Goal: Task Accomplishment & Management: Use online tool/utility

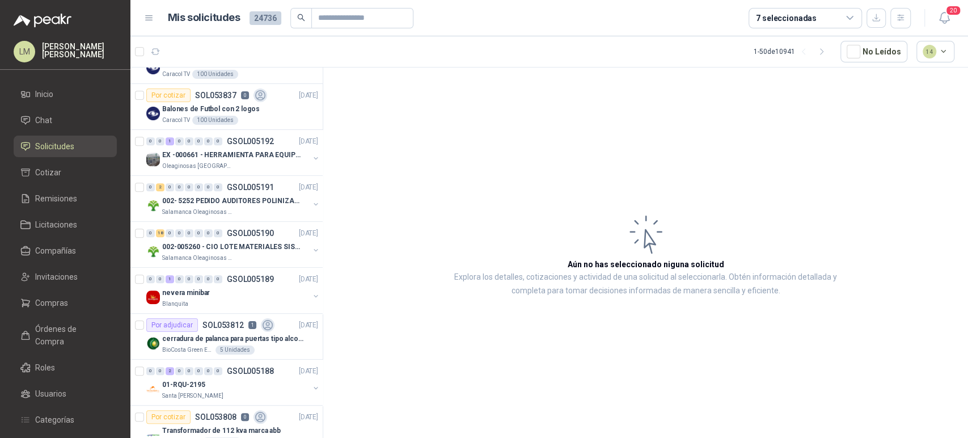
scroll to position [306, 0]
click at [227, 195] on p "002- 5252 PEDIDO AUDITORES POLINIZACIÓN" at bounding box center [232, 200] width 141 height 11
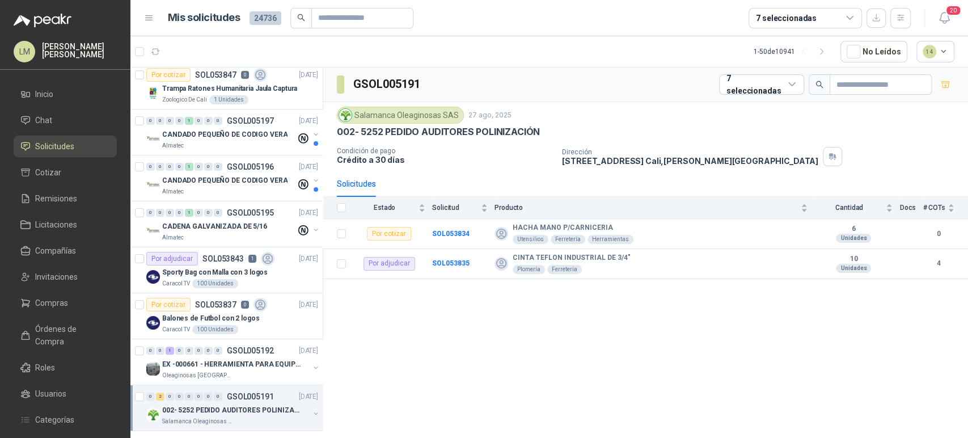
scroll to position [0, 1]
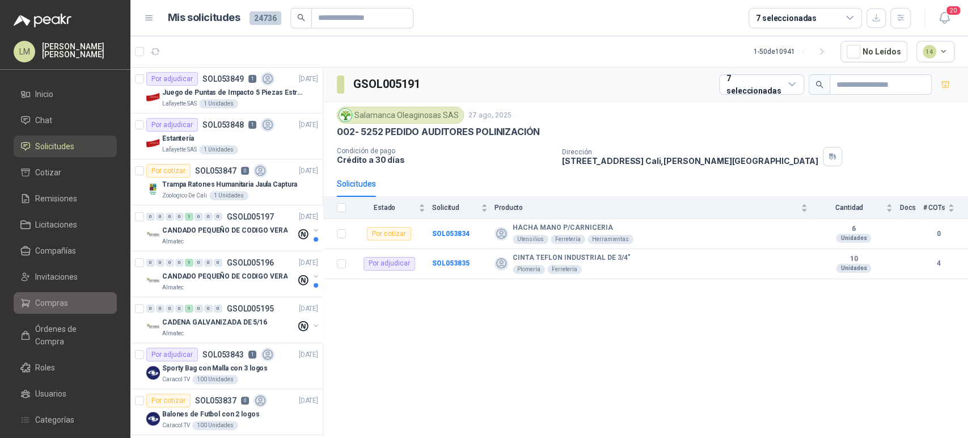
click at [59, 301] on span "Compras" at bounding box center [51, 303] width 33 height 12
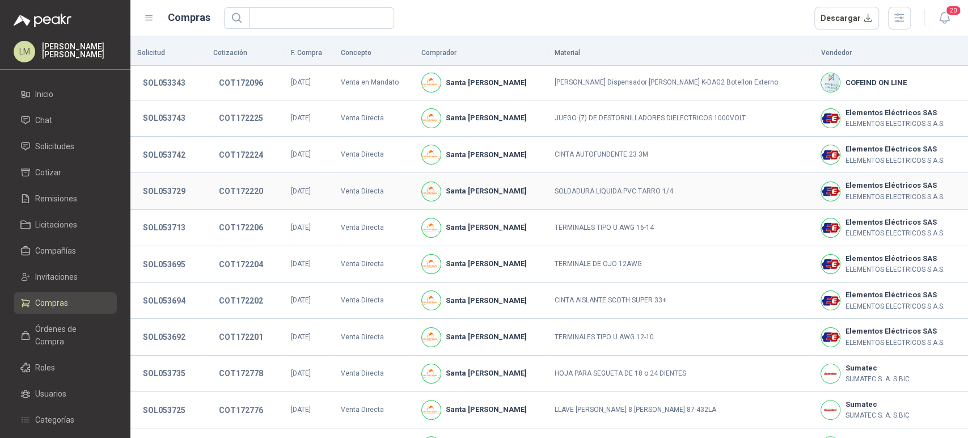
scroll to position [210, 0]
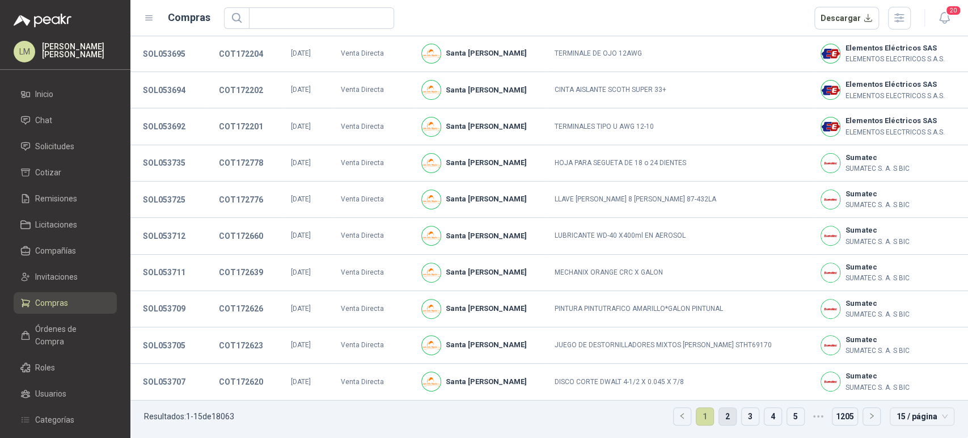
click at [719, 414] on link "2" at bounding box center [727, 416] width 17 height 17
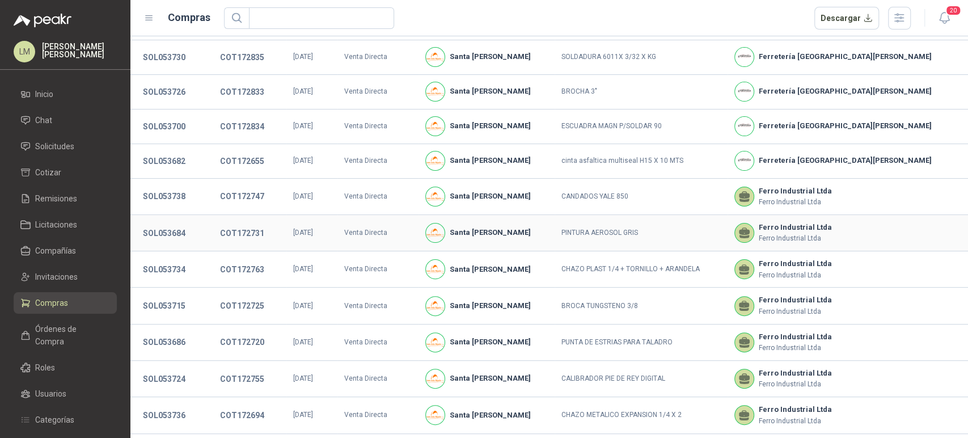
scroll to position [206, 0]
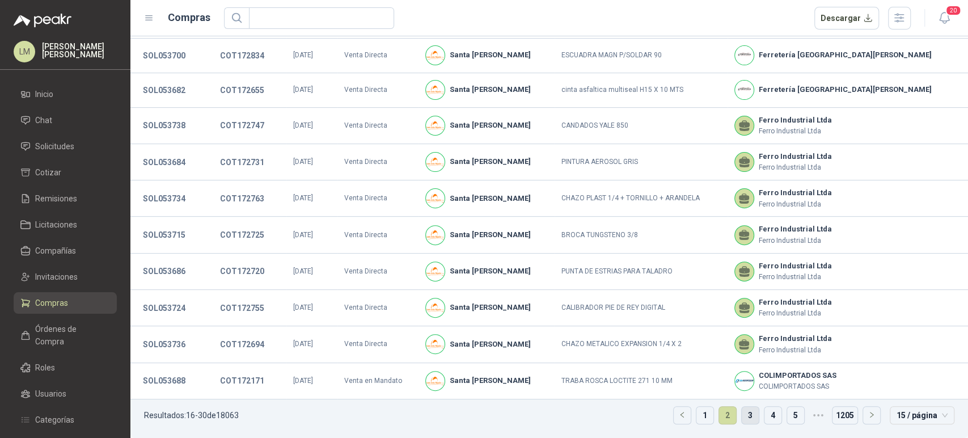
click at [742, 414] on link "3" at bounding box center [750, 415] width 17 height 17
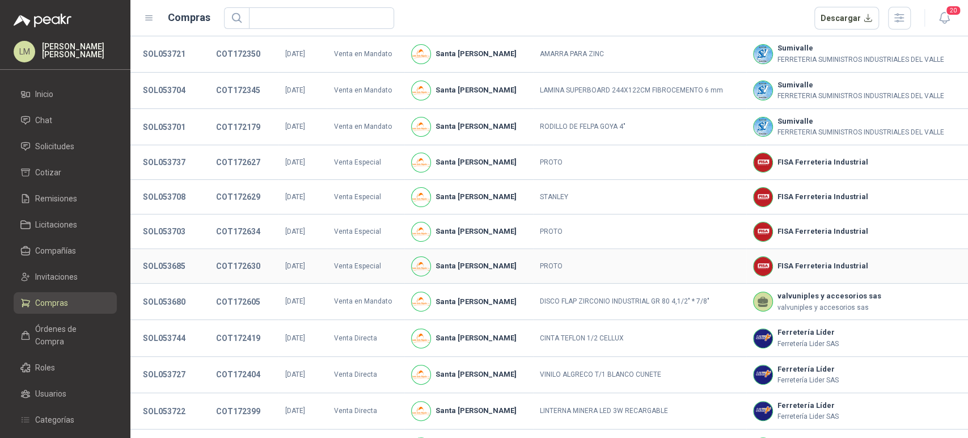
scroll to position [205, 0]
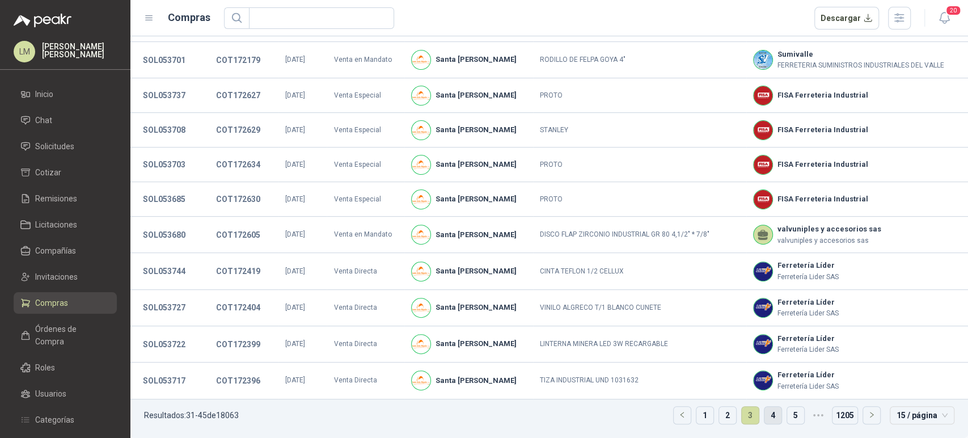
click at [765, 419] on link "4" at bounding box center [773, 415] width 17 height 17
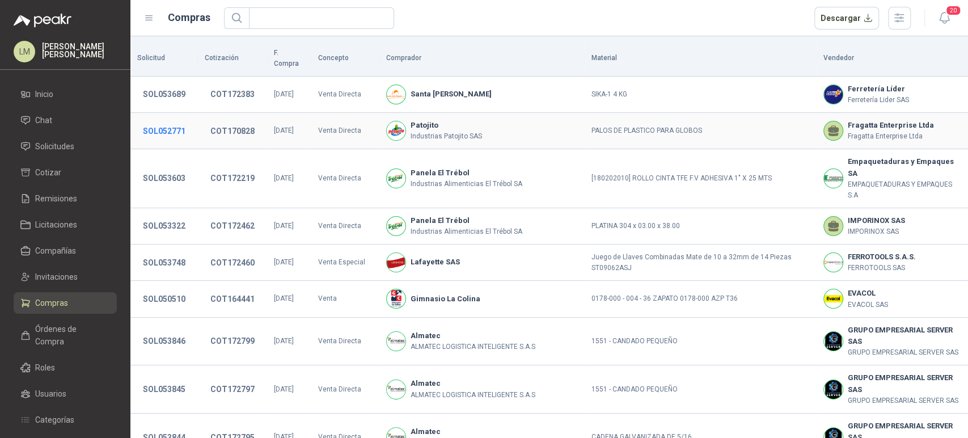
click at [171, 121] on button "SOL052771" at bounding box center [164, 131] width 54 height 20
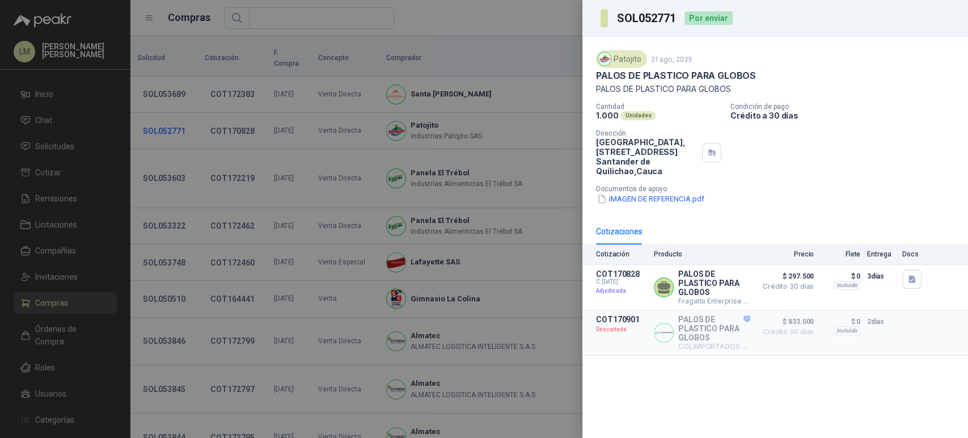
click at [171, 118] on div at bounding box center [484, 219] width 968 height 438
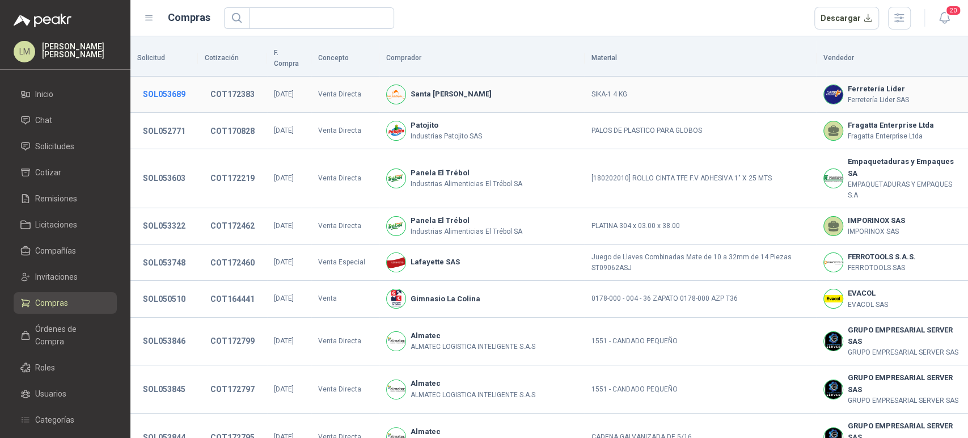
click at [161, 84] on button "SOL053689" at bounding box center [164, 94] width 54 height 20
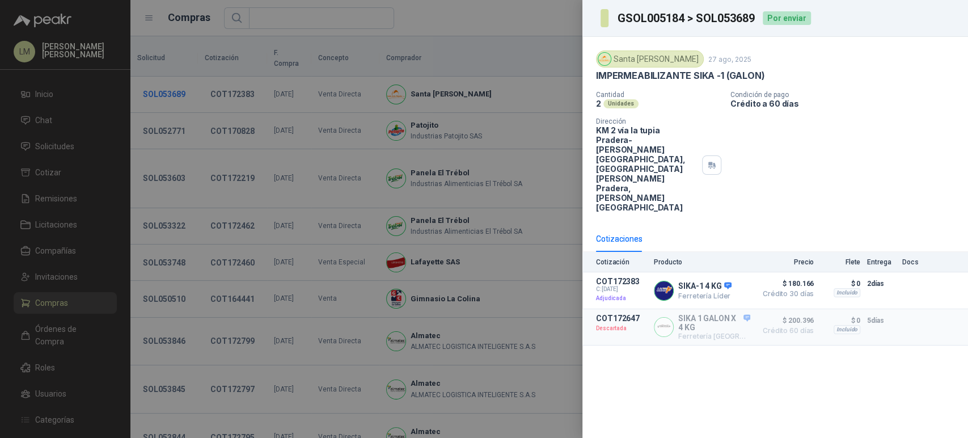
click at [161, 82] on div at bounding box center [484, 219] width 968 height 438
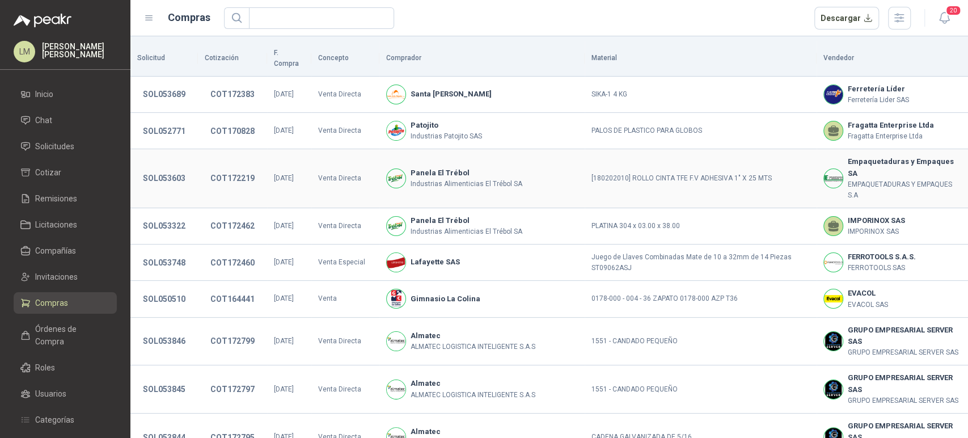
scroll to position [210, 0]
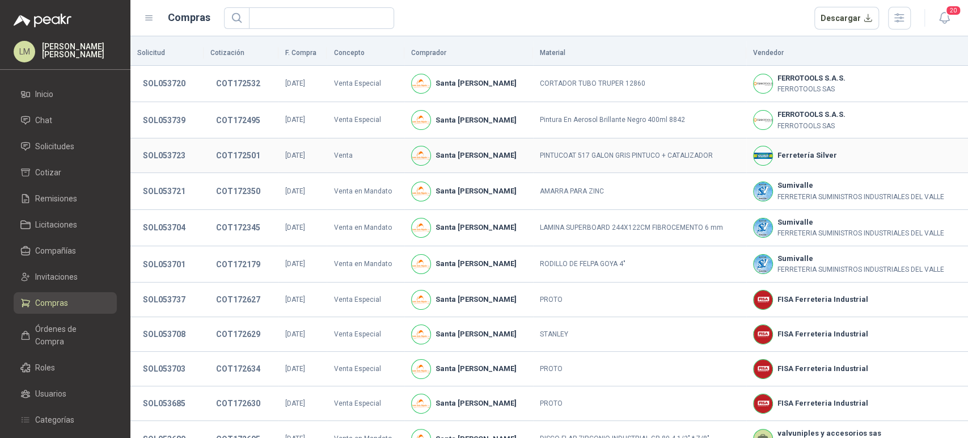
scroll to position [205, 0]
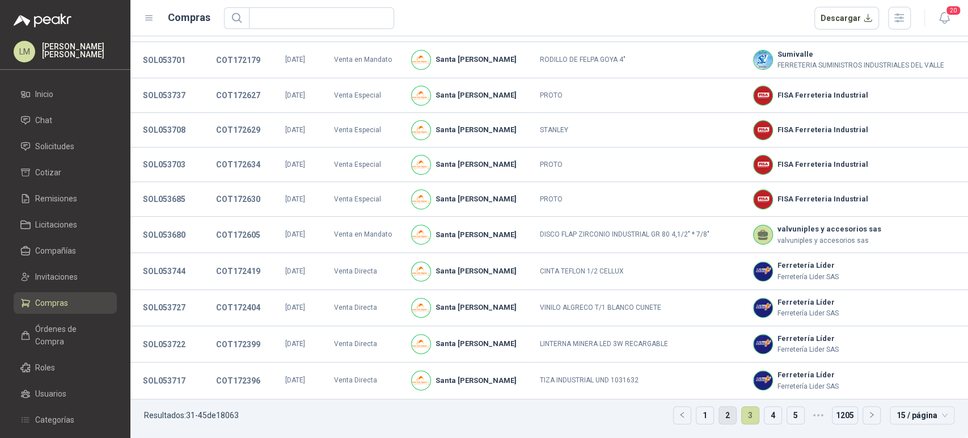
click at [722, 415] on link "2" at bounding box center [727, 415] width 17 height 17
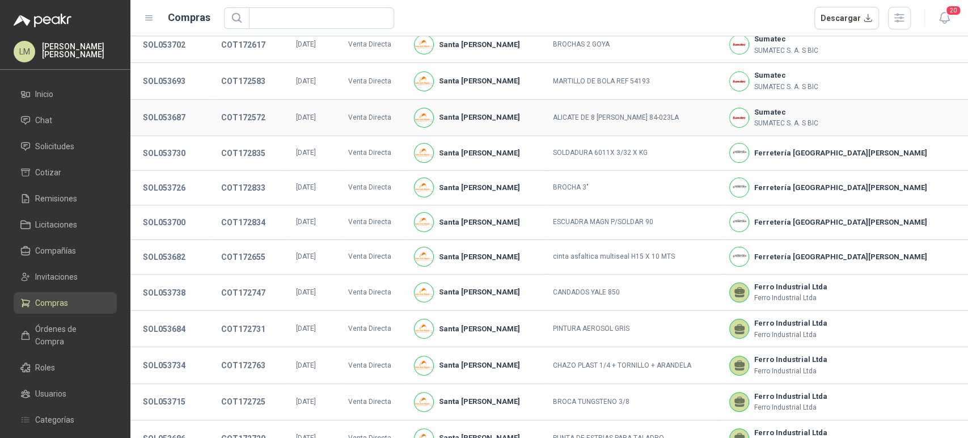
scroll to position [206, 0]
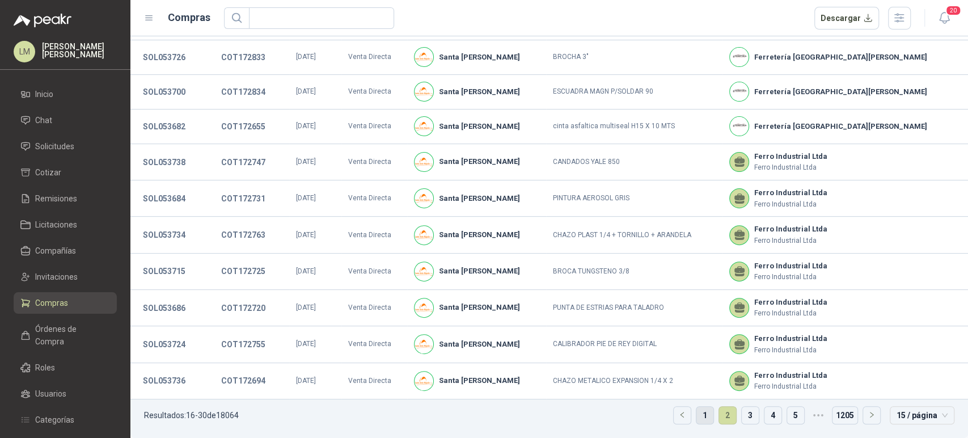
click at [697, 419] on link "1" at bounding box center [705, 415] width 17 height 17
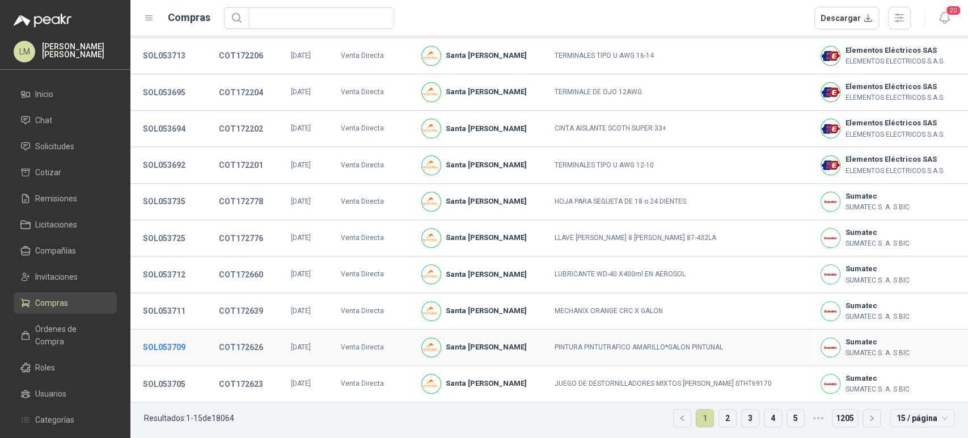
click at [168, 347] on button "SOL053709" at bounding box center [164, 347] width 54 height 20
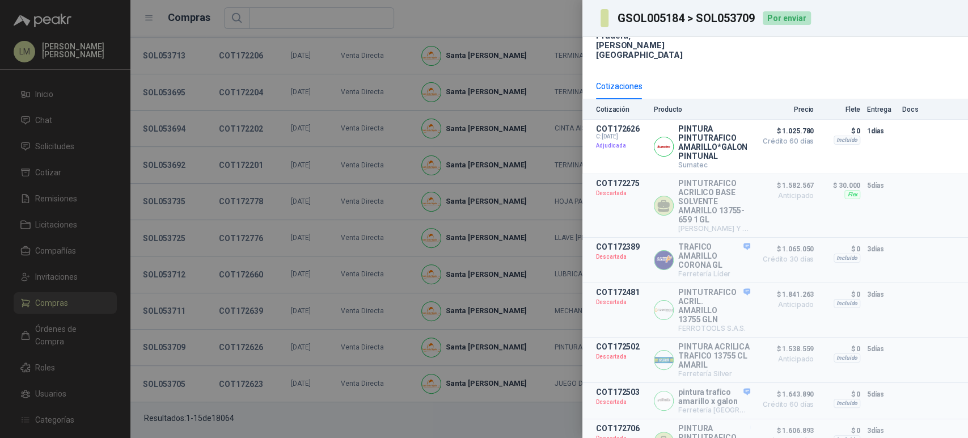
scroll to position [158, 0]
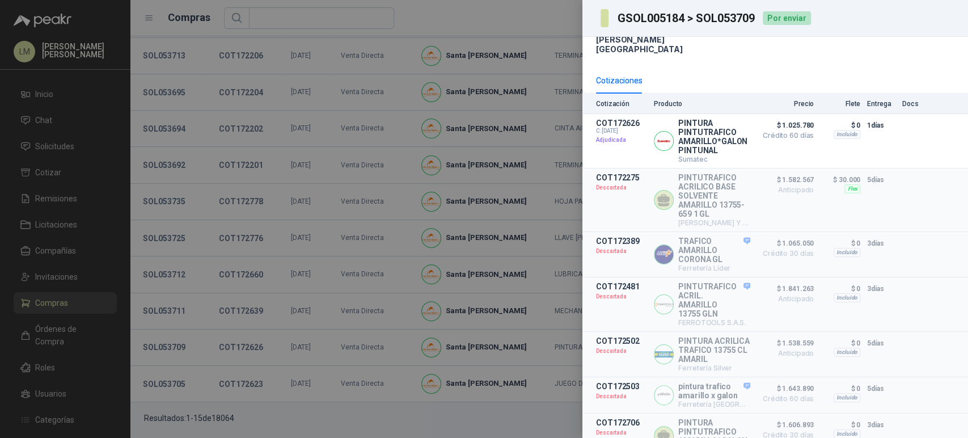
click at [286, 305] on div at bounding box center [484, 219] width 968 height 438
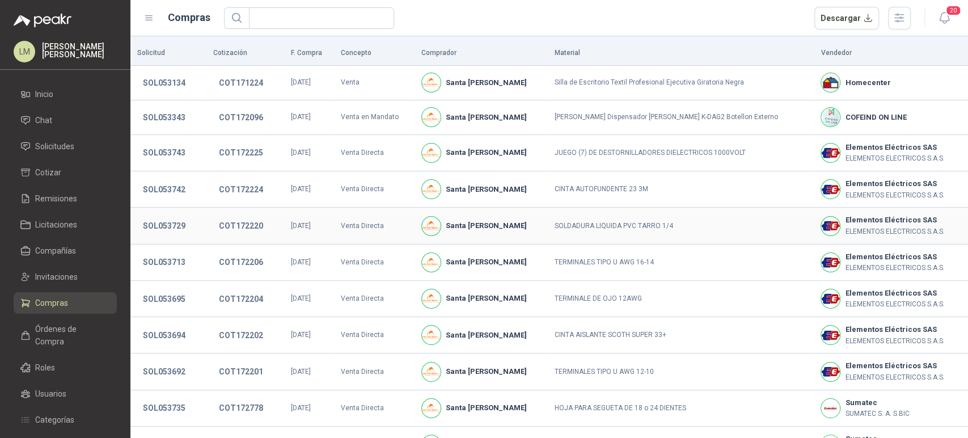
scroll to position [209, 0]
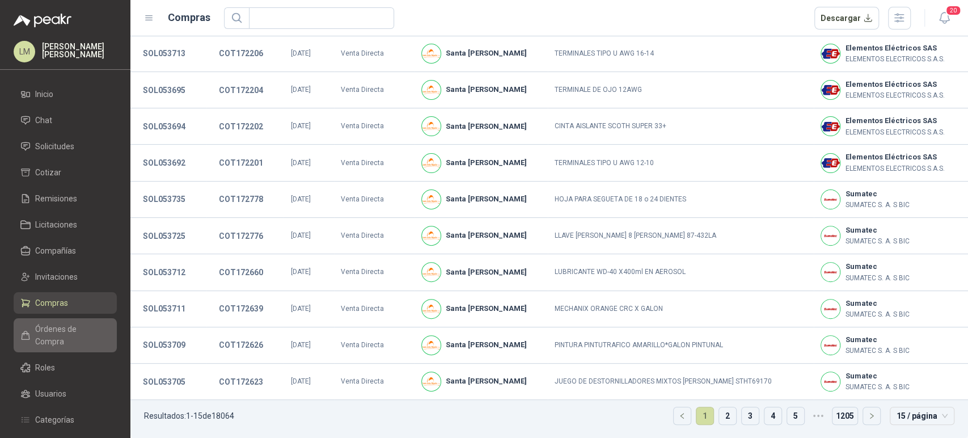
click at [65, 326] on span "Órdenes de Compra" at bounding box center [70, 335] width 71 height 25
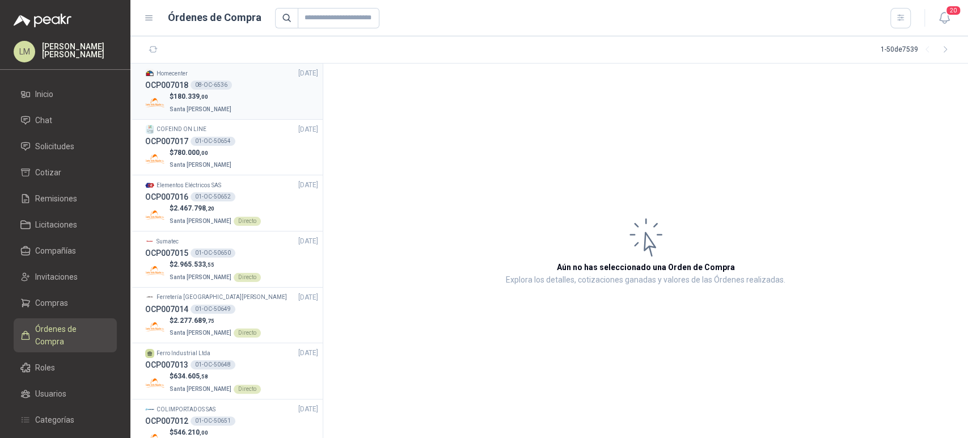
click at [220, 94] on p "$ 180.339 ,00" at bounding box center [202, 96] width 64 height 11
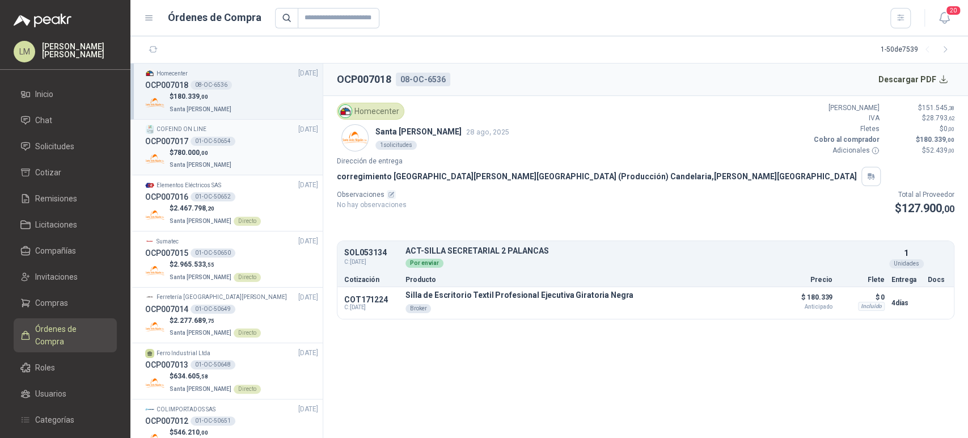
click at [214, 144] on div "01-OC-50654" at bounding box center [213, 141] width 45 height 9
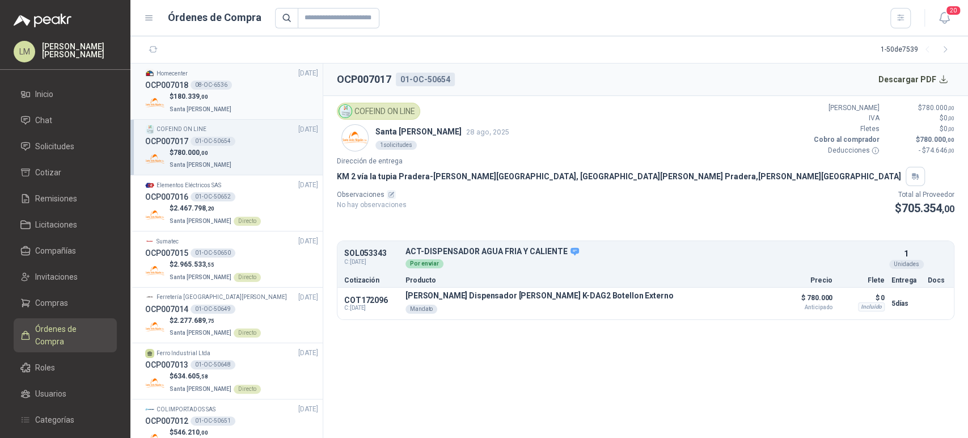
click at [216, 99] on p "$ 180.339 ,00" at bounding box center [202, 96] width 64 height 11
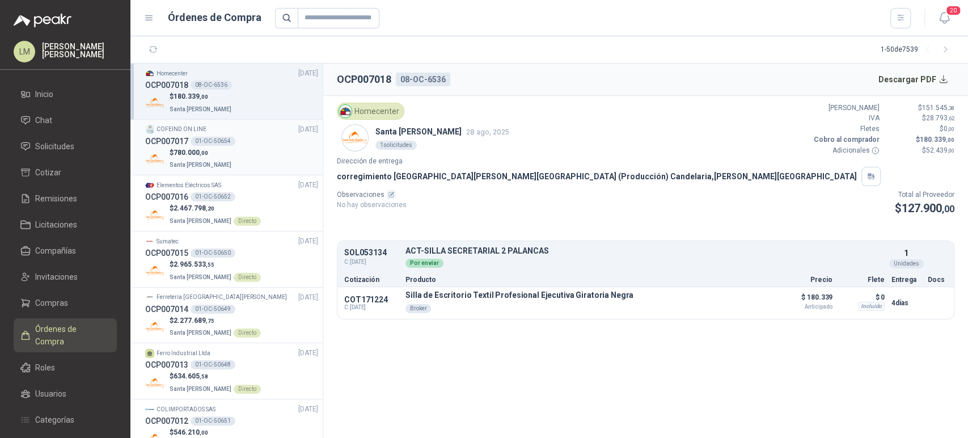
click at [215, 148] on p "$ 780.000 ,00" at bounding box center [202, 152] width 64 height 11
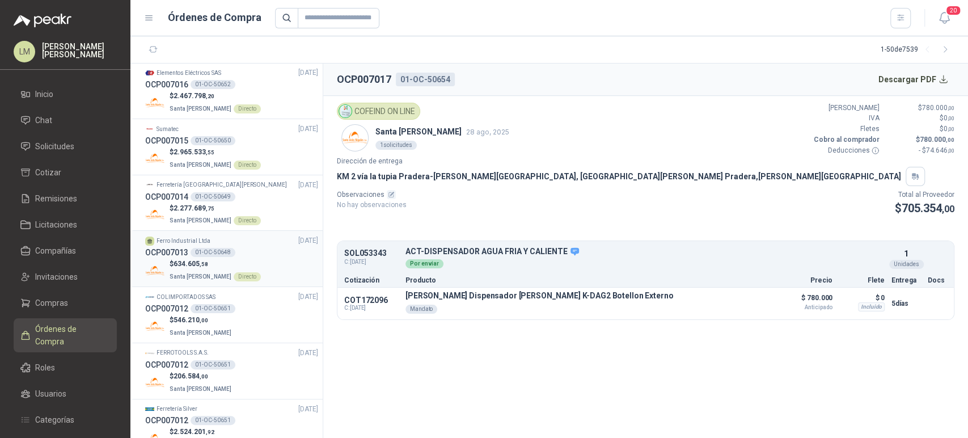
scroll to position [179, 0]
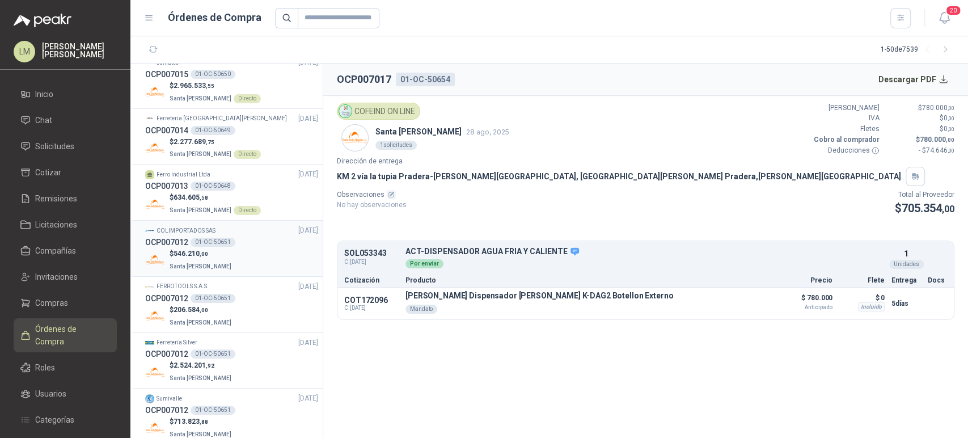
click at [227, 244] on div "01-OC-50651" at bounding box center [213, 242] width 45 height 9
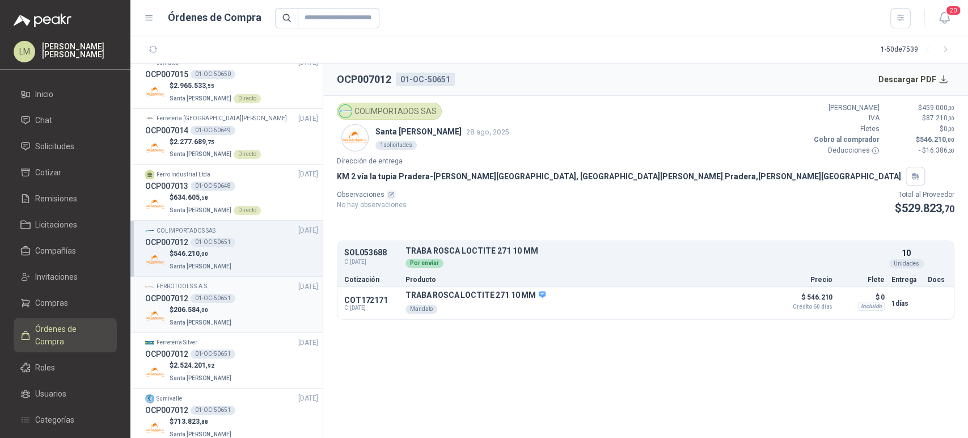
click at [213, 307] on p "$ 206.584 ,00" at bounding box center [202, 310] width 64 height 11
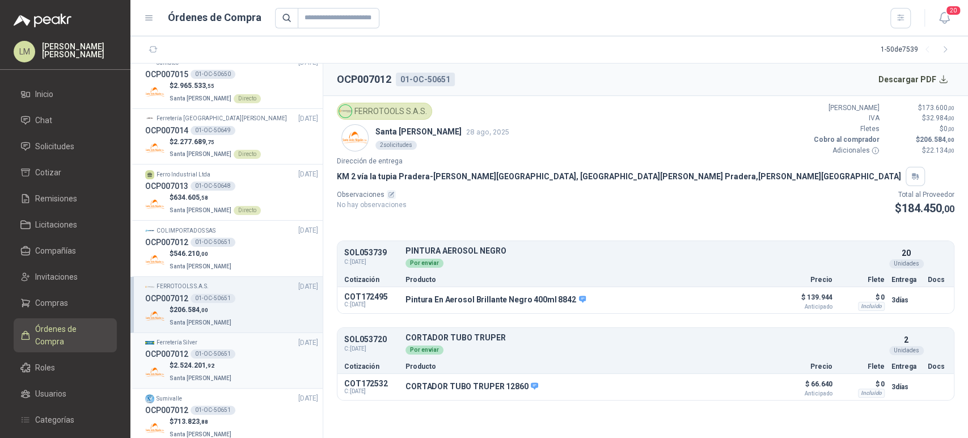
click at [213, 361] on p "$ 2.524.201 ,92" at bounding box center [202, 365] width 64 height 11
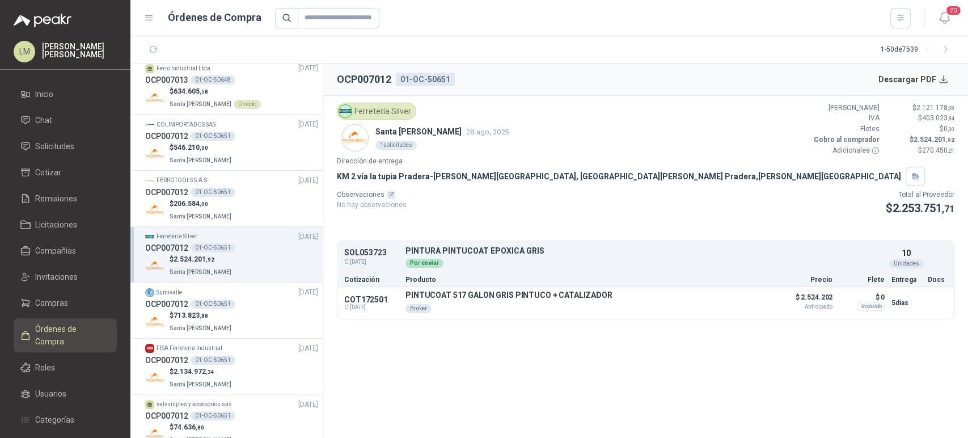
scroll to position [292, 0]
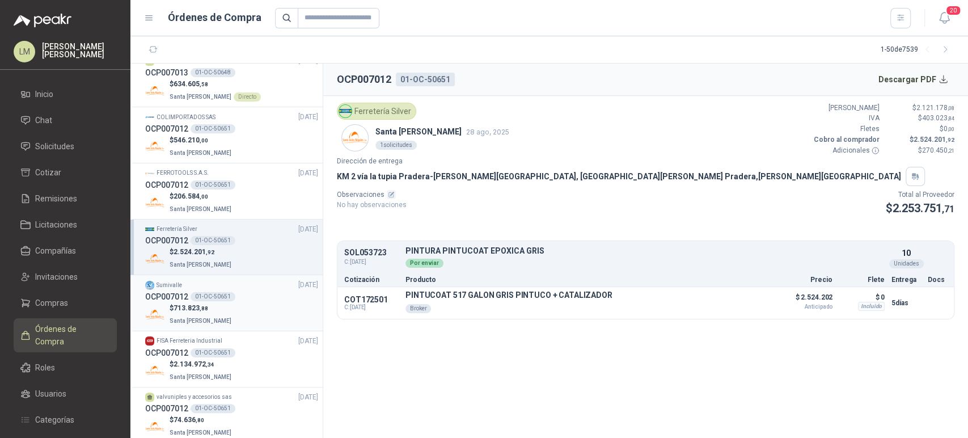
click at [227, 297] on div "01-OC-50651" at bounding box center [213, 296] width 45 height 9
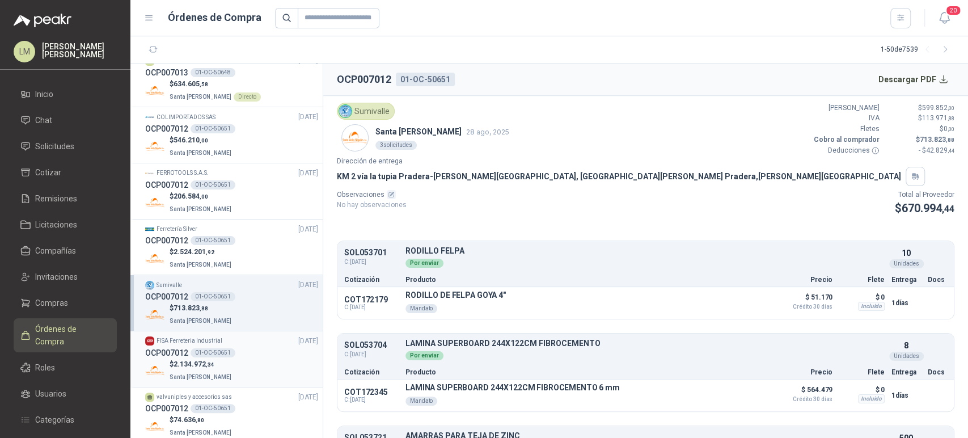
click at [224, 355] on div "01-OC-50651" at bounding box center [213, 352] width 45 height 9
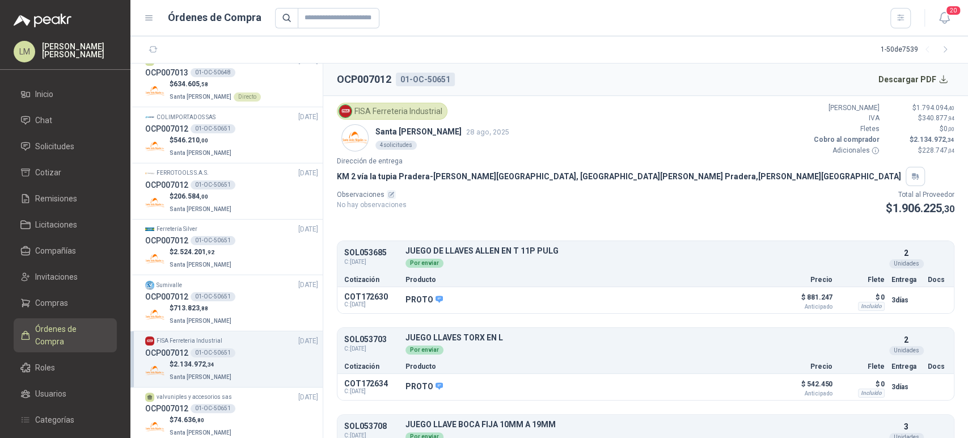
scroll to position [378, 0]
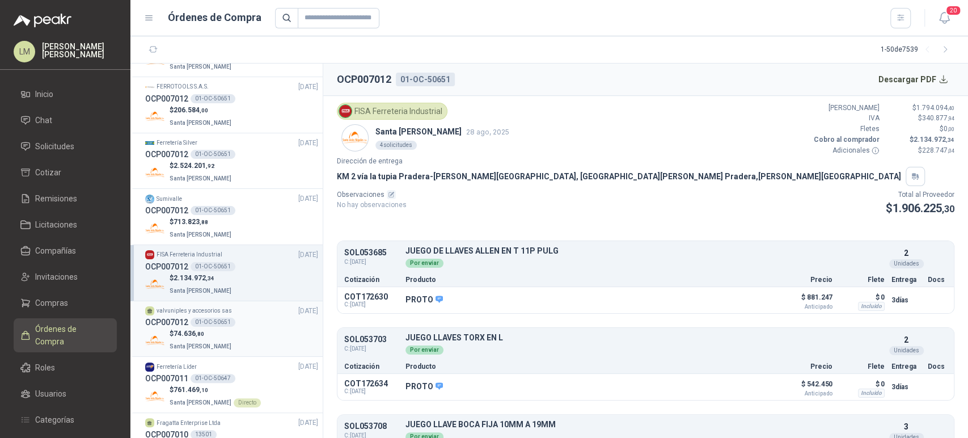
click at [208, 333] on p "$ 74.636 ,80" at bounding box center [202, 333] width 64 height 11
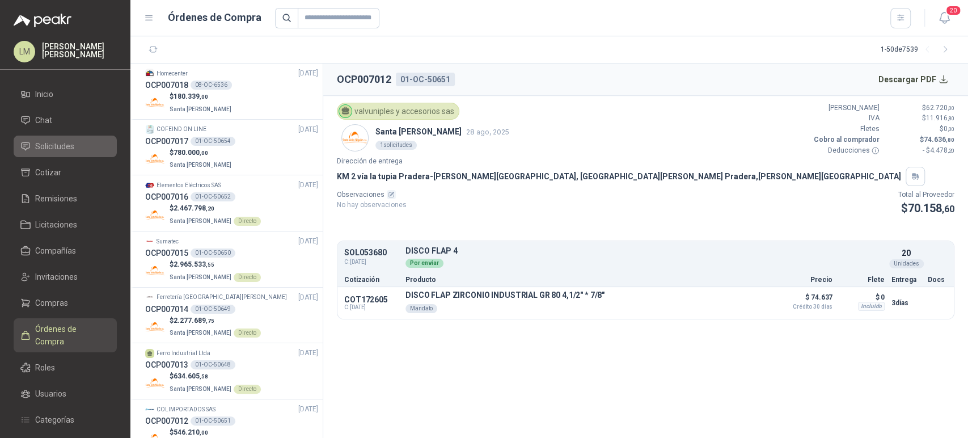
click at [56, 144] on span "Solicitudes" at bounding box center [54, 146] width 39 height 12
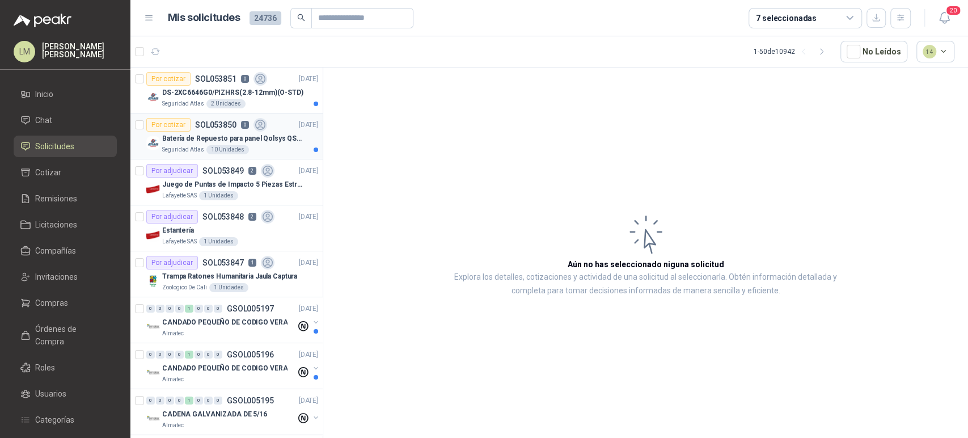
click at [204, 140] on p "Batería de Repuesto para panel Qolsys QS9302" at bounding box center [232, 138] width 141 height 11
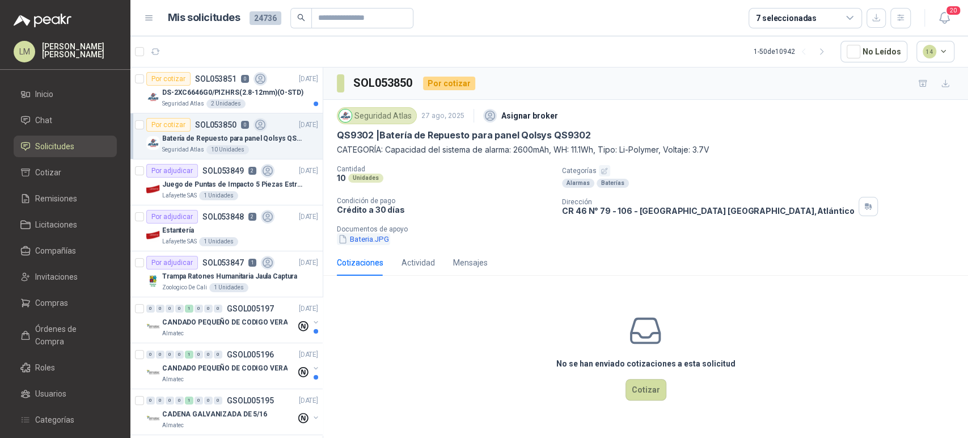
click at [369, 238] on button "Bateria.JPG" at bounding box center [363, 239] width 53 height 12
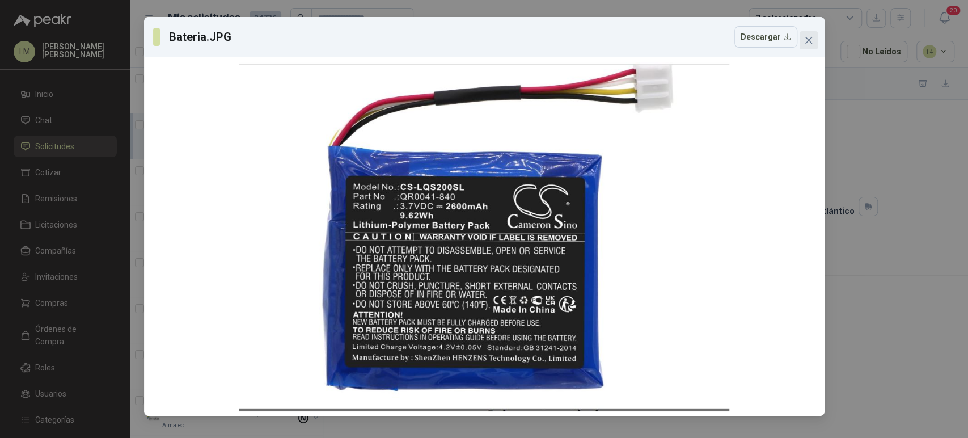
click at [804, 40] on icon "close" at bounding box center [808, 40] width 9 height 9
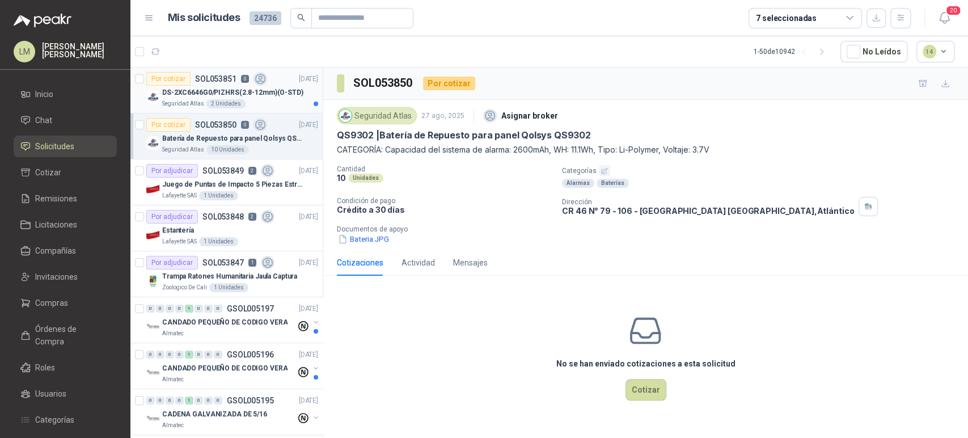
click at [220, 90] on p "DS-2XC6646G0/PIZHRS(2.8-12mm)(O-STD)" at bounding box center [232, 92] width 141 height 11
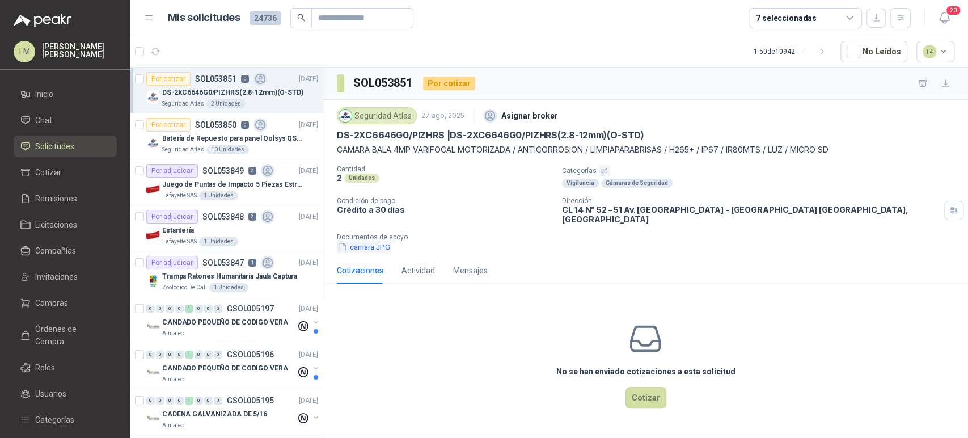
click at [377, 241] on button "camara.JPG" at bounding box center [364, 247] width 54 height 12
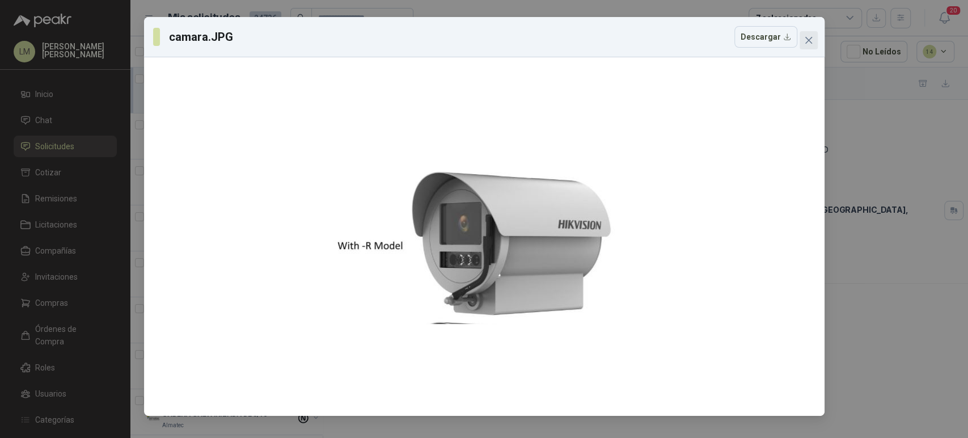
click at [807, 37] on icon "close" at bounding box center [808, 40] width 9 height 9
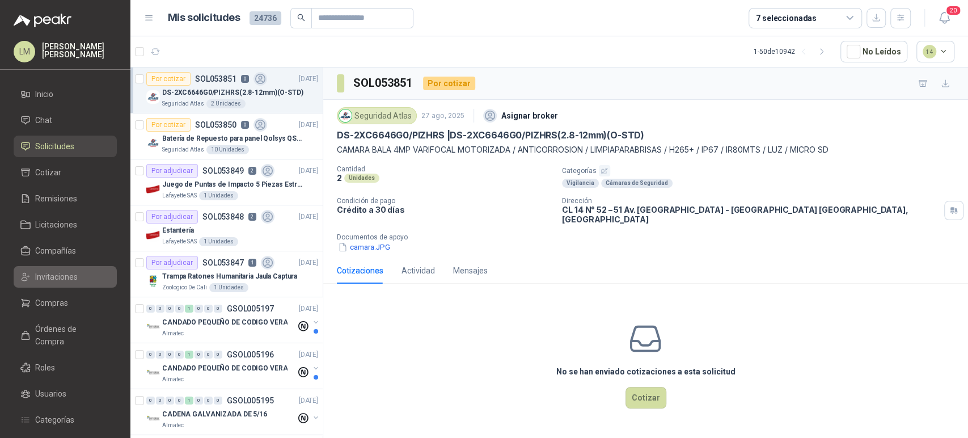
click at [54, 279] on span "Invitaciones" at bounding box center [56, 277] width 43 height 12
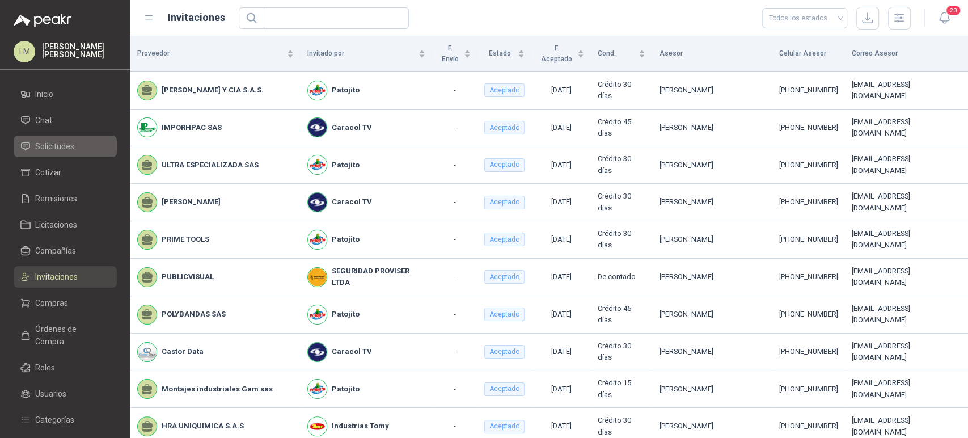
click at [58, 147] on span "Solicitudes" at bounding box center [54, 146] width 39 height 12
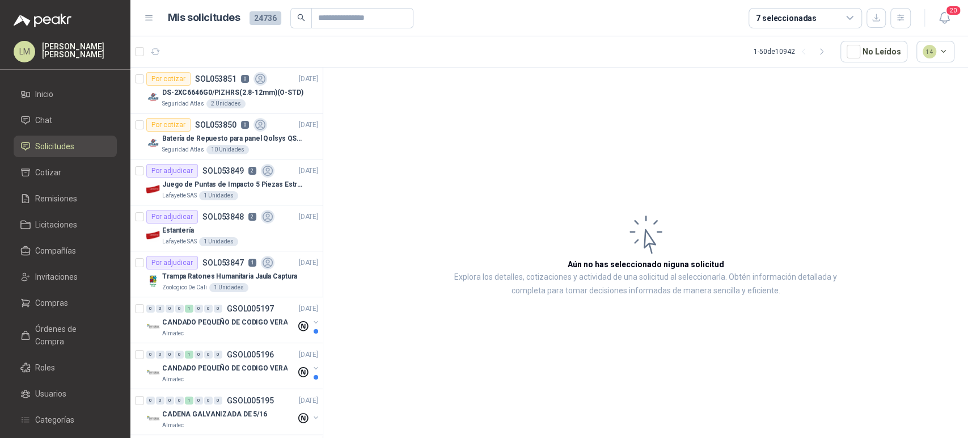
click at [813, 17] on div "7 seleccionadas" at bounding box center [805, 18] width 113 height 20
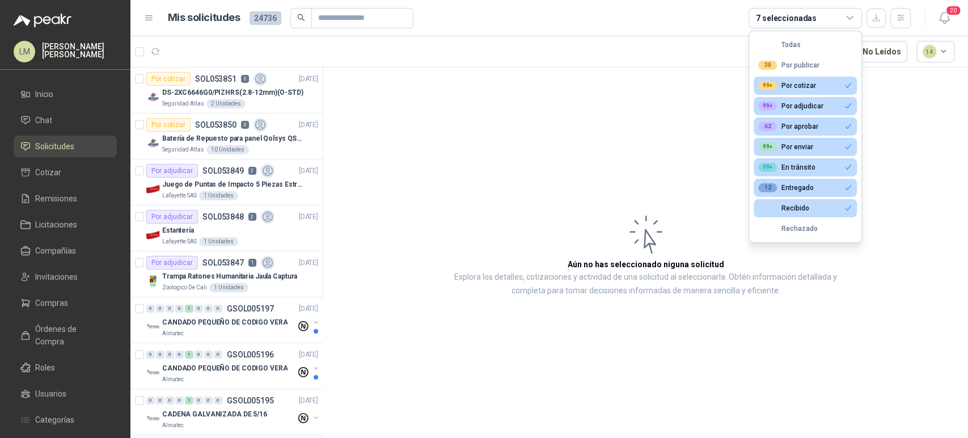
click at [607, 125] on article "Aún no has seleccionado niguna solicitud Explora los detalles, cotizaciones y a…" at bounding box center [645, 255] width 645 height 374
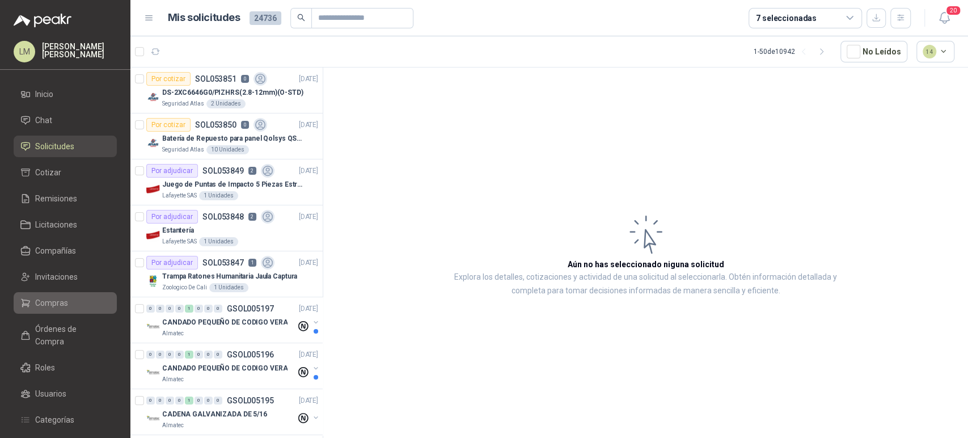
click at [50, 298] on span "Compras" at bounding box center [51, 303] width 33 height 12
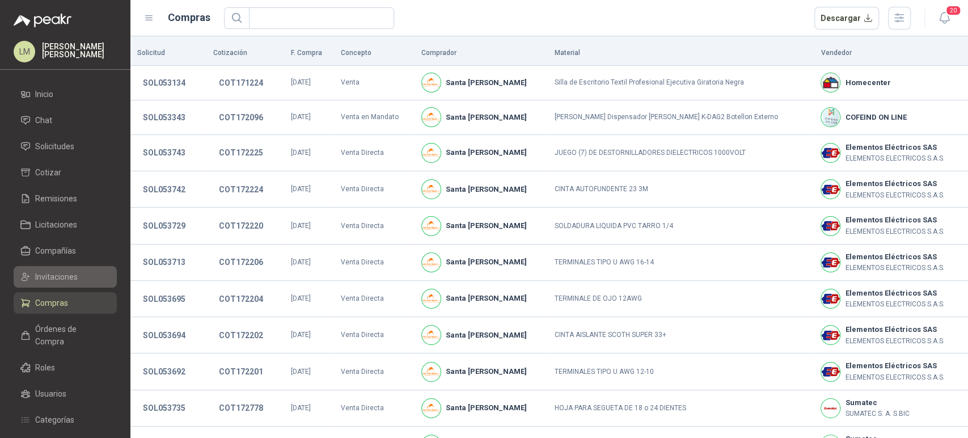
click at [59, 273] on span "Invitaciones" at bounding box center [56, 277] width 43 height 12
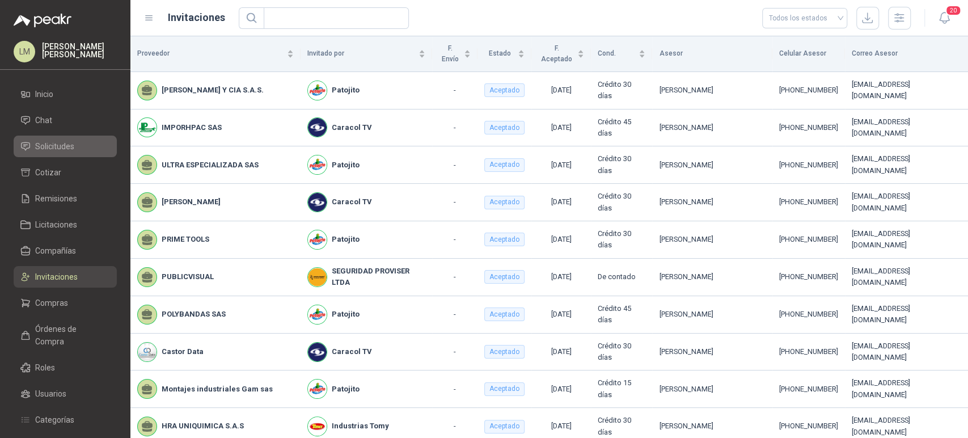
click at [66, 149] on span "Solicitudes" at bounding box center [54, 146] width 39 height 12
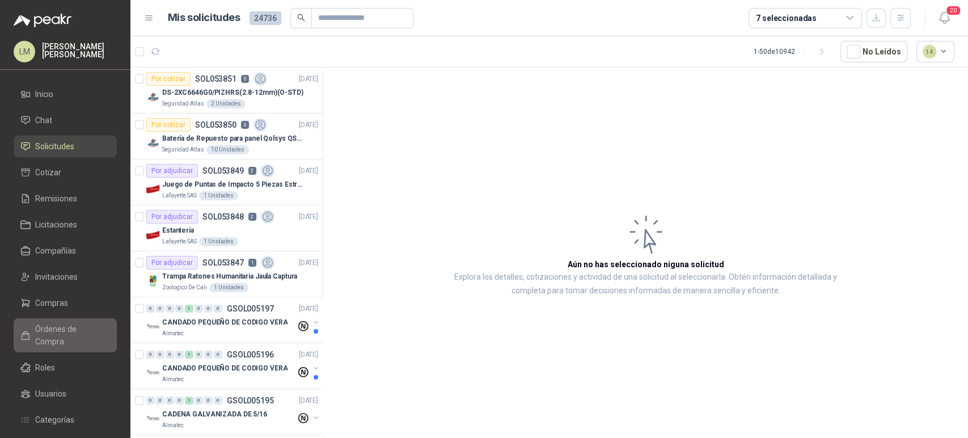
click at [53, 327] on span "Órdenes de Compra" at bounding box center [70, 335] width 71 height 25
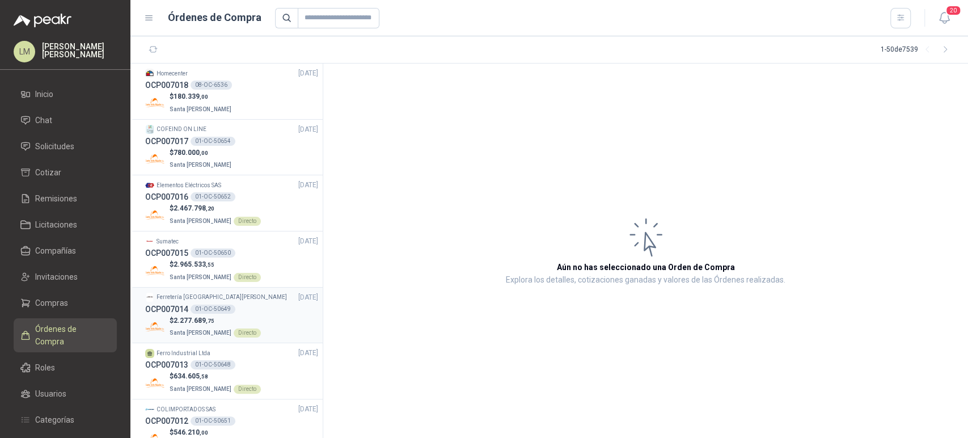
click at [191, 311] on div "01-OC-50649" at bounding box center [213, 309] width 45 height 9
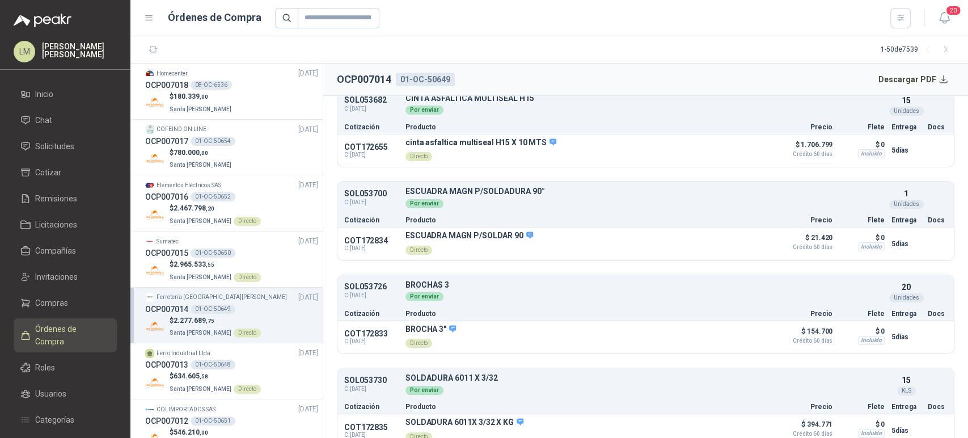
scroll to position [167, 0]
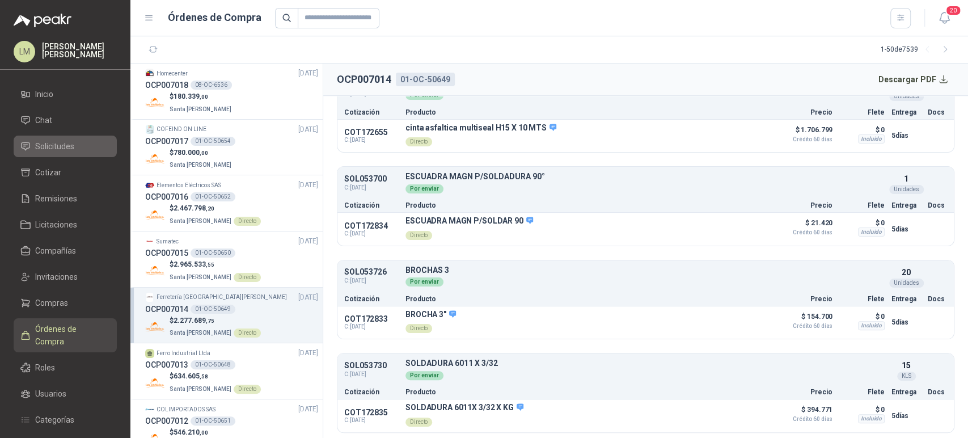
click at [57, 148] on span "Solicitudes" at bounding box center [54, 146] width 39 height 12
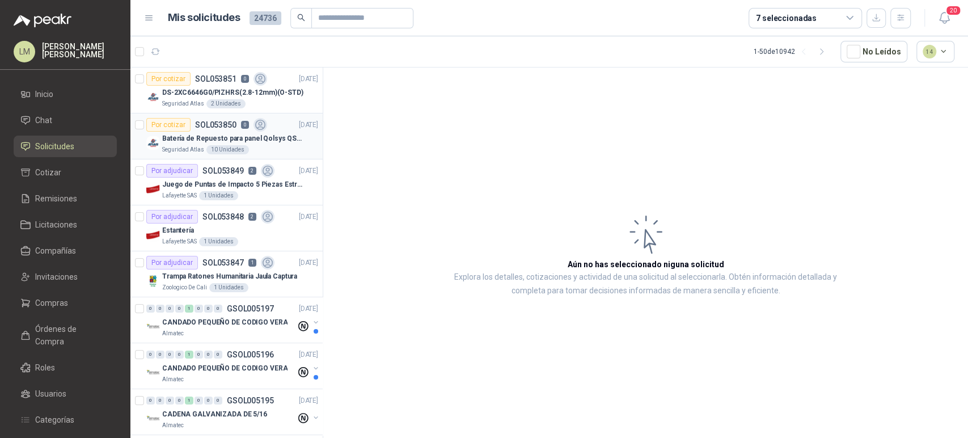
scroll to position [56, 0]
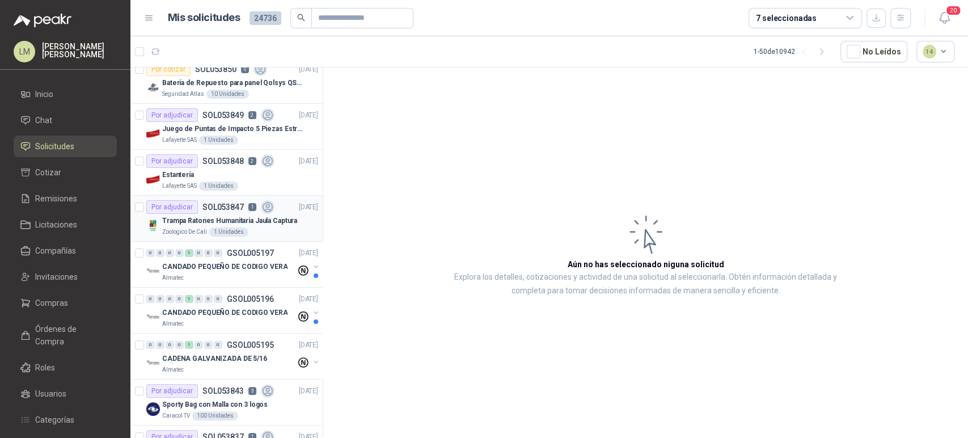
click at [235, 222] on p "Trampa Ratones Humanitaria Jaula Captura" at bounding box center [229, 221] width 135 height 11
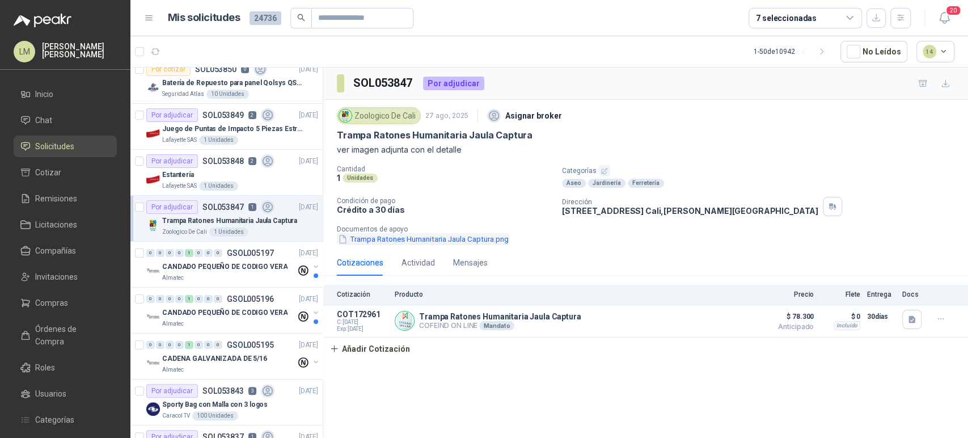
click at [425, 236] on button "Trampa Ratones Humanitaria Jaula Captura.png" at bounding box center [423, 239] width 173 height 12
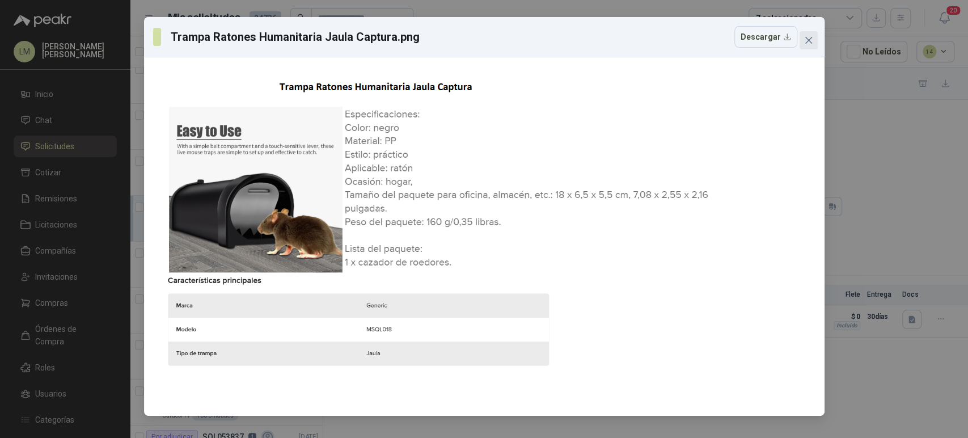
click at [808, 36] on icon "close" at bounding box center [808, 40] width 9 height 9
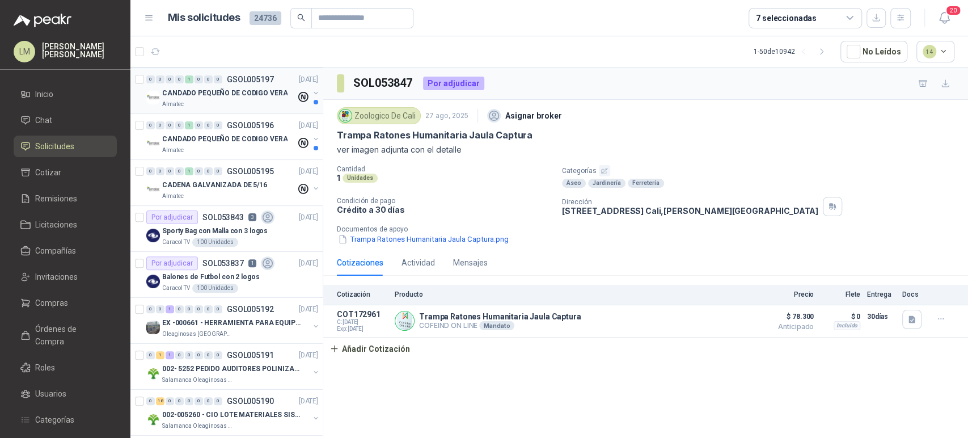
scroll to position [230, 0]
click at [220, 217] on p "SOL053843" at bounding box center [223, 217] width 41 height 8
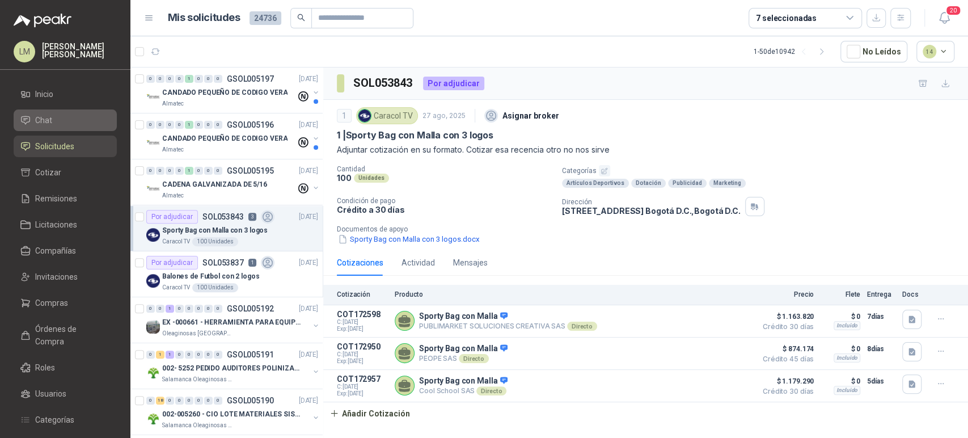
click at [48, 116] on span "Chat" at bounding box center [43, 120] width 17 height 12
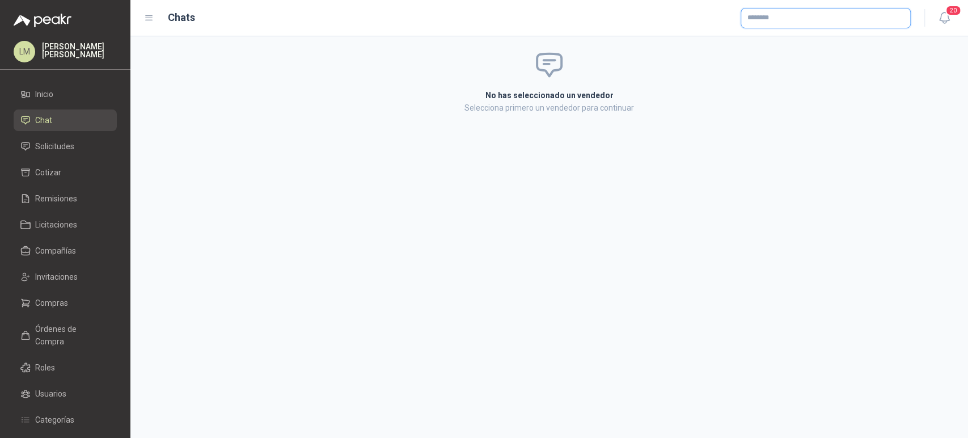
click at [795, 20] on input "text" at bounding box center [825, 18] width 169 height 19
type input "******"
click at [790, 60] on p "Cool School SAS" at bounding box center [809, 61] width 83 height 7
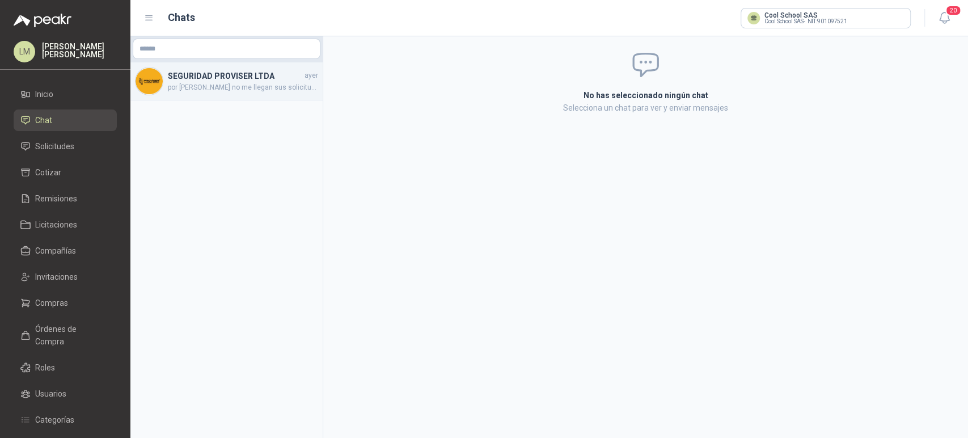
click at [205, 83] on span "por peakr no me llegan sus solicitudes" at bounding box center [243, 87] width 150 height 11
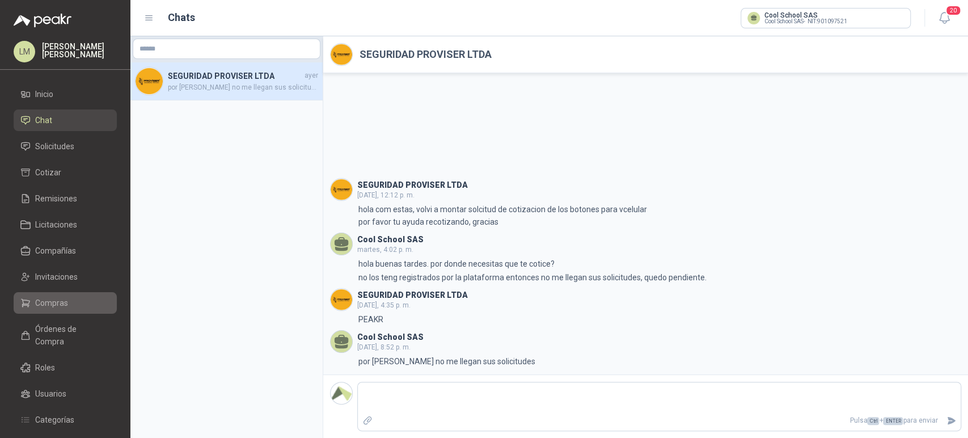
click at [39, 303] on span "Compras" at bounding box center [51, 303] width 33 height 12
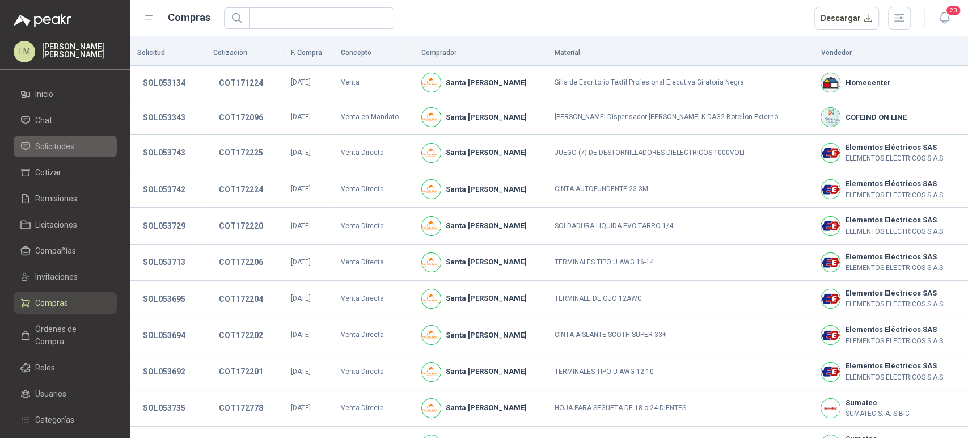
click at [65, 145] on span "Solicitudes" at bounding box center [54, 146] width 39 height 12
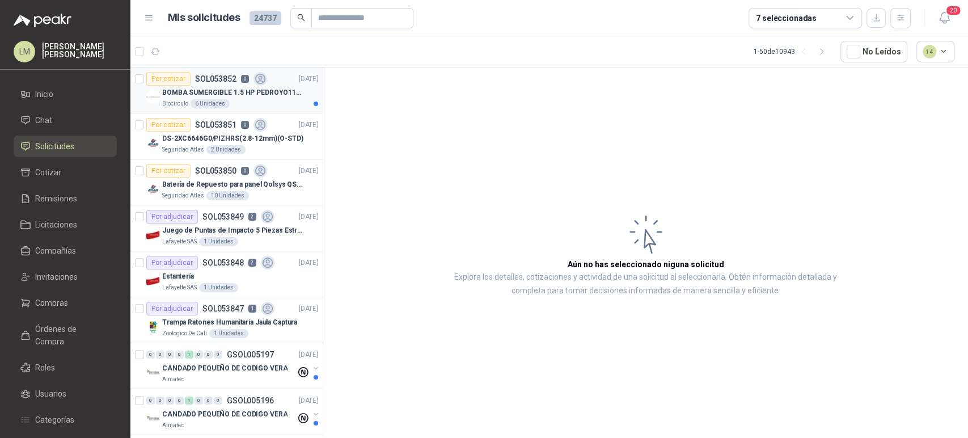
click at [191, 107] on div "6 Unidades" at bounding box center [210, 103] width 39 height 9
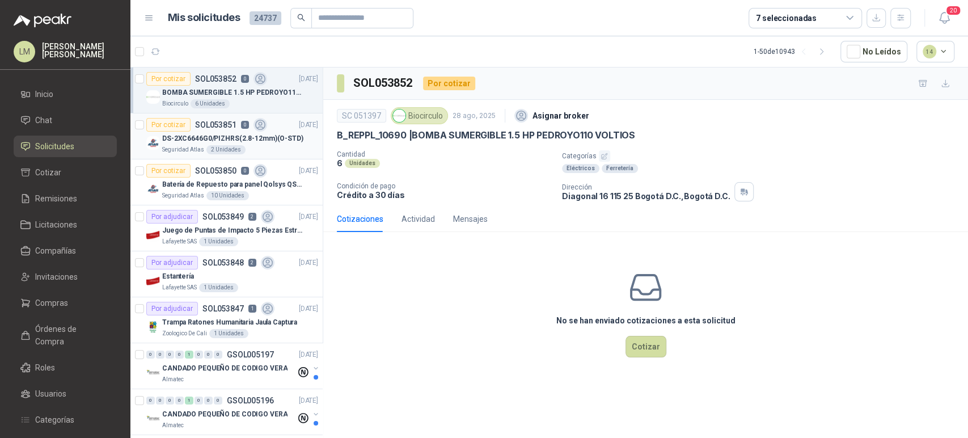
click at [247, 144] on div "DS-2XC6646G0/PIZHRS(2.8-12mm)(O-STD)" at bounding box center [240, 139] width 156 height 14
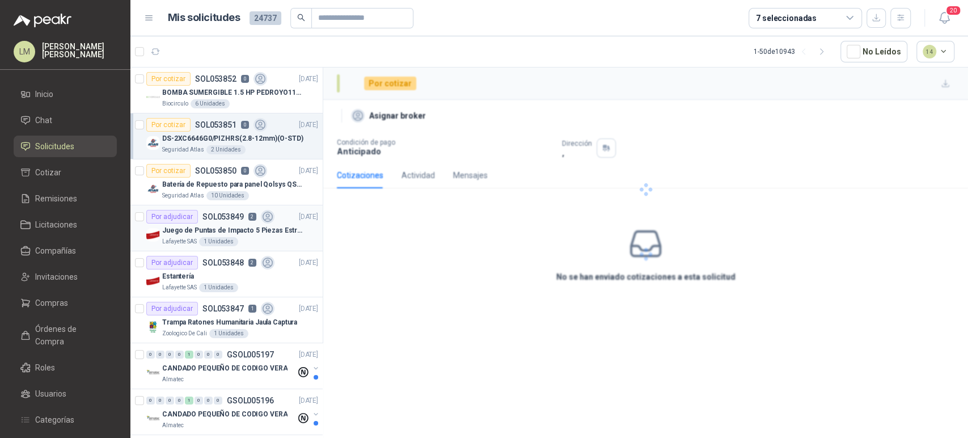
click at [222, 245] on div "1 Unidades" at bounding box center [218, 241] width 39 height 9
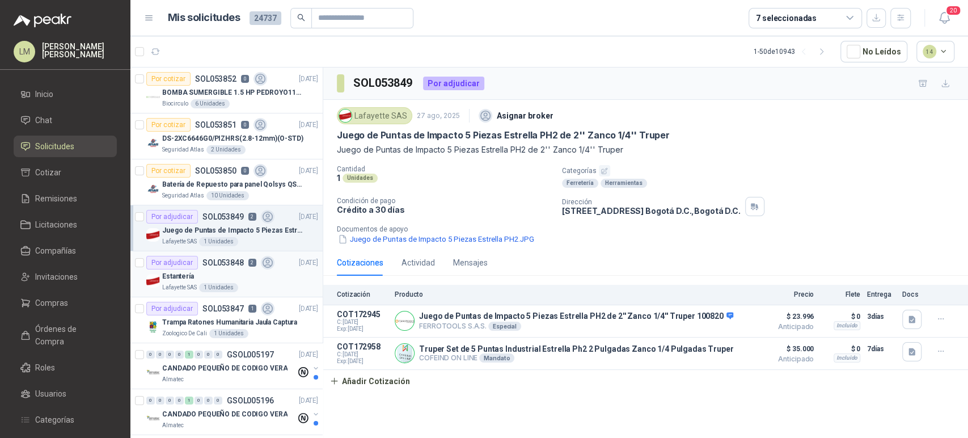
click at [225, 281] on div "Estantería" at bounding box center [240, 276] width 156 height 14
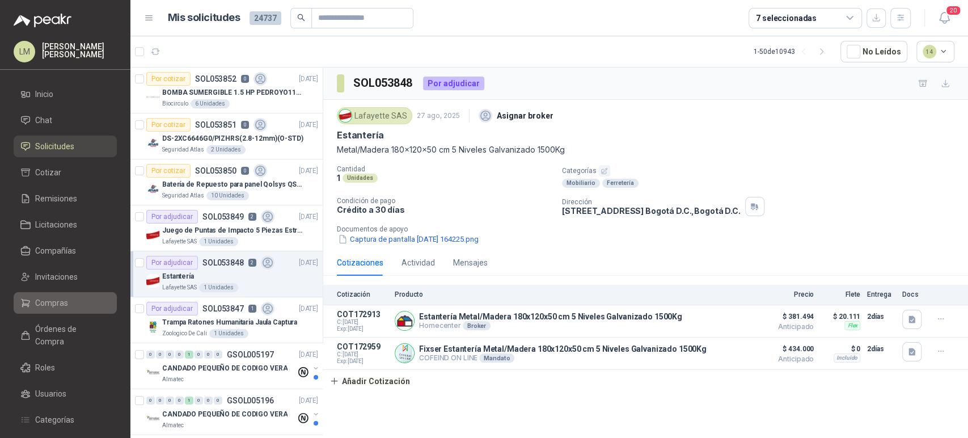
click at [42, 308] on span "Compras" at bounding box center [51, 303] width 33 height 12
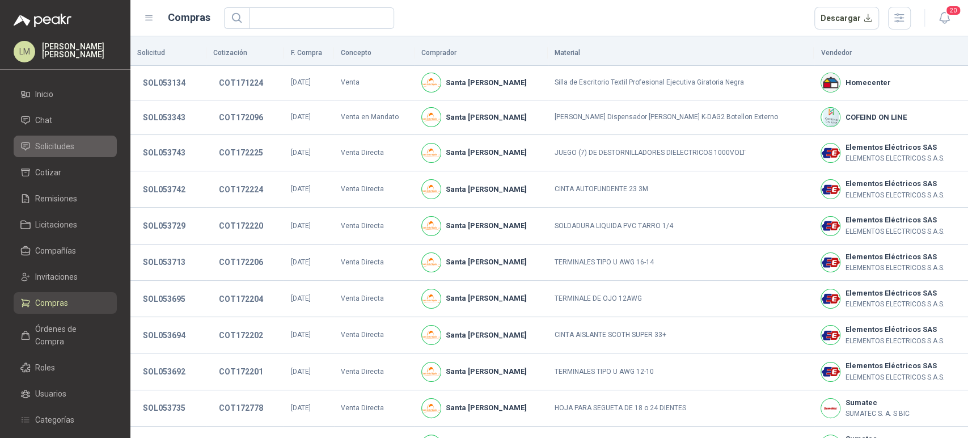
click at [50, 142] on span "Solicitudes" at bounding box center [54, 146] width 39 height 12
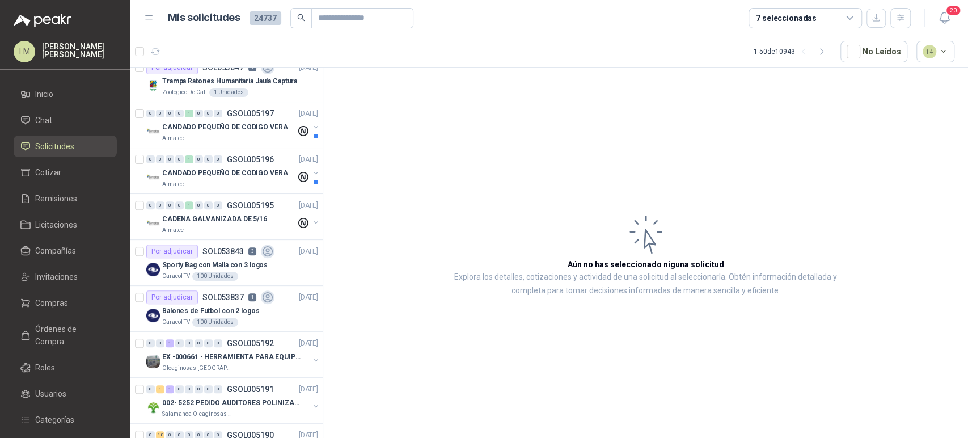
scroll to position [365, 0]
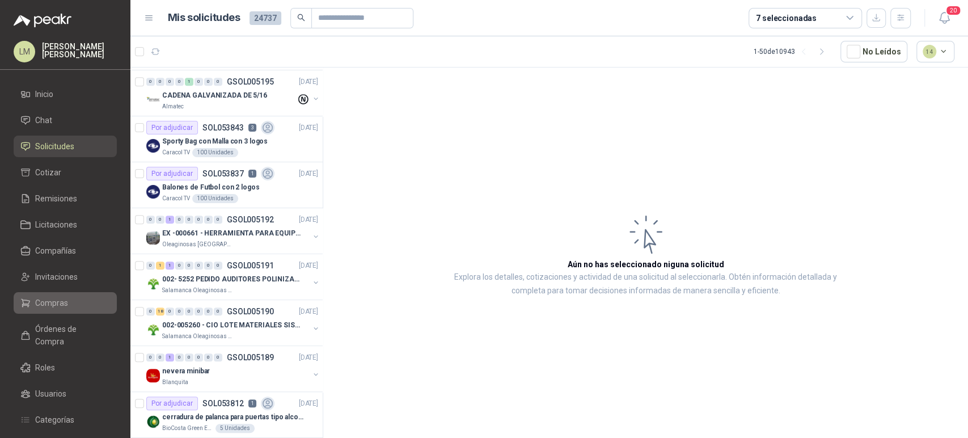
click at [52, 301] on span "Compras" at bounding box center [51, 303] width 33 height 12
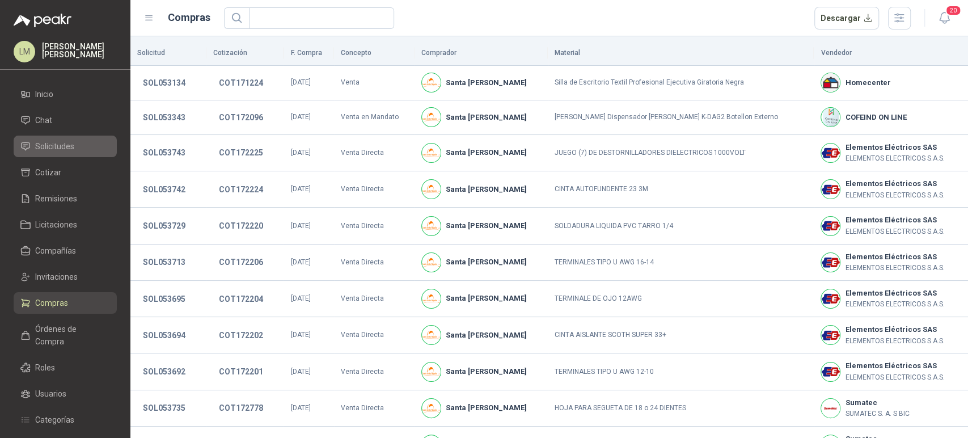
click at [50, 147] on span "Solicitudes" at bounding box center [54, 146] width 39 height 12
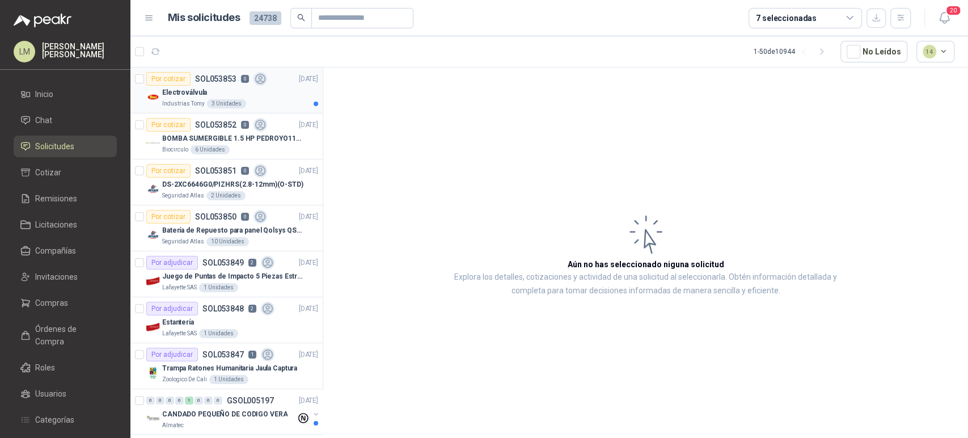
click at [236, 86] on div "Electroválvula" at bounding box center [240, 93] width 156 height 14
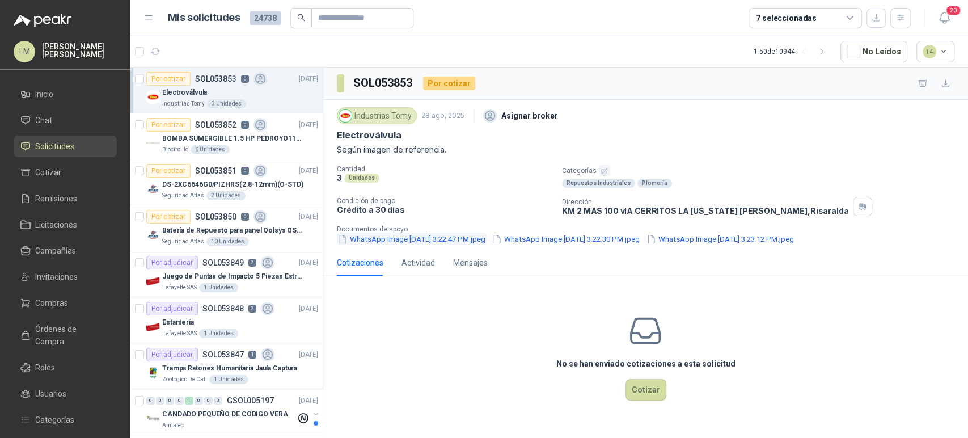
click at [420, 237] on button "WhatsApp Image 2025-08-25 at 3.22.47 PM.jpeg" at bounding box center [412, 239] width 150 height 12
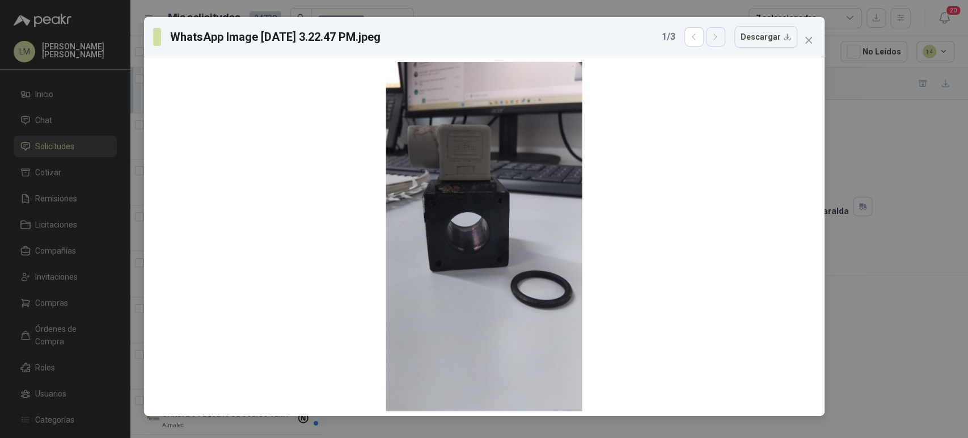
click at [716, 34] on icon "button" at bounding box center [716, 37] width 10 height 10
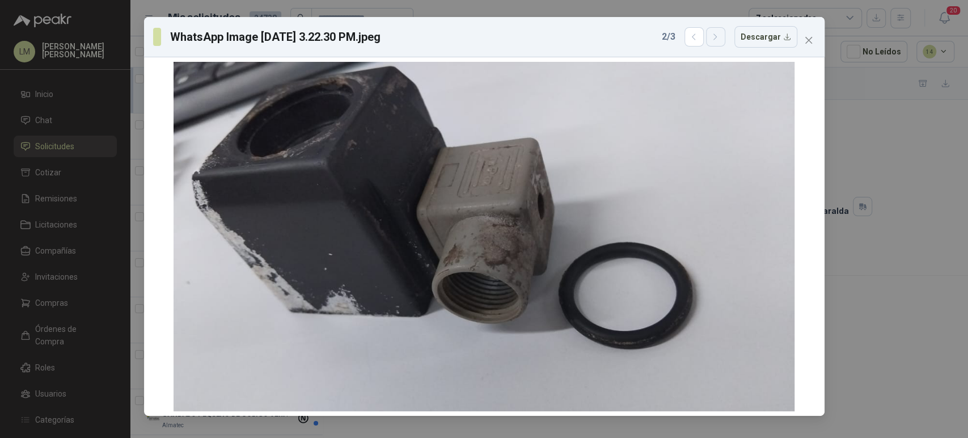
click at [716, 34] on icon "button" at bounding box center [716, 37] width 10 height 10
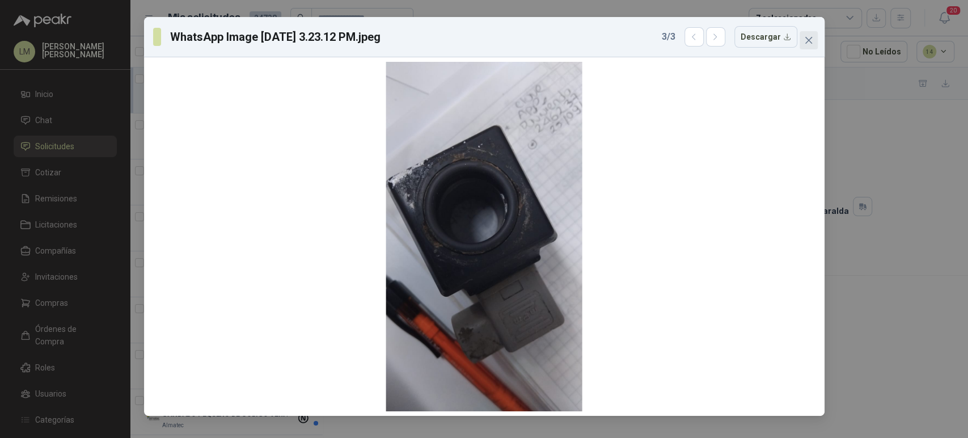
click at [805, 41] on icon "close" at bounding box center [808, 40] width 9 height 9
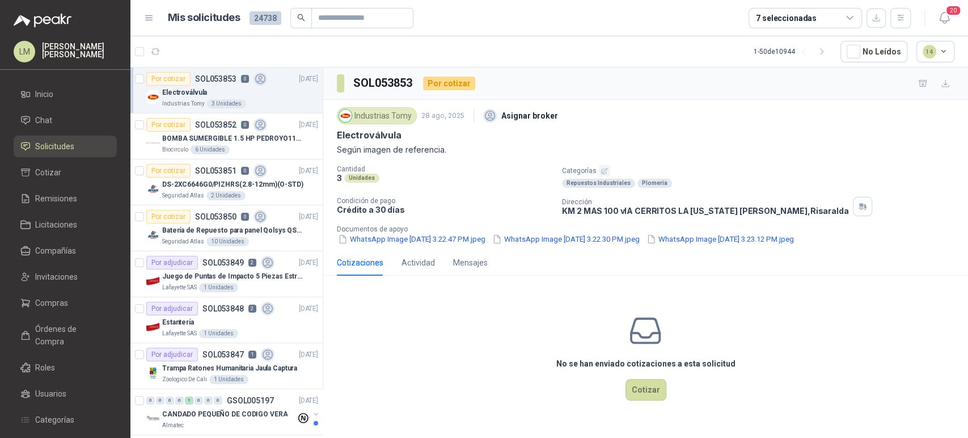
click at [604, 166] on button "button" at bounding box center [604, 170] width 11 height 11
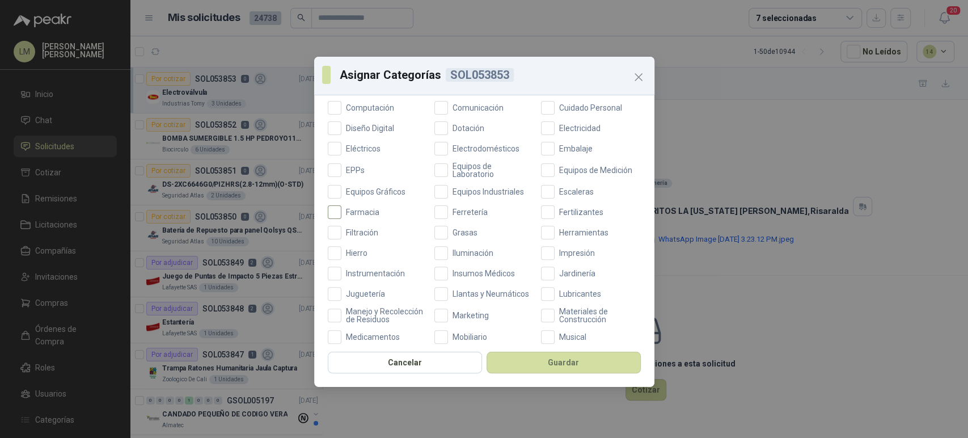
scroll to position [200, 0]
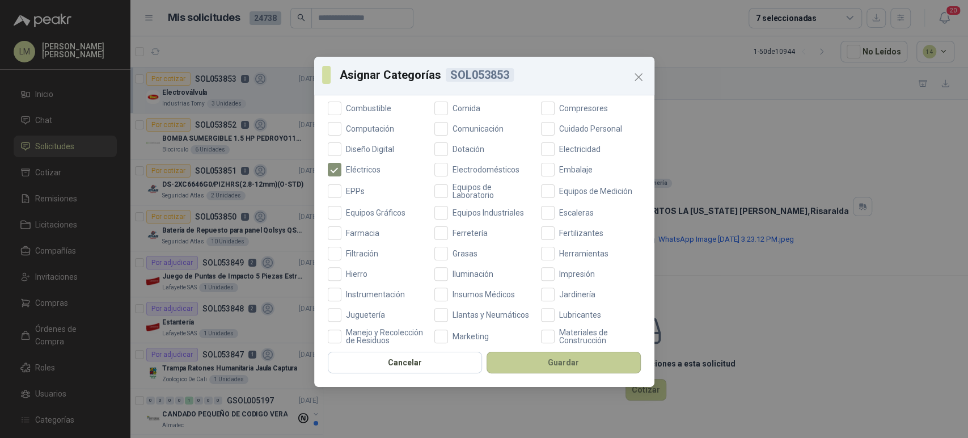
click at [541, 361] on button "Guardar" at bounding box center [564, 363] width 154 height 22
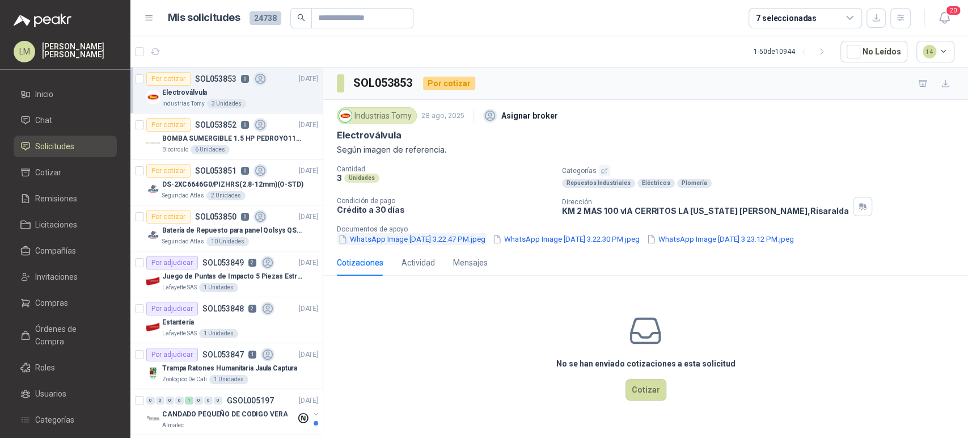
click at [382, 238] on button "WhatsApp Image 2025-08-25 at 3.22.47 PM.jpeg" at bounding box center [412, 239] width 150 height 12
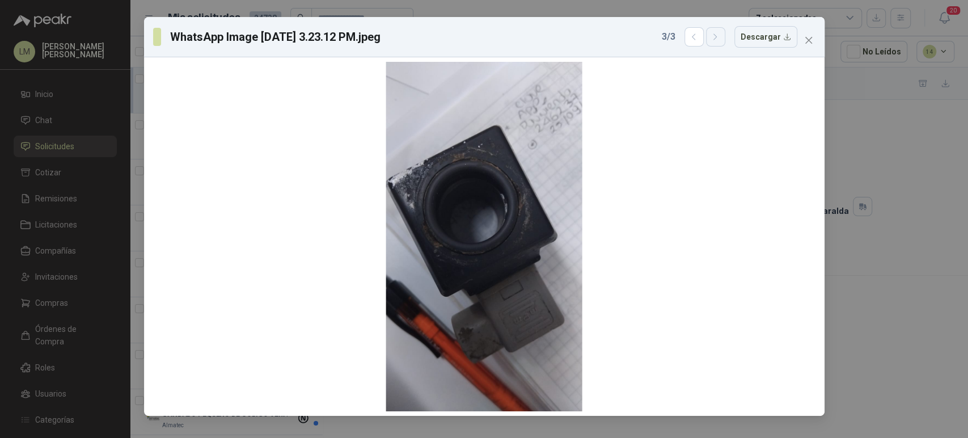
click at [721, 44] on button "button" at bounding box center [715, 36] width 19 height 19
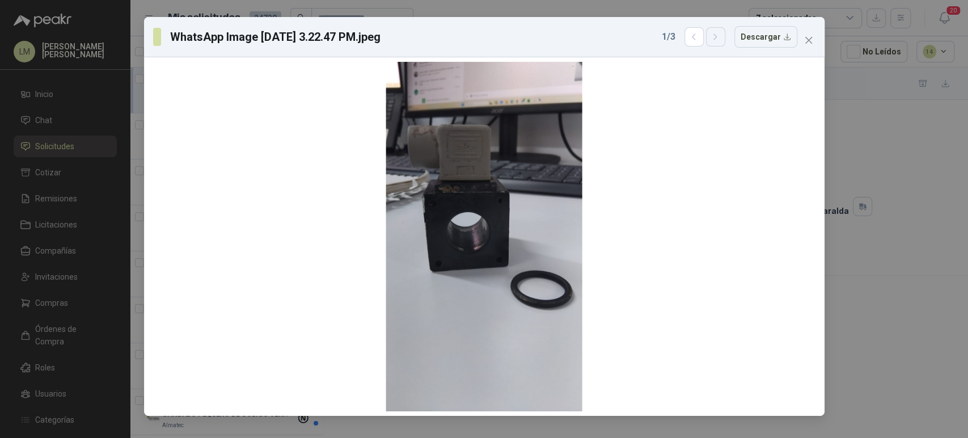
click at [721, 44] on button "button" at bounding box center [715, 36] width 19 height 19
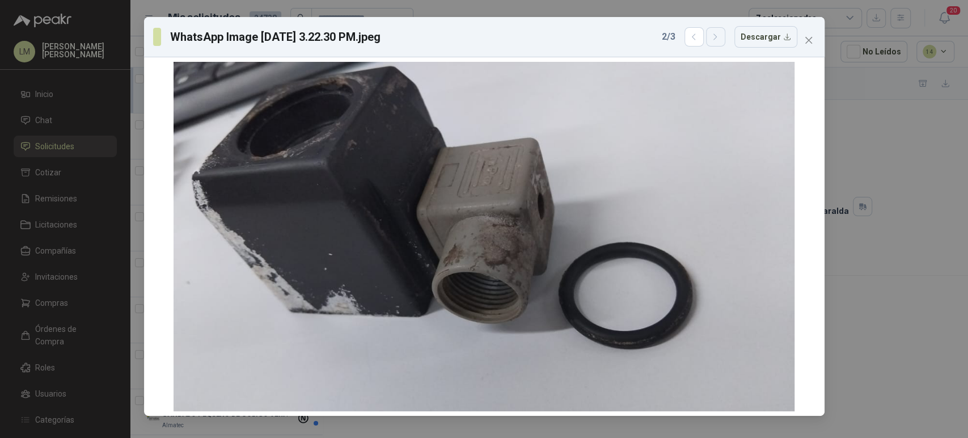
click at [721, 44] on button "button" at bounding box center [715, 36] width 19 height 19
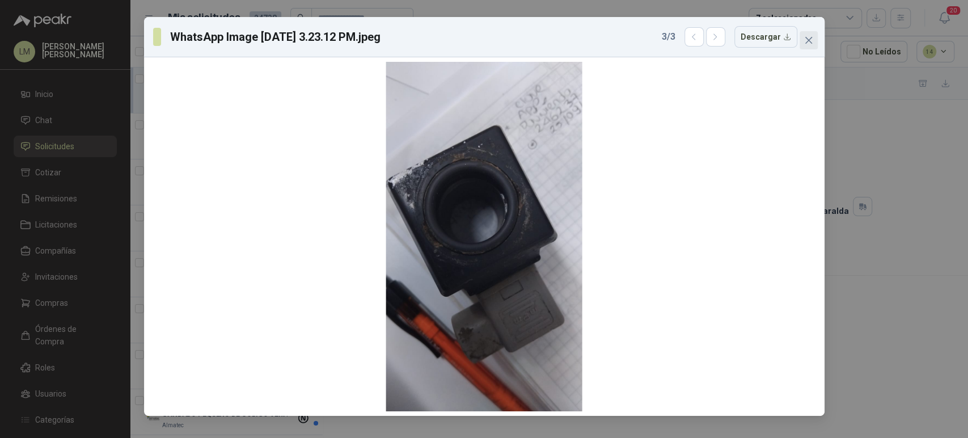
click at [807, 35] on button "Close" at bounding box center [809, 40] width 18 height 18
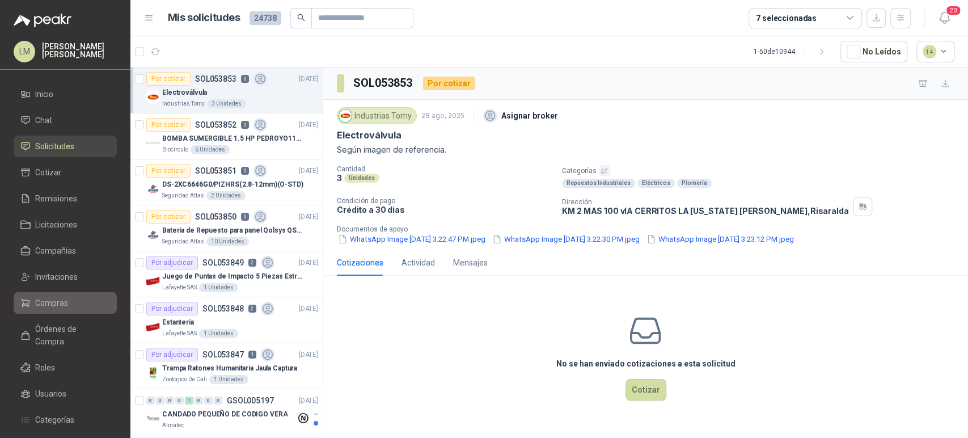
click at [56, 313] on link "Compras" at bounding box center [65, 303] width 103 height 22
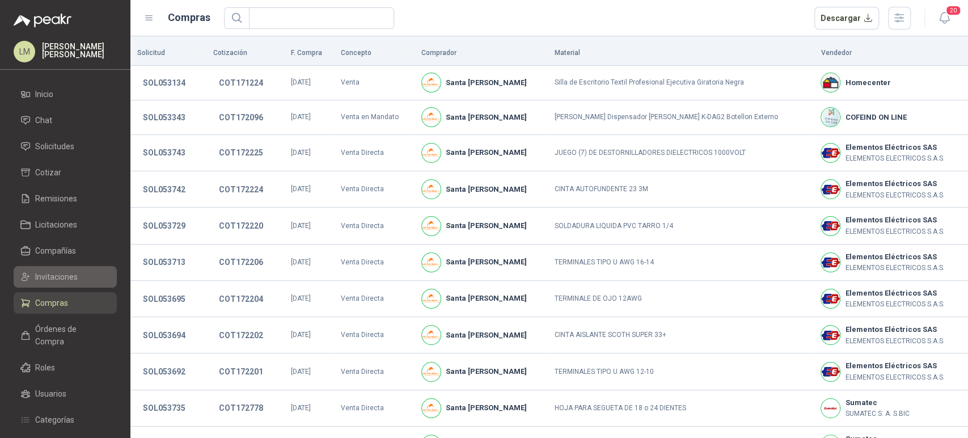
click at [53, 280] on span "Invitaciones" at bounding box center [56, 277] width 43 height 12
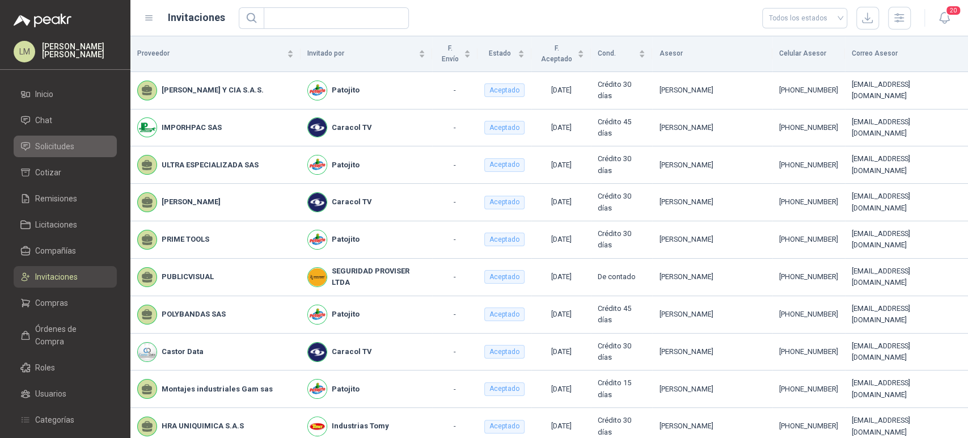
click at [48, 151] on span "Solicitudes" at bounding box center [54, 146] width 39 height 12
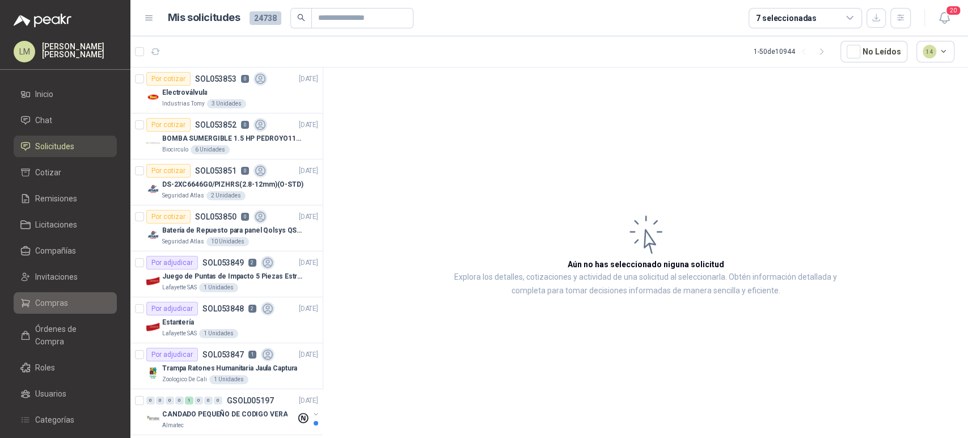
click at [56, 303] on span "Compras" at bounding box center [51, 303] width 33 height 12
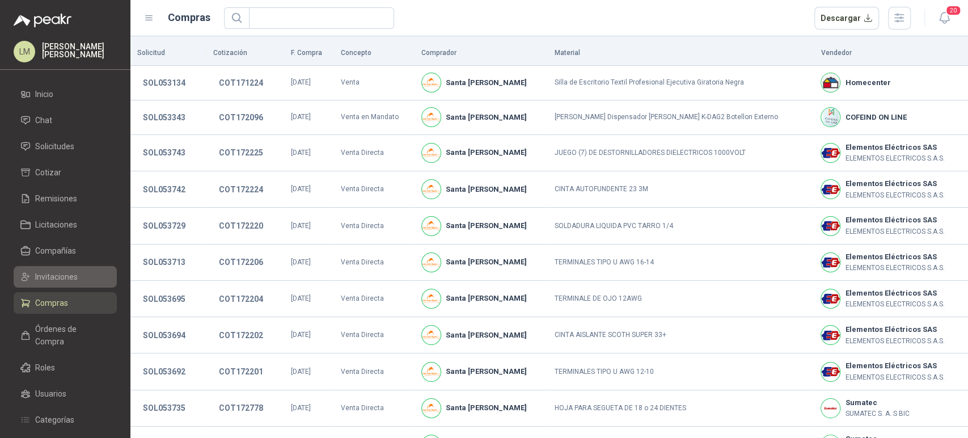
click at [59, 283] on span "Invitaciones" at bounding box center [56, 277] width 43 height 12
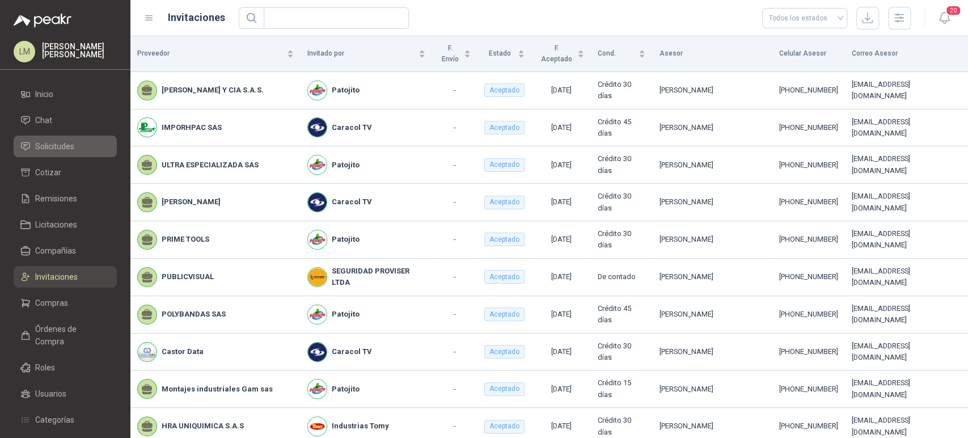
click at [55, 151] on span "Solicitudes" at bounding box center [54, 146] width 39 height 12
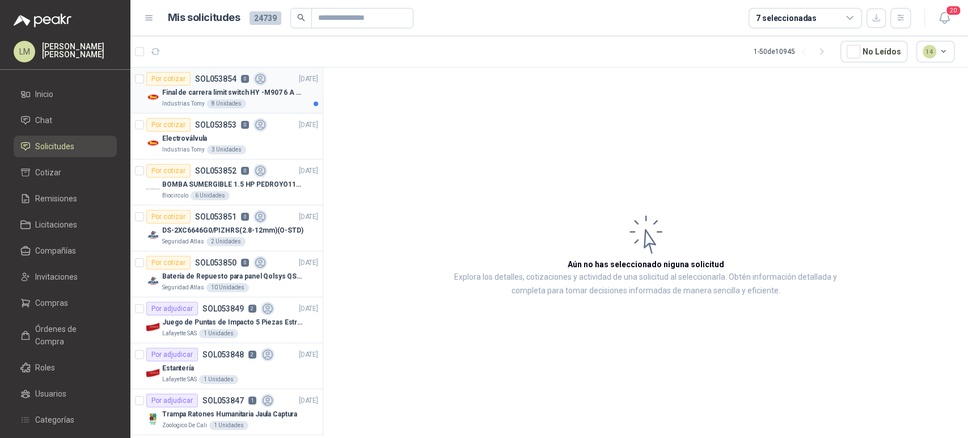
click at [209, 75] on p "SOL053854" at bounding box center [215, 79] width 41 height 8
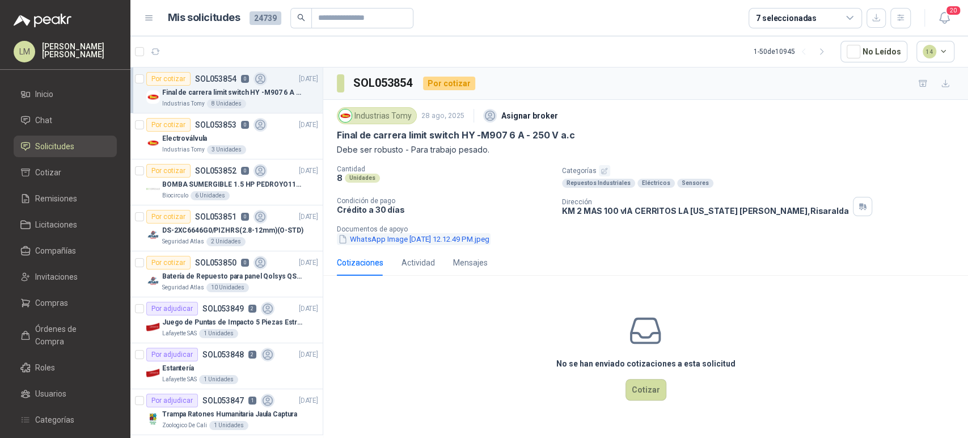
click at [431, 239] on button "WhatsApp Image 2025-08-26 at 12.12.49 PM.jpeg" at bounding box center [414, 239] width 154 height 12
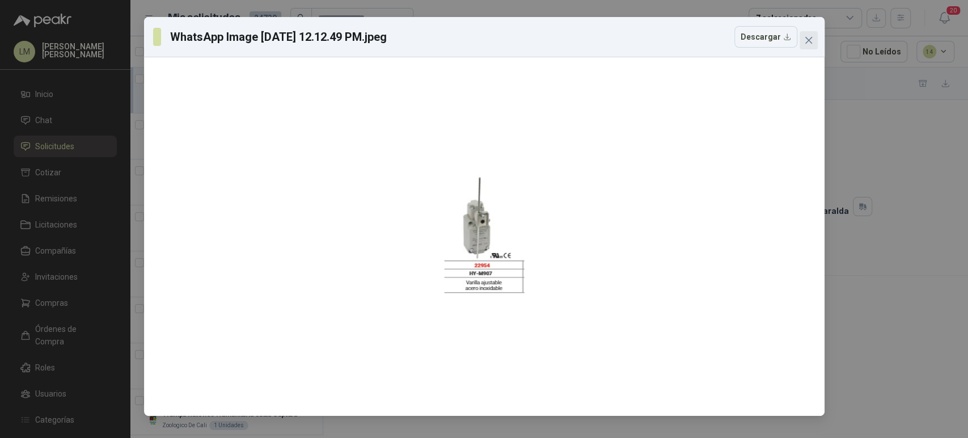
click at [812, 37] on icon "close" at bounding box center [808, 40] width 9 height 9
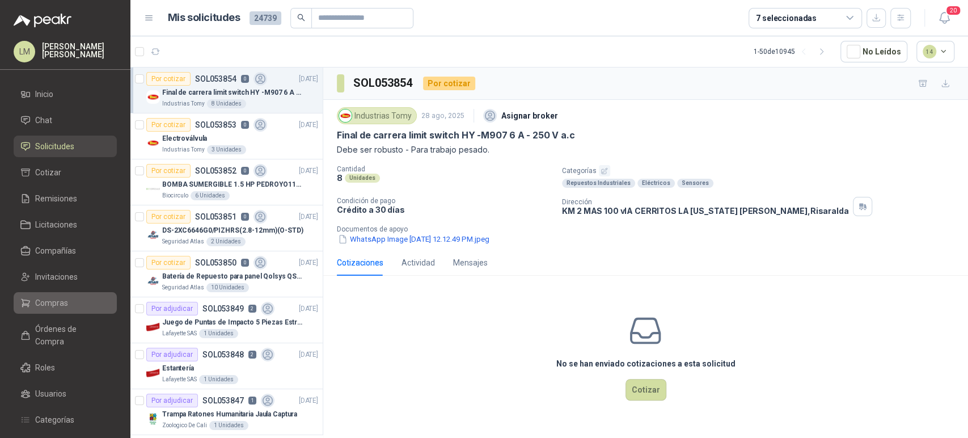
click at [57, 306] on span "Compras" at bounding box center [51, 303] width 33 height 12
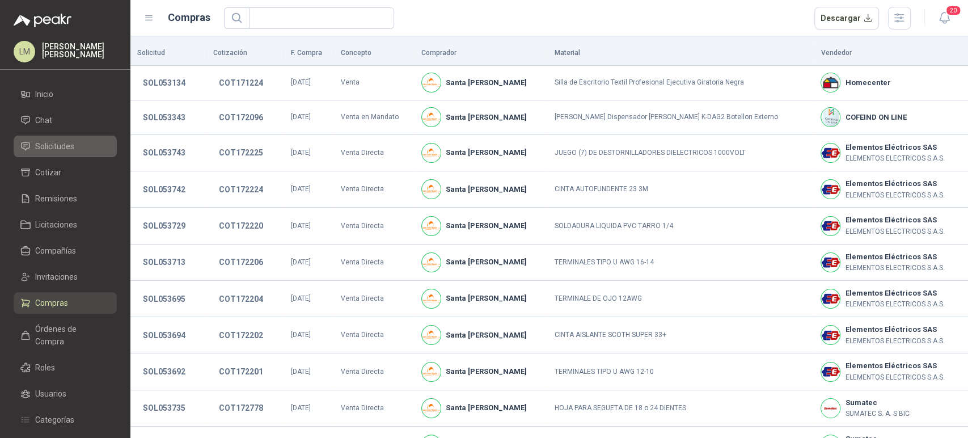
click at [60, 140] on span "Solicitudes" at bounding box center [54, 146] width 39 height 12
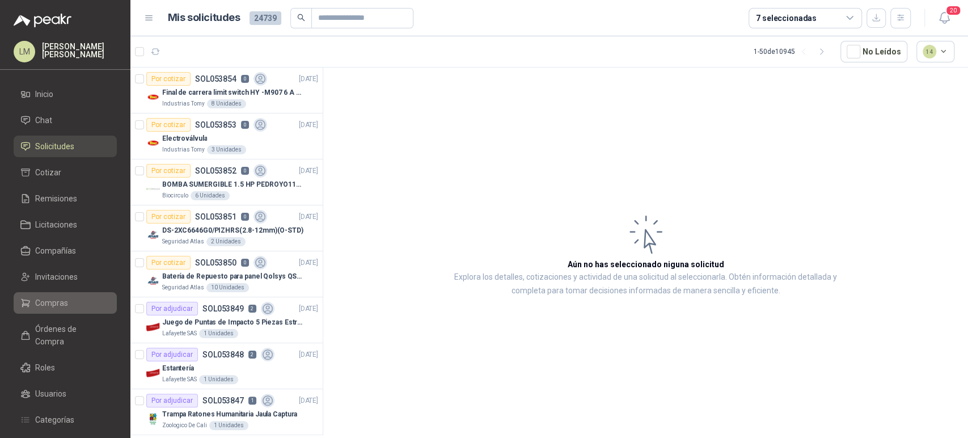
click at [39, 301] on span "Compras" at bounding box center [51, 303] width 33 height 12
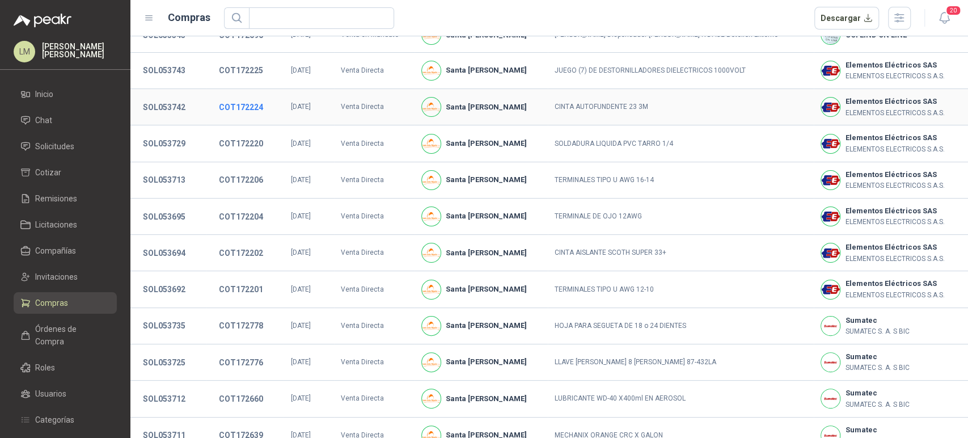
scroll to position [209, 0]
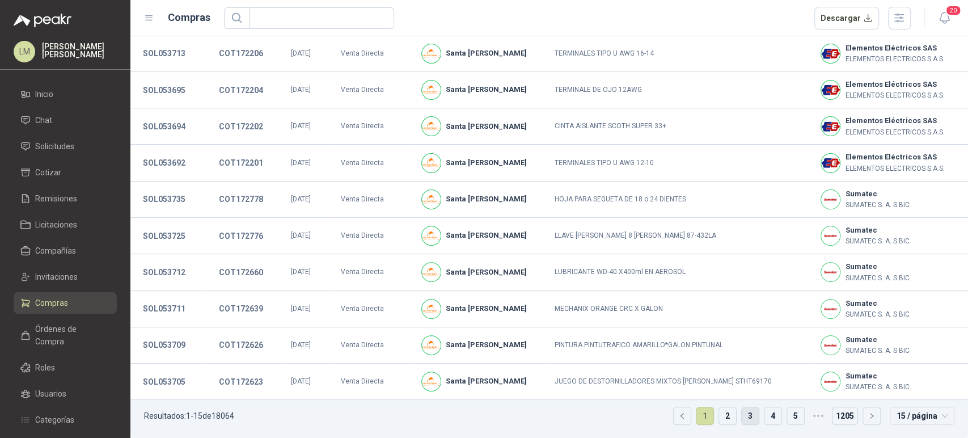
click at [744, 416] on link "3" at bounding box center [750, 415] width 17 height 17
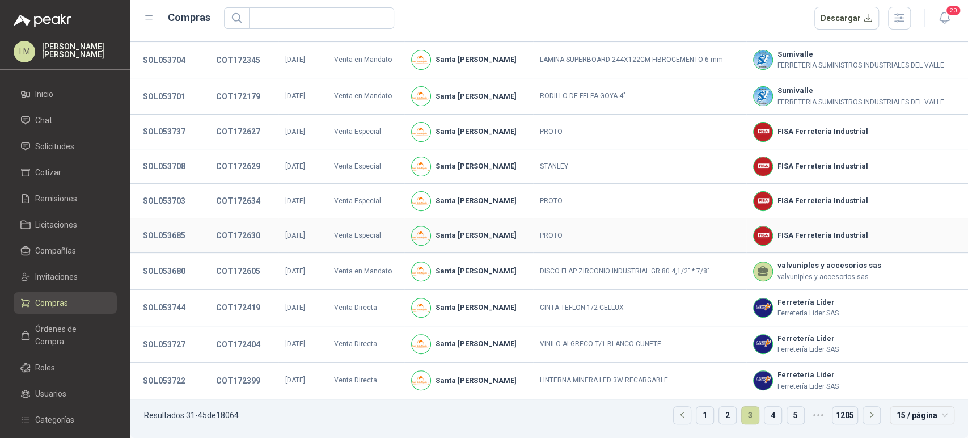
scroll to position [205, 0]
click at [765, 414] on link "4" at bounding box center [773, 415] width 17 height 17
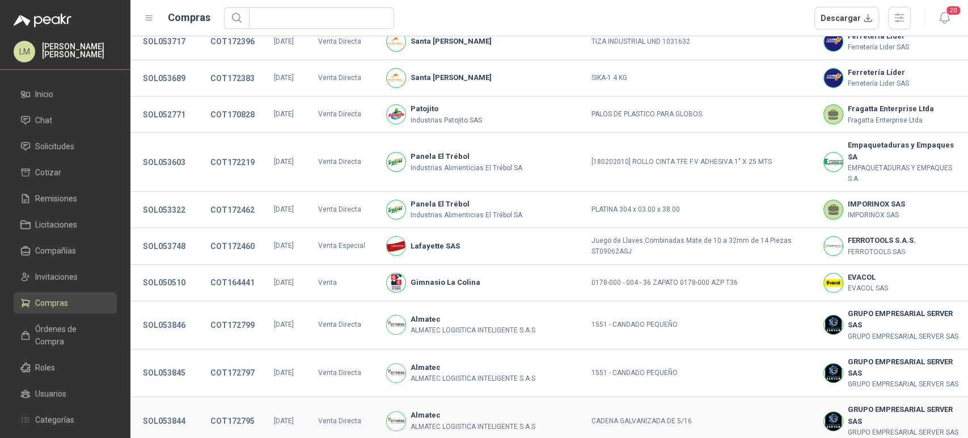
scroll to position [32, 0]
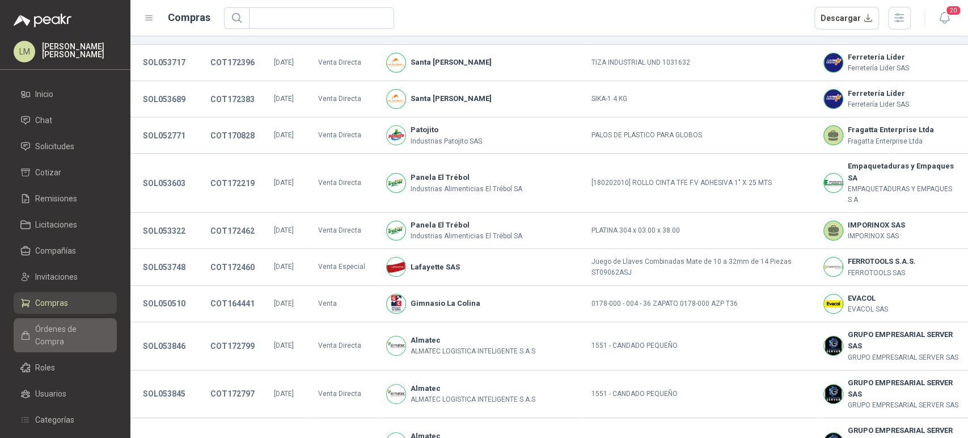
click at [50, 331] on span "Órdenes de Compra" at bounding box center [70, 335] width 71 height 25
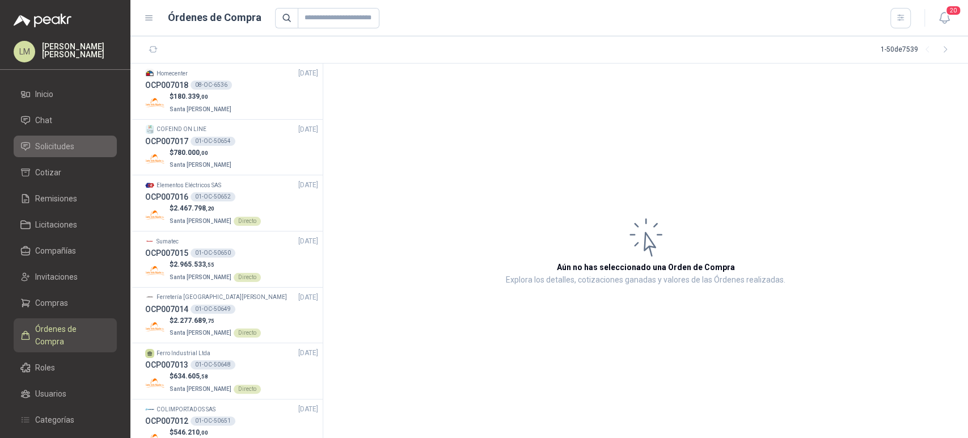
click at [60, 149] on span "Solicitudes" at bounding box center [54, 146] width 39 height 12
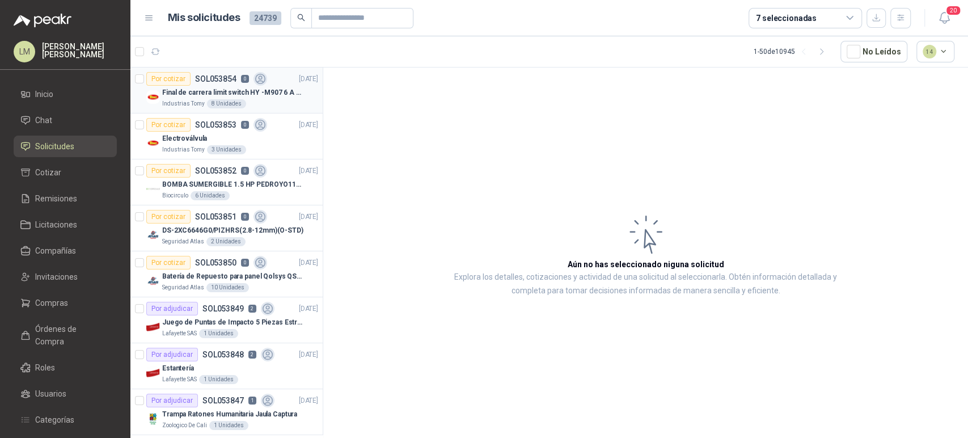
click at [204, 85] on div "Por cotizar SOL053854 0" at bounding box center [206, 79] width 121 height 14
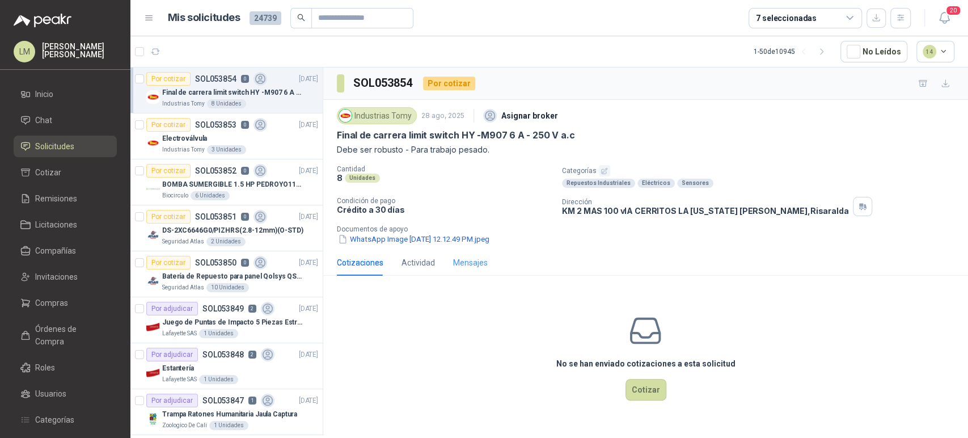
click at [463, 268] on div "Mensajes" at bounding box center [470, 263] width 35 height 26
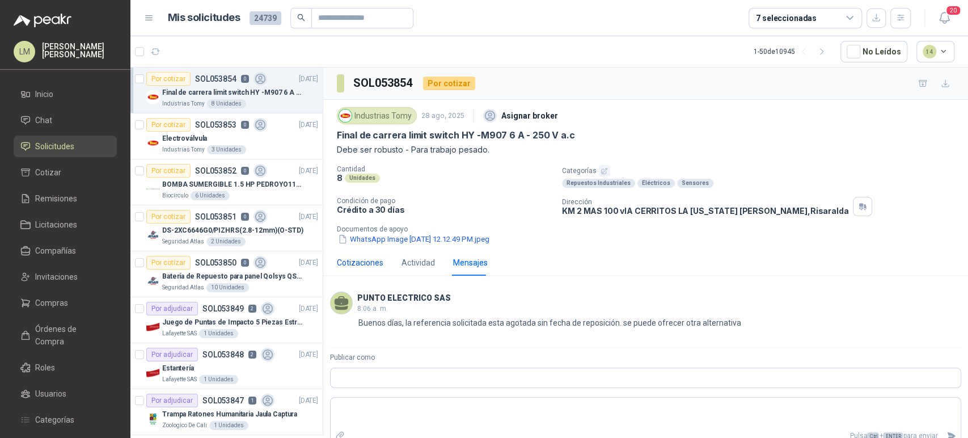
click at [348, 267] on div "Cotizaciones" at bounding box center [360, 262] width 47 height 12
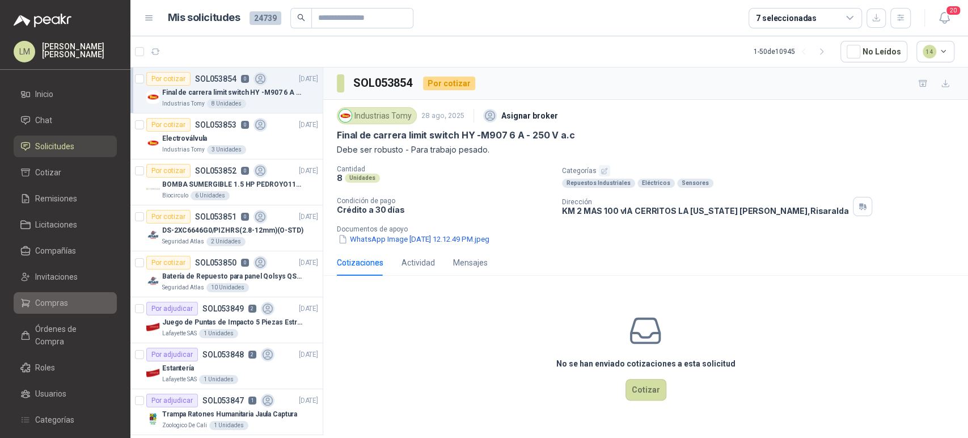
click at [61, 309] on span "Compras" at bounding box center [51, 303] width 33 height 12
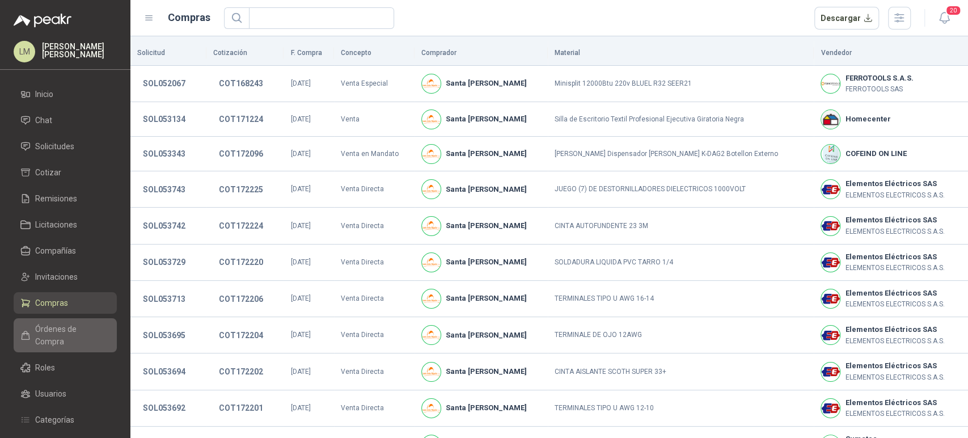
click at [64, 323] on span "Órdenes de Compra" at bounding box center [70, 335] width 71 height 25
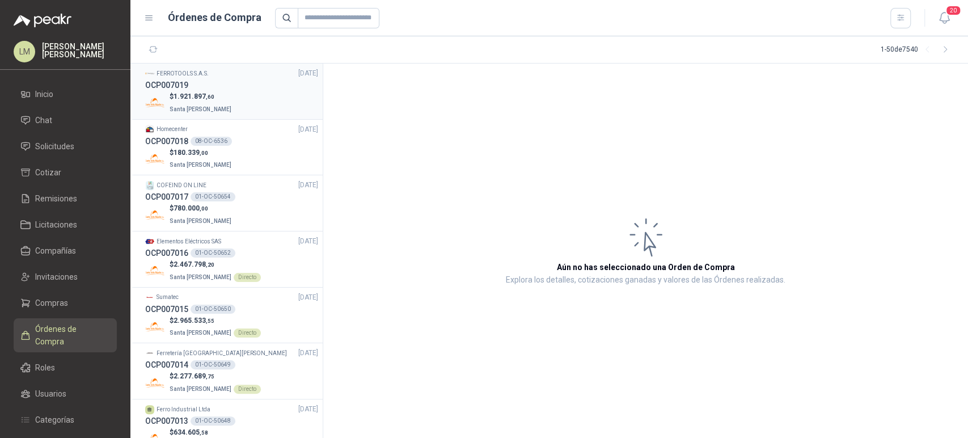
click at [216, 88] on div "OCP007019" at bounding box center [231, 85] width 173 height 12
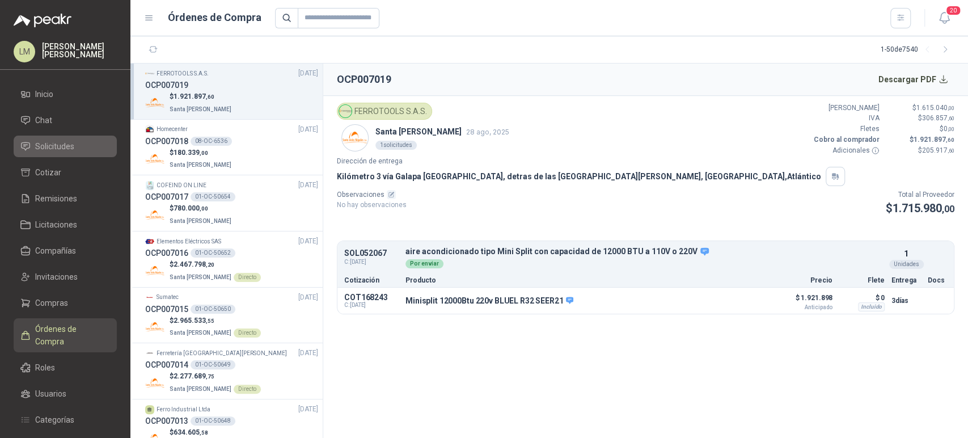
click at [71, 146] on span "Solicitudes" at bounding box center [54, 146] width 39 height 12
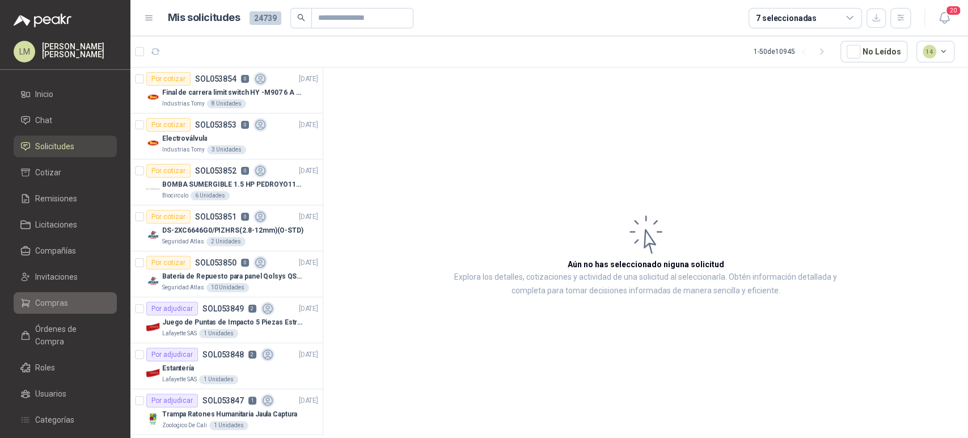
click at [50, 301] on span "Compras" at bounding box center [51, 303] width 33 height 12
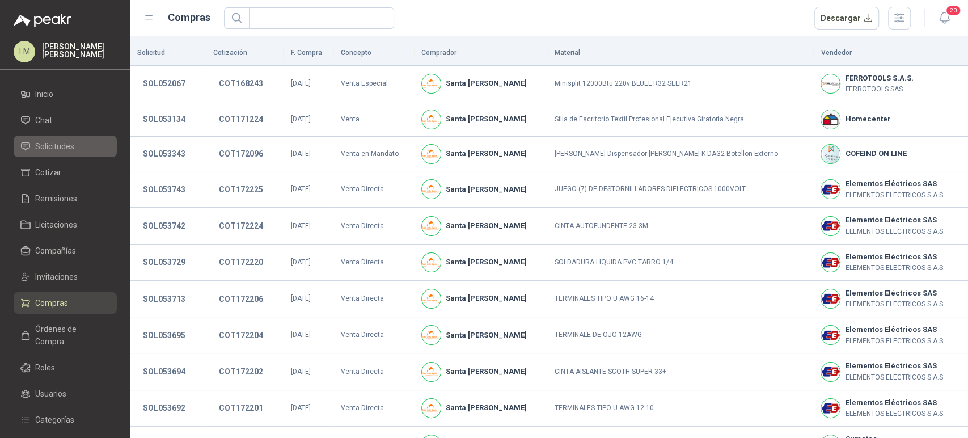
click at [40, 155] on link "Solicitudes" at bounding box center [65, 147] width 103 height 22
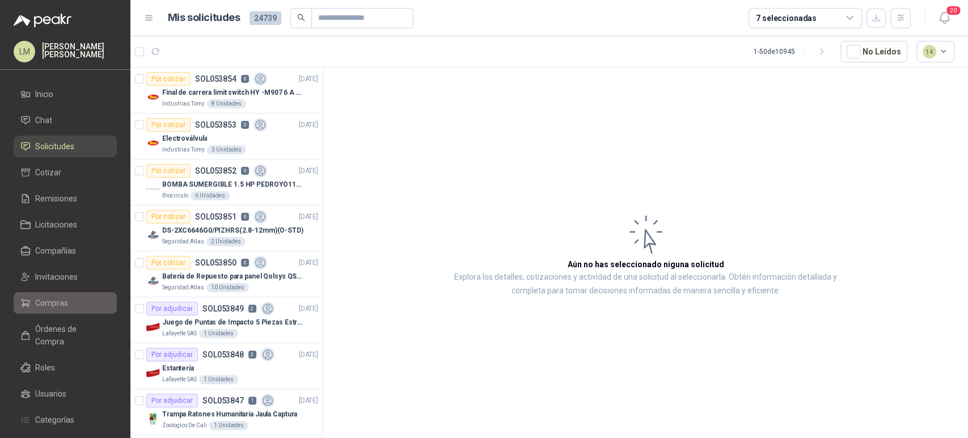
click at [54, 301] on span "Compras" at bounding box center [51, 303] width 33 height 12
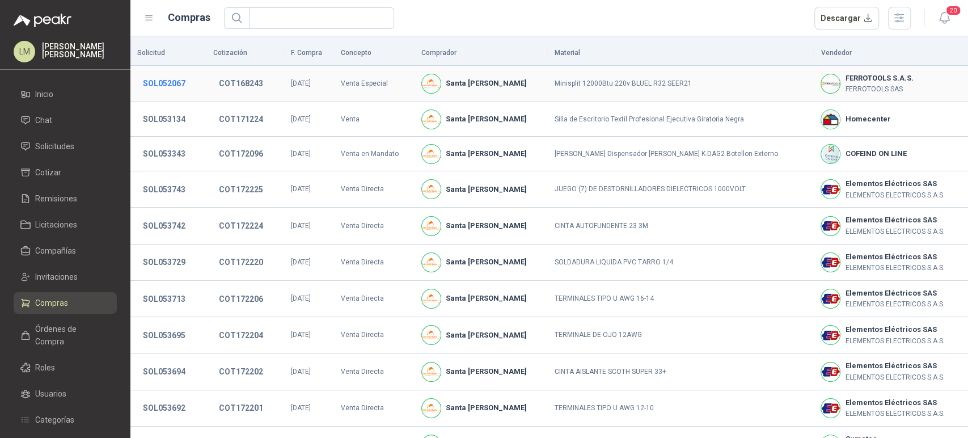
click at [168, 86] on button "SOL052067" at bounding box center [164, 83] width 54 height 20
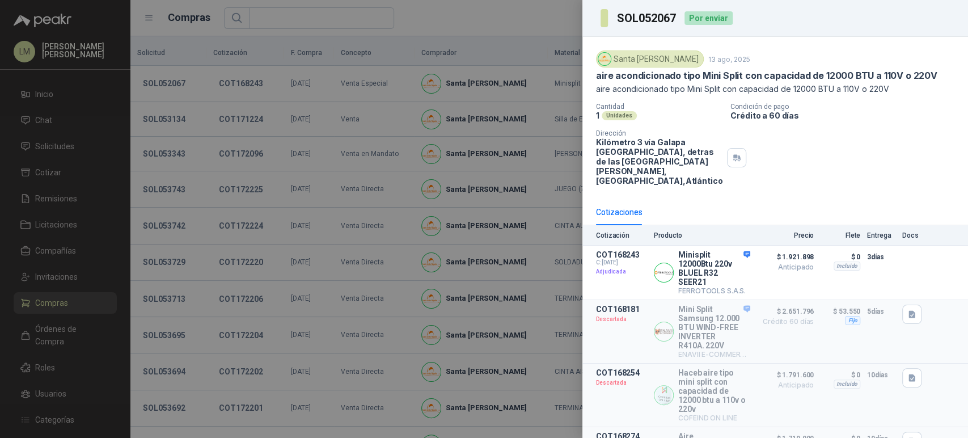
click at [210, 85] on div at bounding box center [484, 219] width 968 height 438
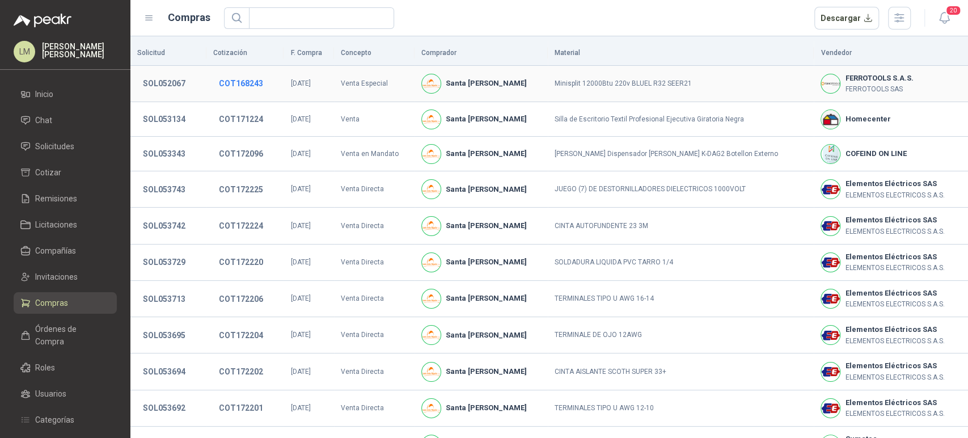
click at [239, 84] on button "COT168243" at bounding box center [241, 83] width 56 height 20
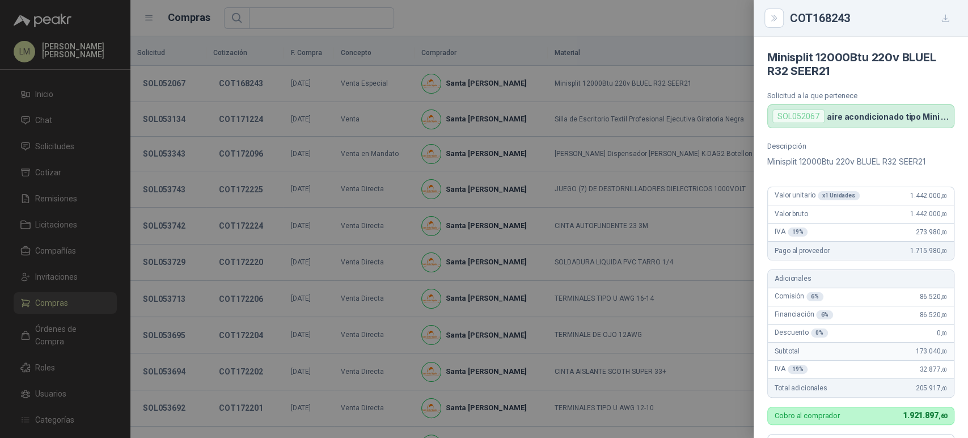
click at [381, 98] on div at bounding box center [484, 219] width 968 height 438
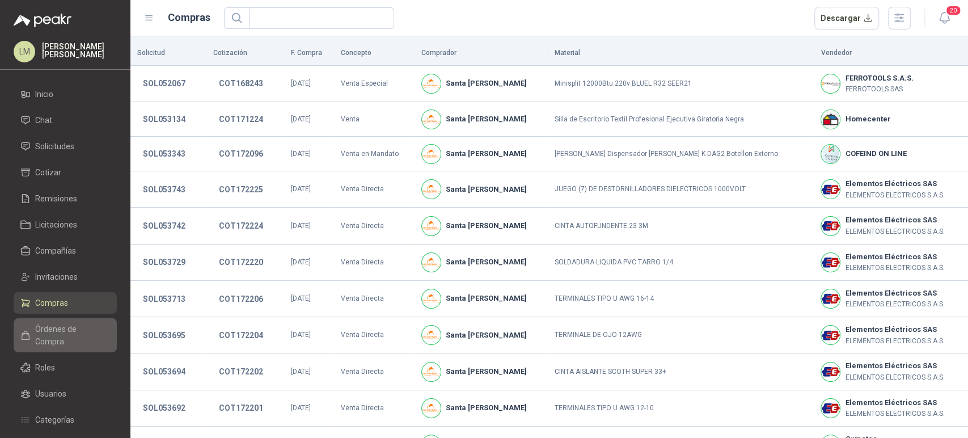
click at [40, 328] on span "Órdenes de Compra" at bounding box center [70, 335] width 71 height 25
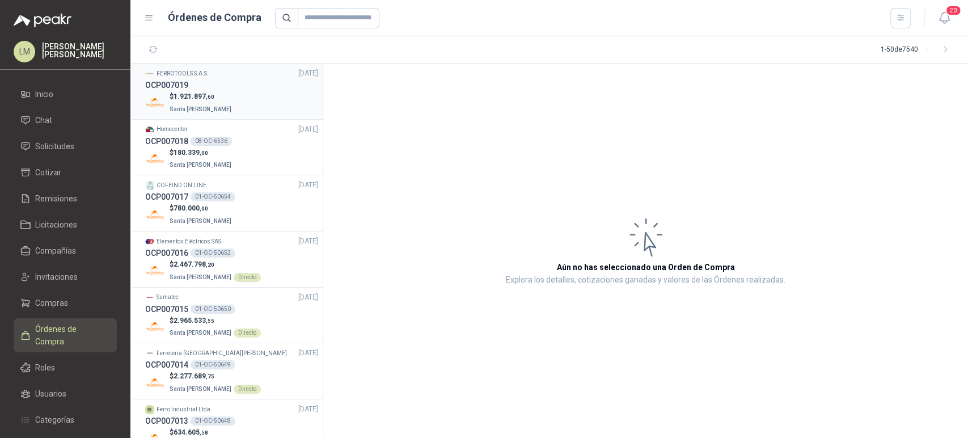
click at [203, 100] on p "$ 1.921.897 ,60" at bounding box center [202, 96] width 64 height 11
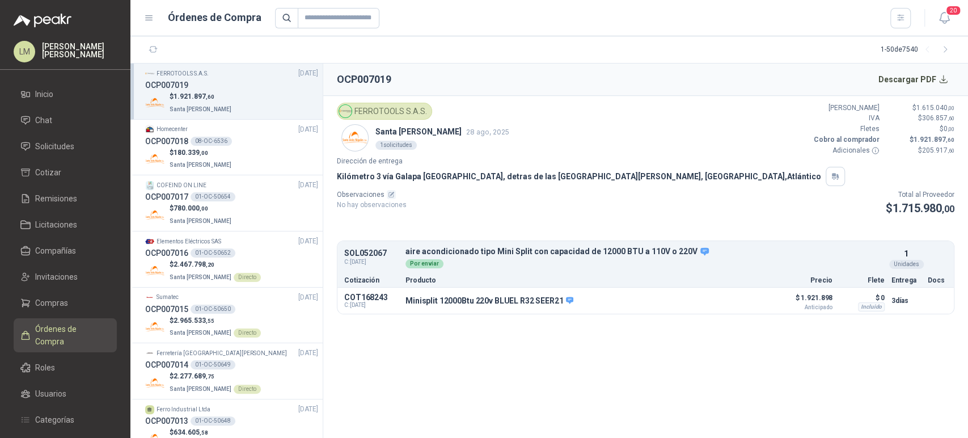
click at [495, 345] on section "OCP007019 Descargar PDF FERROTOOLS S.A.S. Santa Anita Napoles 28 ago, 2025 1 so…" at bounding box center [645, 251] width 645 height 374
click at [459, 378] on section "OCP007019 Descargar PDF FERROTOOLS S.A.S. Santa Anita Napoles 28 ago, 2025 1 so…" at bounding box center [645, 251] width 645 height 374
click at [46, 298] on span "Compras" at bounding box center [51, 303] width 33 height 12
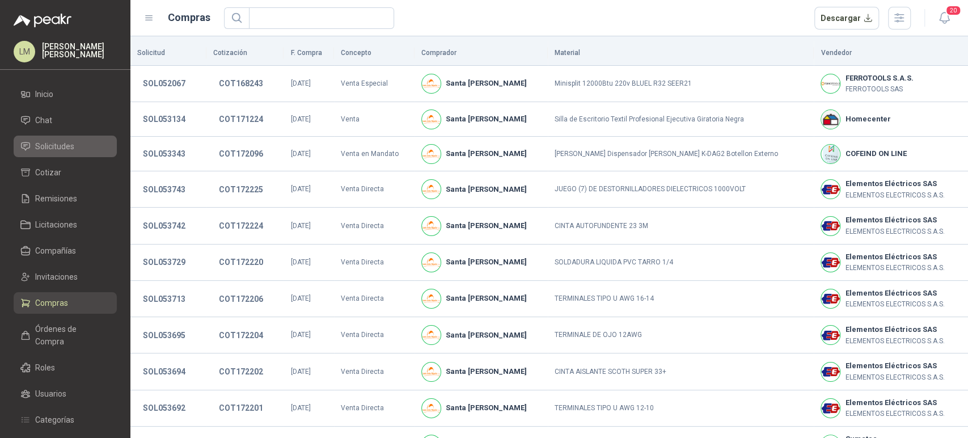
click at [66, 147] on span "Solicitudes" at bounding box center [54, 146] width 39 height 12
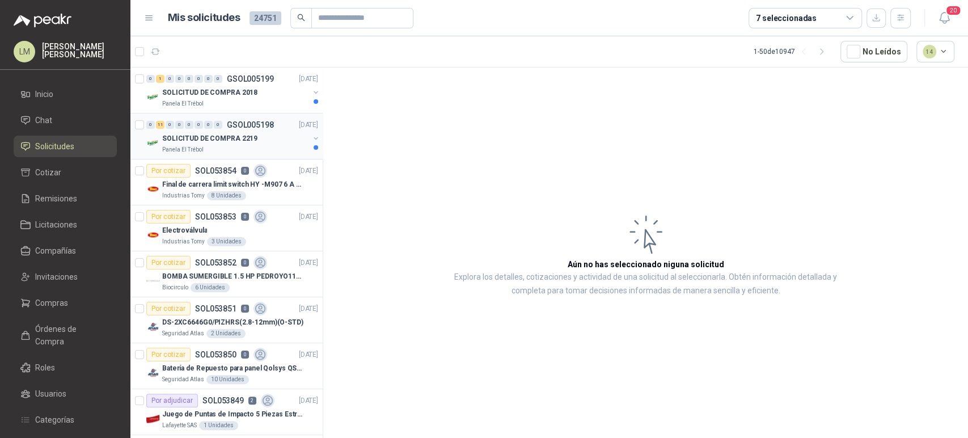
click at [213, 129] on div "0 11 0 0 0 0 0 0 GSOL005198 28/08/25" at bounding box center [233, 125] width 174 height 14
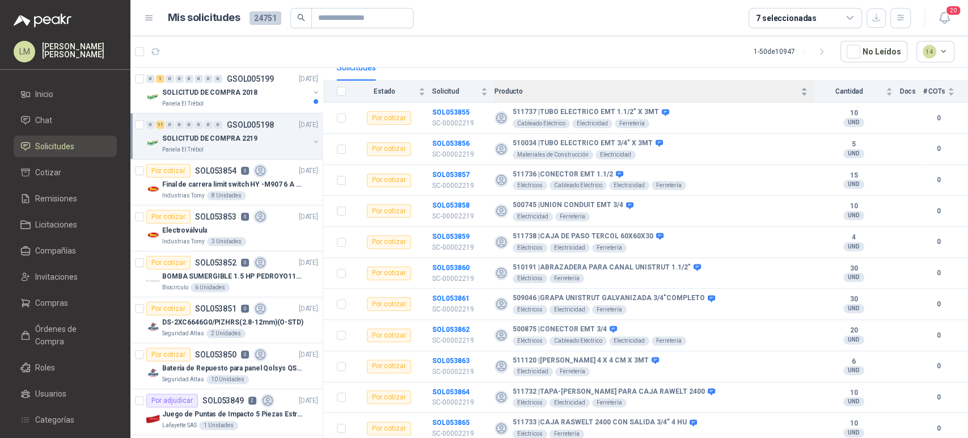
scroll to position [117, 0]
click at [50, 297] on span "Compras" at bounding box center [51, 303] width 33 height 12
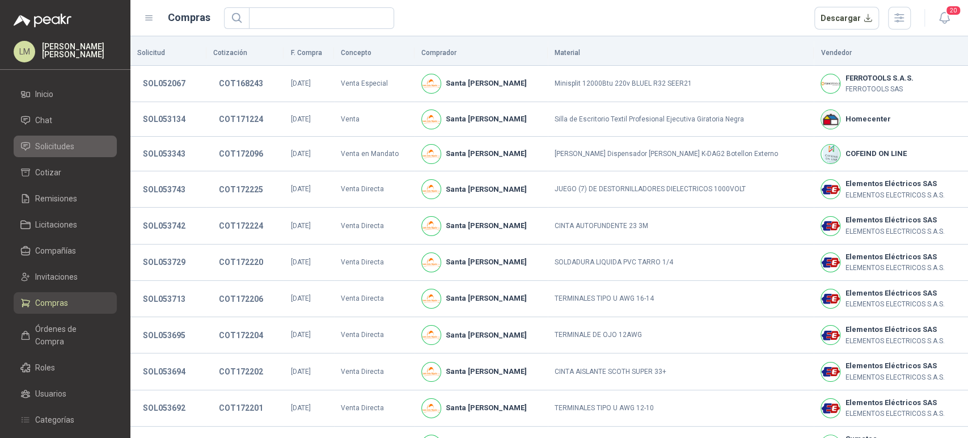
click at [69, 146] on span "Solicitudes" at bounding box center [54, 146] width 39 height 12
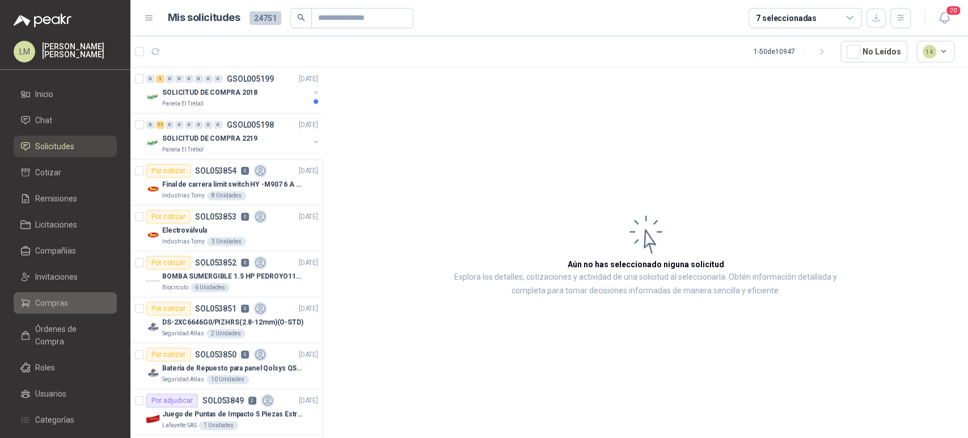
click at [54, 298] on span "Compras" at bounding box center [51, 303] width 33 height 12
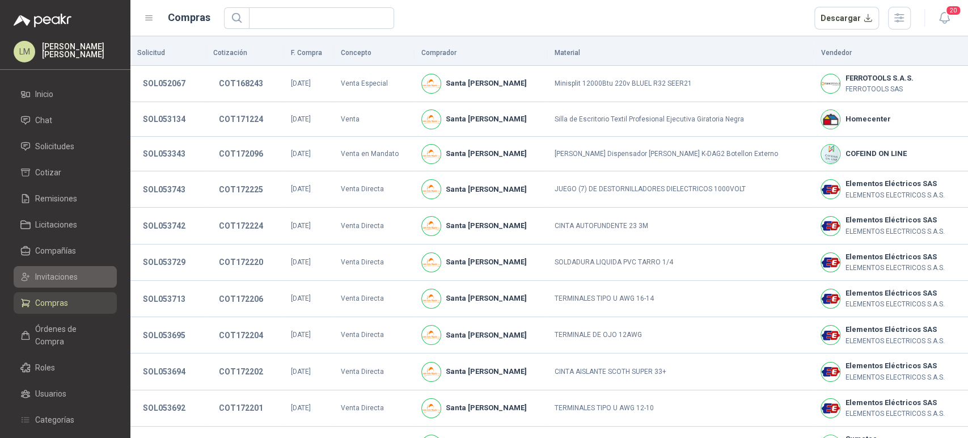
click at [59, 277] on span "Invitaciones" at bounding box center [56, 277] width 43 height 12
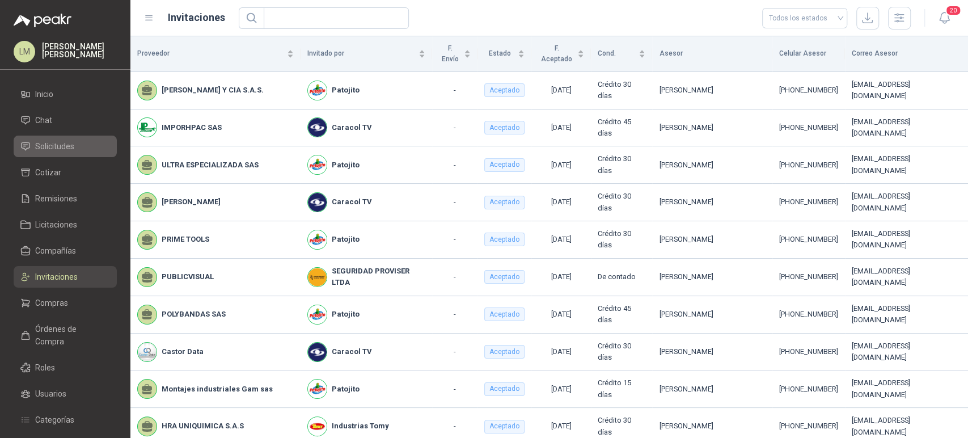
click at [64, 139] on link "Solicitudes" at bounding box center [65, 147] width 103 height 22
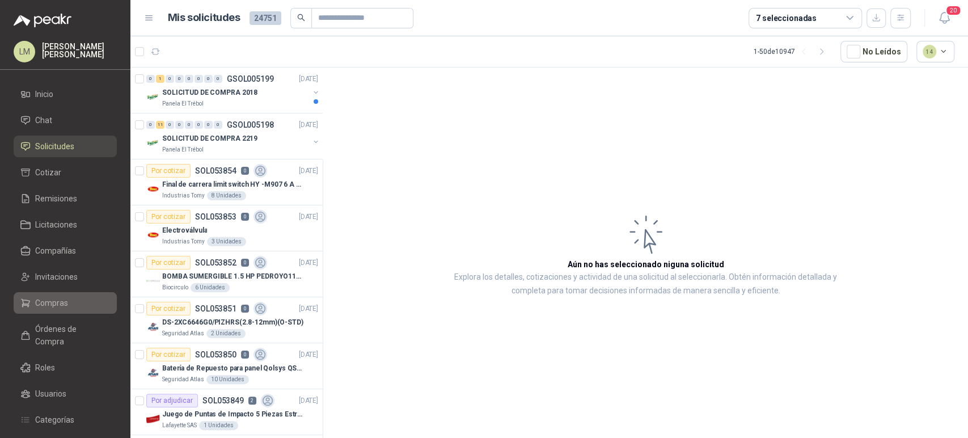
click at [47, 303] on span "Compras" at bounding box center [51, 303] width 33 height 12
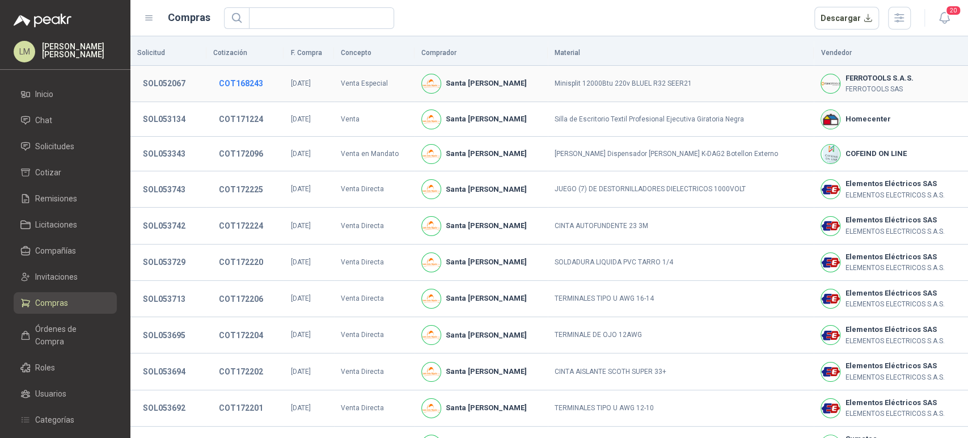
click at [239, 77] on button "COT168243" at bounding box center [241, 83] width 56 height 20
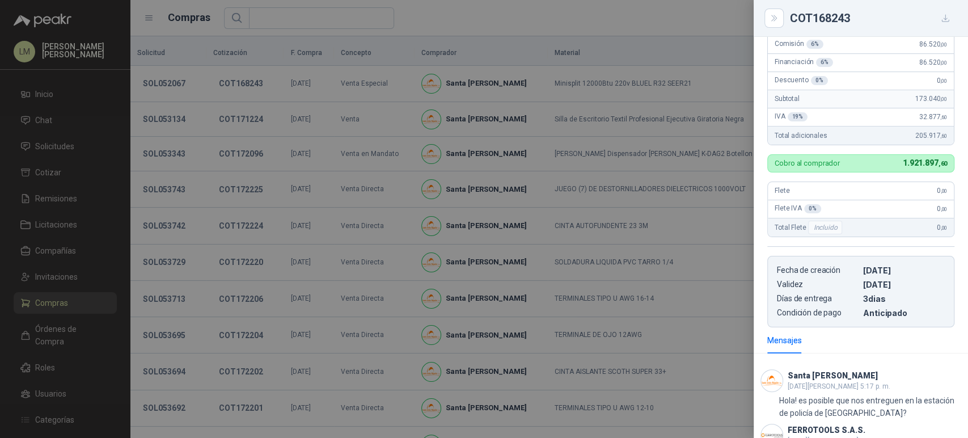
scroll to position [386, 0]
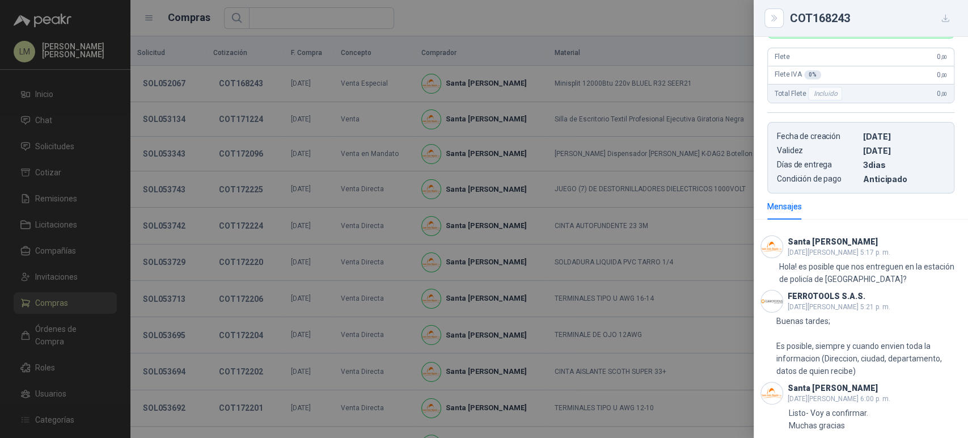
click at [307, 162] on div at bounding box center [484, 219] width 968 height 438
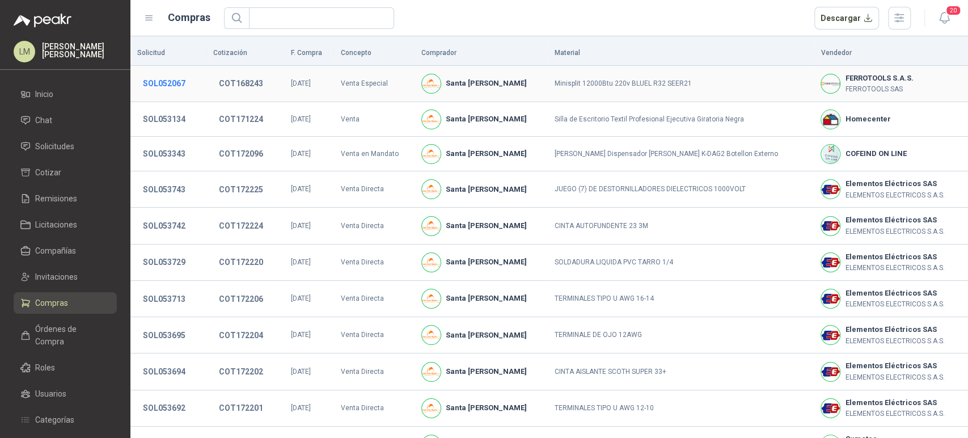
click at [162, 84] on button "SOL052067" at bounding box center [164, 83] width 54 height 20
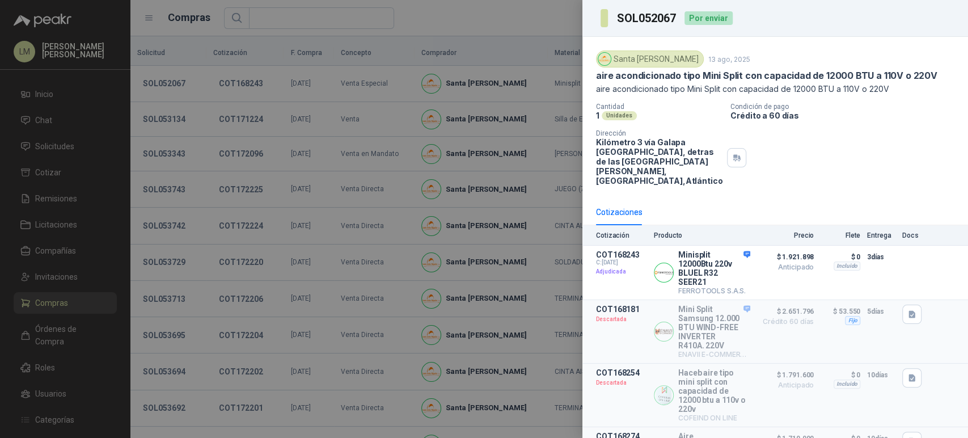
click at [254, 80] on div at bounding box center [484, 219] width 968 height 438
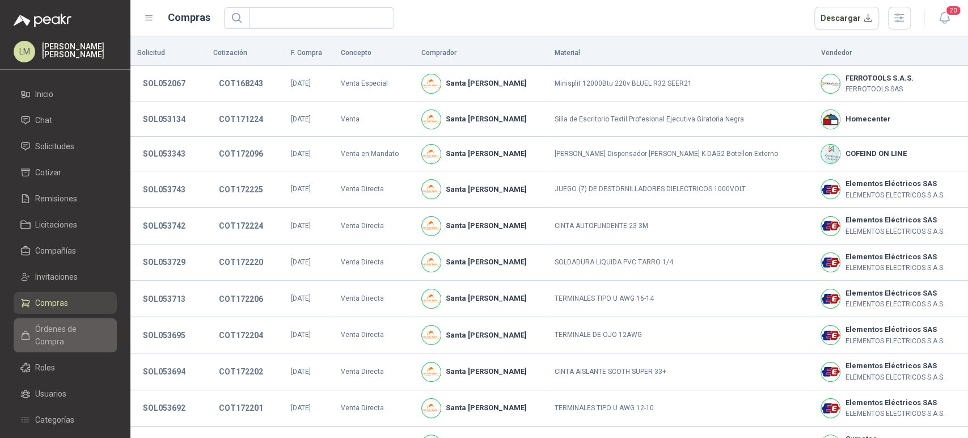
click at [54, 327] on span "Órdenes de Compra" at bounding box center [70, 335] width 71 height 25
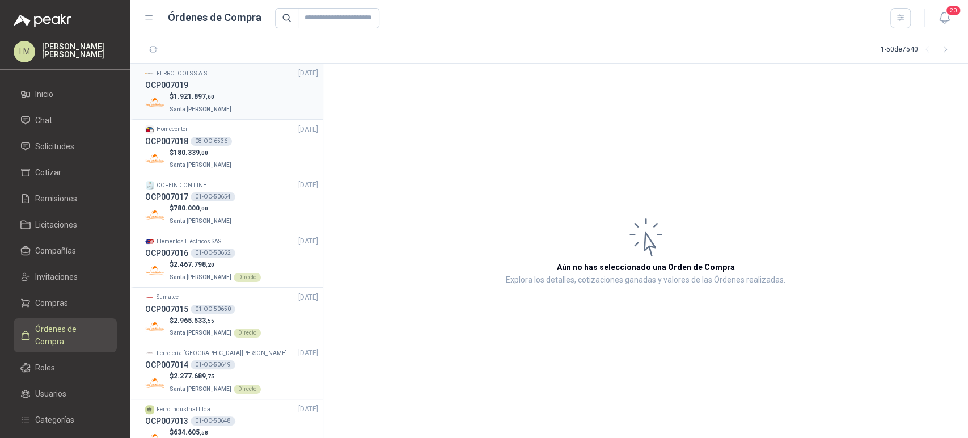
click at [213, 90] on div "OCP007019" at bounding box center [231, 85] width 173 height 12
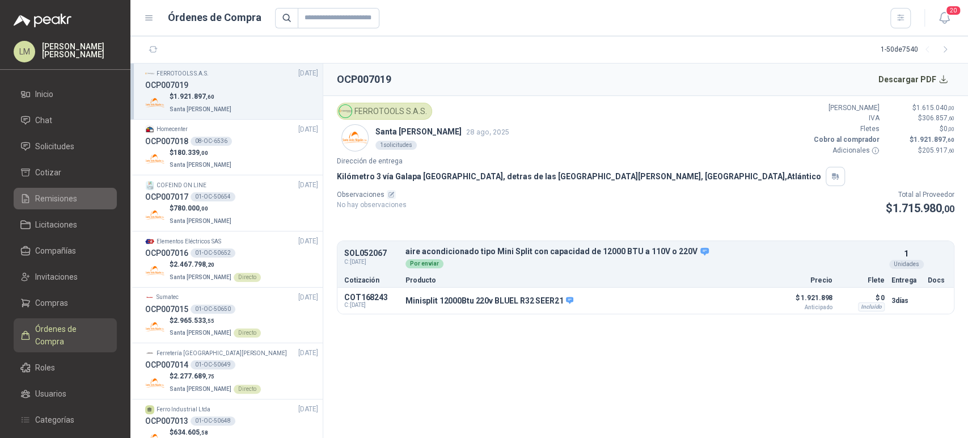
click at [56, 195] on span "Remisiones" at bounding box center [56, 198] width 42 height 12
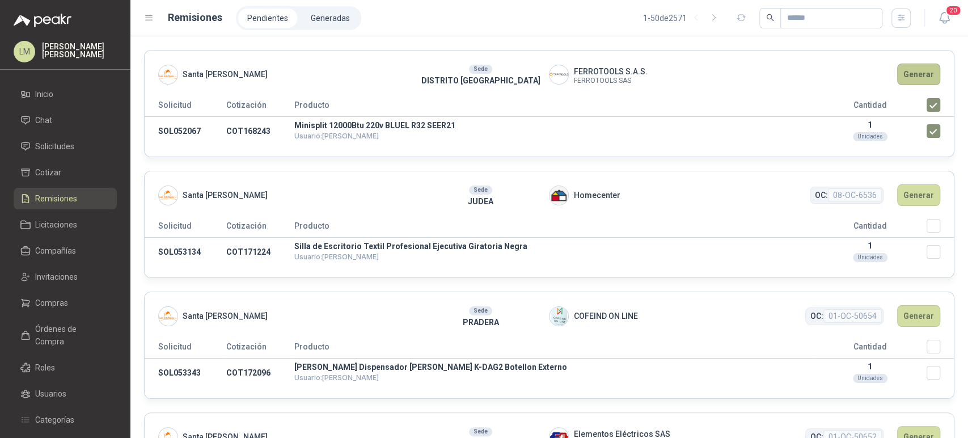
click at [908, 81] on button "Generar" at bounding box center [918, 75] width 43 height 22
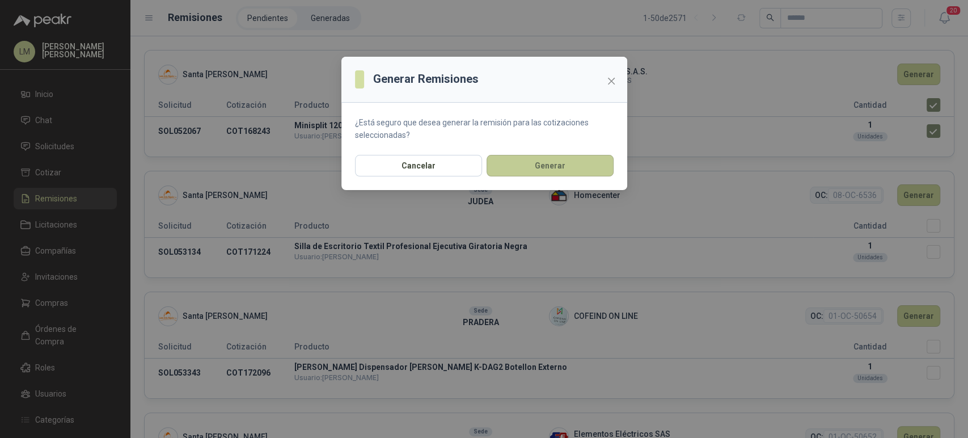
click at [542, 159] on button "Generar" at bounding box center [550, 166] width 127 height 22
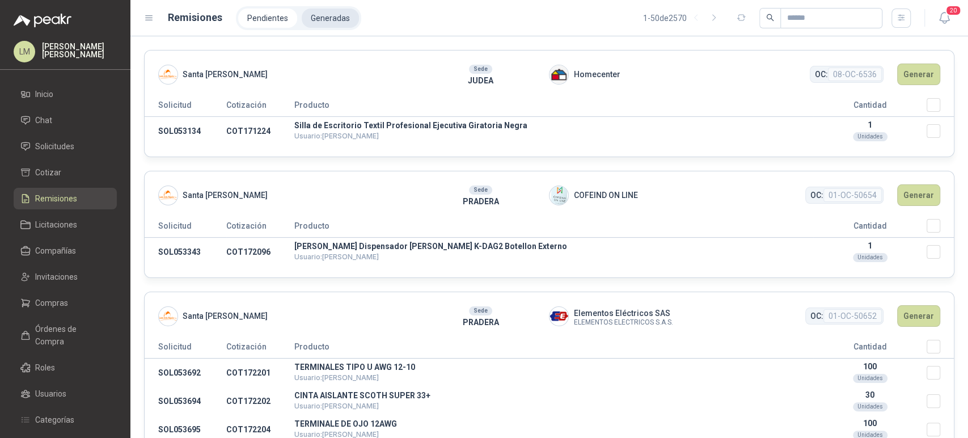
click at [327, 22] on li "Generadas" at bounding box center [330, 18] width 57 height 19
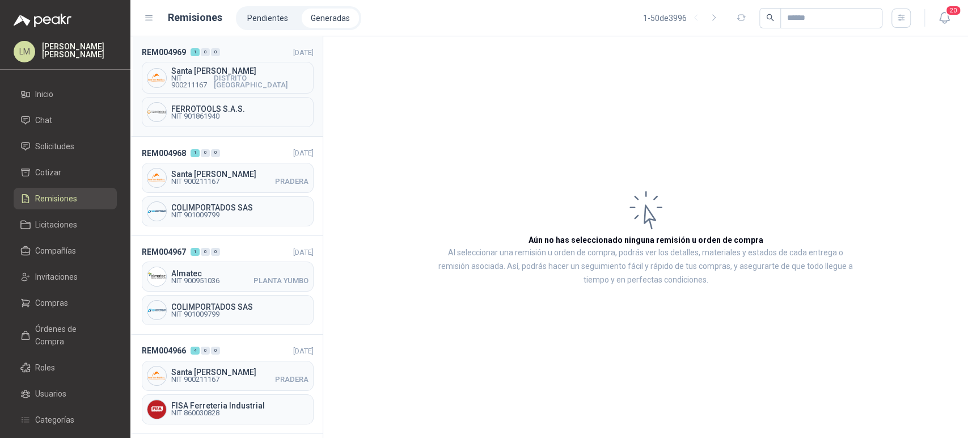
click at [210, 79] on span "NIT 900211167" at bounding box center [192, 82] width 43 height 14
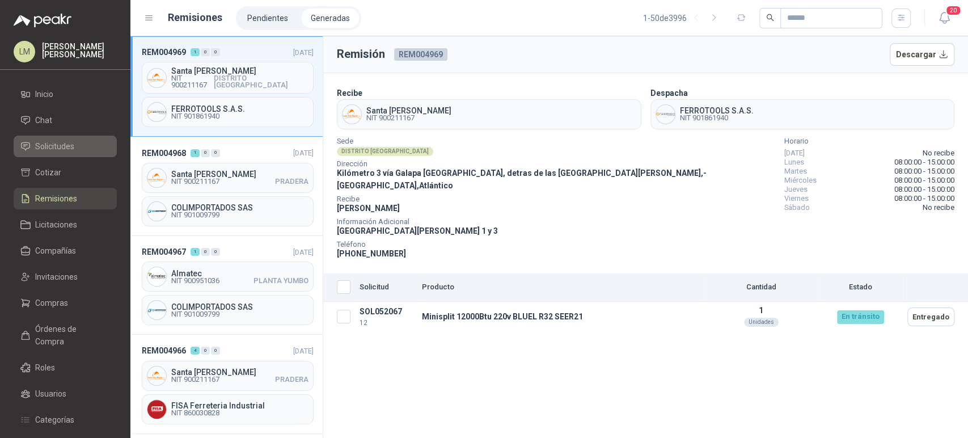
click at [52, 147] on span "Solicitudes" at bounding box center [54, 146] width 39 height 12
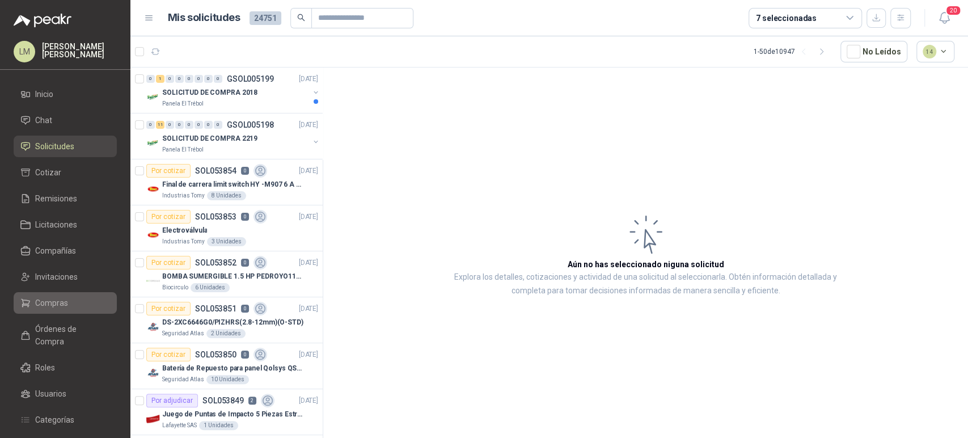
click at [61, 300] on span "Compras" at bounding box center [51, 303] width 33 height 12
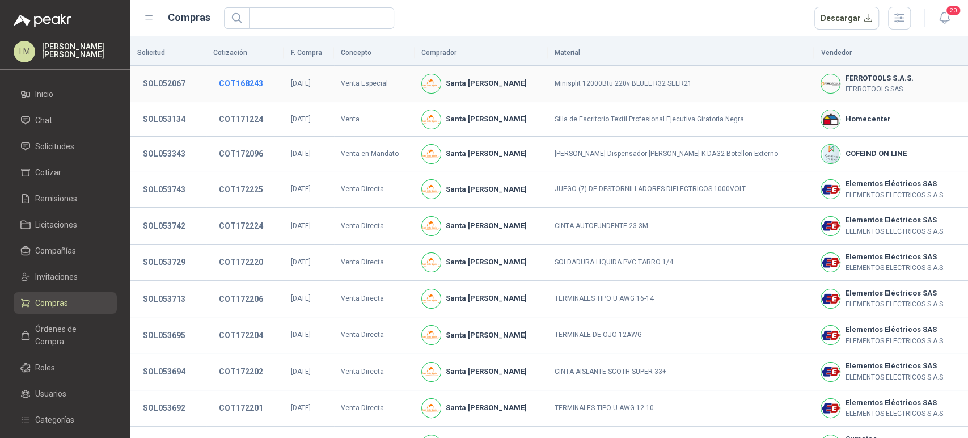
click at [245, 84] on button "COT168243" at bounding box center [241, 83] width 56 height 20
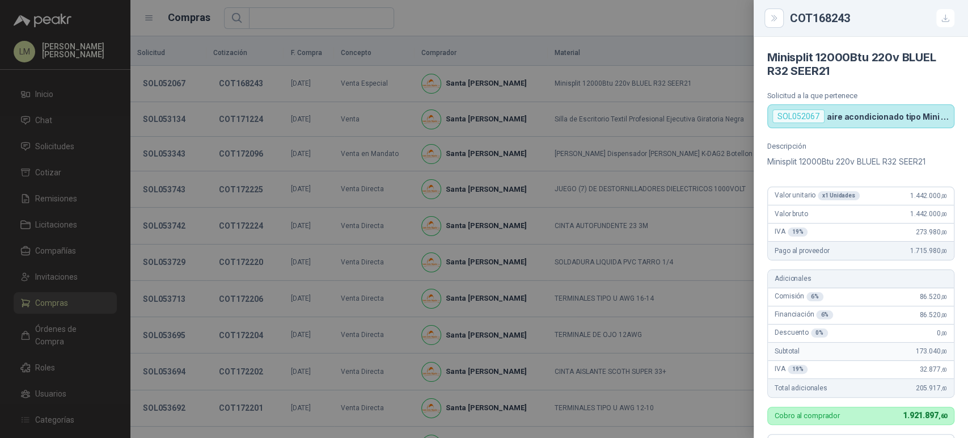
click at [45, 328] on div at bounding box center [484, 219] width 968 height 438
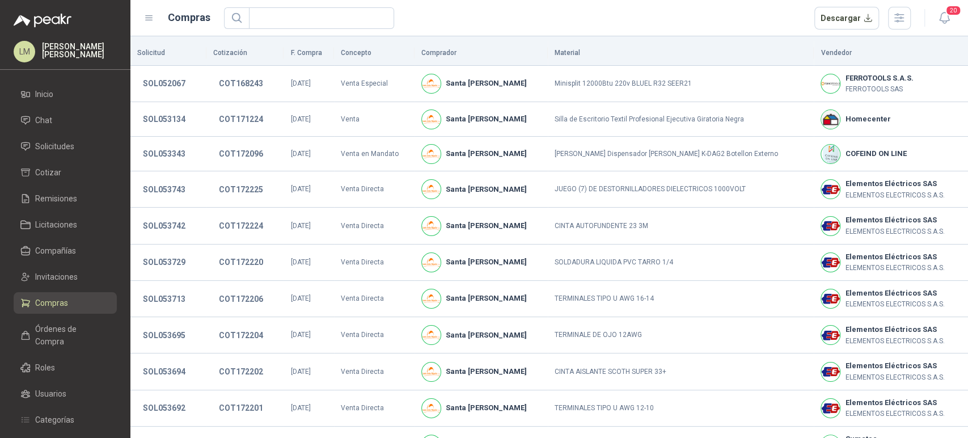
click at [45, 328] on span "Órdenes de Compra" at bounding box center [70, 335] width 71 height 25
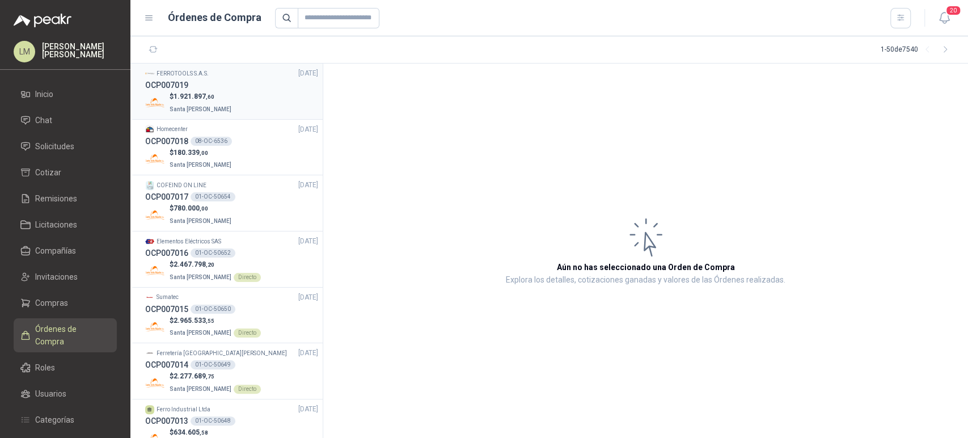
click at [188, 82] on div "OCP007019" at bounding box center [231, 85] width 173 height 12
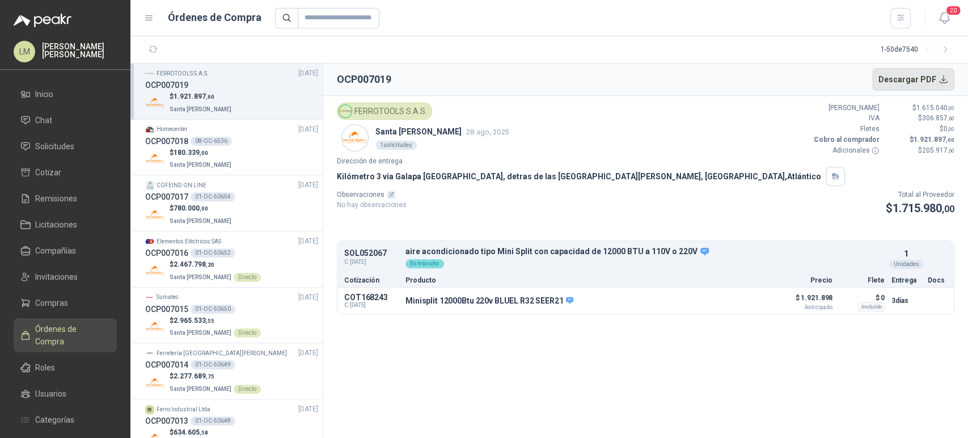
click at [919, 80] on button "Descargar PDF" at bounding box center [913, 79] width 83 height 23
click at [51, 152] on span "Solicitudes" at bounding box center [54, 146] width 39 height 12
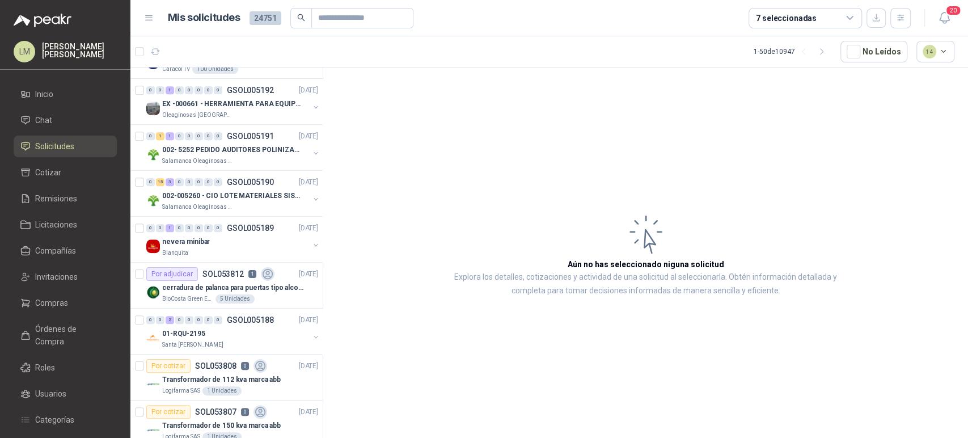
scroll to position [678, 0]
click at [224, 195] on p "002-005260 - CIO LOTE MATERIALES SISTEMA HIDRAULIC" at bounding box center [232, 195] width 141 height 11
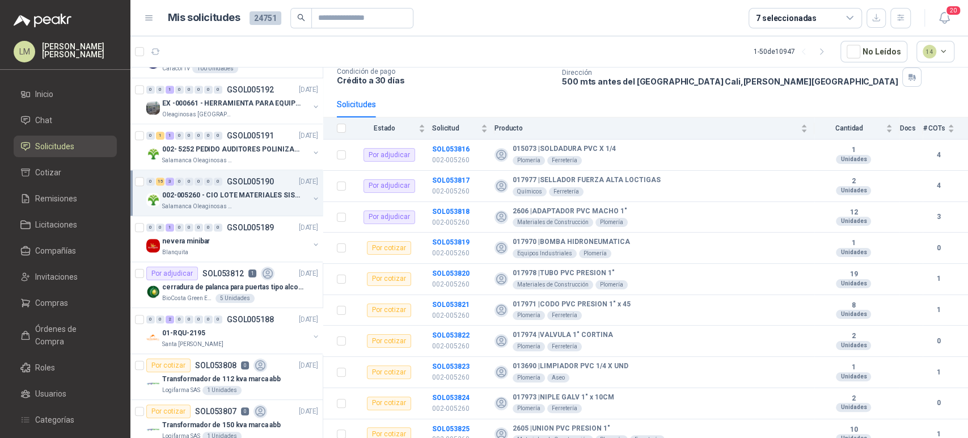
scroll to position [63, 0]
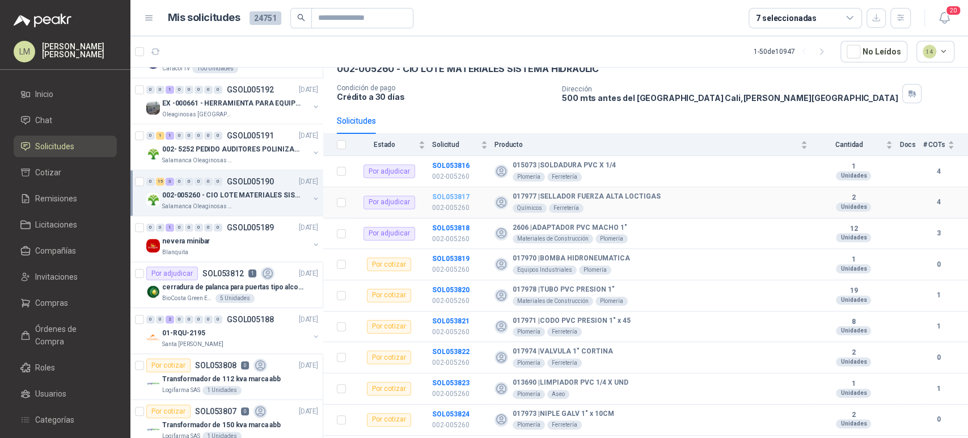
click at [439, 196] on b "SOL053817" at bounding box center [450, 197] width 37 height 8
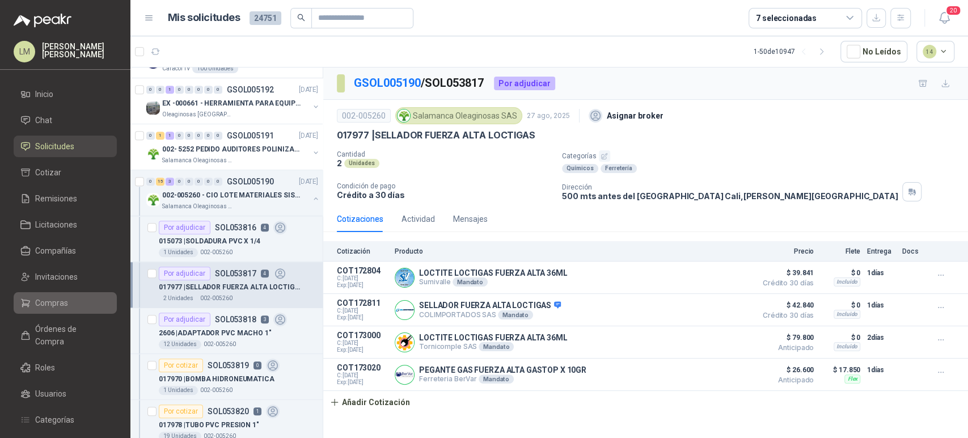
click at [53, 307] on span "Compras" at bounding box center [51, 303] width 33 height 12
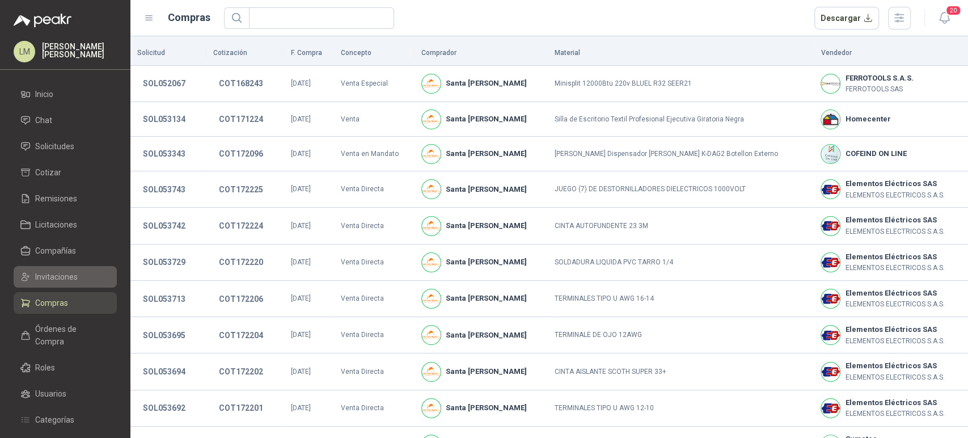
click at [62, 271] on span "Invitaciones" at bounding box center [56, 277] width 43 height 12
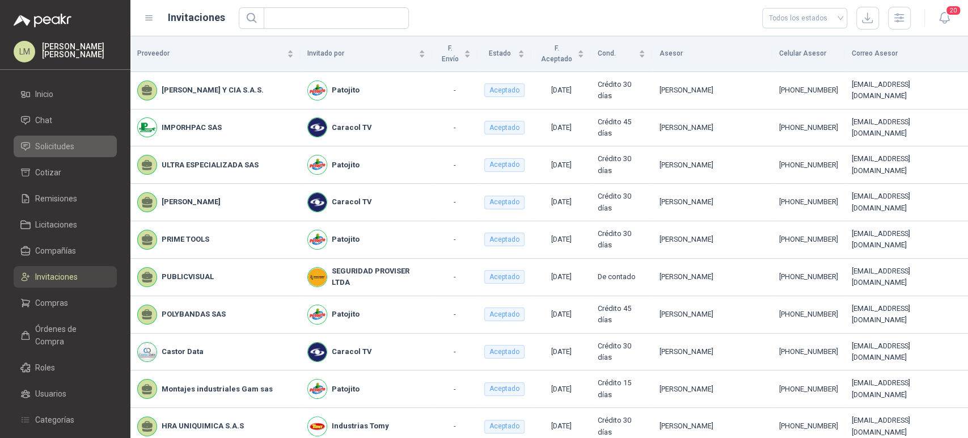
click at [58, 144] on span "Solicitudes" at bounding box center [54, 146] width 39 height 12
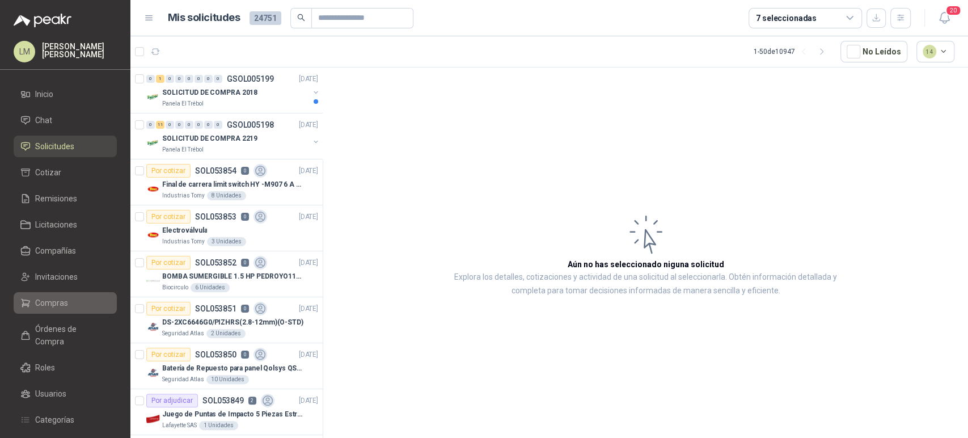
click at [58, 312] on link "Compras" at bounding box center [65, 303] width 103 height 22
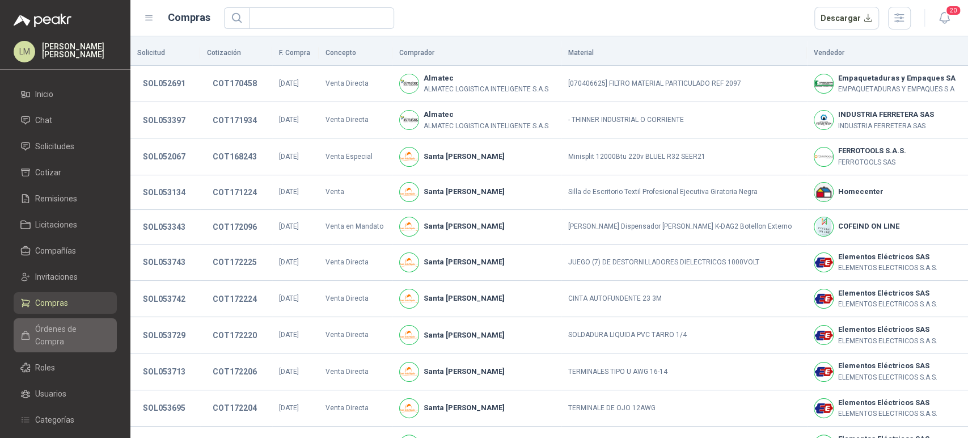
click at [68, 326] on span "Órdenes de Compra" at bounding box center [70, 335] width 71 height 25
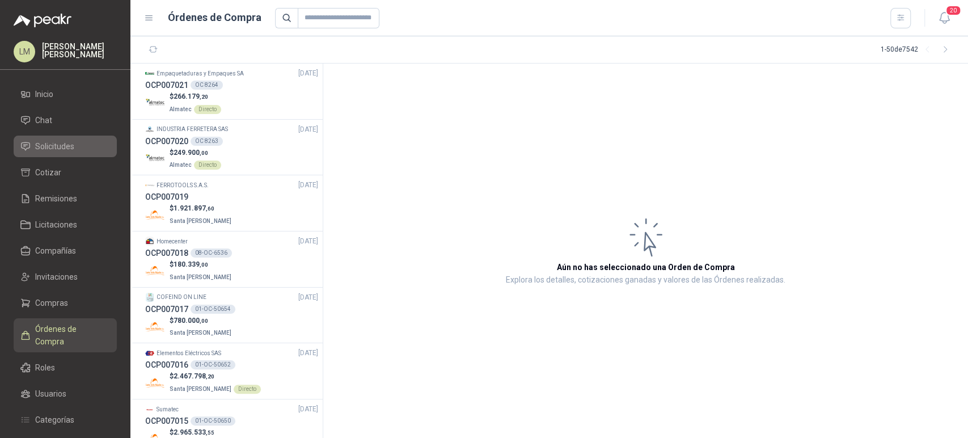
click at [68, 149] on span "Solicitudes" at bounding box center [54, 146] width 39 height 12
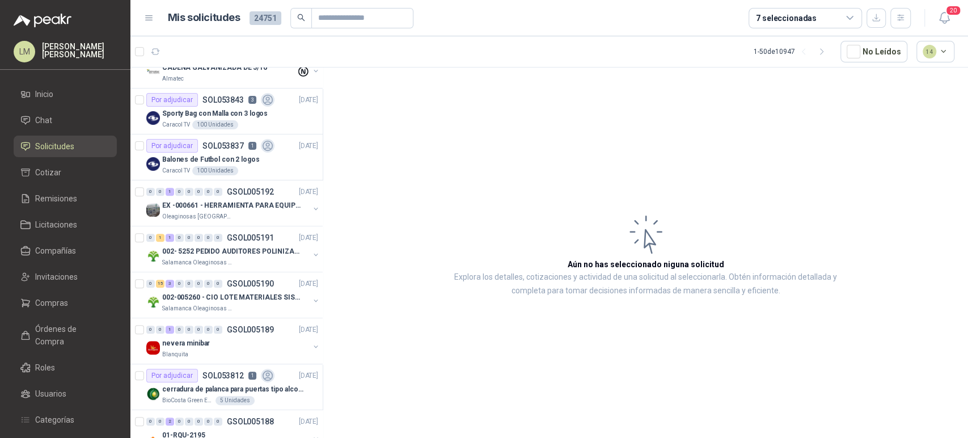
scroll to position [675, 0]
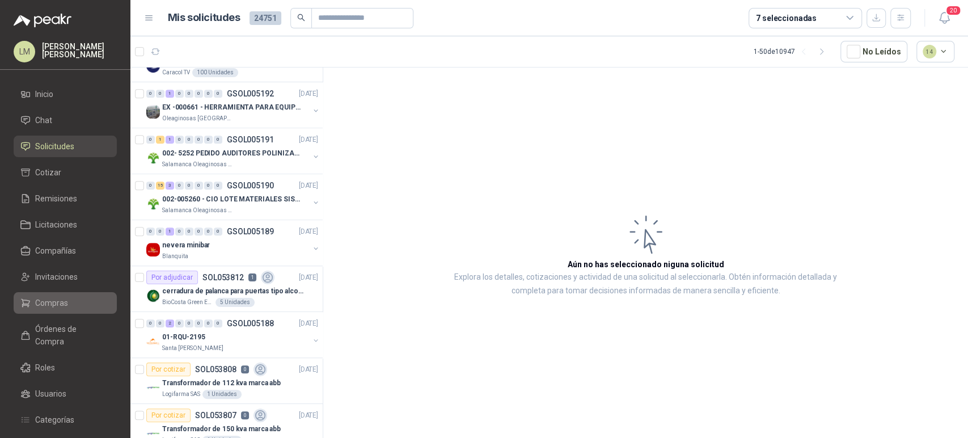
click at [56, 301] on span "Compras" at bounding box center [51, 303] width 33 height 12
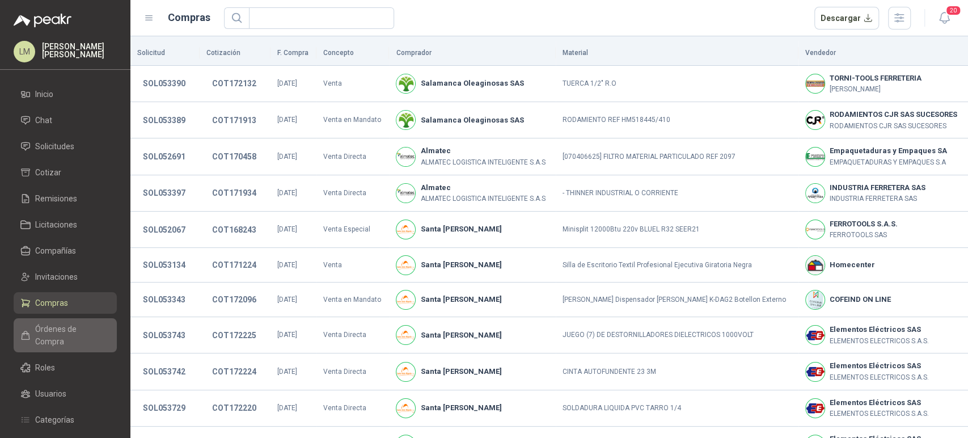
click at [52, 321] on link "Órdenes de Compra" at bounding box center [65, 335] width 103 height 34
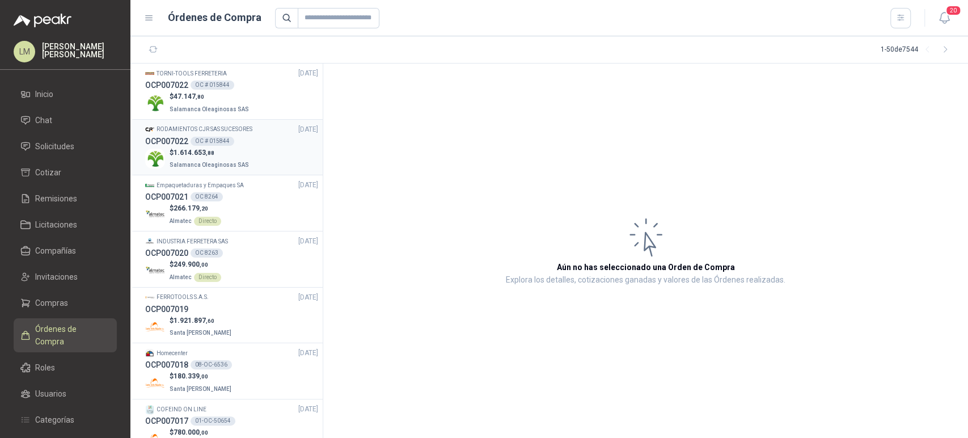
click at [195, 152] on span "1.614.653 ,88" at bounding box center [194, 153] width 41 height 8
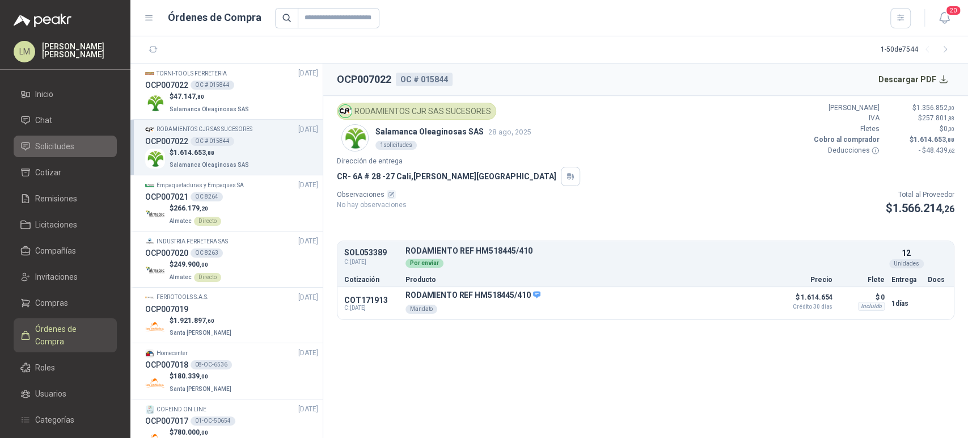
click at [63, 147] on span "Solicitudes" at bounding box center [54, 146] width 39 height 12
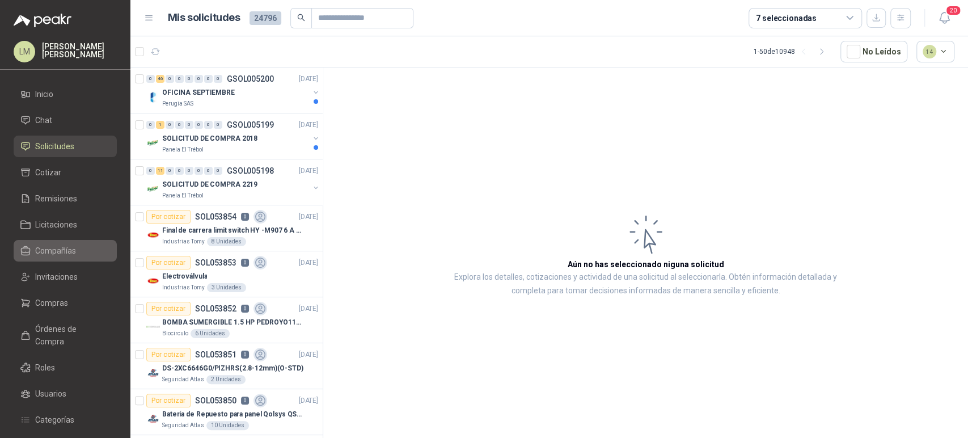
click at [54, 253] on span "Compañías" at bounding box center [55, 251] width 41 height 12
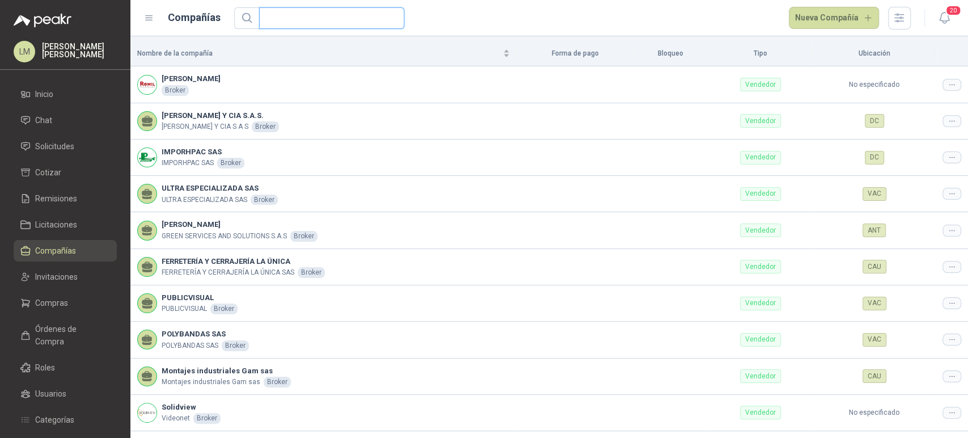
click at [288, 19] on input "text" at bounding box center [327, 18] width 123 height 20
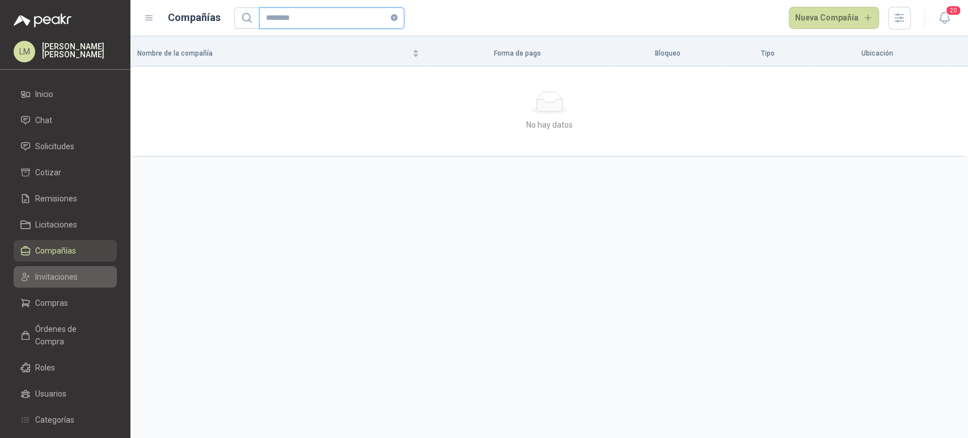
type input "********"
click at [61, 276] on span "Invitaciones" at bounding box center [56, 277] width 43 height 12
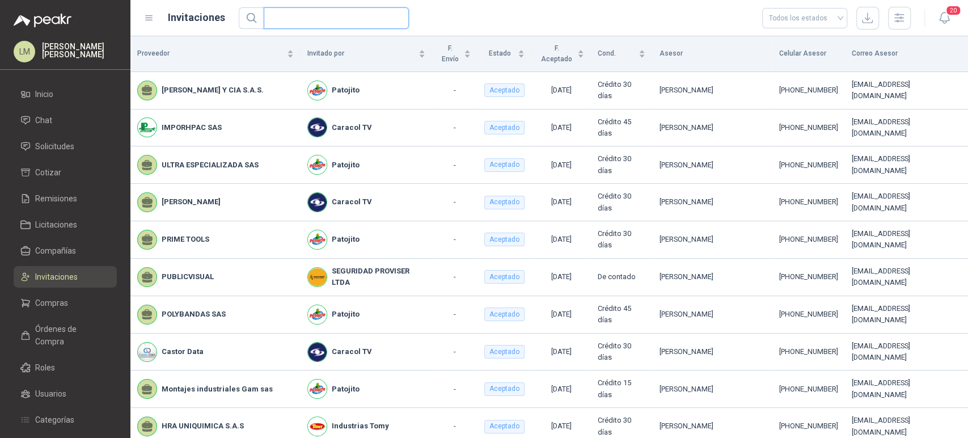
click at [314, 17] on input "text" at bounding box center [332, 18] width 123 height 20
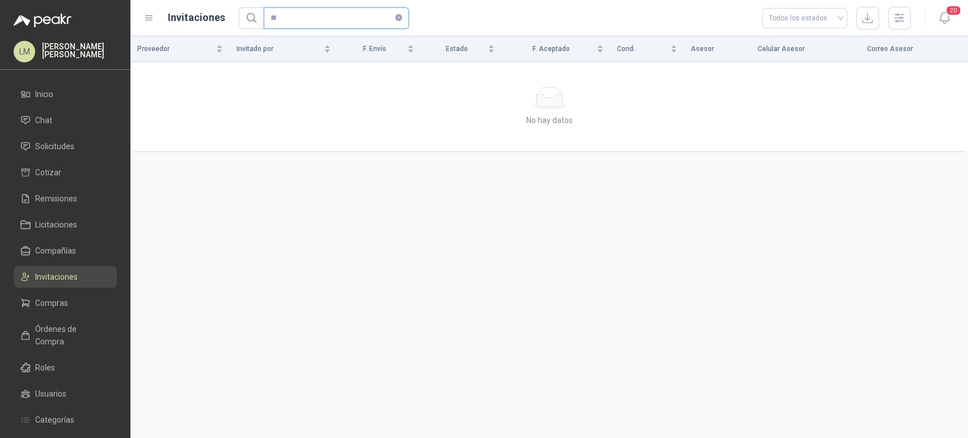
type input "*"
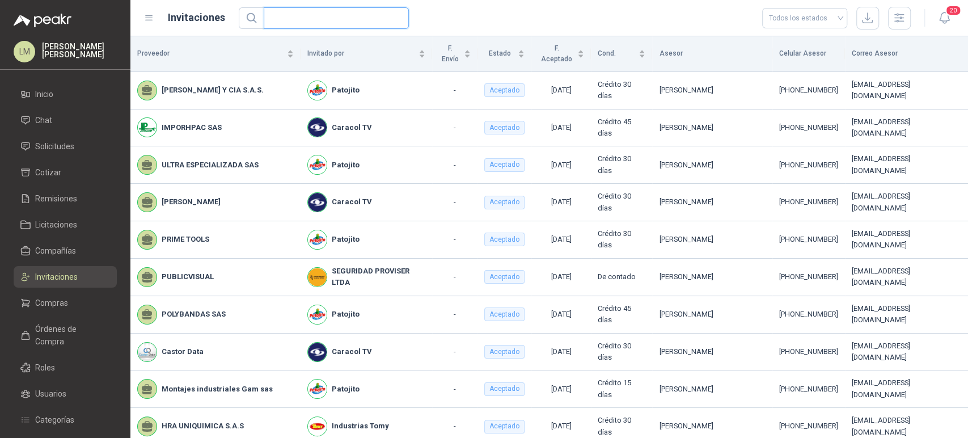
click at [306, 20] on input "text" at bounding box center [332, 18] width 123 height 20
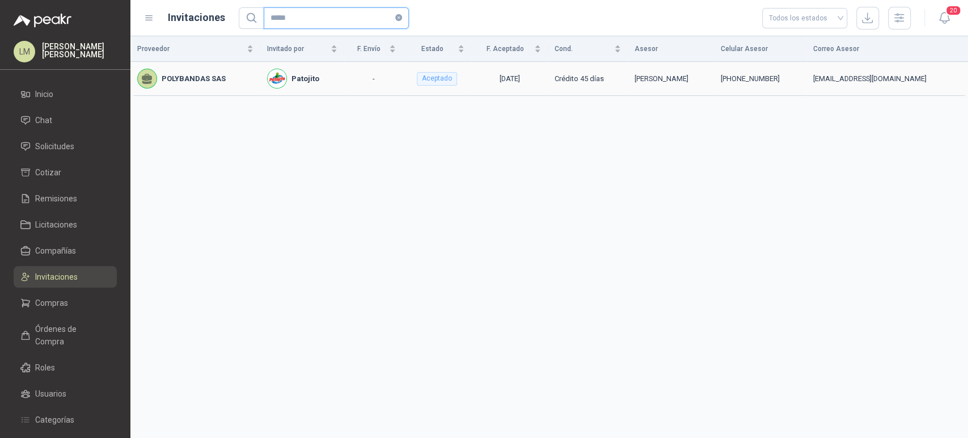
type input "*****"
drag, startPoint x: 634, startPoint y: 81, endPoint x: 753, endPoint y: 75, distance: 119.3
click at [753, 75] on tr "POLYBANDAS SAS Patojito - Aceptado 26/08/2025 Crédito 45 días Solanyi Andrea Mi…" at bounding box center [549, 79] width 838 height 34
click at [404, 105] on div "Proveedor Invitado por F. Envío Estado F. Aceptado Cond. Asesor Celular Asesor …" at bounding box center [549, 237] width 838 height 402
click at [45, 310] on link "Compras" at bounding box center [65, 303] width 103 height 22
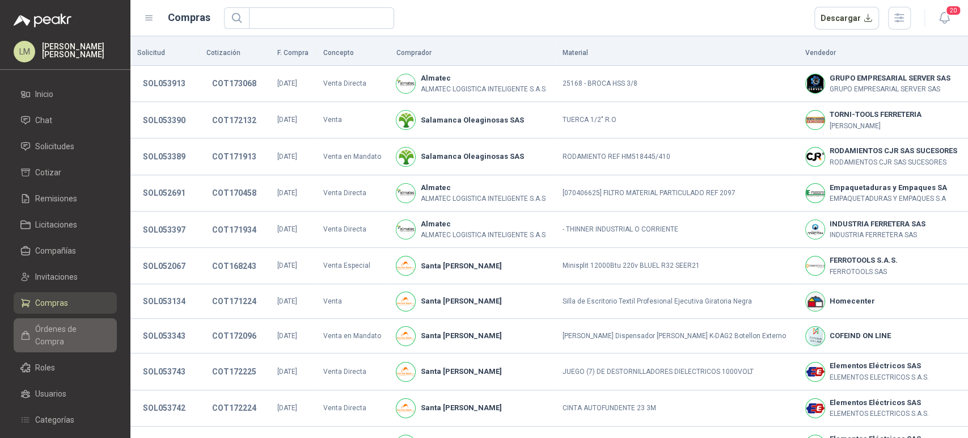
click at [57, 324] on span "Órdenes de Compra" at bounding box center [70, 335] width 71 height 25
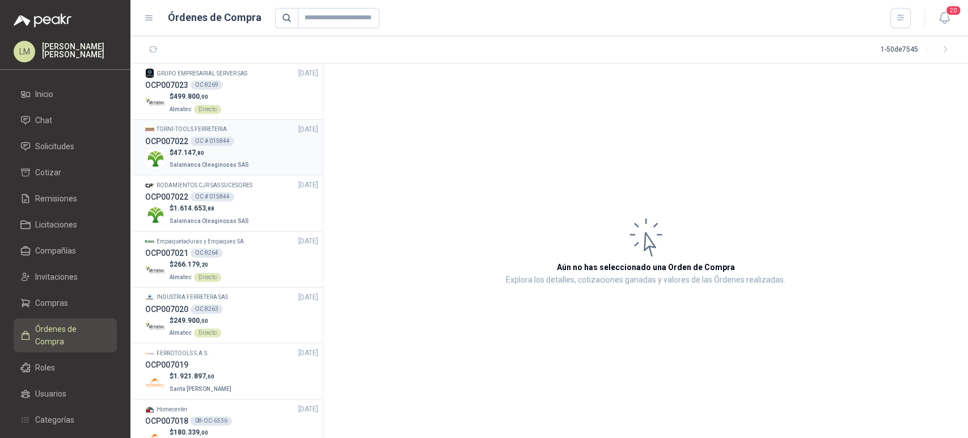
click at [254, 158] on div "$ 47.147 ,80 Salamanca Oleaginosas SAS" at bounding box center [231, 158] width 173 height 23
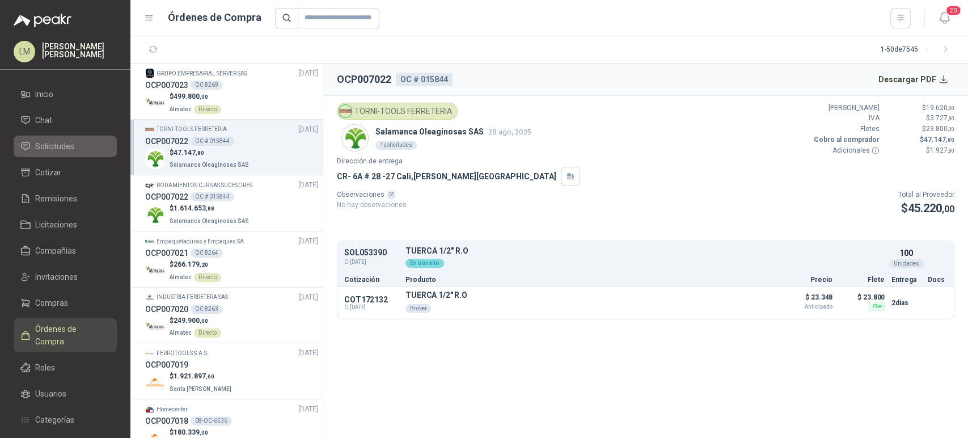
click at [63, 139] on link "Solicitudes" at bounding box center [65, 147] width 103 height 22
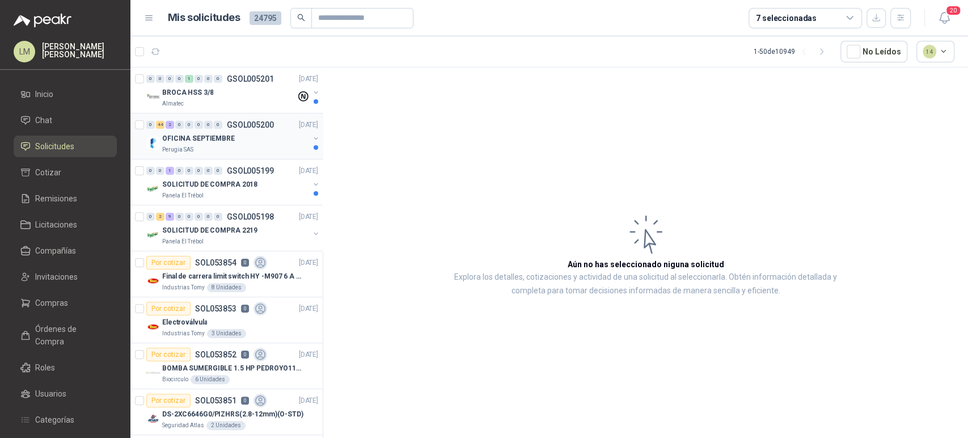
click at [211, 130] on div "0 44 2 0 0 0 0 0 GSOL005200 28/08/25" at bounding box center [233, 125] width 174 height 14
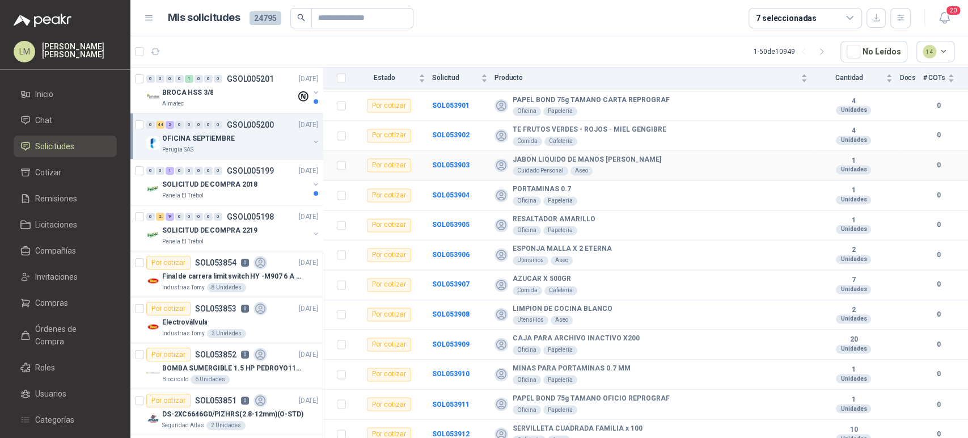
scroll to position [1146, 0]
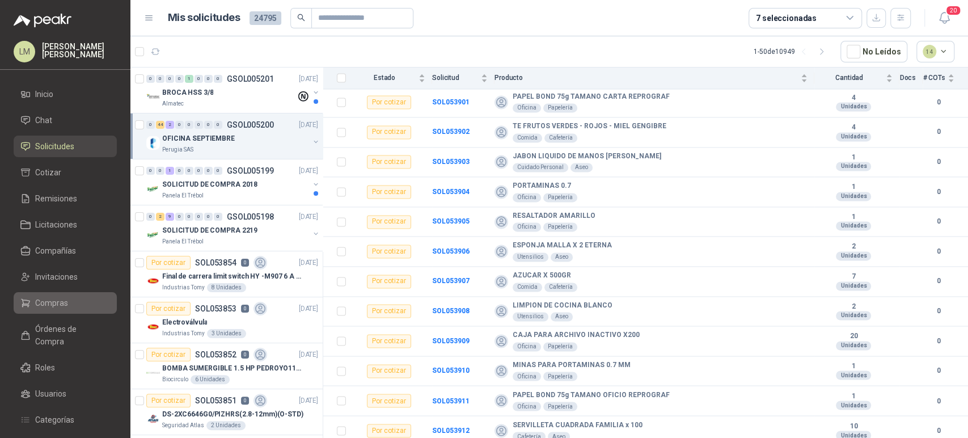
click at [62, 305] on span "Compras" at bounding box center [51, 303] width 33 height 12
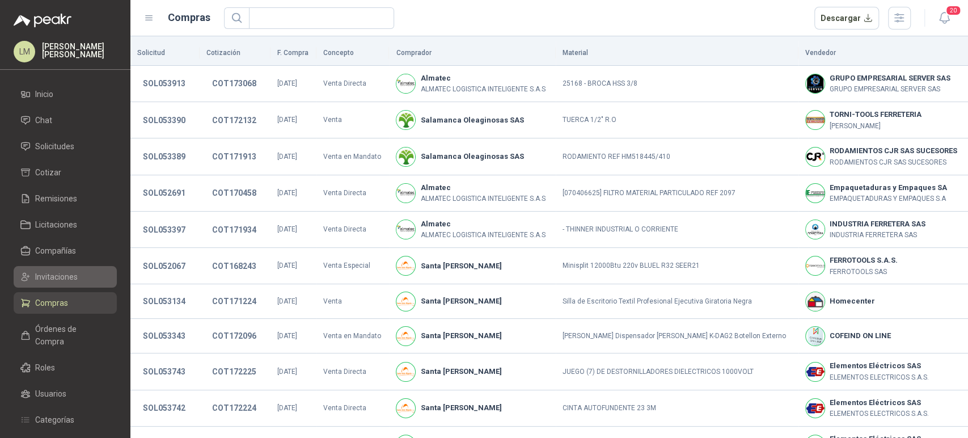
click at [59, 279] on span "Invitaciones" at bounding box center [56, 277] width 43 height 12
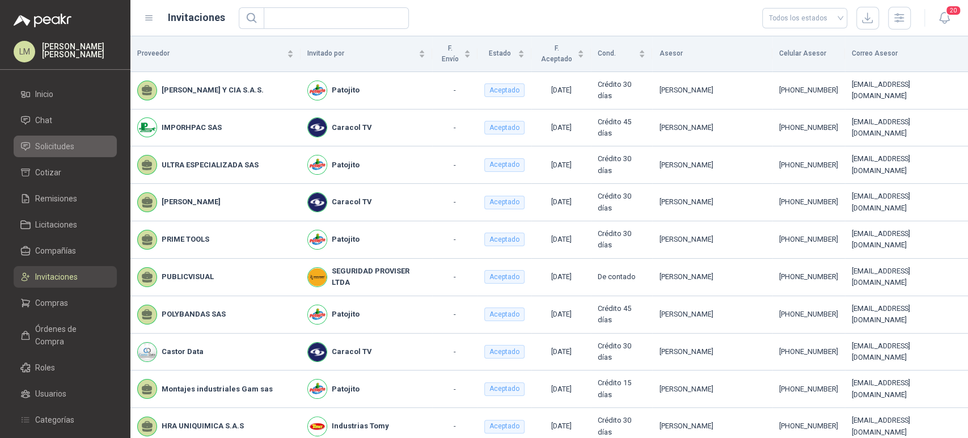
click at [57, 142] on span "Solicitudes" at bounding box center [54, 146] width 39 height 12
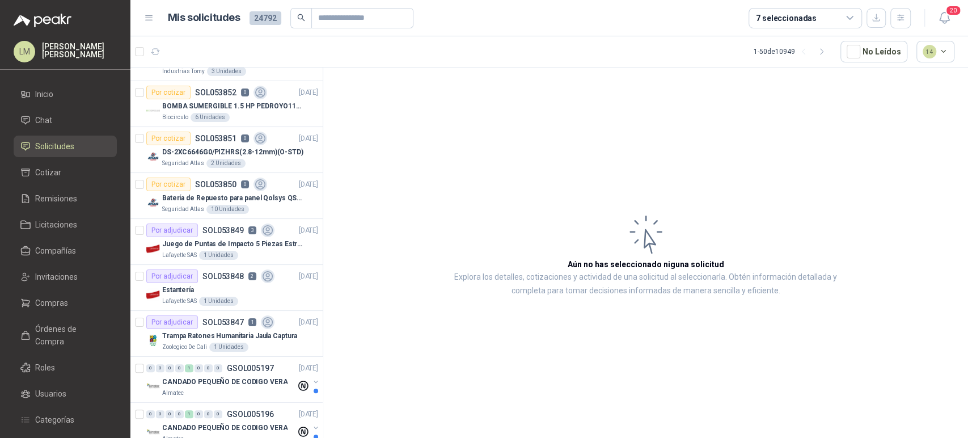
scroll to position [338, 0]
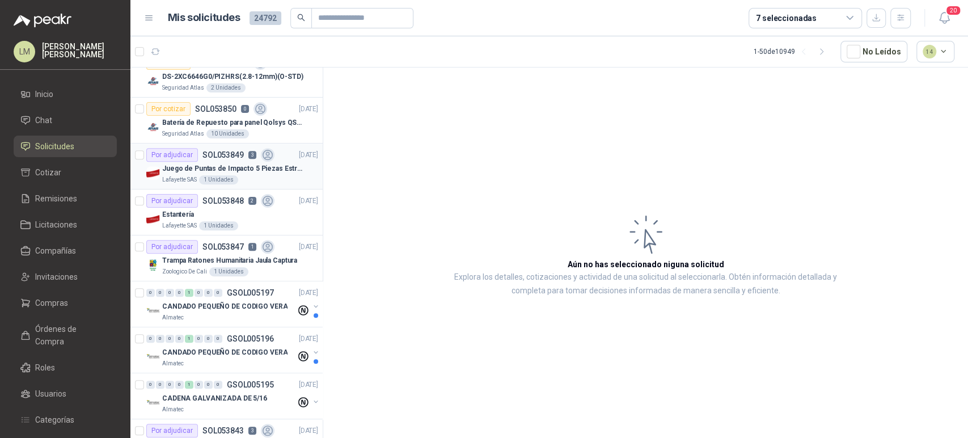
click at [241, 170] on p "Juego de Puntas de Impacto 5 Piezas Estrella PH2 de 2'' Zanco 1/4'' Truper" at bounding box center [232, 168] width 141 height 11
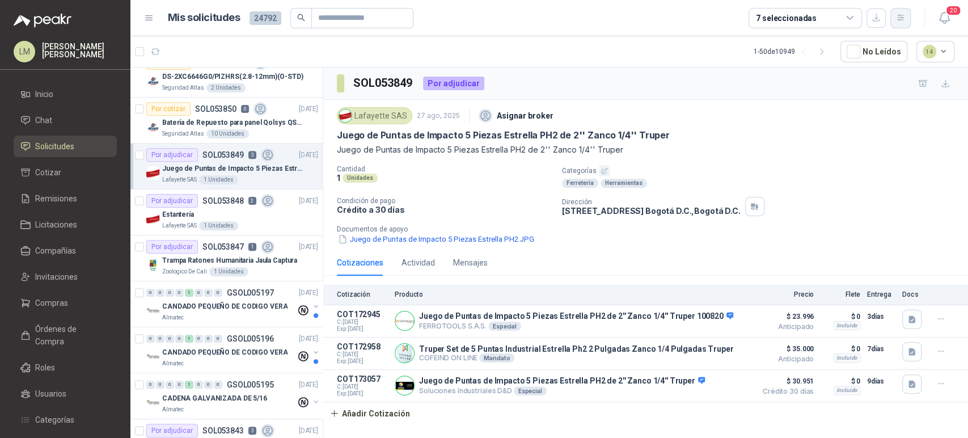
click at [902, 12] on button "button" at bounding box center [901, 18] width 20 height 20
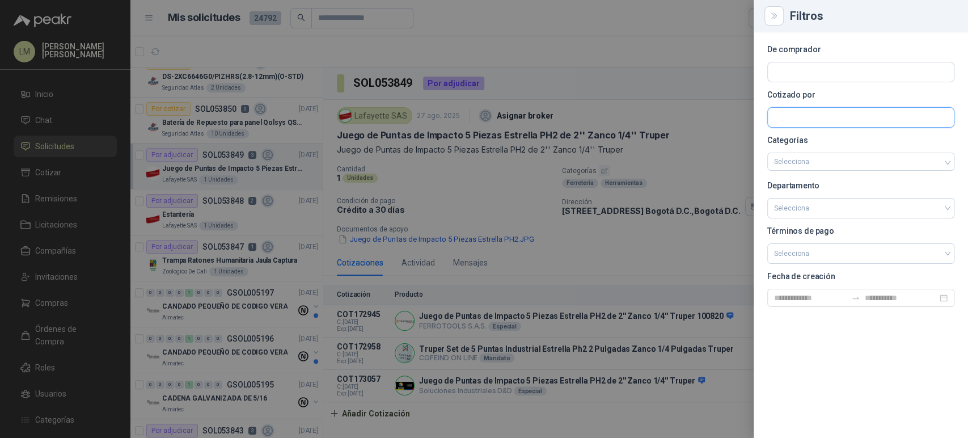
click at [808, 82] on input "text" at bounding box center [861, 71] width 186 height 19
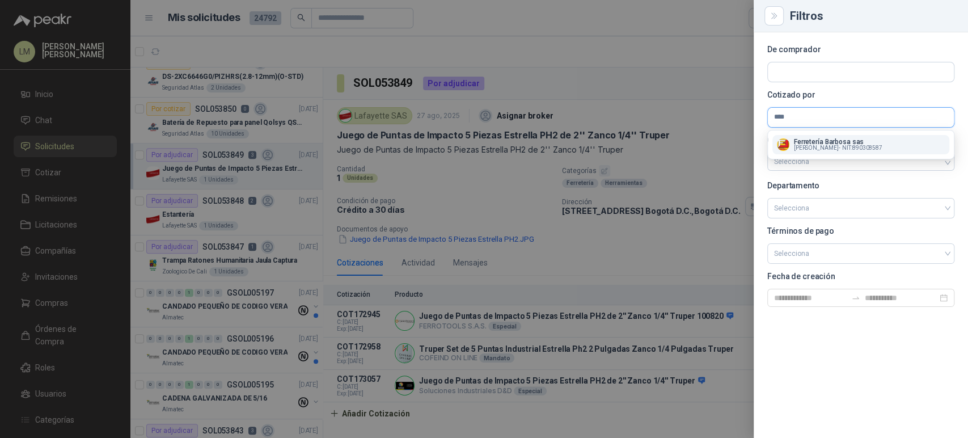
type input "****"
click at [812, 142] on p "Ferretería Barbosa sas" at bounding box center [838, 141] width 88 height 7
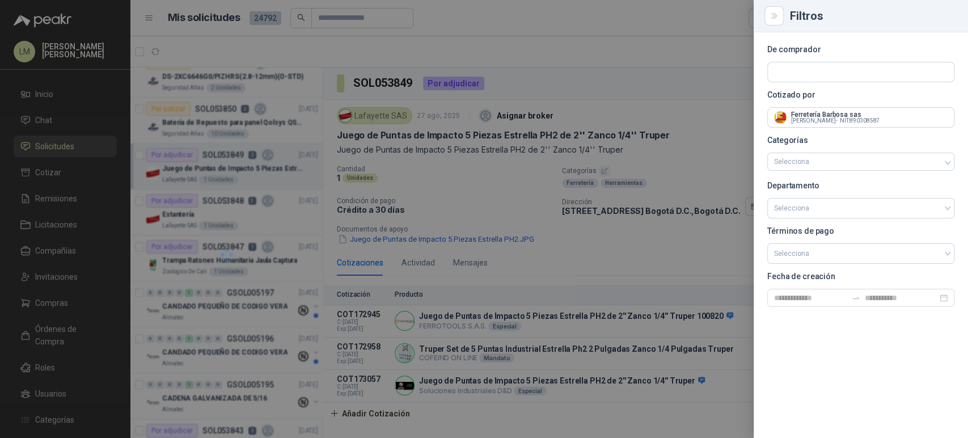
click at [627, 73] on div at bounding box center [484, 219] width 968 height 438
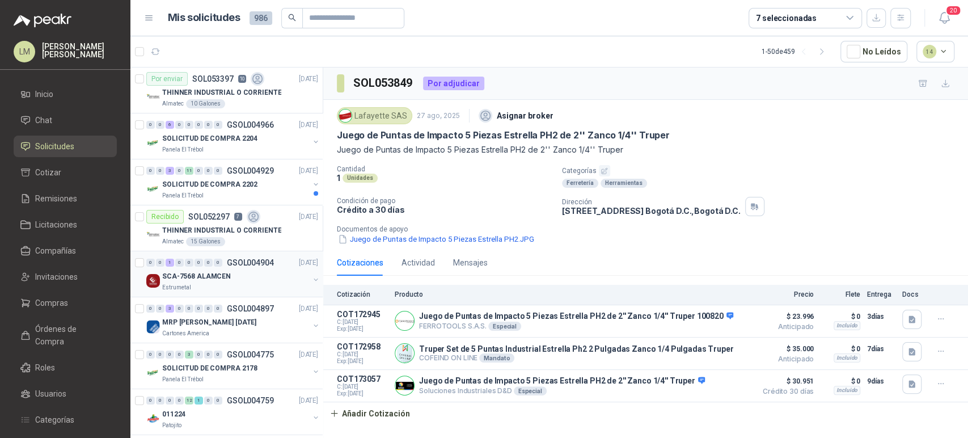
click at [311, 280] on button "button" at bounding box center [315, 279] width 9 height 9
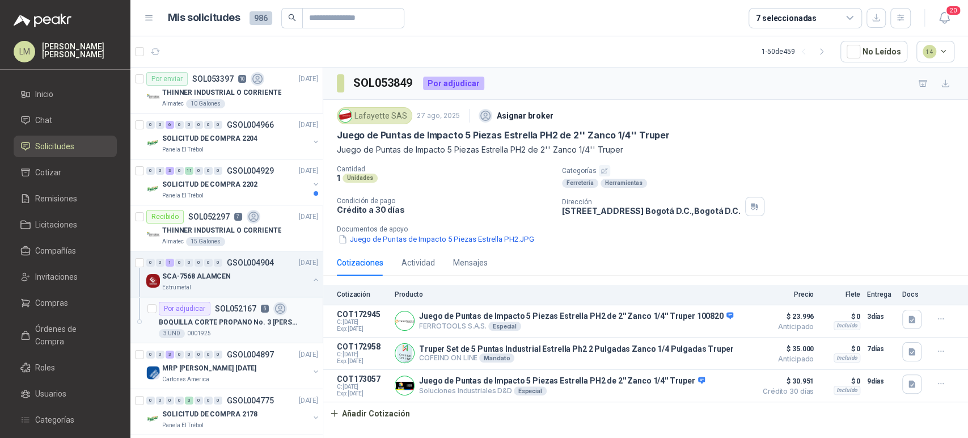
click at [220, 319] on p "BOQUILLA CORTE PROPANO No. 3 VICTOR" at bounding box center [229, 322] width 141 height 11
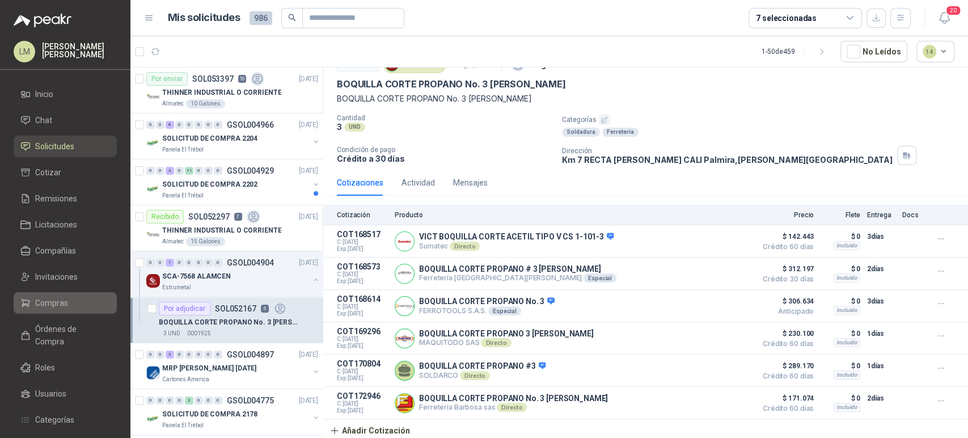
click at [57, 300] on span "Compras" at bounding box center [51, 303] width 33 height 12
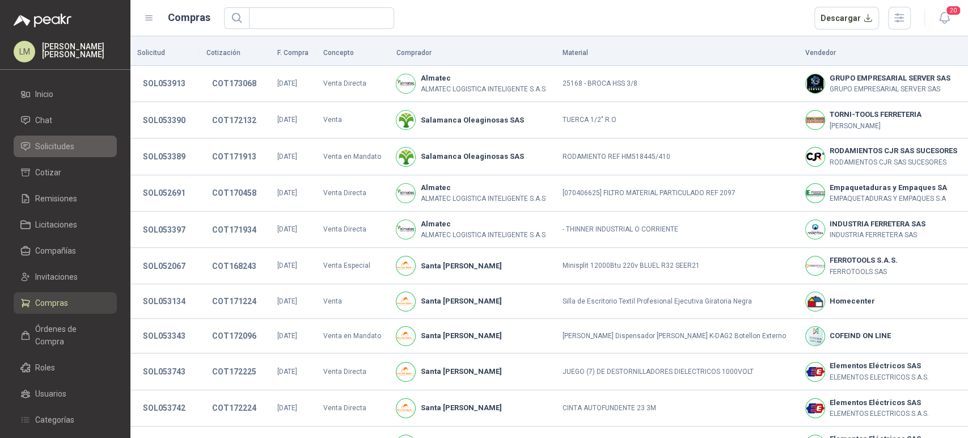
click at [50, 144] on span "Solicitudes" at bounding box center [54, 146] width 39 height 12
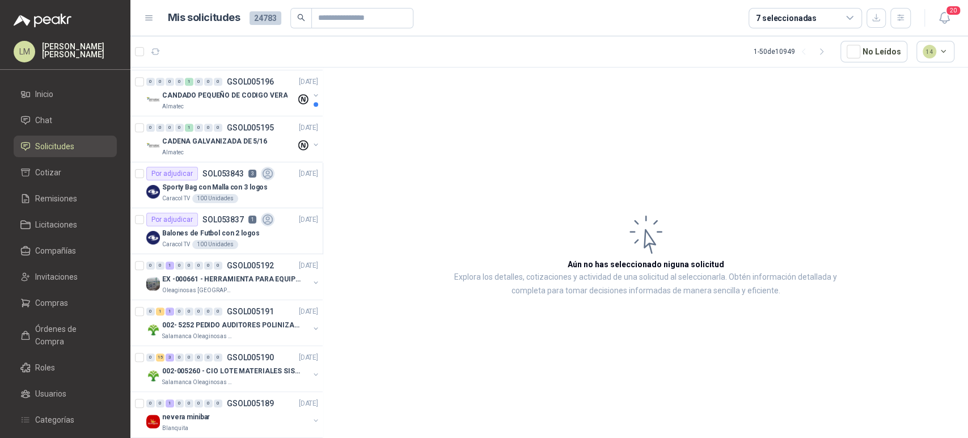
scroll to position [599, 0]
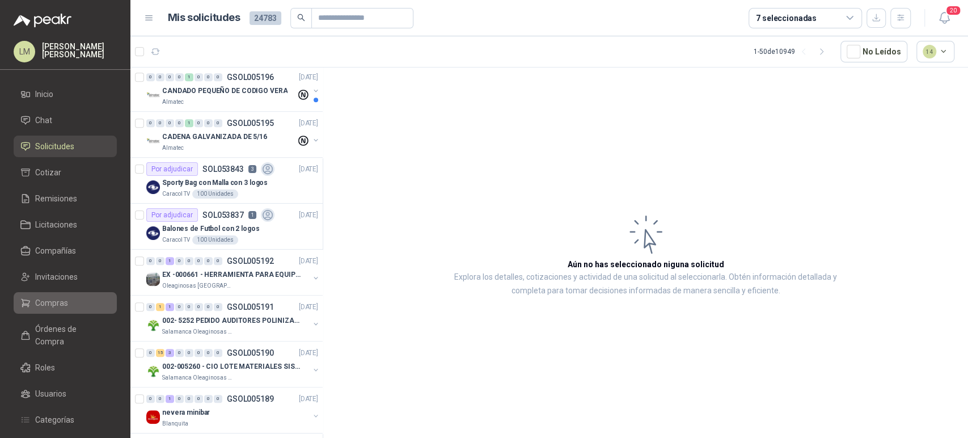
click at [41, 307] on span "Compras" at bounding box center [51, 303] width 33 height 12
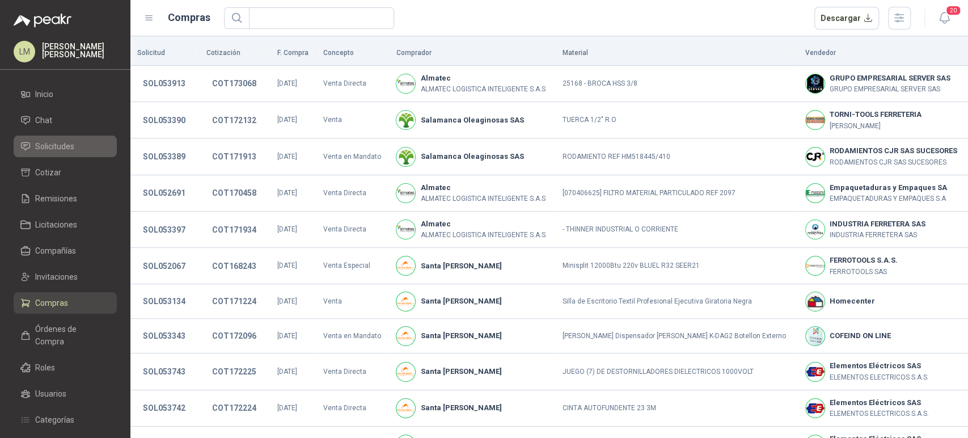
click at [49, 140] on span "Solicitudes" at bounding box center [54, 146] width 39 height 12
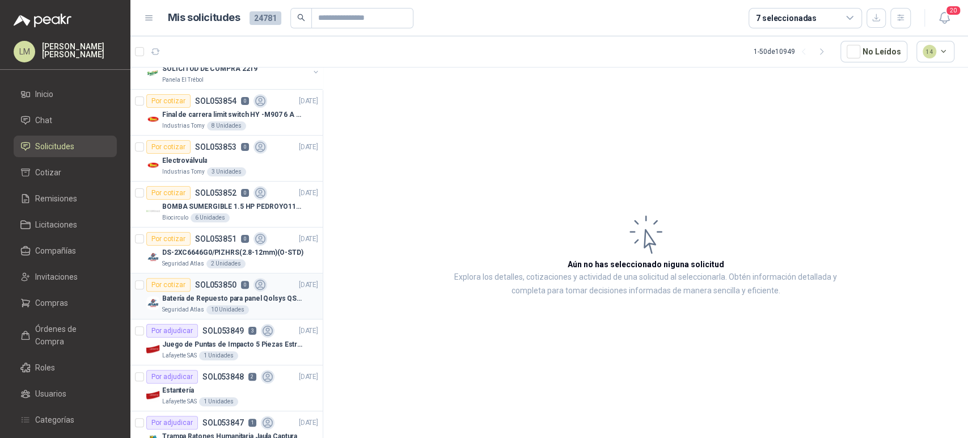
scroll to position [164, 0]
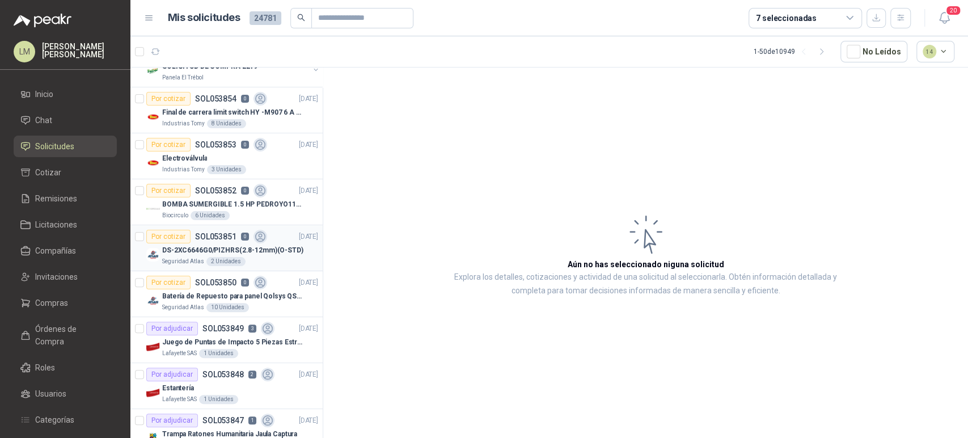
click at [201, 247] on p "DS-2XC6646G0/PIZHRS(2.8-12mm)(O-STD)" at bounding box center [232, 250] width 141 height 11
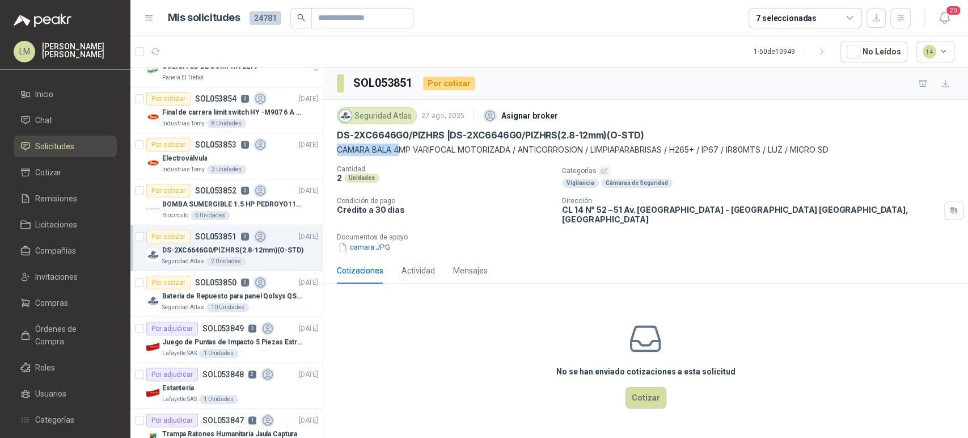
drag, startPoint x: 334, startPoint y: 153, endPoint x: 414, endPoint y: 148, distance: 79.6
click at [414, 148] on div "Seguridad Atlas 27 ago, 2025 Asignar broker DS-2XC6646G0/PIZHRS | DS-2XC6646G0/…" at bounding box center [645, 179] width 645 height 158
click at [600, 166] on button "button" at bounding box center [604, 170] width 11 height 11
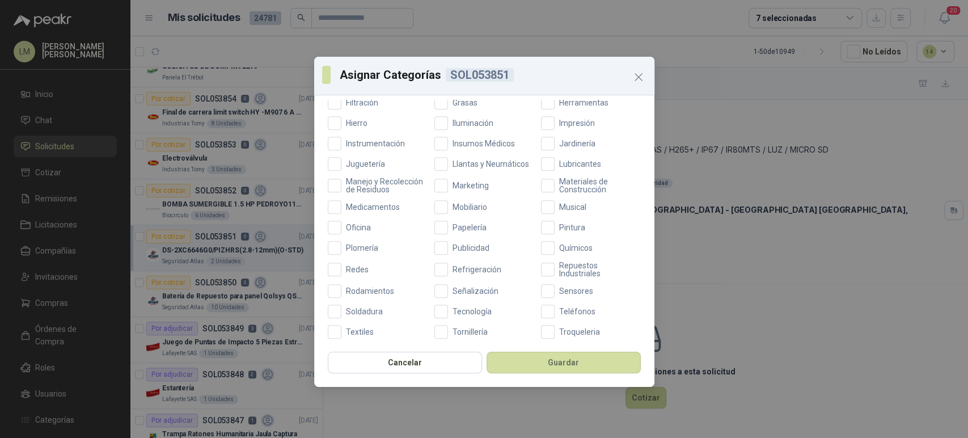
scroll to position [388, 0]
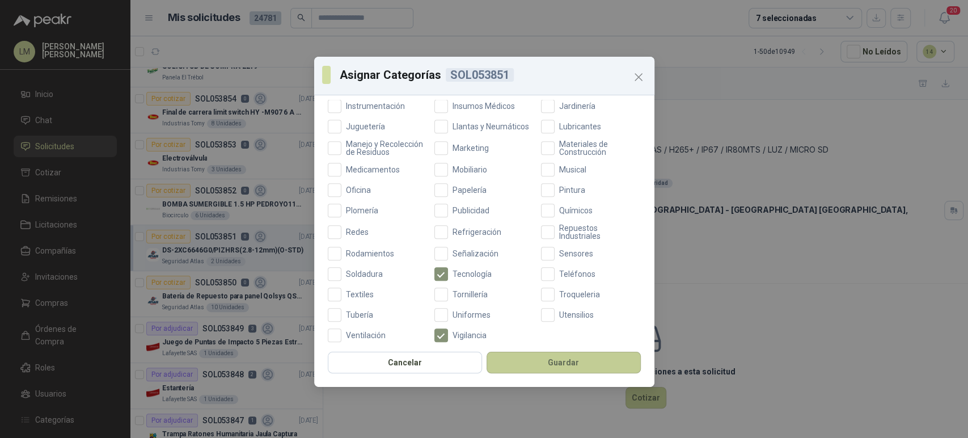
click at [530, 368] on button "Guardar" at bounding box center [564, 363] width 154 height 22
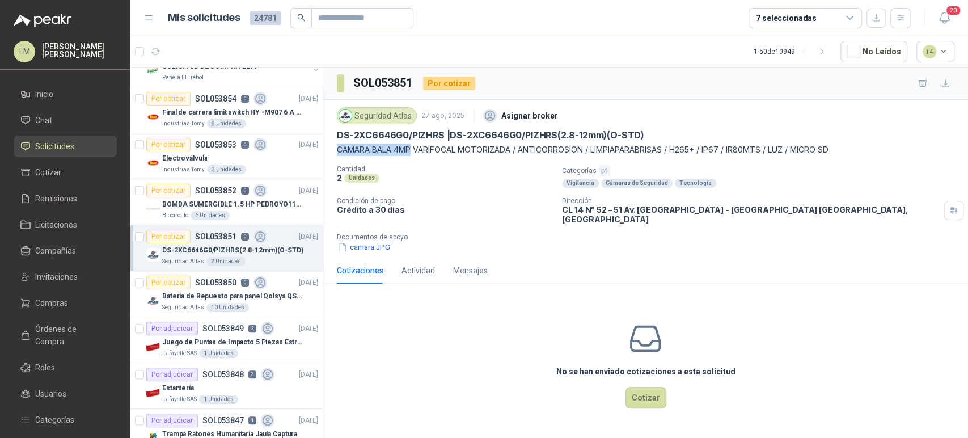
click at [413, 158] on div "Seguridad Atlas 27 ago, 2025 Asignar broker DS-2XC6646G0/PIZHRS | DS-2XC6646G0/…" at bounding box center [646, 178] width 618 height 149
drag, startPoint x: 338, startPoint y: 148, endPoint x: 513, endPoint y: 144, distance: 174.8
click at [513, 144] on p "CAMARA BALA 4MP VARIFOCAL MOTORIZADA / ANTICORROSION / LIMPIAPARABRISAS / H265+…" at bounding box center [646, 150] width 618 height 12
copy p "CAMARA BALA 4MP VARIFOCAL MOTORIZADA"
drag, startPoint x: 338, startPoint y: 134, endPoint x: 444, endPoint y: 134, distance: 106.1
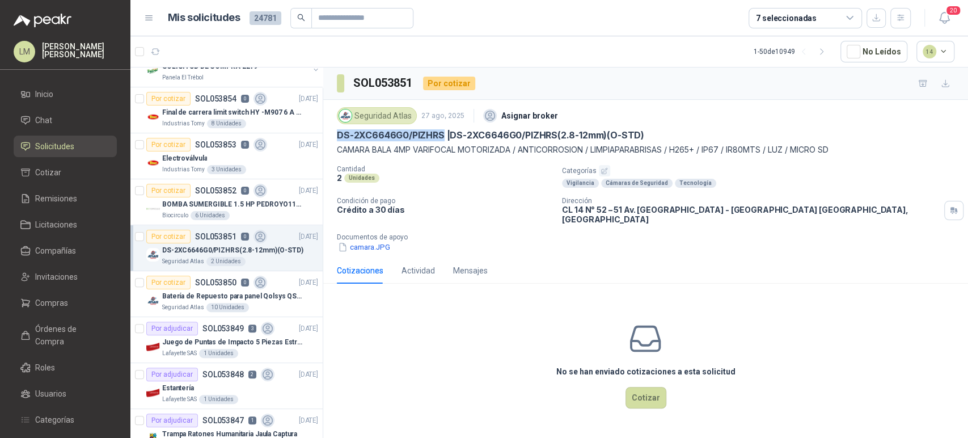
click at [444, 134] on p "DS-2XC6646G0/PIZHRS | DS-2XC6646G0/PIZHRS(2.8-12mm)(O-STD)" at bounding box center [490, 135] width 307 height 12
copy p "DS-2XC6646G0/PIZHRS"
click at [175, 303] on p "Seguridad Atlas" at bounding box center [183, 307] width 42 height 9
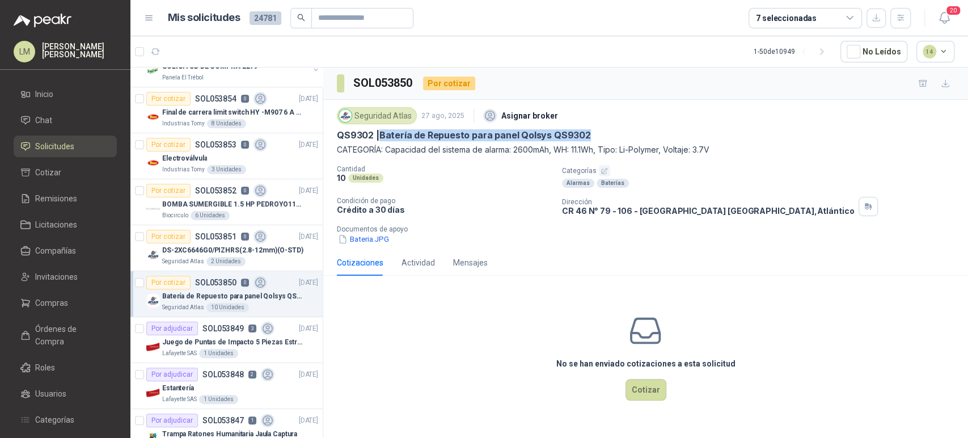
drag, startPoint x: 381, startPoint y: 133, endPoint x: 589, endPoint y: 130, distance: 208.2
click at [589, 130] on div "QS9302 | Batería de Repuesto para panel Qolsys QS9302" at bounding box center [646, 135] width 618 height 12
copy p "Batería de Repuesto para panel Qolsys QS9302"
click at [43, 117] on span "Chat" at bounding box center [43, 120] width 17 height 12
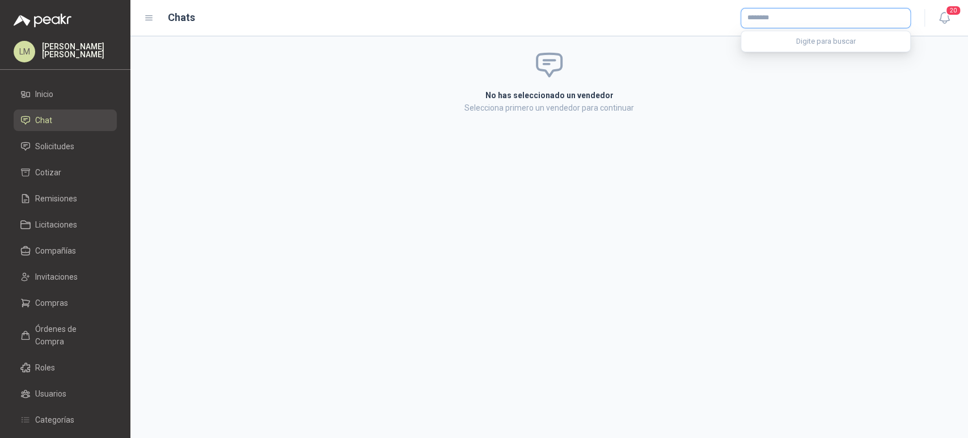
click at [765, 19] on input "text" at bounding box center [825, 18] width 169 height 19
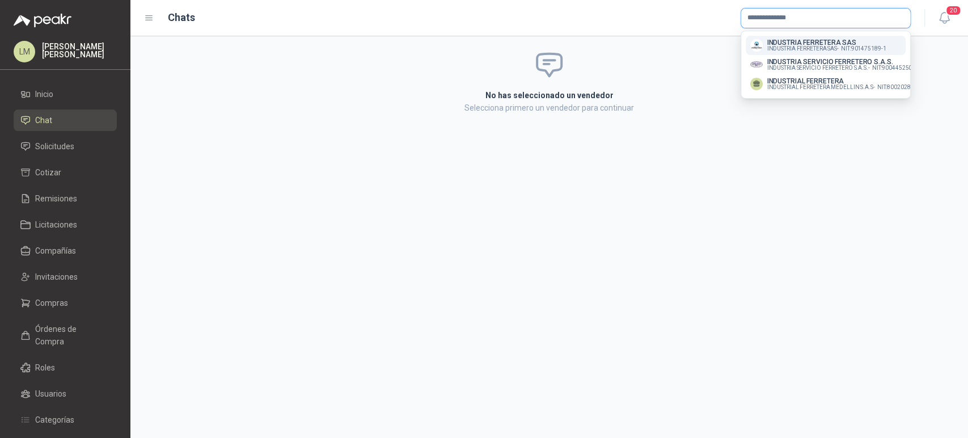
type input "**********"
click at [794, 44] on p "INDUSTRIA FERRETERA SAS" at bounding box center [827, 42] width 119 height 7
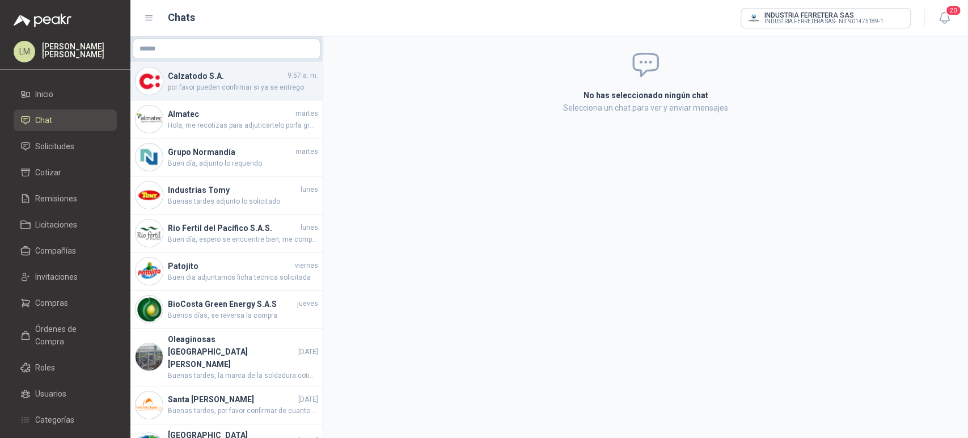
click at [236, 81] on h4 "Calzatodo S.A." at bounding box center [226, 76] width 117 height 12
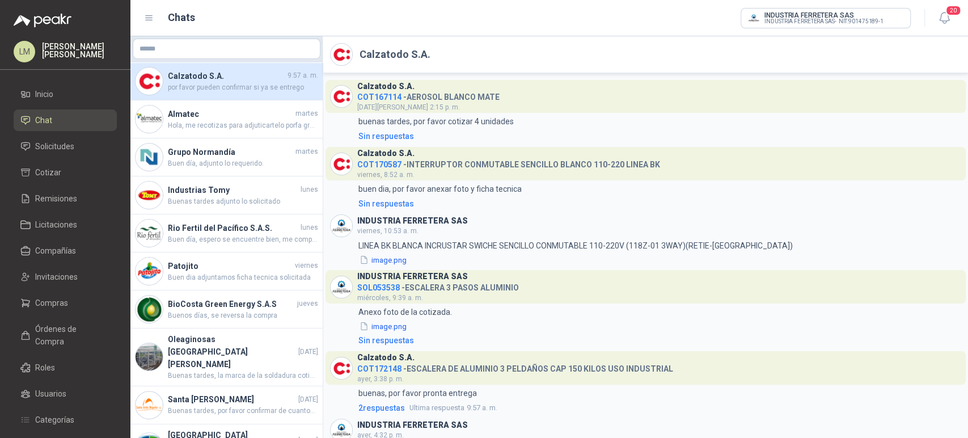
scroll to position [24, 0]
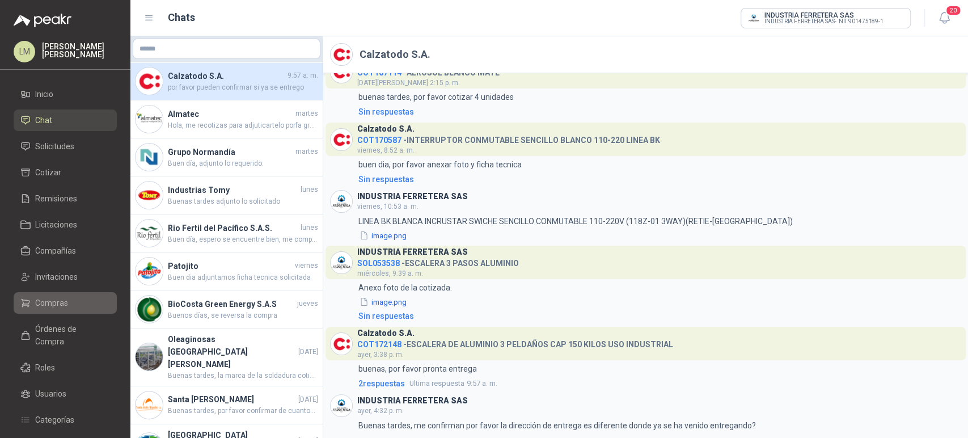
click at [50, 299] on span "Compras" at bounding box center [51, 303] width 33 height 12
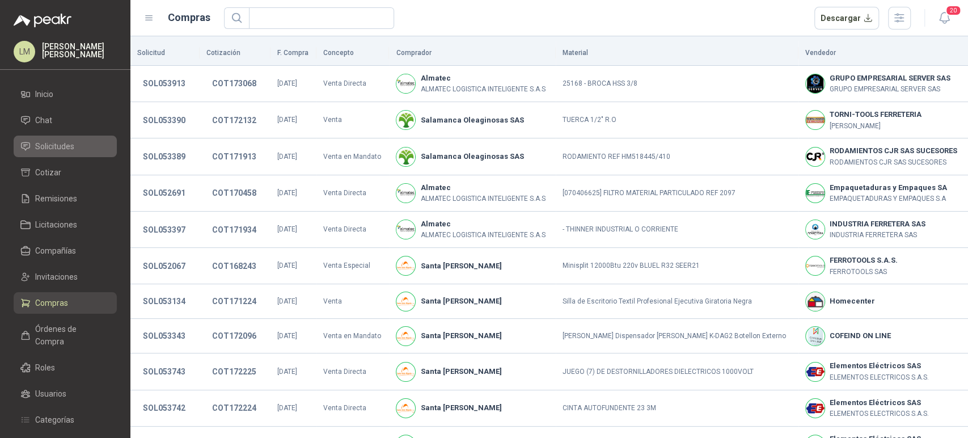
click at [48, 145] on span "Solicitudes" at bounding box center [54, 146] width 39 height 12
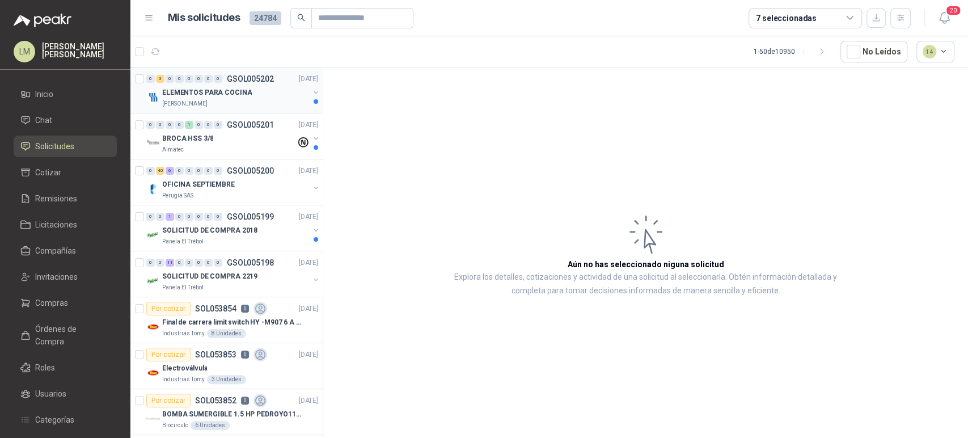
click at [194, 91] on p "ELEMENTOS PARA COCINA" at bounding box center [207, 92] width 90 height 11
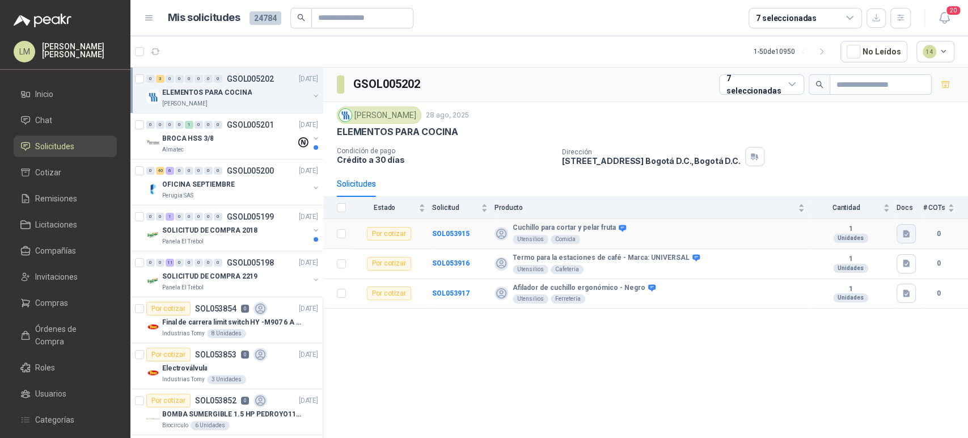
click at [902, 230] on icon "button" at bounding box center [907, 234] width 10 height 10
click at [827, 189] on div "CUCHILLO PARA CORTAR FRUTA .jpg CUCHILLO PARA FRUTA .jpg" at bounding box center [839, 202] width 153 height 38
click at [826, 189] on div "CUCHILLO PARA CORTAR FRUTA .jpg CUCHILLO PARA FRUTA .jpg" at bounding box center [839, 202] width 153 height 38
click at [817, 199] on button "CUCHILLO PARA CORTAR FRUTA .jpg" at bounding box center [839, 196] width 138 height 12
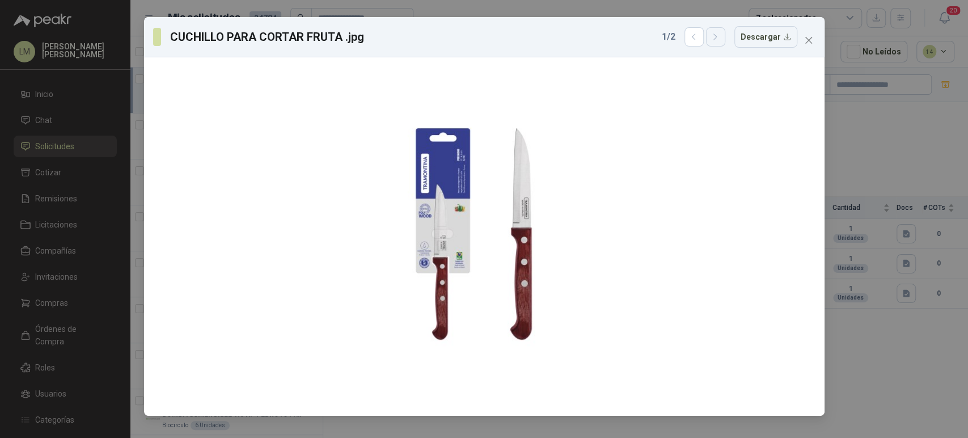
click at [719, 40] on icon "button" at bounding box center [716, 37] width 10 height 10
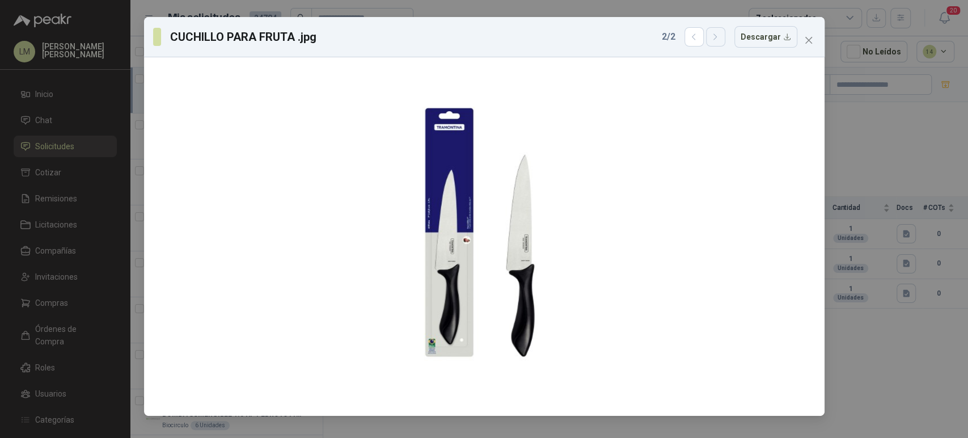
click at [719, 40] on icon "button" at bounding box center [716, 37] width 10 height 10
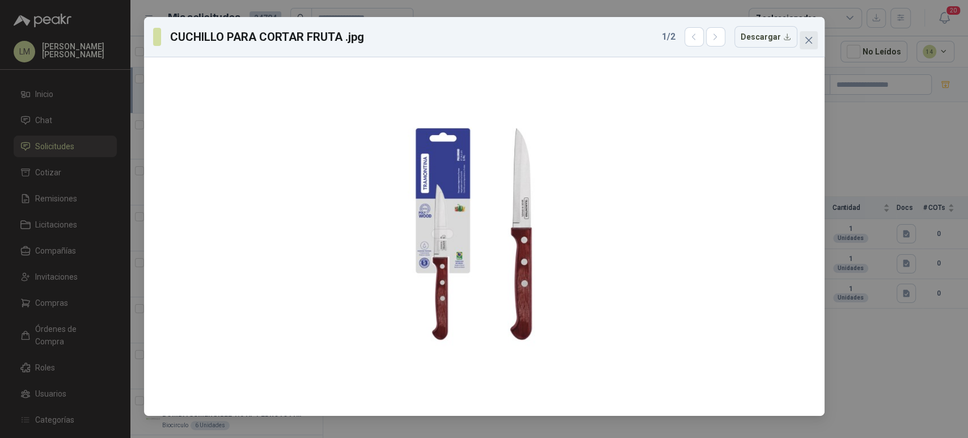
click at [813, 47] on button "Close" at bounding box center [809, 40] width 18 height 18
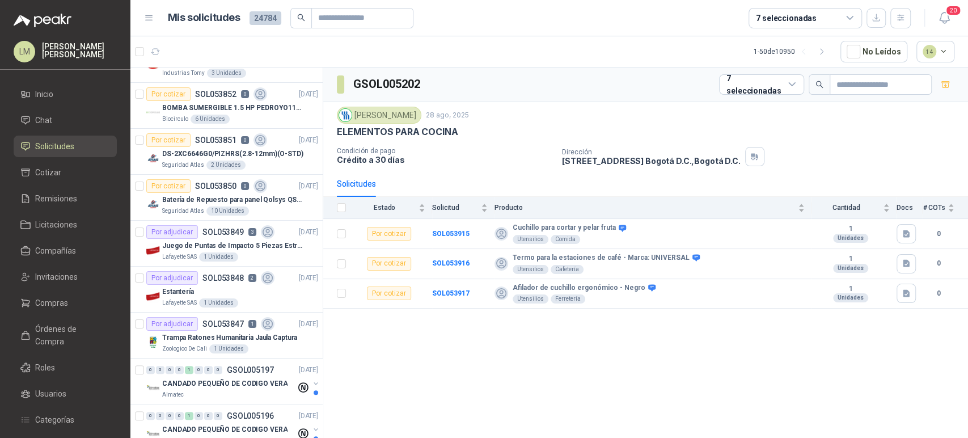
scroll to position [307, 0]
click at [64, 295] on link "Compras" at bounding box center [65, 303] width 103 height 22
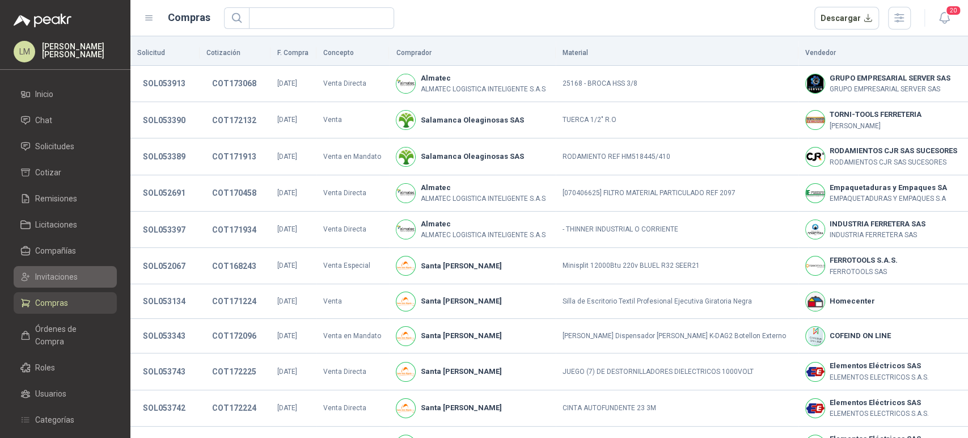
click at [60, 278] on span "Invitaciones" at bounding box center [56, 277] width 43 height 12
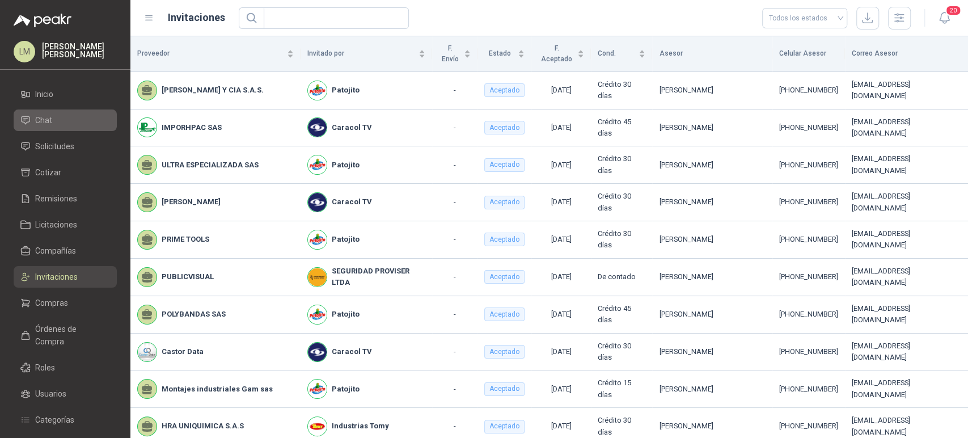
click at [49, 121] on span "Chat" at bounding box center [43, 120] width 17 height 12
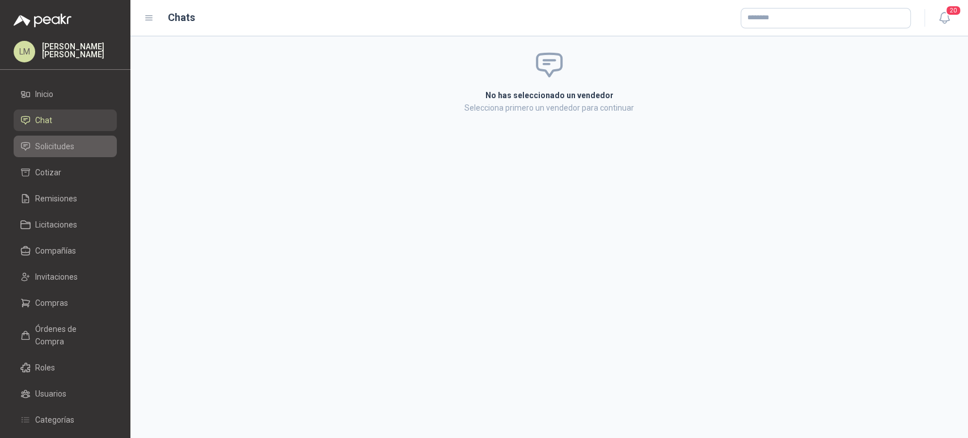
click at [45, 146] on span "Solicitudes" at bounding box center [54, 146] width 39 height 12
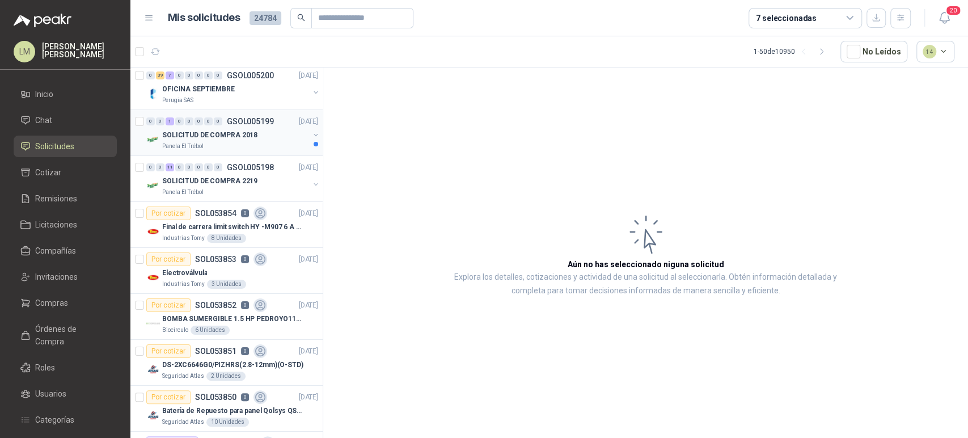
scroll to position [120, 0]
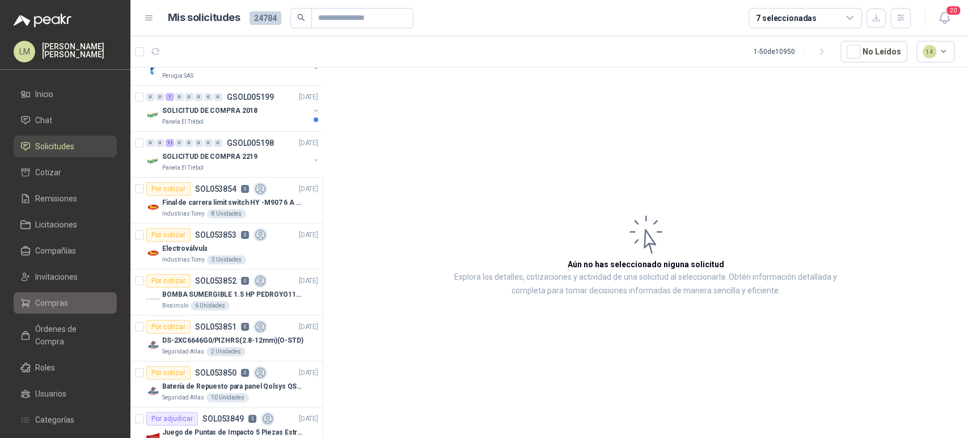
click at [60, 313] on link "Compras" at bounding box center [65, 303] width 103 height 22
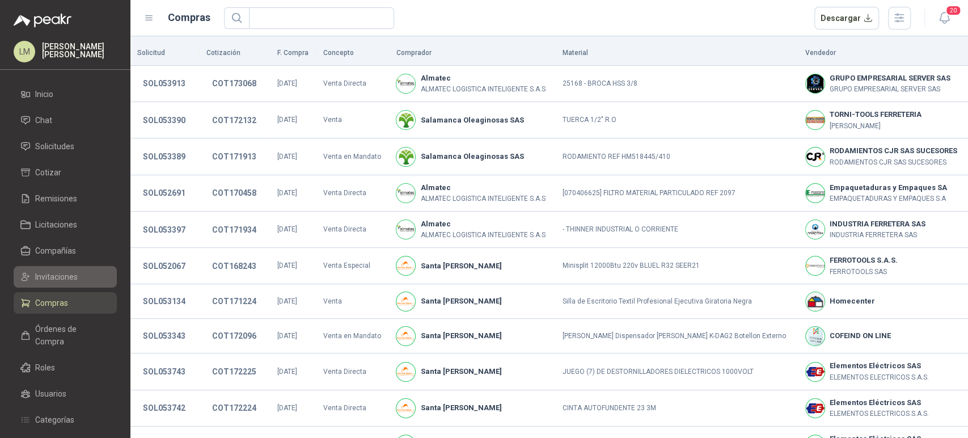
click at [75, 272] on span "Invitaciones" at bounding box center [56, 277] width 43 height 12
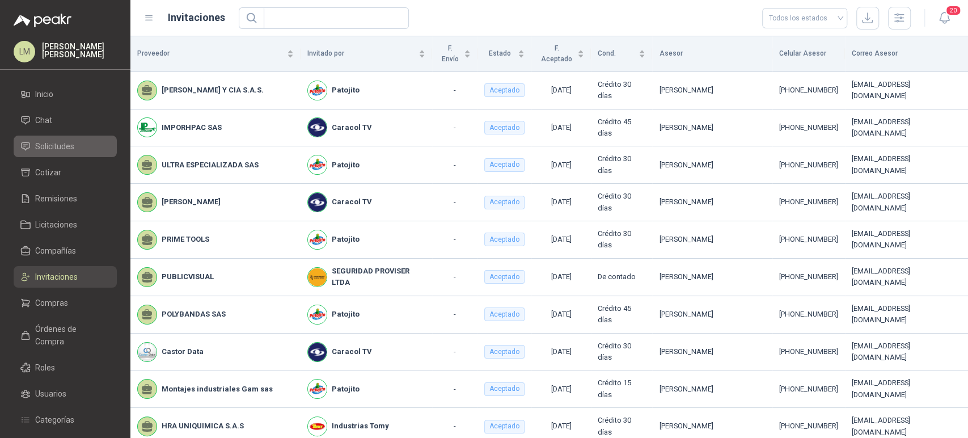
click at [67, 151] on span "Solicitudes" at bounding box center [54, 146] width 39 height 12
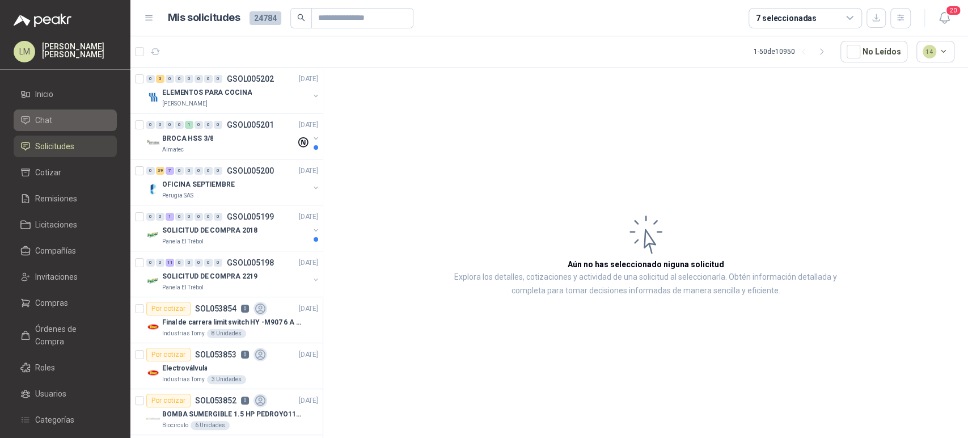
click at [41, 122] on span "Chat" at bounding box center [43, 120] width 17 height 12
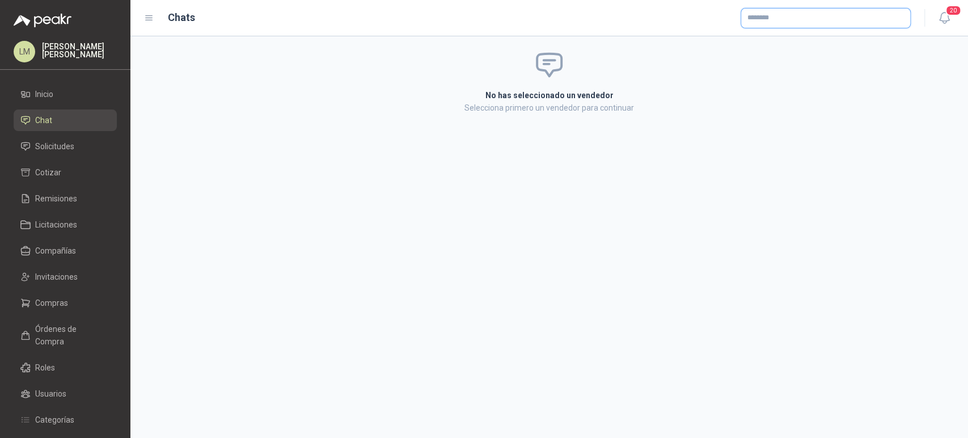
click at [778, 21] on input "text" at bounding box center [825, 18] width 169 height 19
type input "******"
click at [782, 68] on span "Cool School SAS -" at bounding box center [788, 68] width 40 height 6
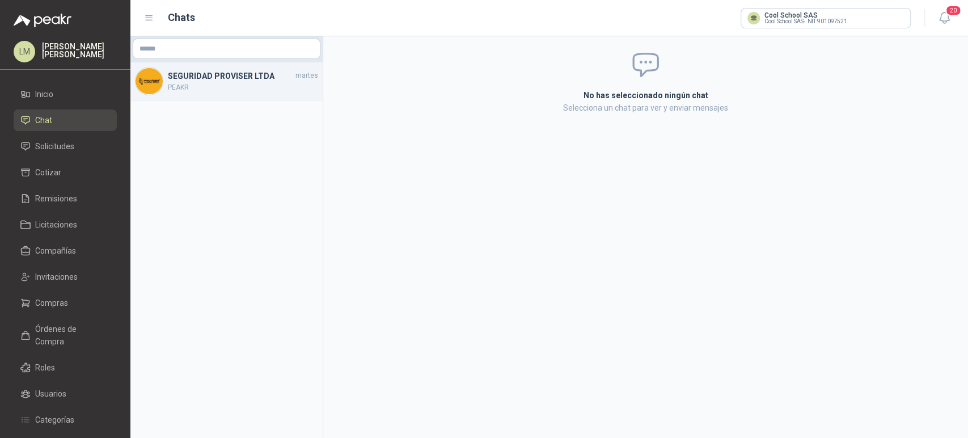
click at [174, 93] on div "SEGURIDAD PROVISER LTDA martes PEAKR" at bounding box center [226, 81] width 192 height 38
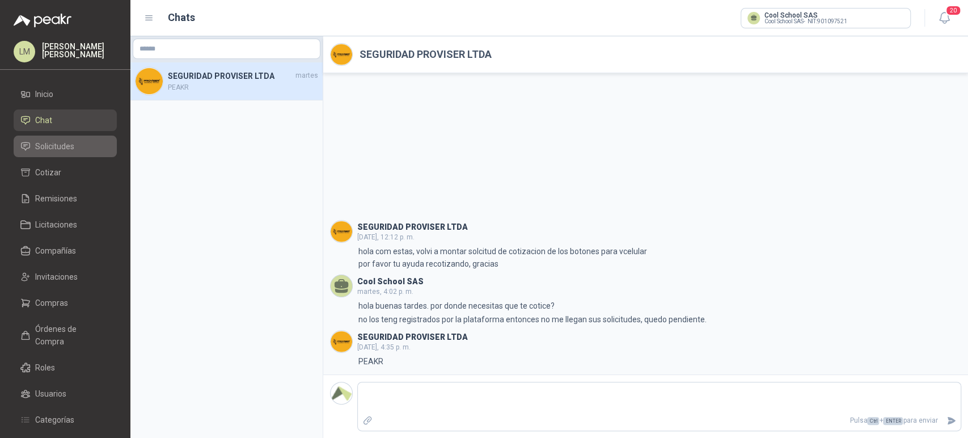
click at [59, 154] on link "Solicitudes" at bounding box center [65, 147] width 103 height 22
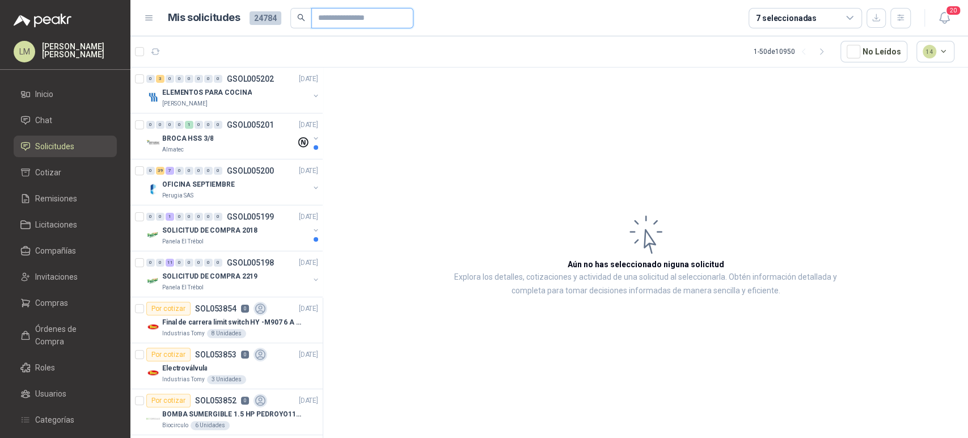
click at [332, 20] on input "text" at bounding box center [357, 18] width 79 height 19
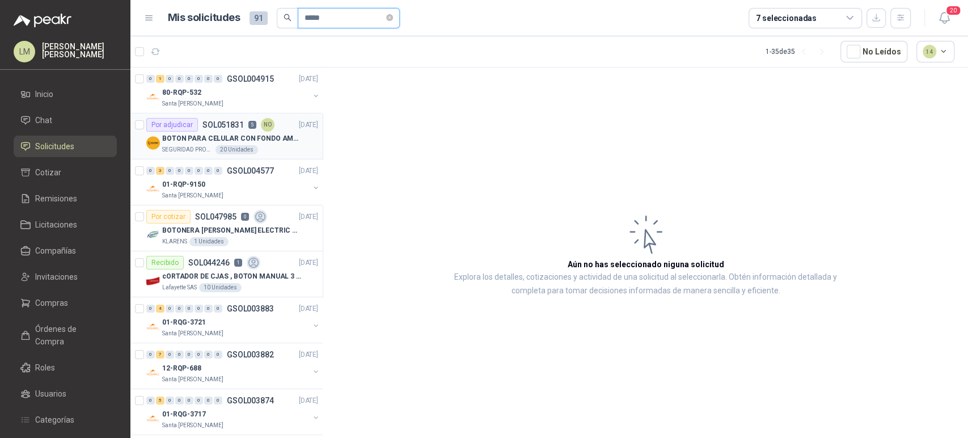
type input "*****"
click at [234, 136] on p "BOTON PARA CELULAR CON FONDO AMARILLO" at bounding box center [232, 138] width 141 height 11
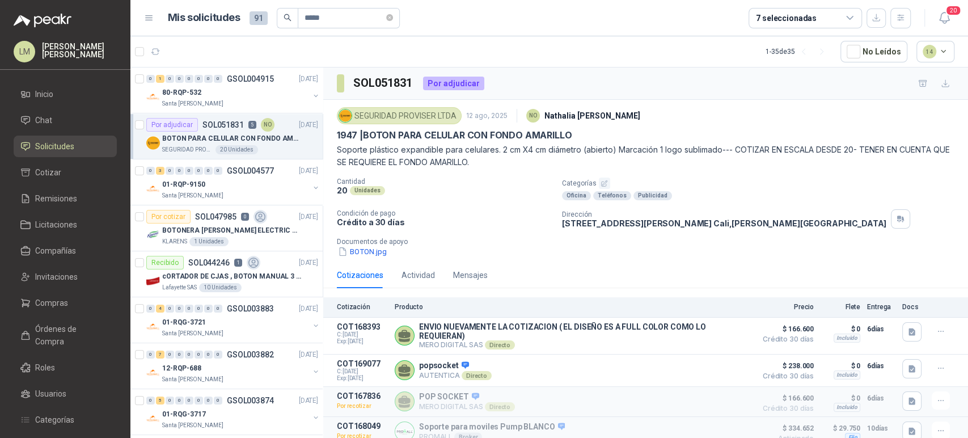
scroll to position [60, 0]
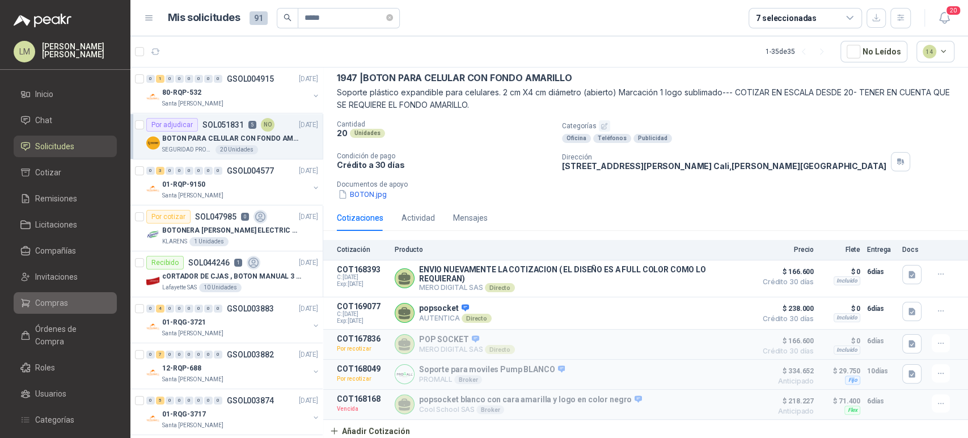
click at [59, 300] on span "Compras" at bounding box center [51, 303] width 33 height 12
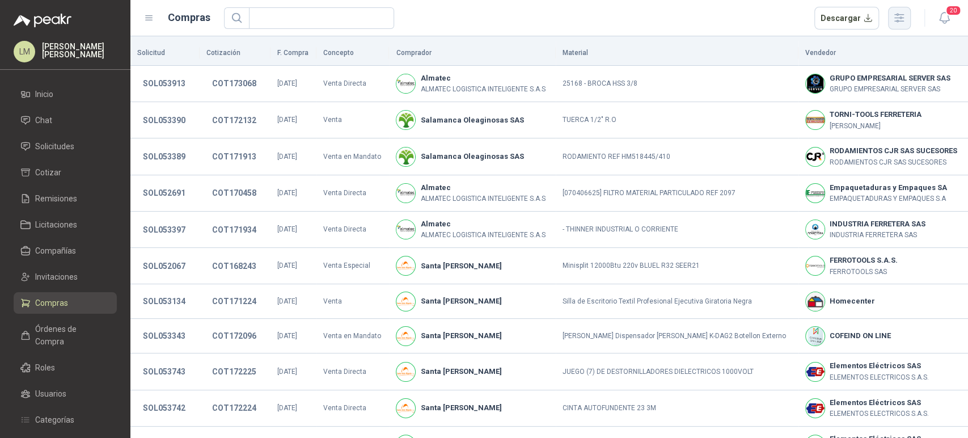
click at [900, 15] on icon "button" at bounding box center [899, 17] width 13 height 13
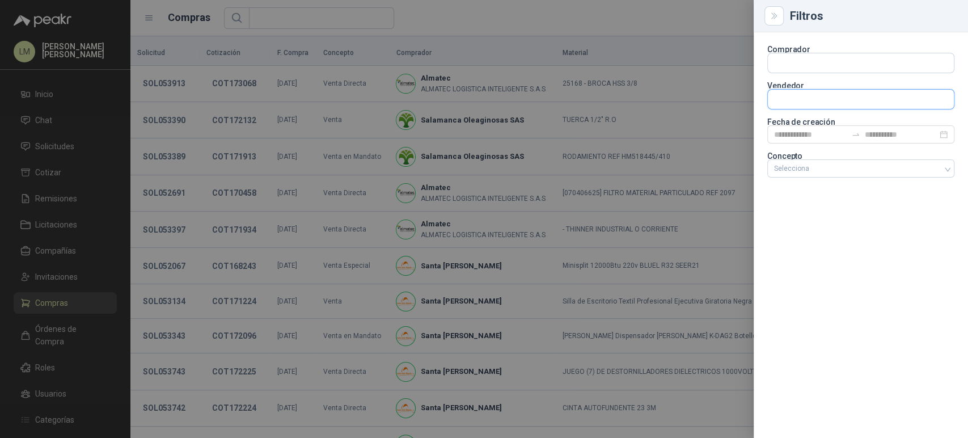
click at [789, 98] on input "text" at bounding box center [861, 99] width 186 height 19
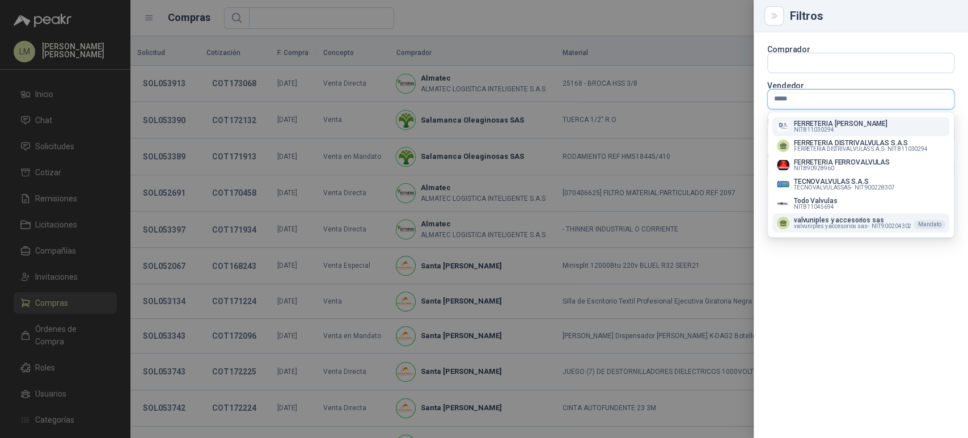
type input "*****"
click at [825, 220] on p "valvuniples y accesorios sas" at bounding box center [852, 220] width 117 height 7
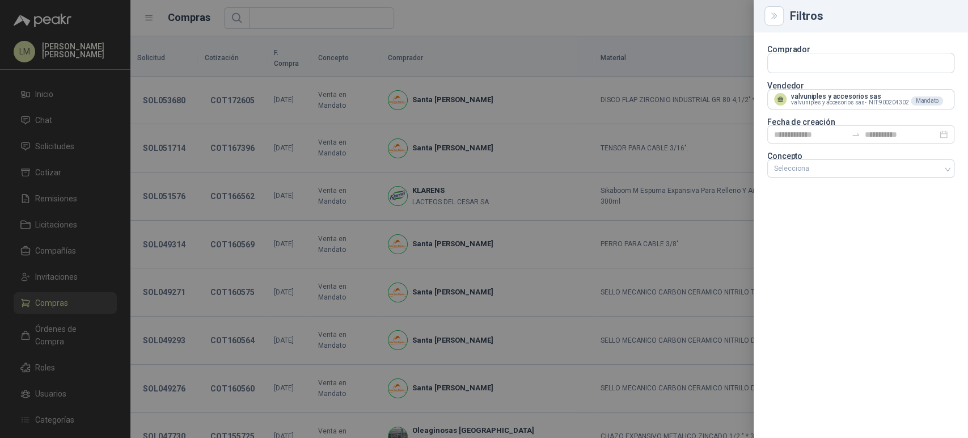
click at [535, 12] on div at bounding box center [484, 219] width 968 height 438
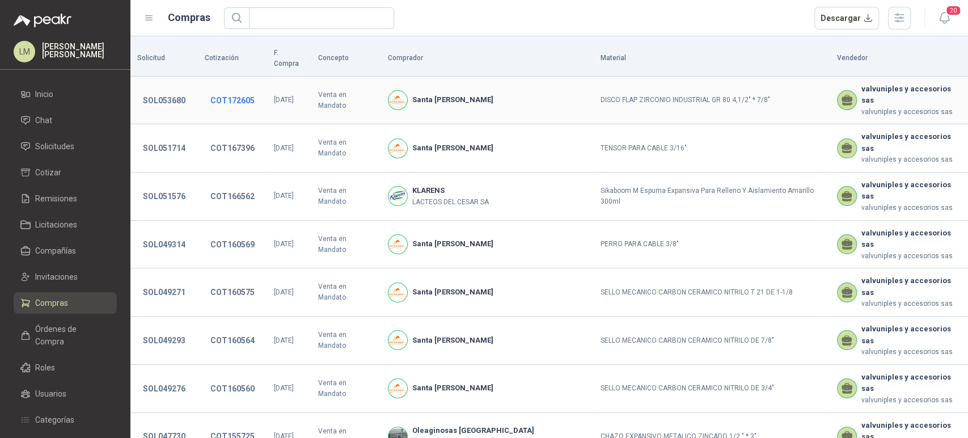
click at [246, 90] on button "COT172605" at bounding box center [233, 100] width 56 height 20
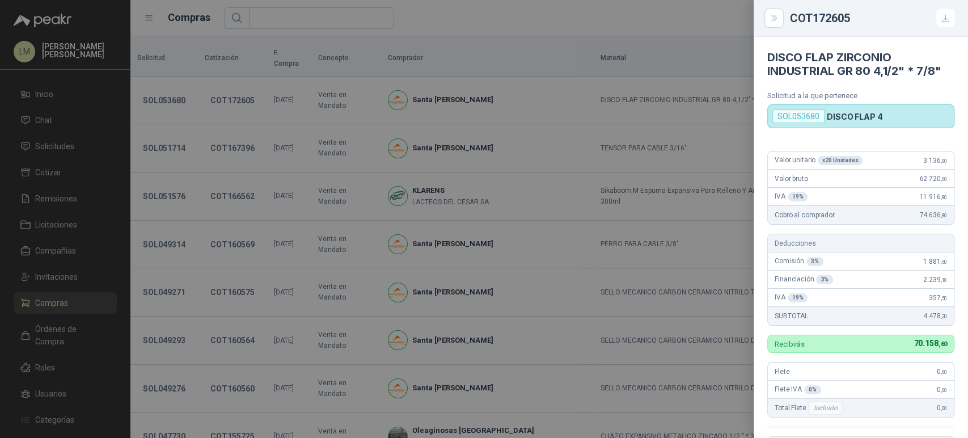
scroll to position [194, 0]
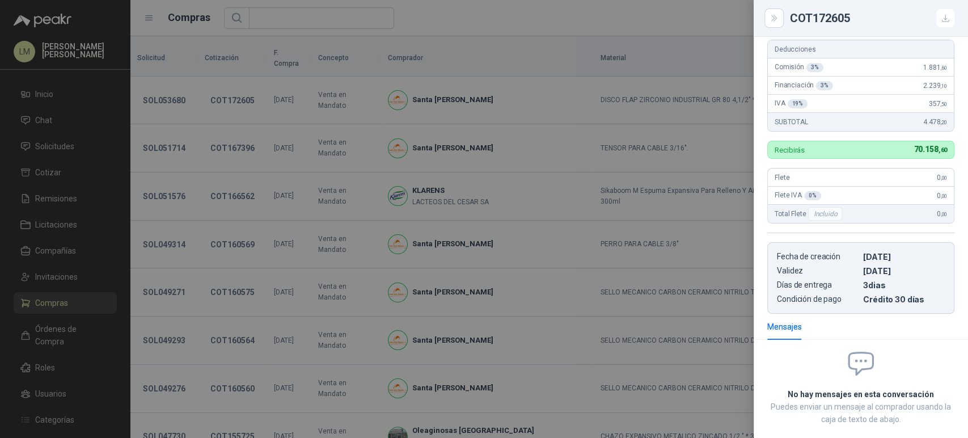
click at [348, 138] on div at bounding box center [484, 219] width 968 height 438
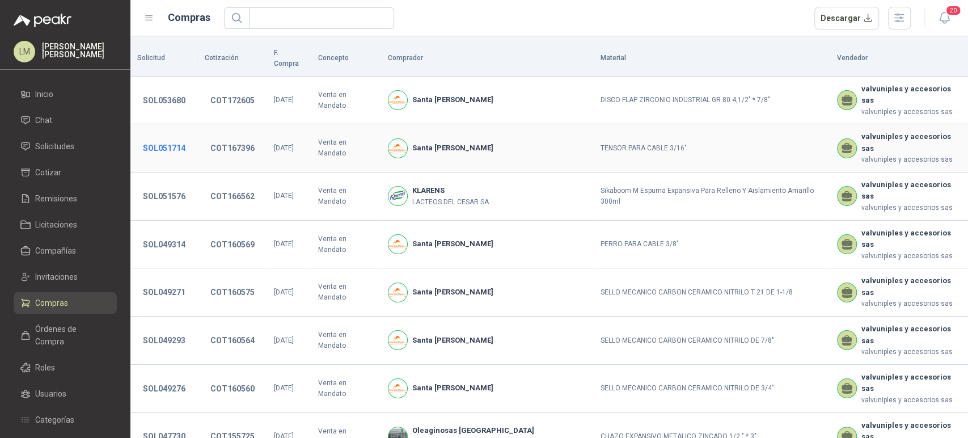
click at [162, 138] on button "SOL051714" at bounding box center [164, 148] width 54 height 20
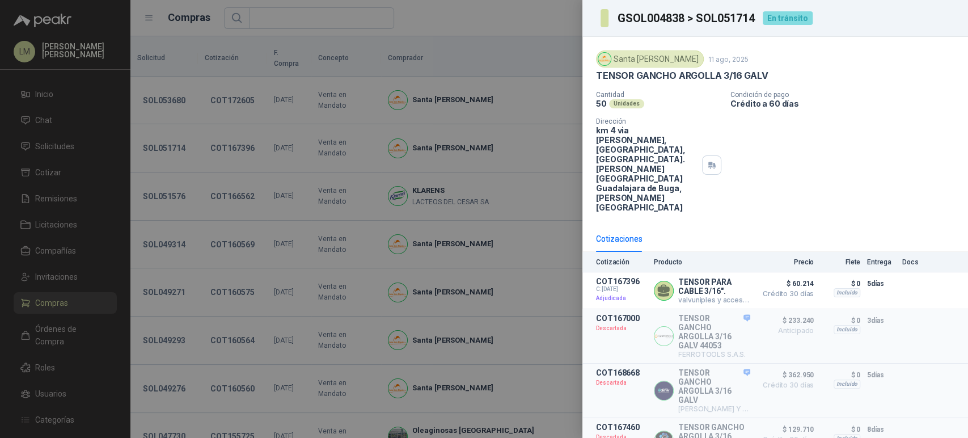
click at [192, 89] on div at bounding box center [484, 219] width 968 height 438
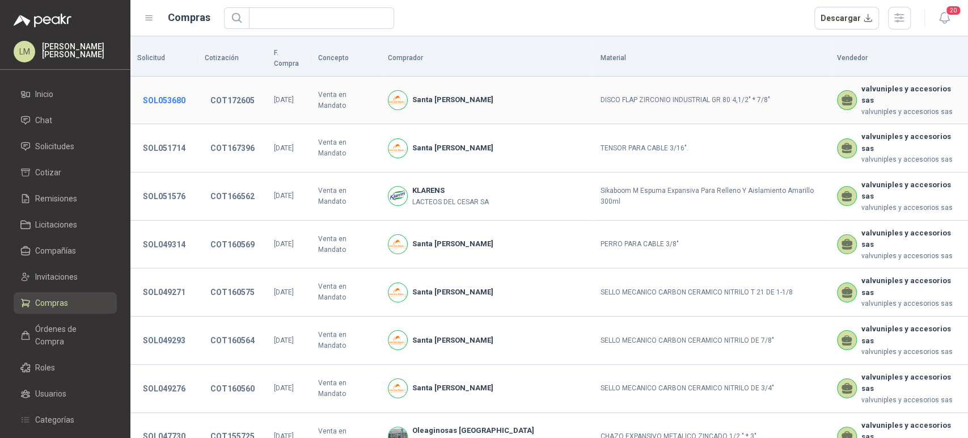
click at [167, 90] on button "SOL053680" at bounding box center [164, 100] width 54 height 20
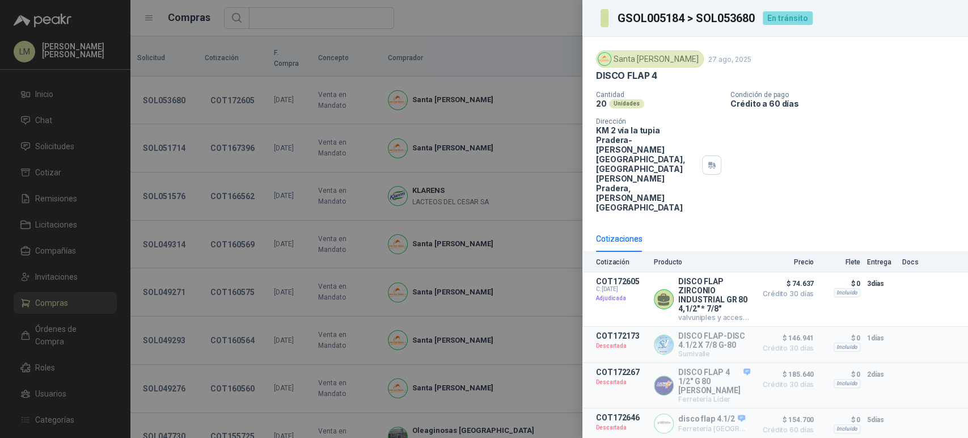
click at [341, 65] on div at bounding box center [484, 219] width 968 height 438
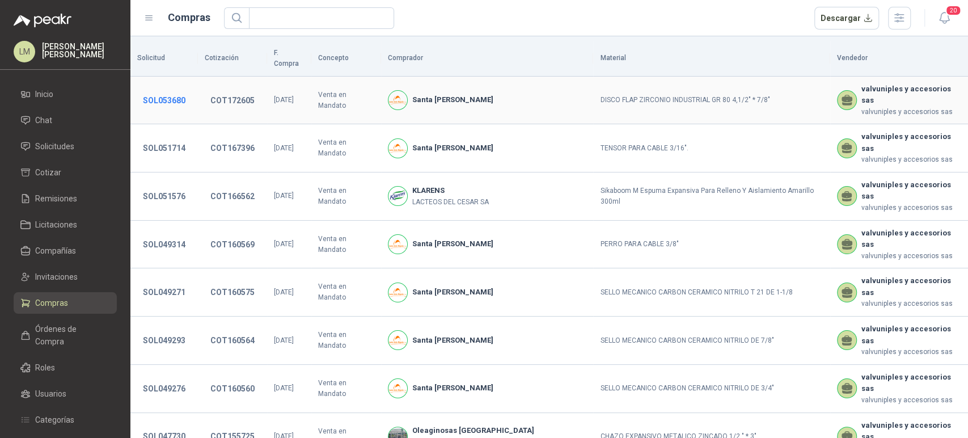
click at [175, 90] on button "SOL053680" at bounding box center [164, 100] width 54 height 20
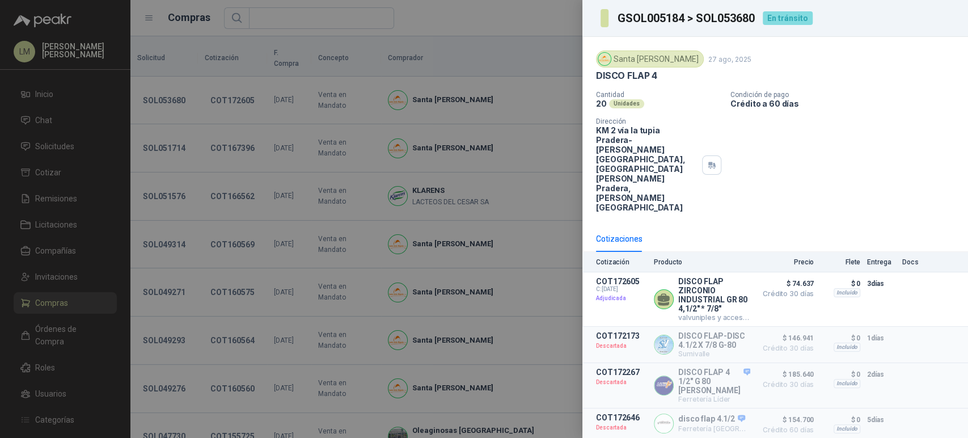
click at [197, 90] on div at bounding box center [484, 219] width 968 height 438
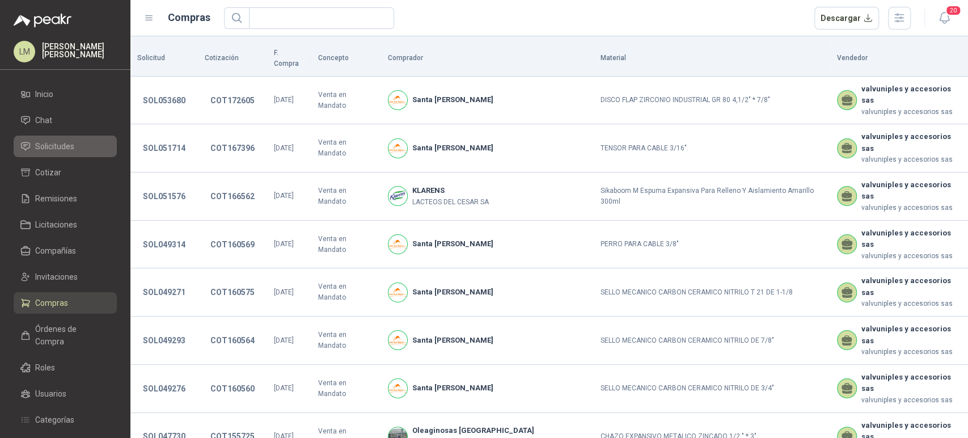
click at [42, 142] on span "Solicitudes" at bounding box center [54, 146] width 39 height 12
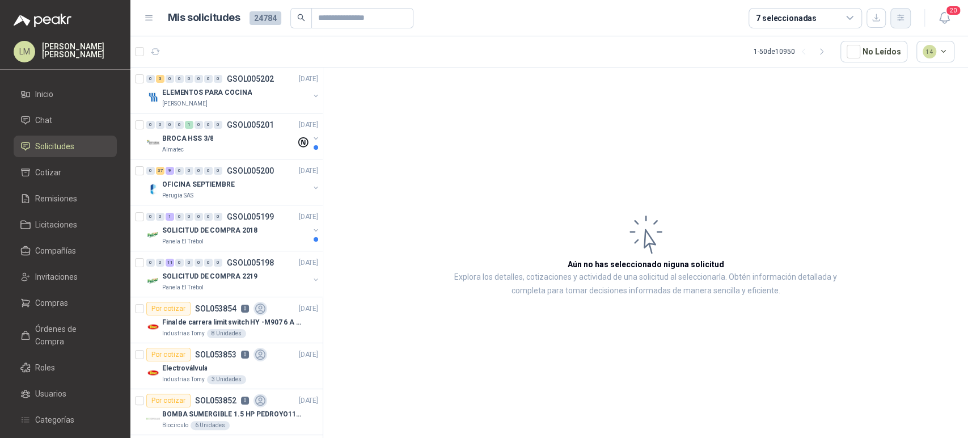
click at [907, 27] on button "button" at bounding box center [901, 18] width 20 height 20
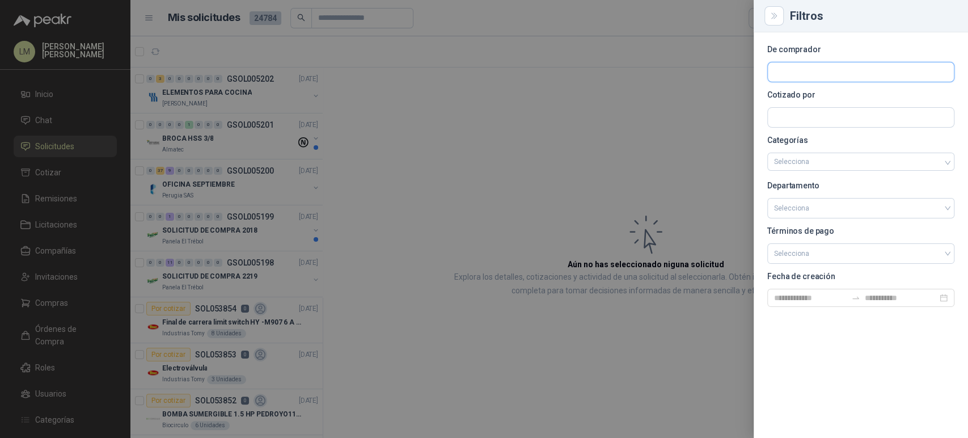
click at [829, 74] on input "text" at bounding box center [861, 71] width 186 height 19
click at [787, 115] on input "text" at bounding box center [861, 117] width 186 height 19
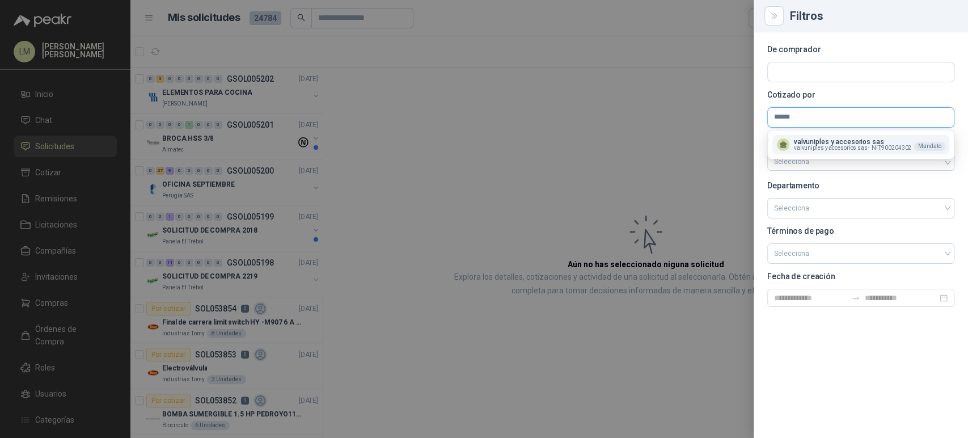
type input "******"
click at [809, 141] on p "valvuniples y accesorios sas" at bounding box center [852, 141] width 117 height 7
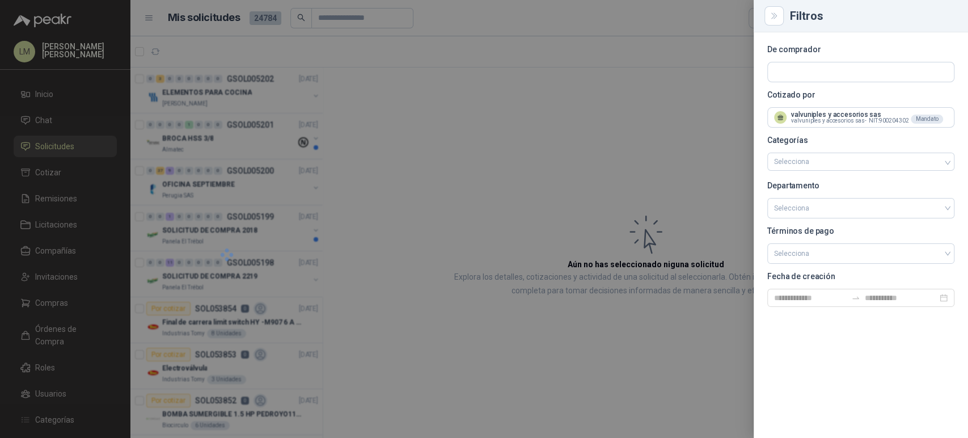
click at [408, 147] on div at bounding box center [484, 219] width 968 height 438
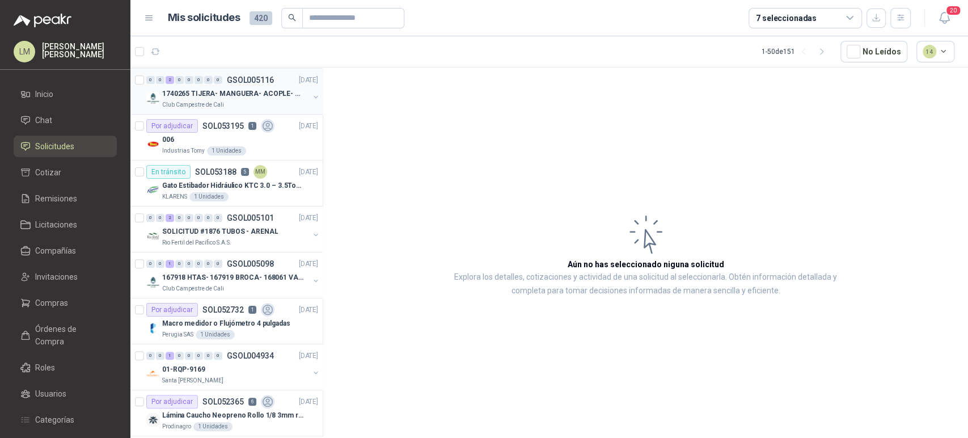
scroll to position [300, 0]
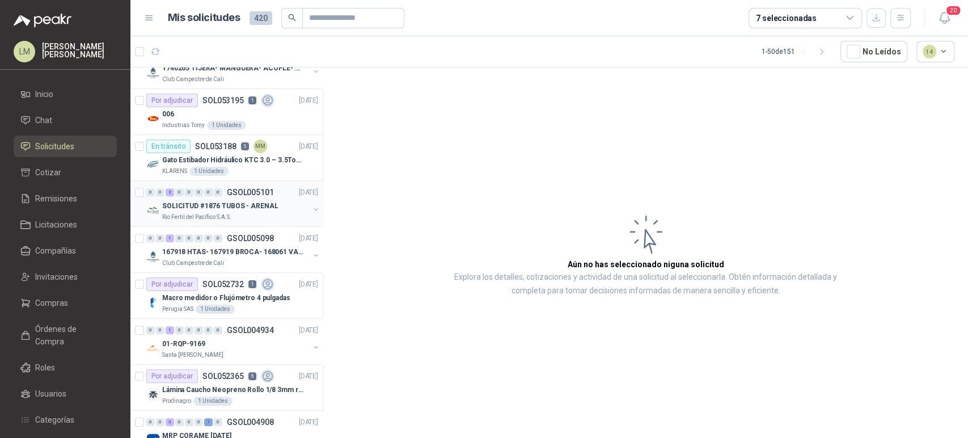
click at [311, 206] on button "button" at bounding box center [315, 209] width 9 height 9
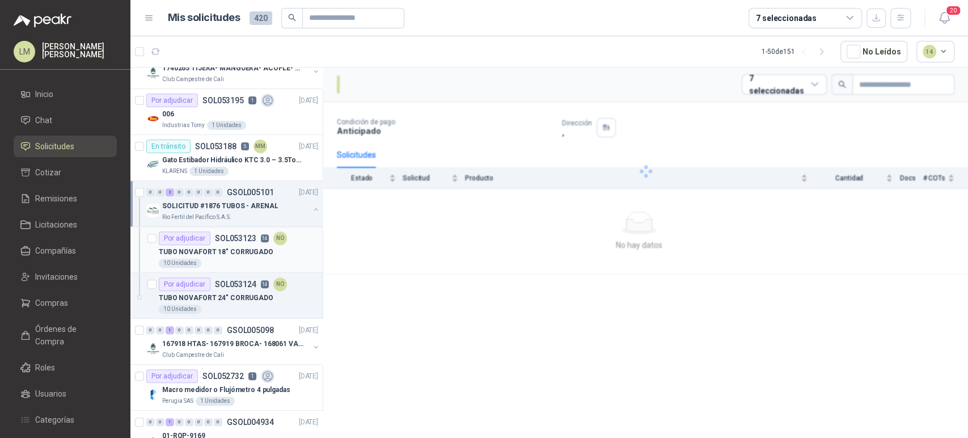
click at [241, 250] on p "TUBO NOVAFORT 18" CORRUGADO" at bounding box center [216, 252] width 115 height 11
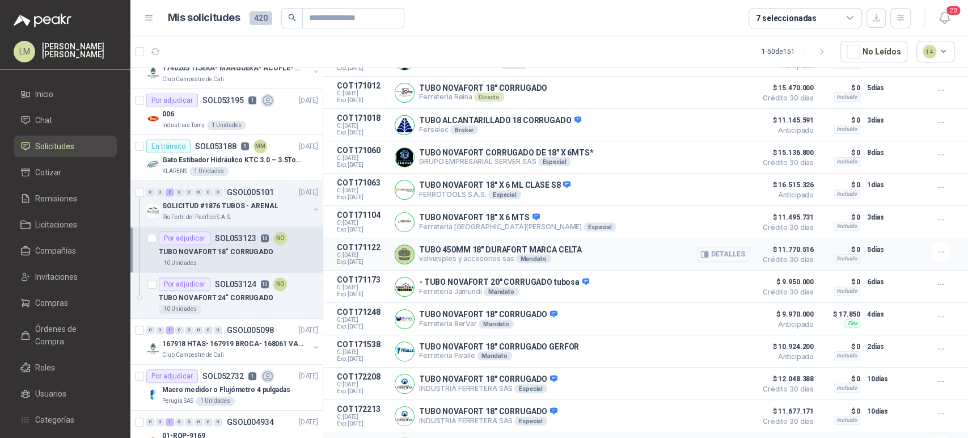
scroll to position [249, 0]
drag, startPoint x: 585, startPoint y: 253, endPoint x: 414, endPoint y: 254, distance: 171.3
click at [414, 254] on div "TUBO 450MM 18" DURAFORT MARCA CELTA valvuniples y accesorios sas Mandato Detall…" at bounding box center [573, 254] width 356 height 23
click at [330, 19] on input "text" at bounding box center [348, 18] width 79 height 19
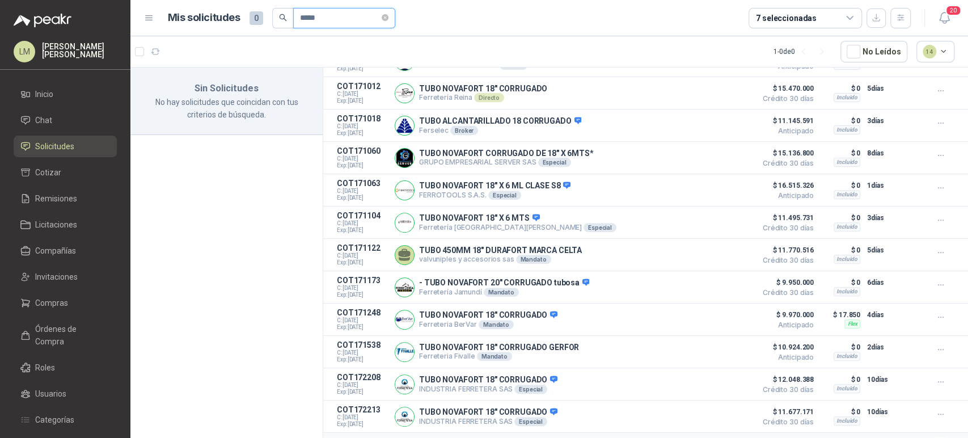
scroll to position [0, 0]
type input "*****"
click at [52, 295] on link "Compras" at bounding box center [65, 303] width 103 height 22
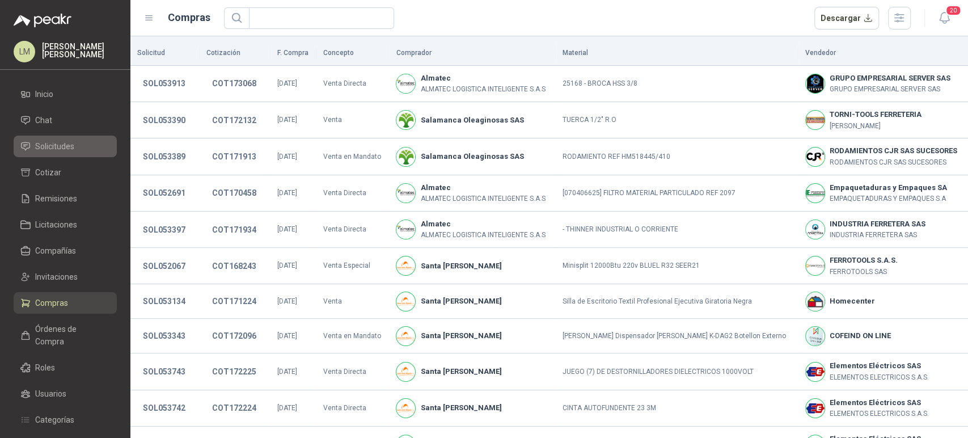
click at [57, 148] on span "Solicitudes" at bounding box center [54, 146] width 39 height 12
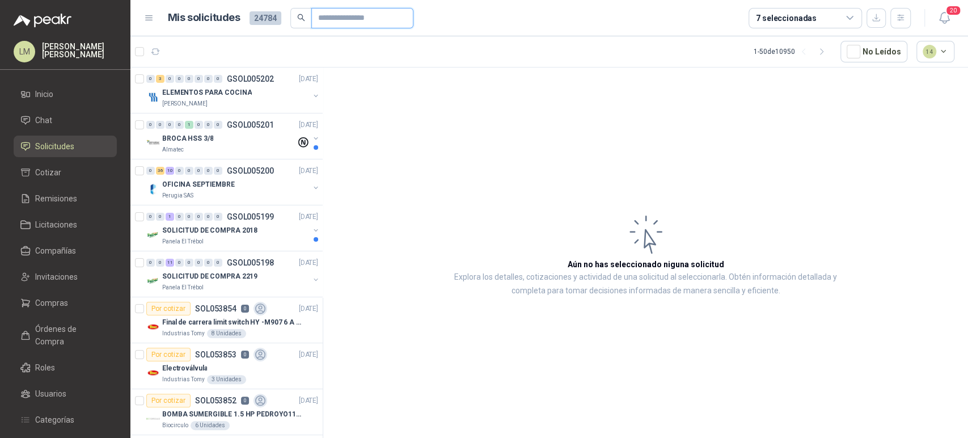
click at [337, 21] on input "text" at bounding box center [357, 18] width 79 height 19
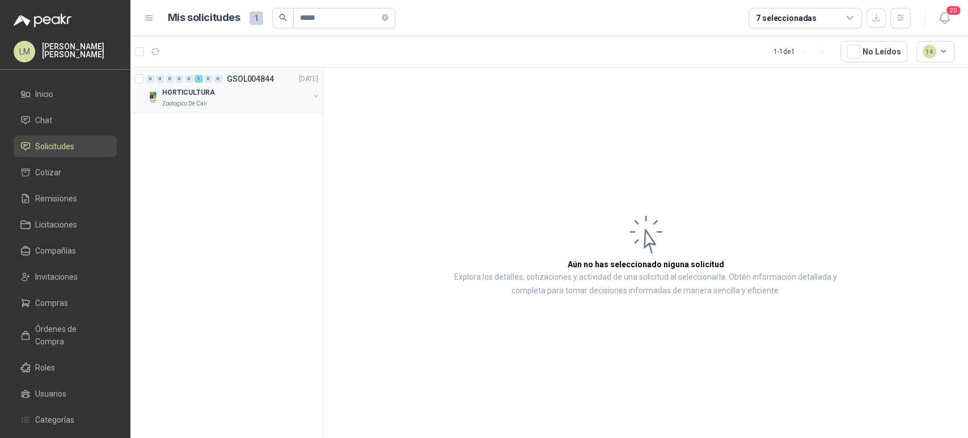
click at [318, 96] on button "button" at bounding box center [315, 95] width 9 height 9
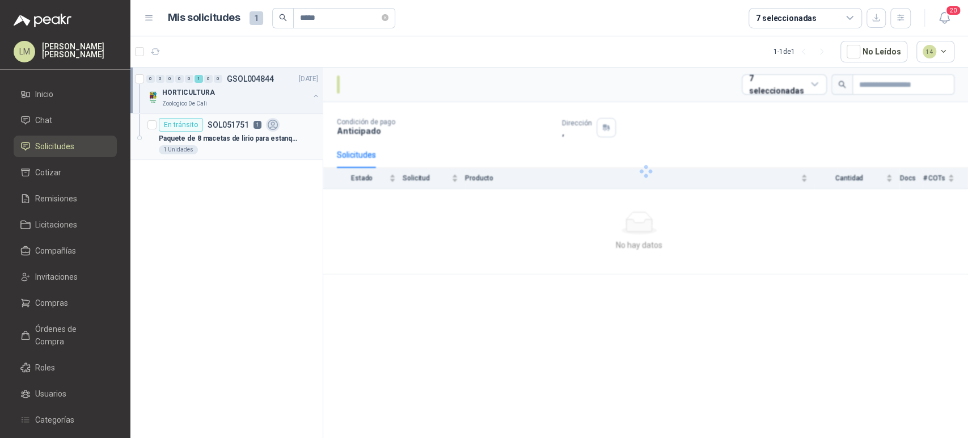
click at [249, 138] on p "Paquete de 8 macetas de lirio para estanque" at bounding box center [229, 138] width 141 height 11
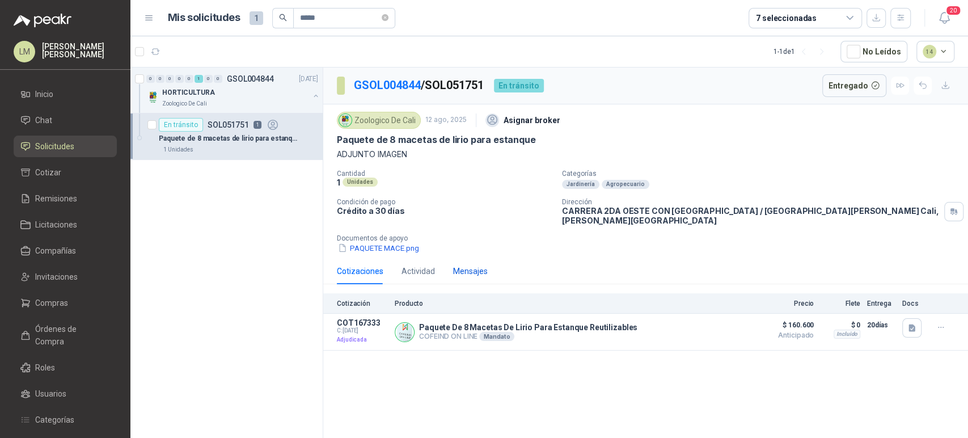
click at [472, 265] on div "Mensajes" at bounding box center [470, 271] width 35 height 12
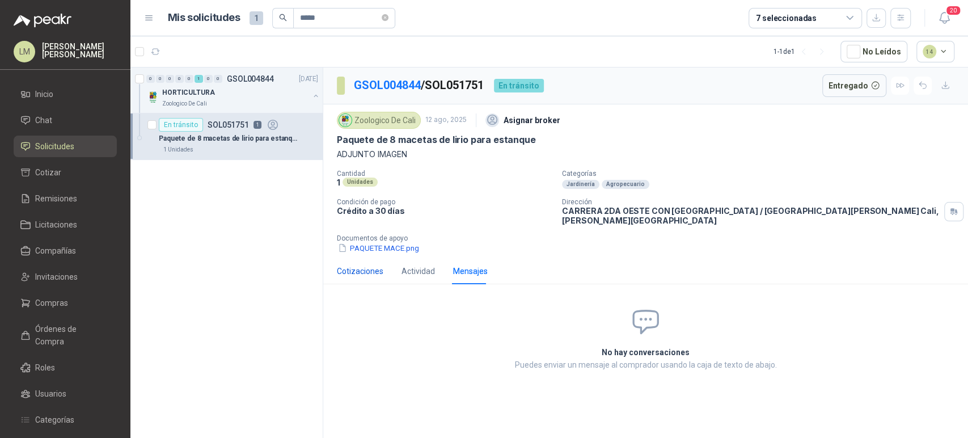
click at [369, 265] on div "Cotizaciones" at bounding box center [360, 271] width 47 height 12
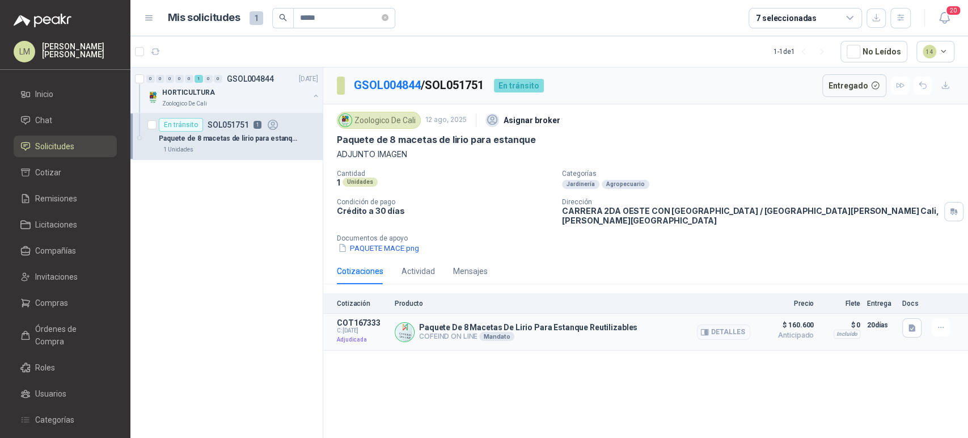
click at [734, 326] on button "Detalles" at bounding box center [723, 331] width 53 height 15
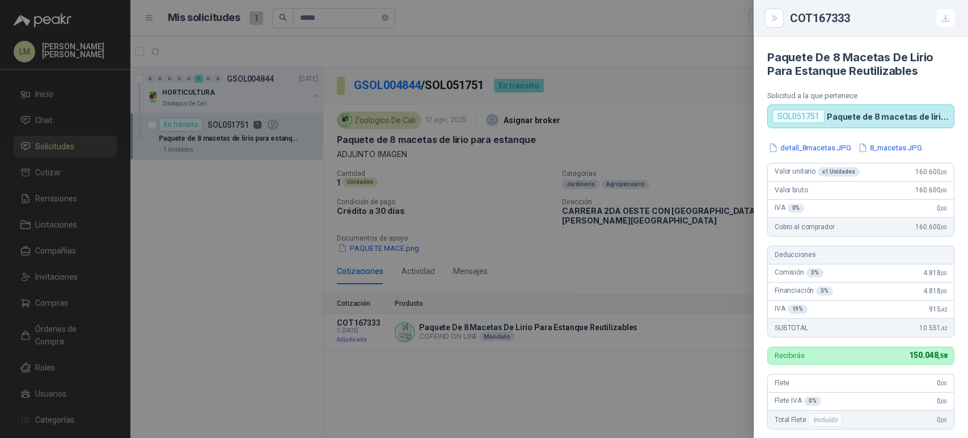
scroll to position [205, 0]
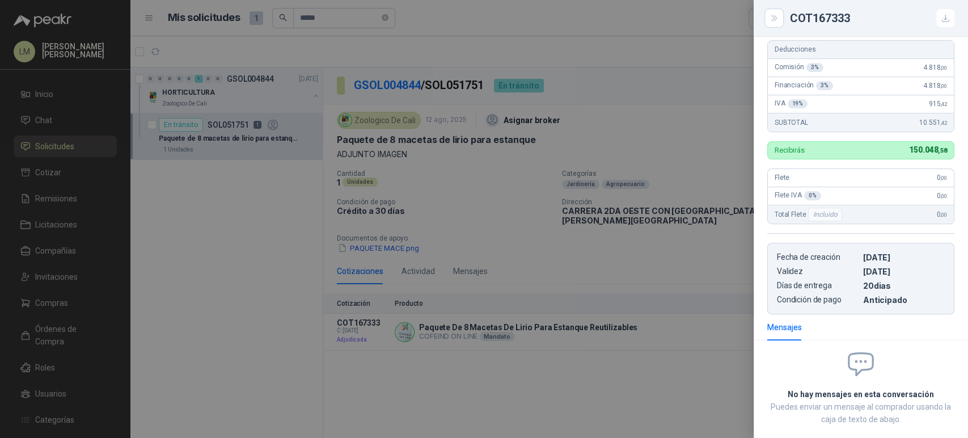
click at [624, 322] on div at bounding box center [484, 219] width 968 height 438
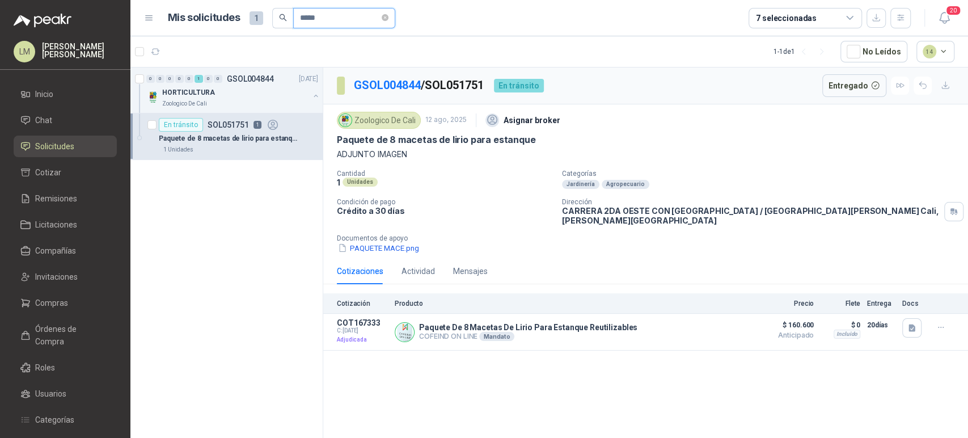
click at [332, 16] on input "*****" at bounding box center [339, 18] width 79 height 19
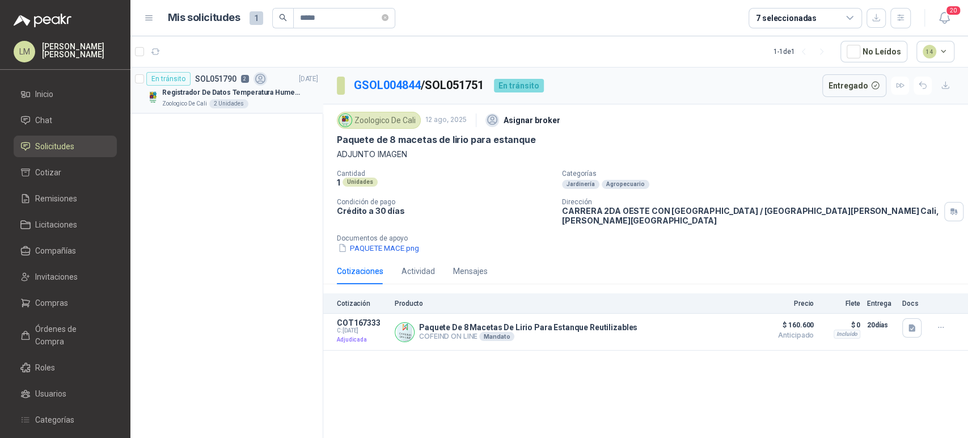
click at [195, 91] on p "Registrador De Datos Temperatura Humedad Usb 32.000 Registro" at bounding box center [232, 92] width 141 height 11
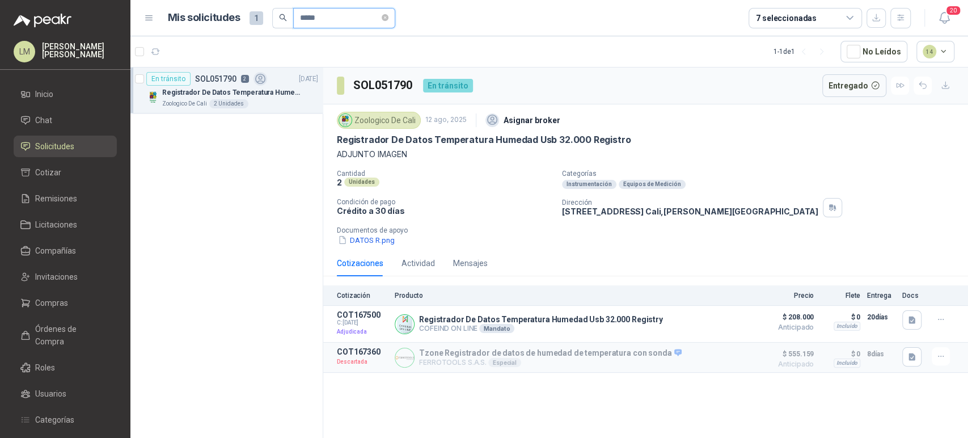
drag, startPoint x: 315, startPoint y: 17, endPoint x: 302, endPoint y: 21, distance: 13.6
click at [302, 21] on input "*****" at bounding box center [339, 18] width 79 height 19
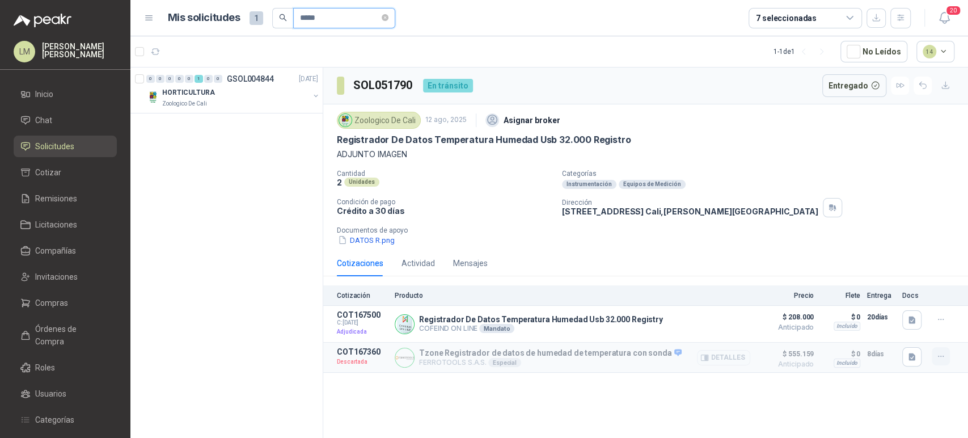
type input "*****"
click at [941, 357] on icon "button" at bounding box center [942, 357] width 10 height 10
click at [722, 268] on div "Cotizaciones Actividad Mensajes" at bounding box center [646, 263] width 618 height 26
drag, startPoint x: 563, startPoint y: 212, endPoint x: 748, endPoint y: 204, distance: 185.1
click at [748, 204] on div "Dirección CR 2 OESTE CL 14 ESQUINA Cali , Valle del Cauca" at bounding box center [763, 207] width 402 height 19
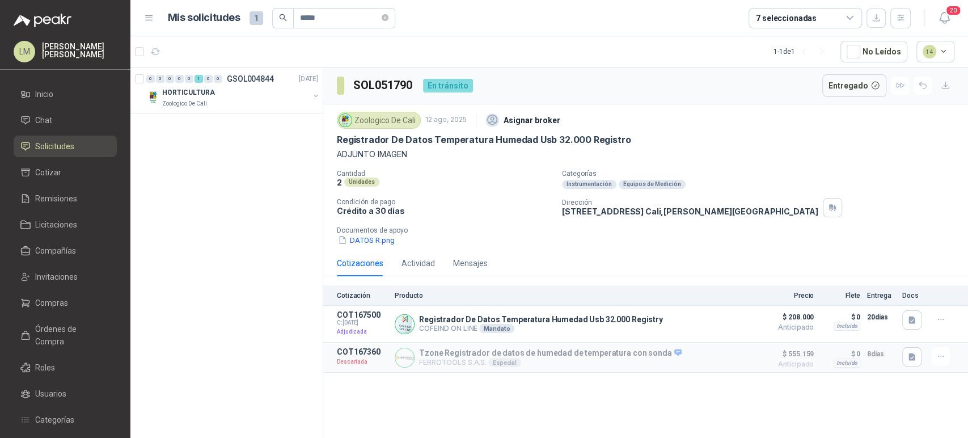
click at [613, 227] on p "Documentos de apoyo" at bounding box center [650, 230] width 627 height 8
click at [314, 93] on button "button" at bounding box center [315, 95] width 9 height 9
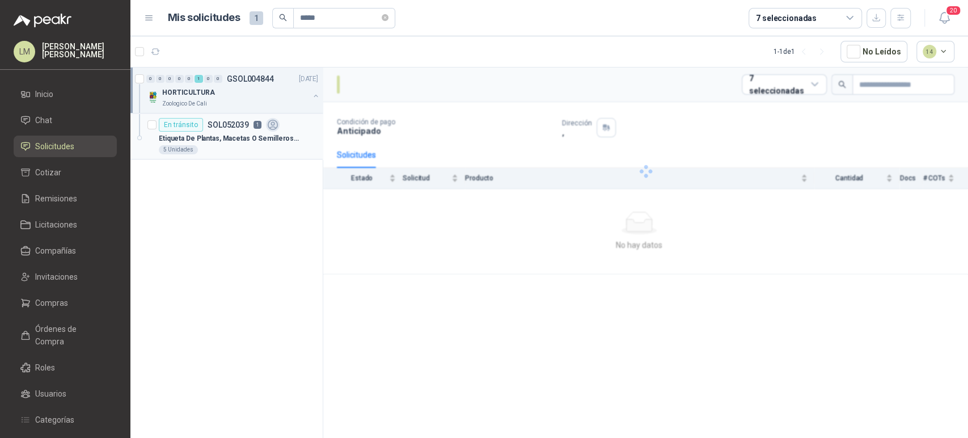
click at [246, 128] on p "SOL052039" at bounding box center [228, 125] width 41 height 8
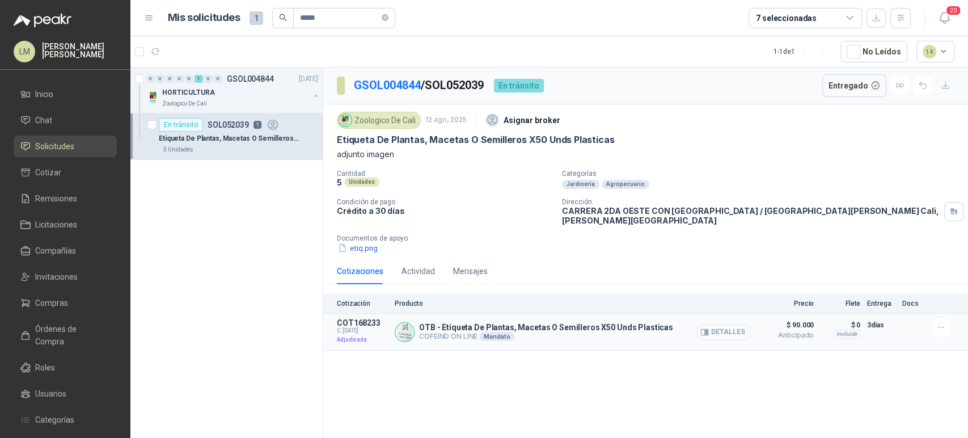
click at [742, 327] on button "Detalles" at bounding box center [723, 331] width 53 height 15
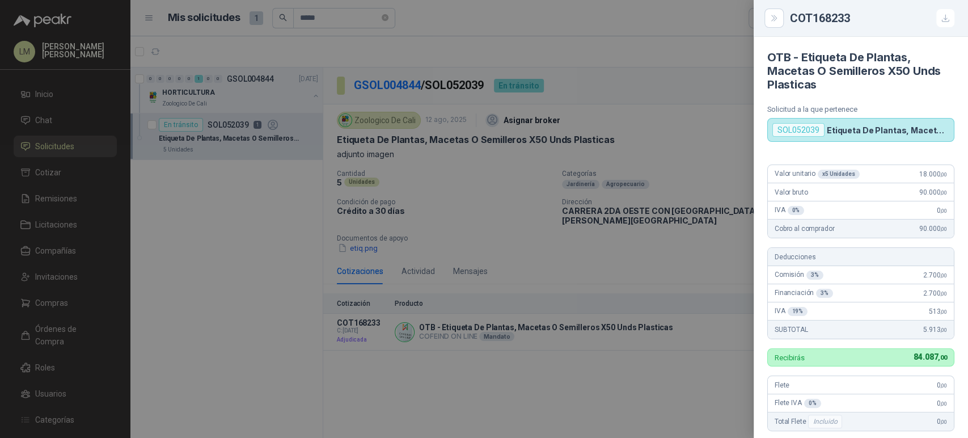
click at [671, 317] on div at bounding box center [484, 219] width 968 height 438
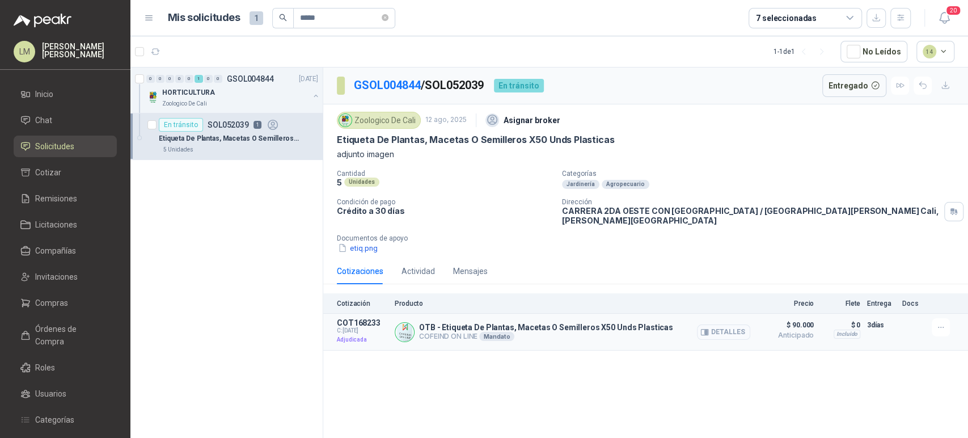
click at [721, 324] on button "Detalles" at bounding box center [723, 331] width 53 height 15
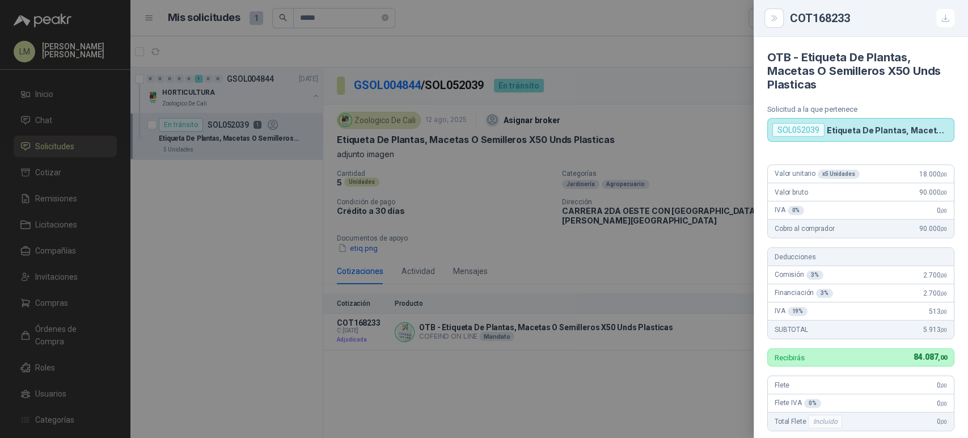
scroll to position [357, 0]
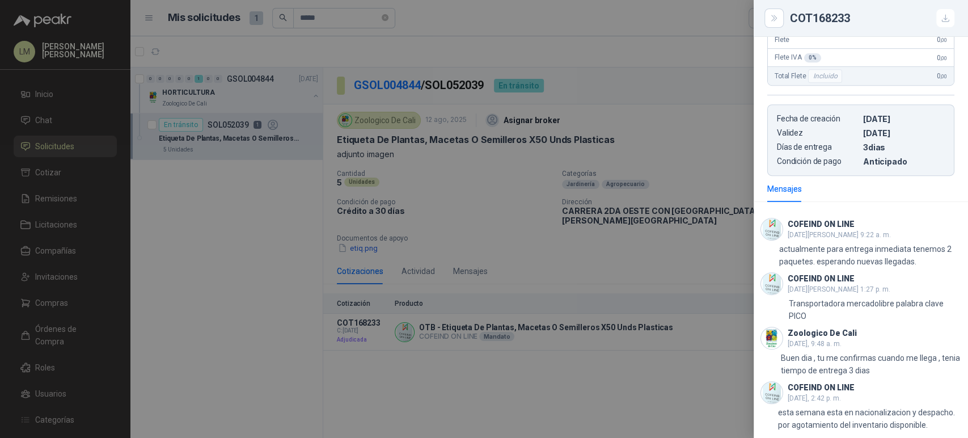
click at [567, 357] on div at bounding box center [484, 219] width 968 height 438
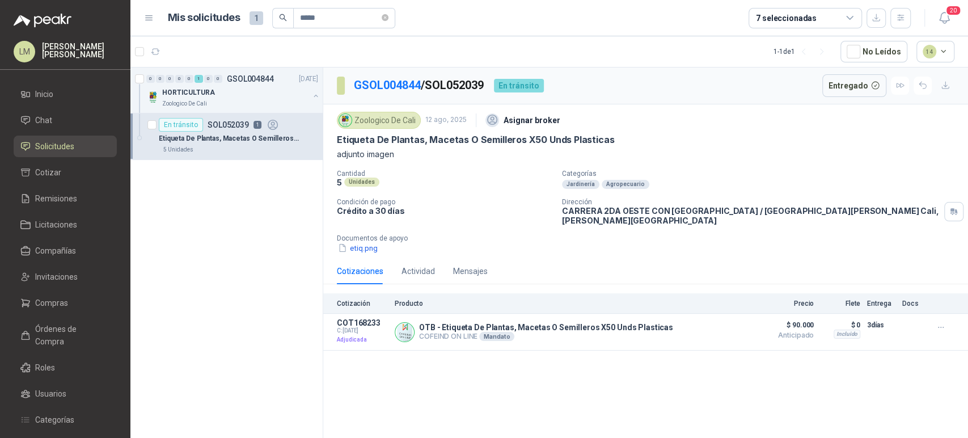
click at [449, 258] on div "Cotizaciones Actividad Mensajes" at bounding box center [412, 271] width 151 height 26
click at [467, 268] on div "Mensajes" at bounding box center [470, 271] width 35 height 12
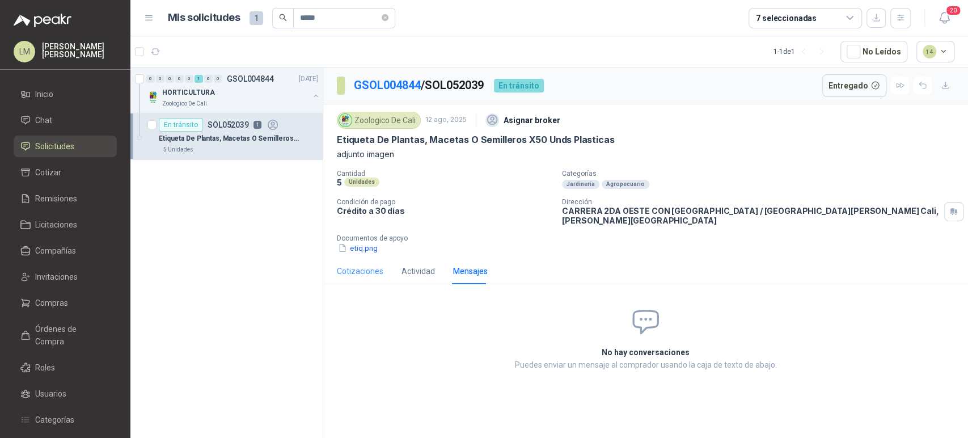
click at [361, 270] on div "Cotizaciones" at bounding box center [360, 271] width 47 height 26
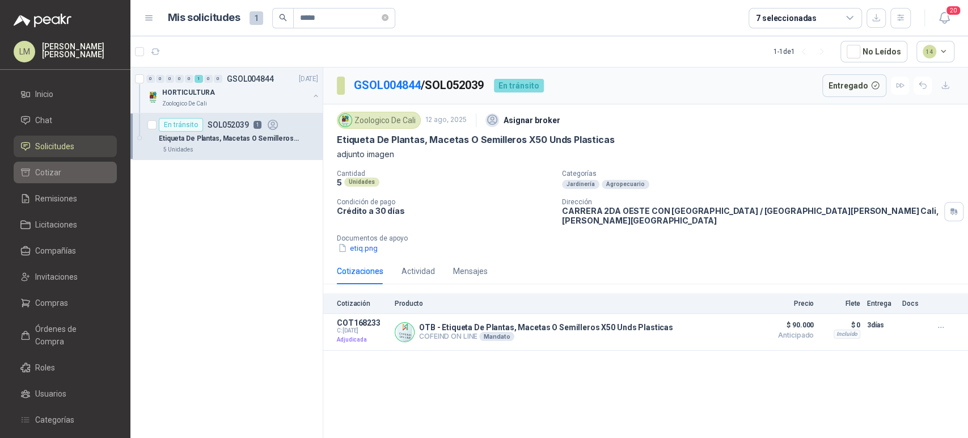
click at [50, 172] on span "Cotizar" at bounding box center [48, 172] width 26 height 12
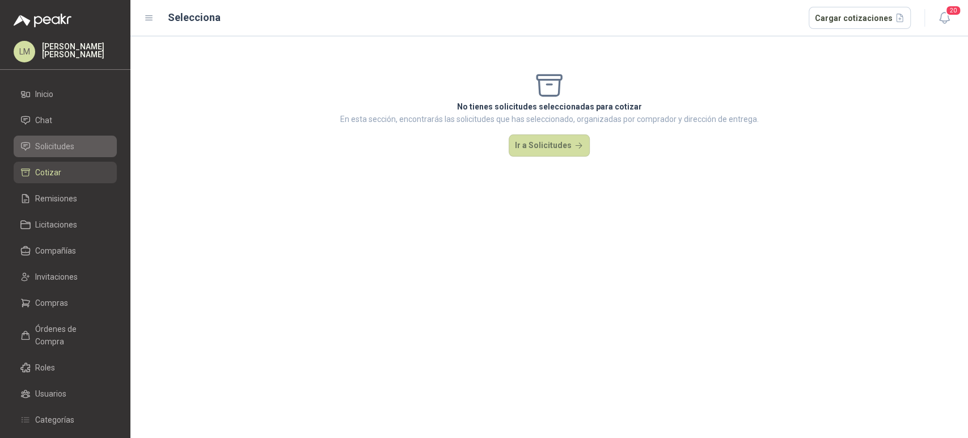
click at [62, 155] on link "Solicitudes" at bounding box center [65, 147] width 103 height 22
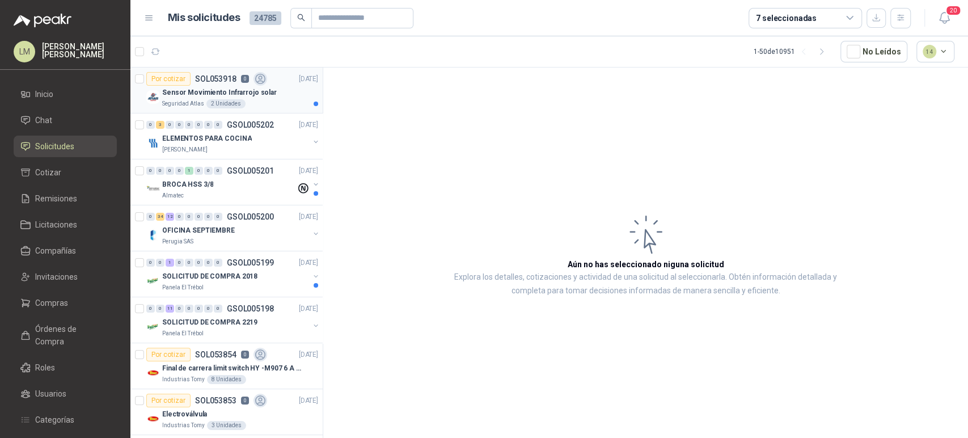
click at [233, 87] on p "Sensor Movimiento Infrarrojo solar" at bounding box center [219, 92] width 115 height 11
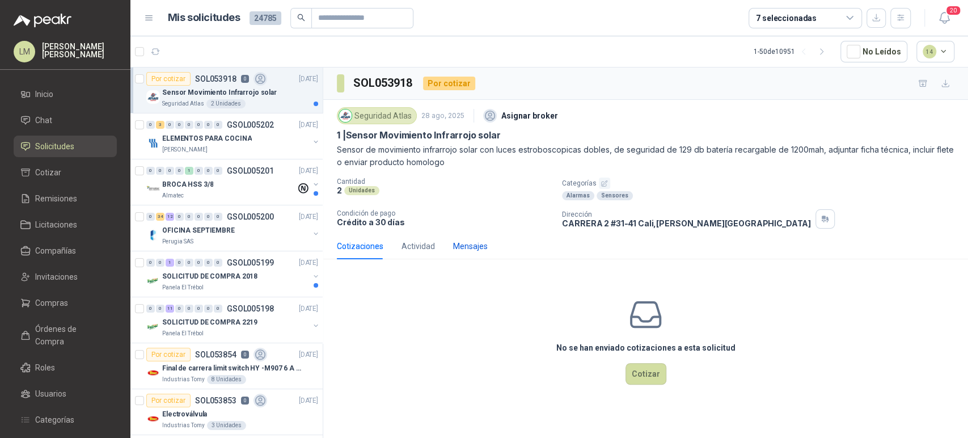
click at [472, 241] on div "Mensajes" at bounding box center [470, 246] width 35 height 12
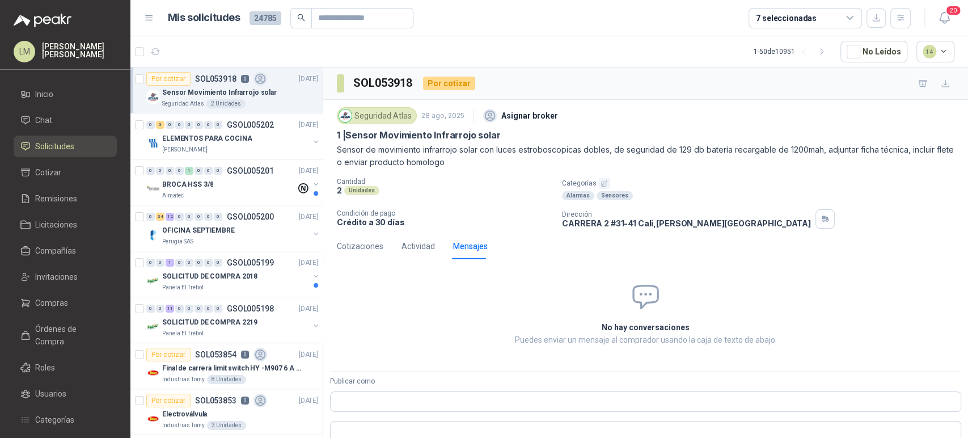
scroll to position [33, 0]
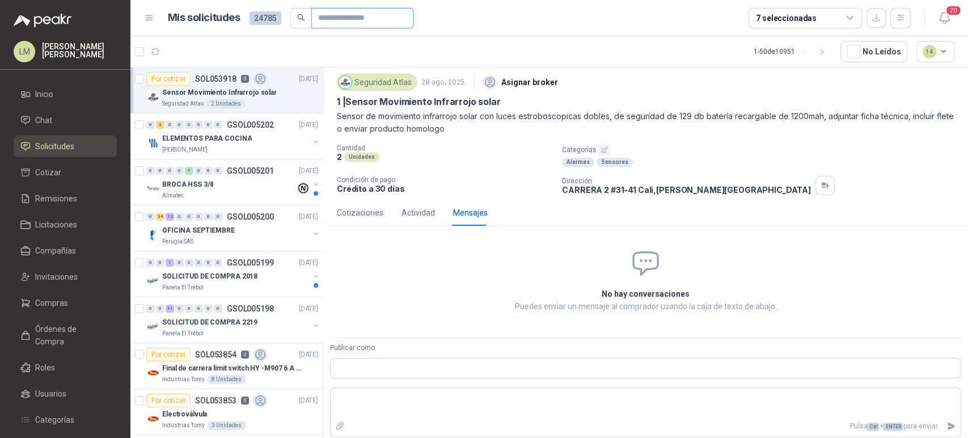
click at [332, 20] on input "Publicar como" at bounding box center [357, 18] width 79 height 19
drag, startPoint x: 342, startPoint y: 113, endPoint x: 467, endPoint y: 111, distance: 125.4
click at [467, 111] on p "Sensor de movimiento infrarrojo solar con luces estroboscopicas dobles, de segu…" at bounding box center [646, 122] width 618 height 25
click at [45, 304] on span "Compras" at bounding box center [51, 303] width 33 height 12
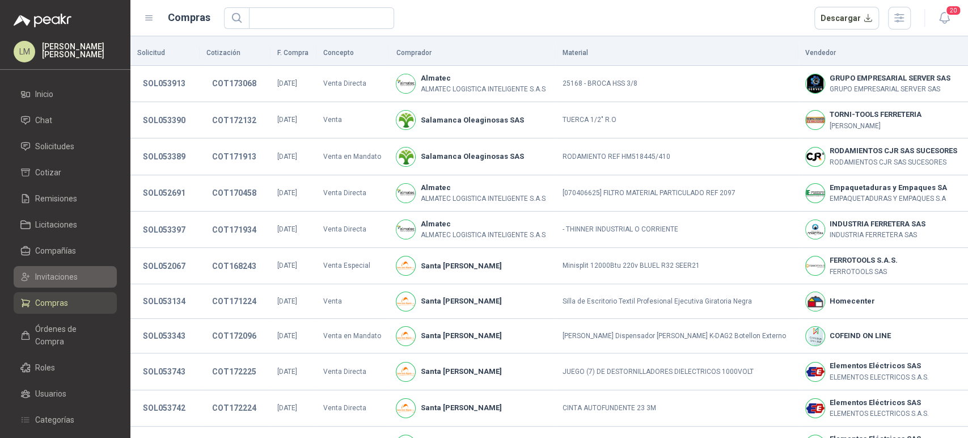
click at [65, 280] on span "Invitaciones" at bounding box center [56, 277] width 43 height 12
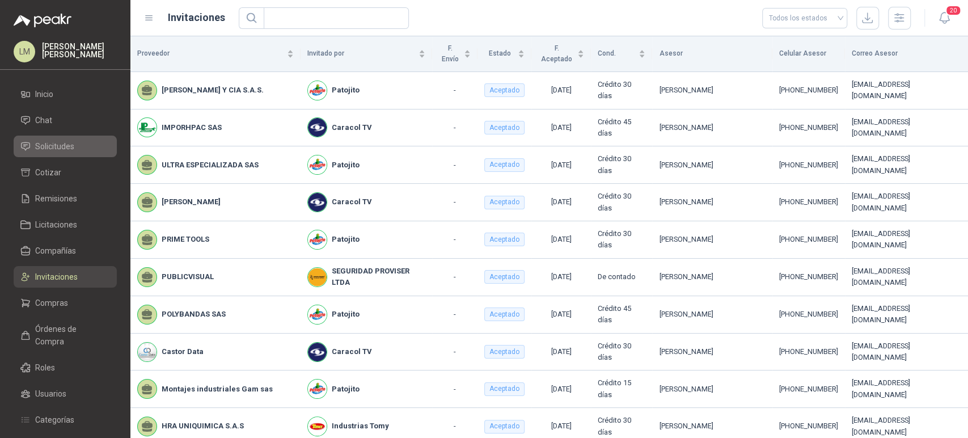
click at [61, 150] on span "Solicitudes" at bounding box center [54, 146] width 39 height 12
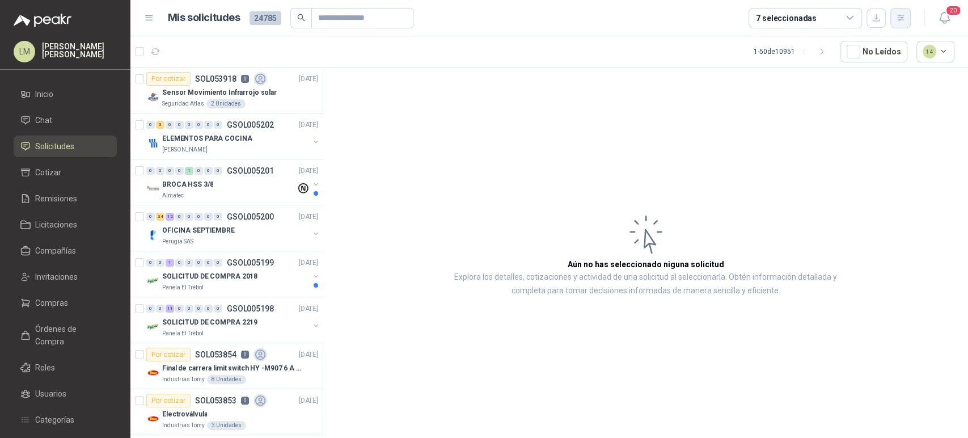
click at [893, 15] on button "button" at bounding box center [901, 18] width 20 height 20
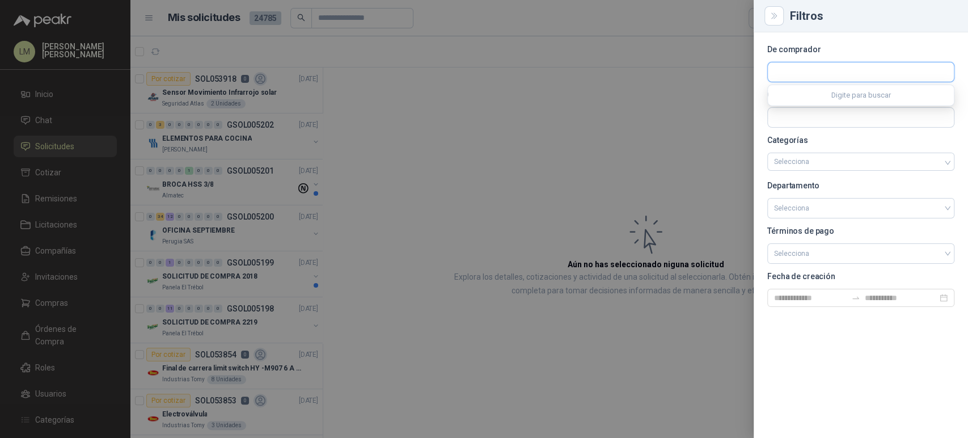
click at [848, 70] on input "text" at bounding box center [861, 71] width 186 height 19
type input "******"
click at [804, 94] on p "Palmagro S.A" at bounding box center [815, 96] width 43 height 7
click at [452, 134] on div at bounding box center [484, 219] width 968 height 438
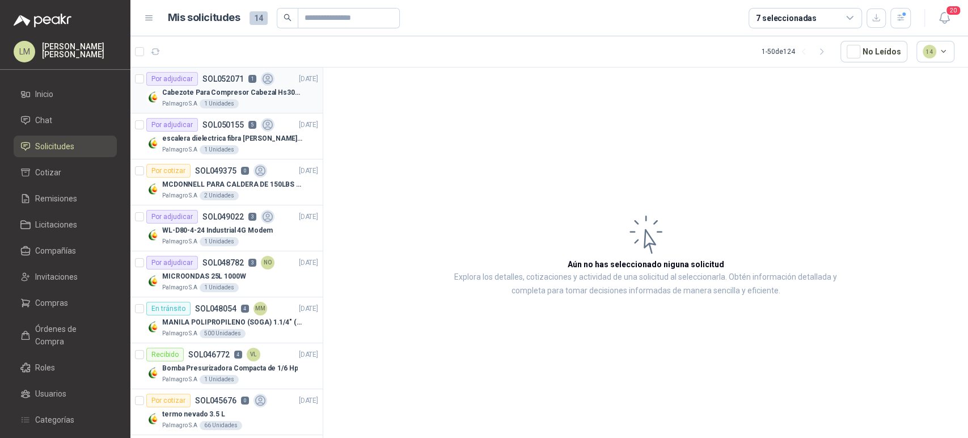
click at [221, 94] on p "Cabezote Para Compresor Cabezal Hs3065a Nuevo Marca 3hp" at bounding box center [232, 92] width 141 height 11
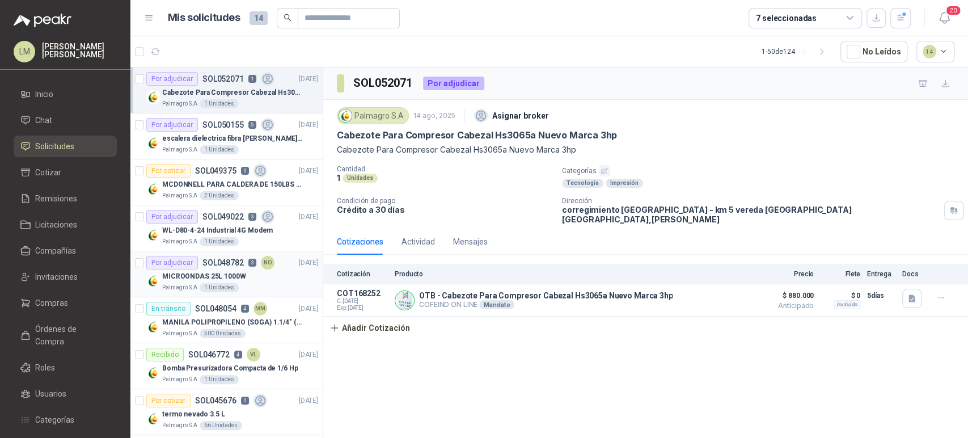
click at [210, 273] on p "MICROONDAS 25L 1000W" at bounding box center [204, 276] width 84 height 11
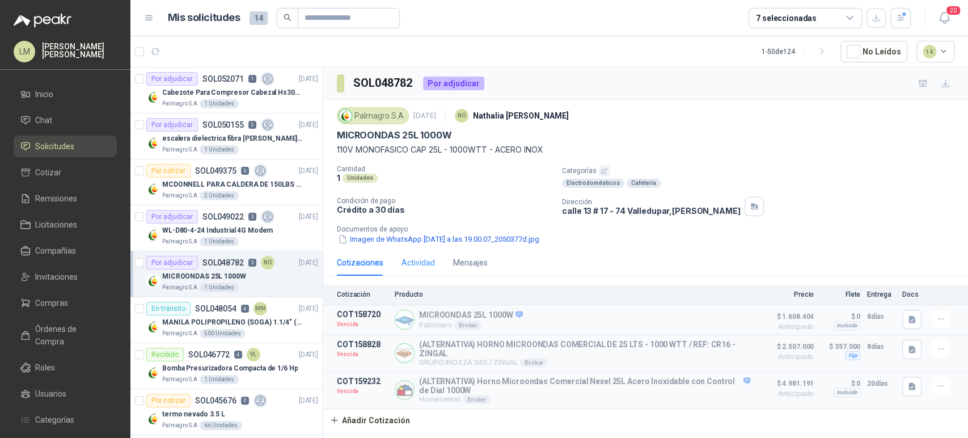
click at [430, 252] on div "Actividad" at bounding box center [418, 263] width 33 height 26
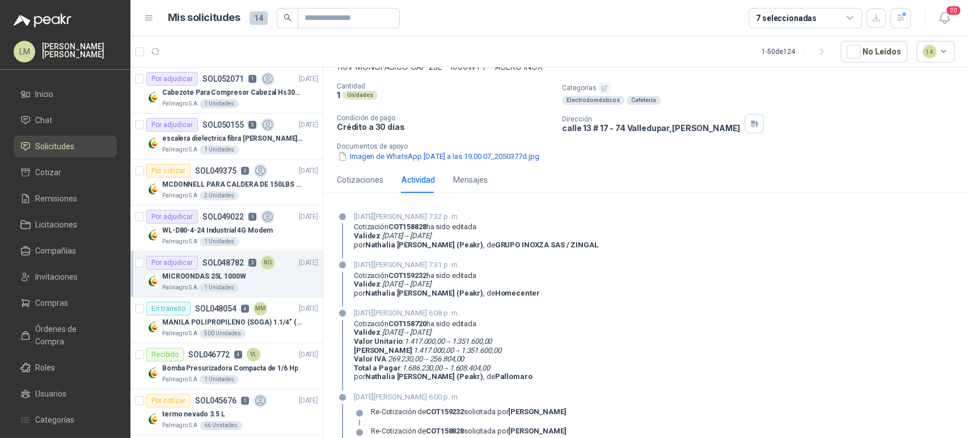
scroll to position [72, 0]
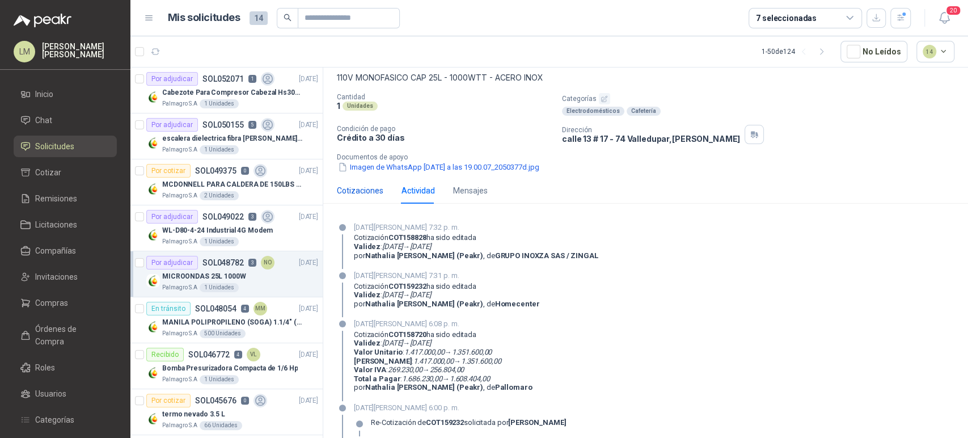
click at [366, 184] on div "Cotizaciones" at bounding box center [360, 190] width 47 height 12
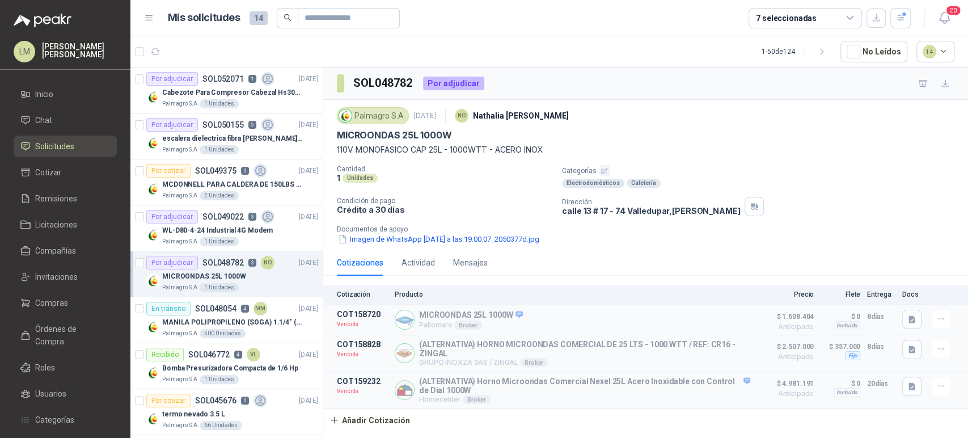
scroll to position [0, 0]
click at [68, 302] on li "Compras" at bounding box center [65, 303] width 90 height 12
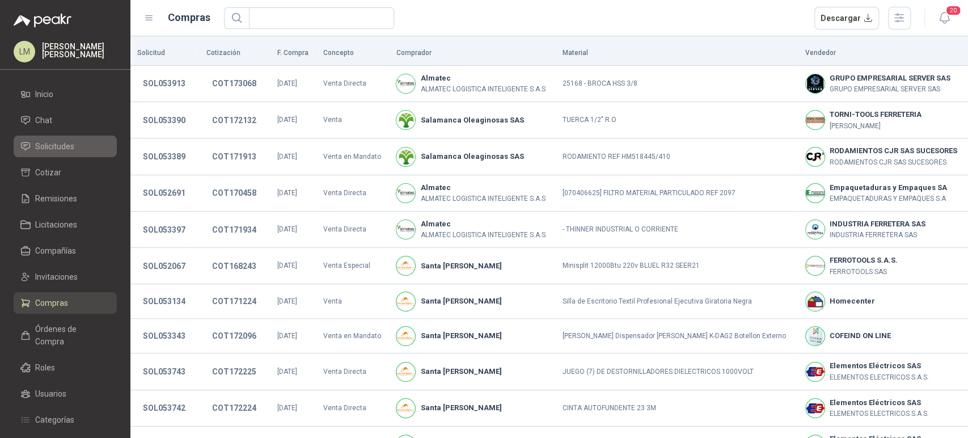
click at [54, 148] on span "Solicitudes" at bounding box center [54, 146] width 39 height 12
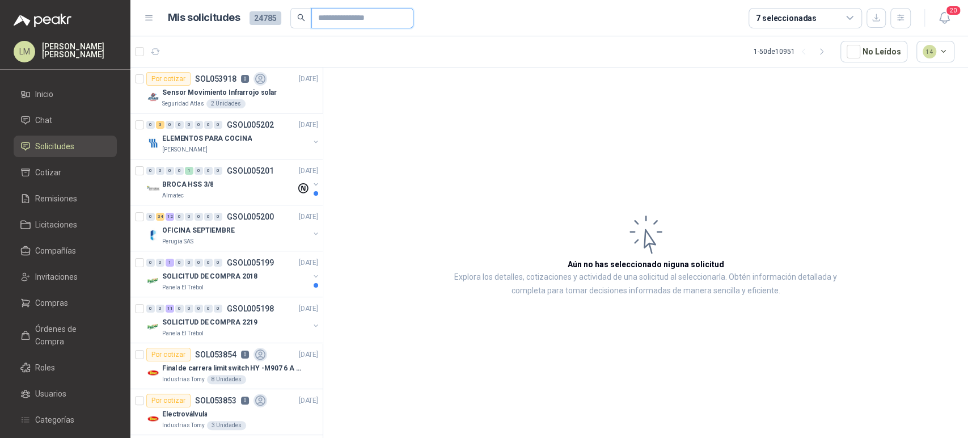
click at [334, 16] on input "text" at bounding box center [357, 18] width 79 height 19
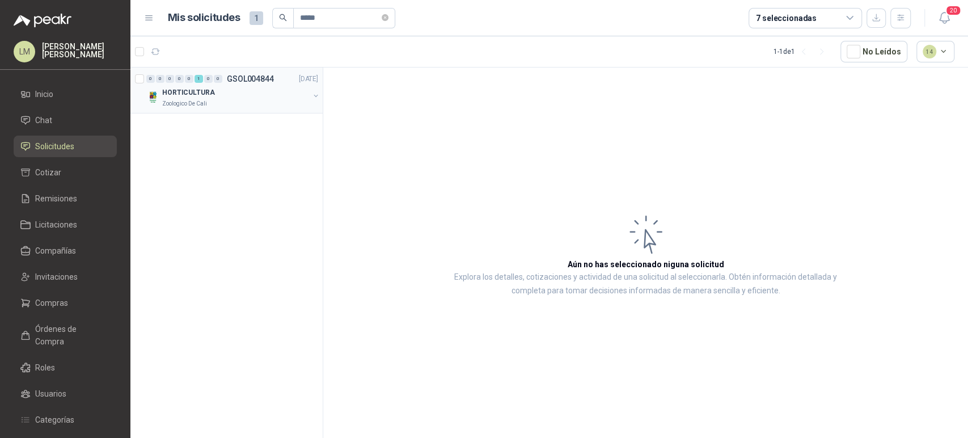
click at [318, 94] on button "button" at bounding box center [315, 95] width 9 height 9
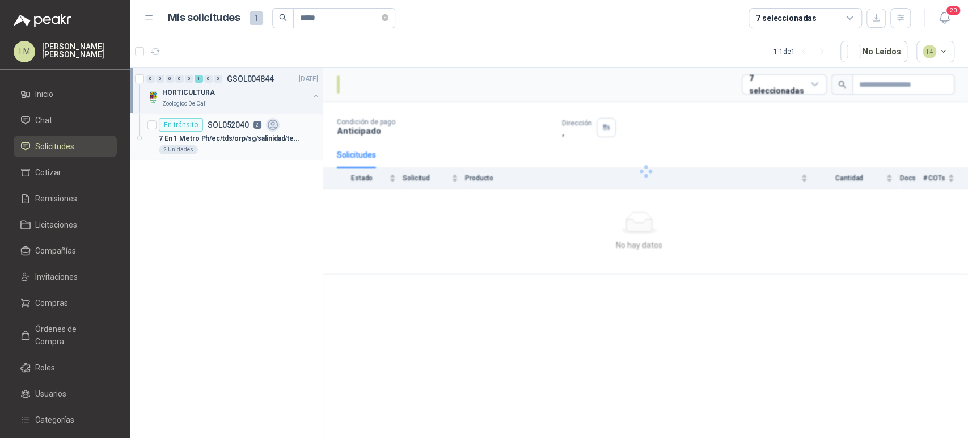
click at [263, 123] on div "En tránsito SOL052040 2" at bounding box center [219, 125] width 121 height 14
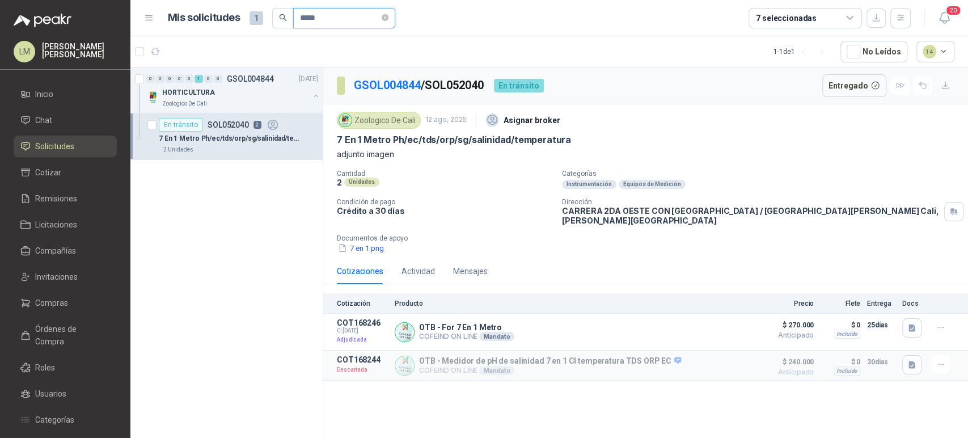
click at [328, 26] on input "*****" at bounding box center [339, 18] width 79 height 19
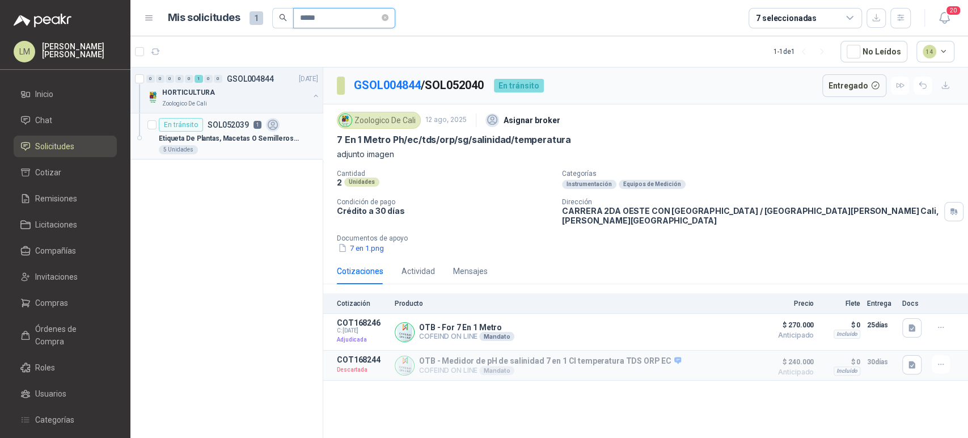
type input "*****"
click at [208, 153] on div "5 Unidades" at bounding box center [238, 149] width 159 height 9
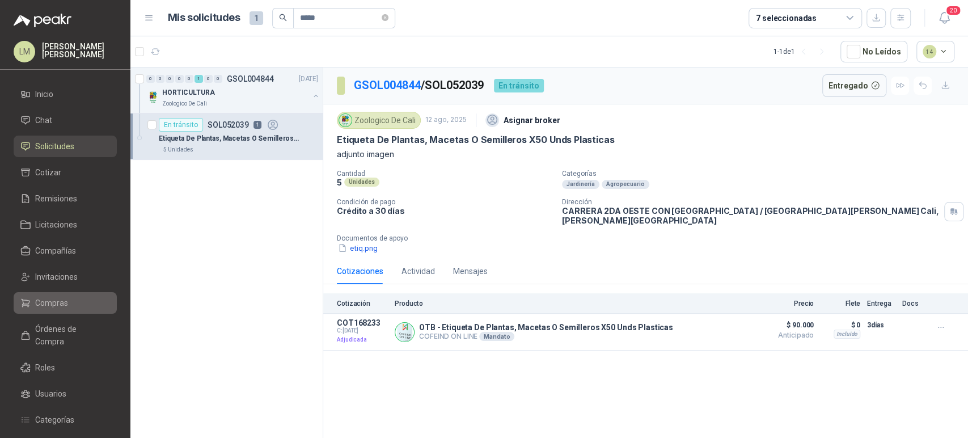
click at [36, 305] on span "Compras" at bounding box center [51, 303] width 33 height 12
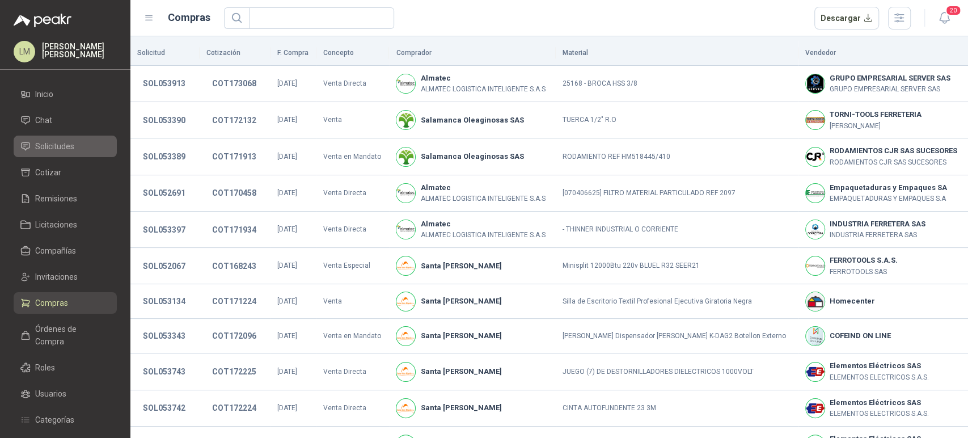
click at [68, 149] on span "Solicitudes" at bounding box center [54, 146] width 39 height 12
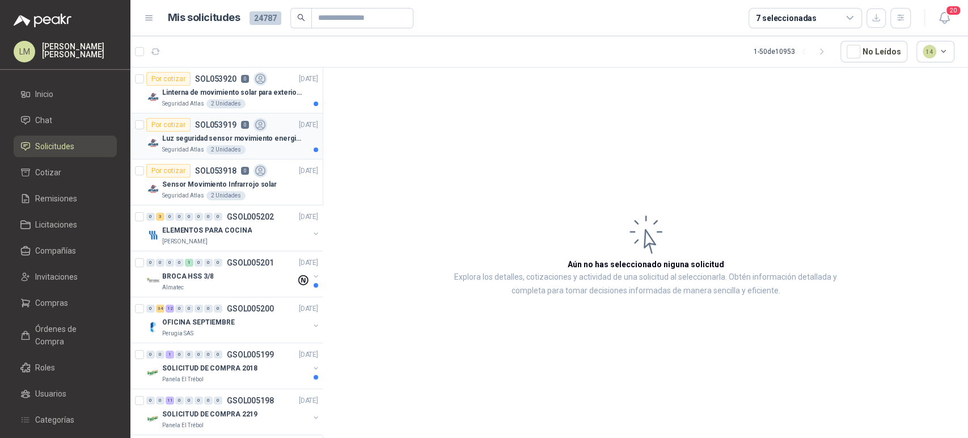
click at [250, 142] on p "Luz seguridad sensor movimiento energia solar" at bounding box center [232, 138] width 141 height 11
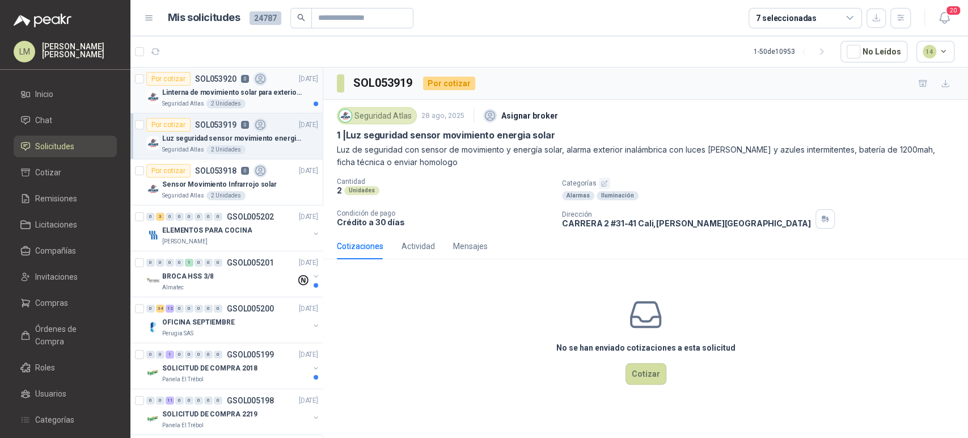
click at [233, 91] on p "Linterna de movimiento solar para exteriores con 77 leds" at bounding box center [232, 92] width 141 height 11
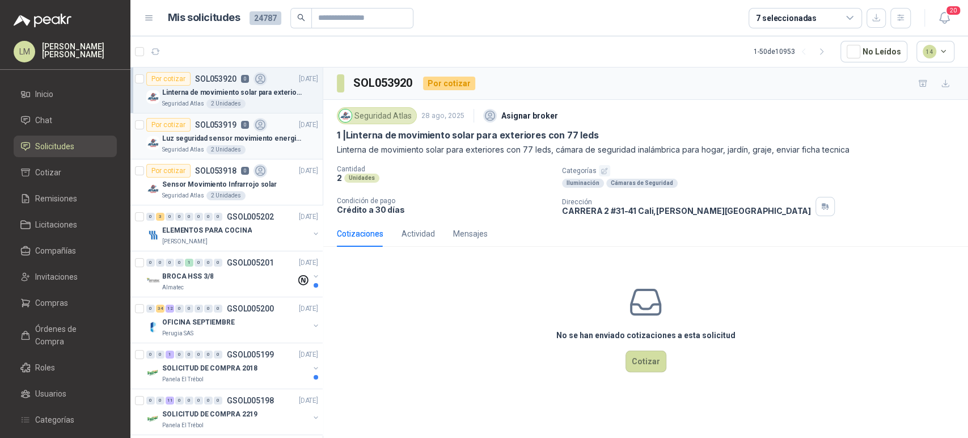
click at [219, 149] on div "2 Unidades" at bounding box center [225, 149] width 39 height 9
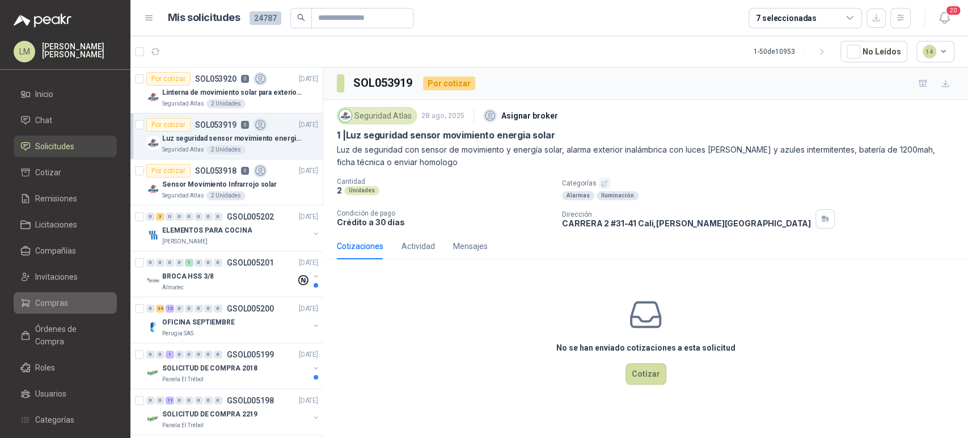
click at [60, 299] on span "Compras" at bounding box center [51, 303] width 33 height 12
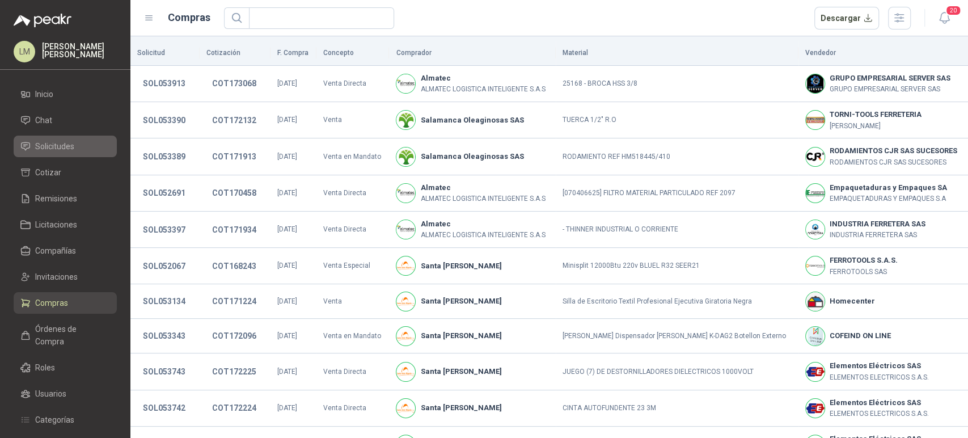
click at [50, 147] on span "Solicitudes" at bounding box center [54, 146] width 39 height 12
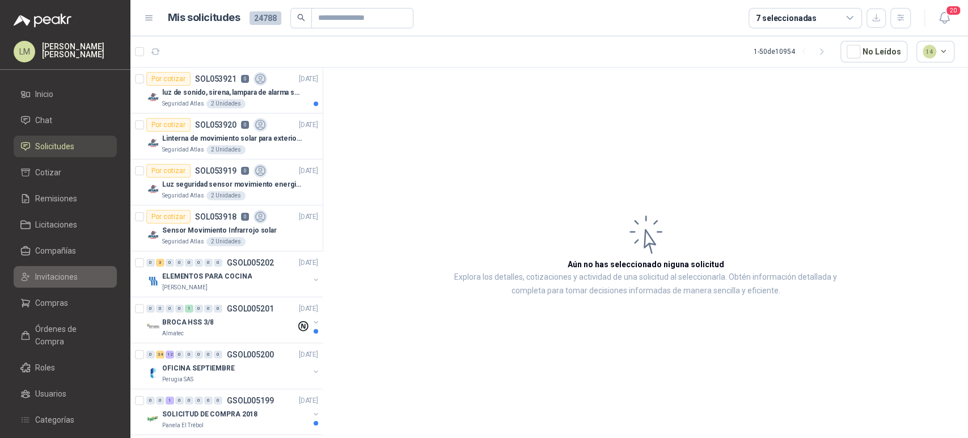
click at [54, 280] on span "Invitaciones" at bounding box center [56, 277] width 43 height 12
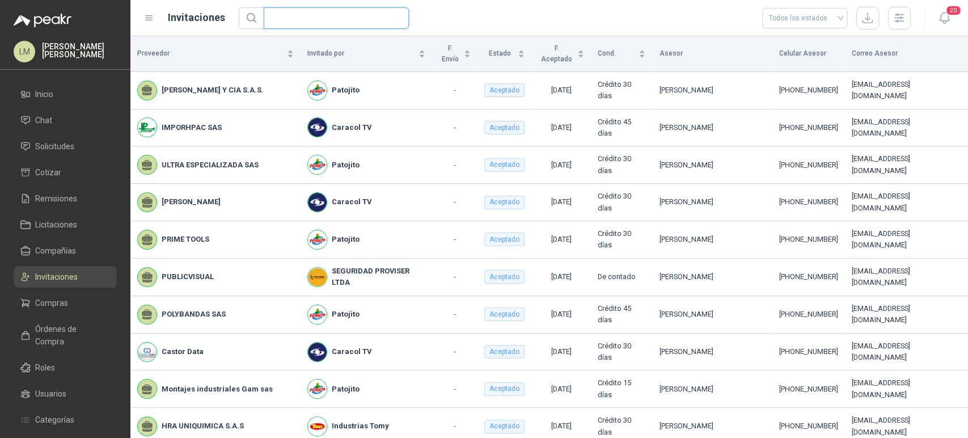
click at [313, 11] on input "text" at bounding box center [332, 18] width 123 height 20
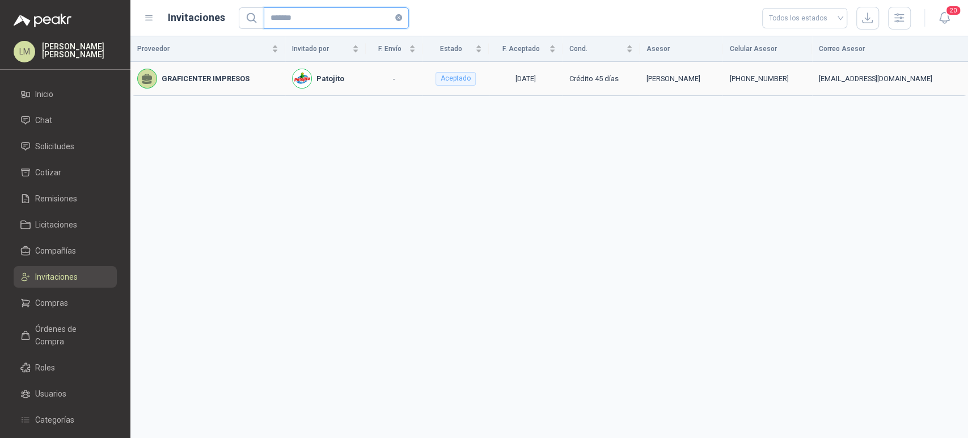
type input "*******"
click at [45, 301] on span "Compras" at bounding box center [51, 303] width 33 height 12
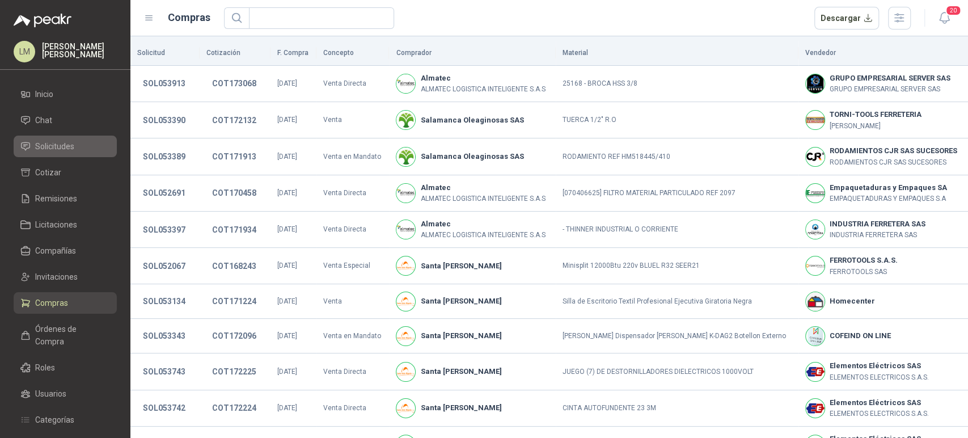
click at [53, 142] on span "Solicitudes" at bounding box center [54, 146] width 39 height 12
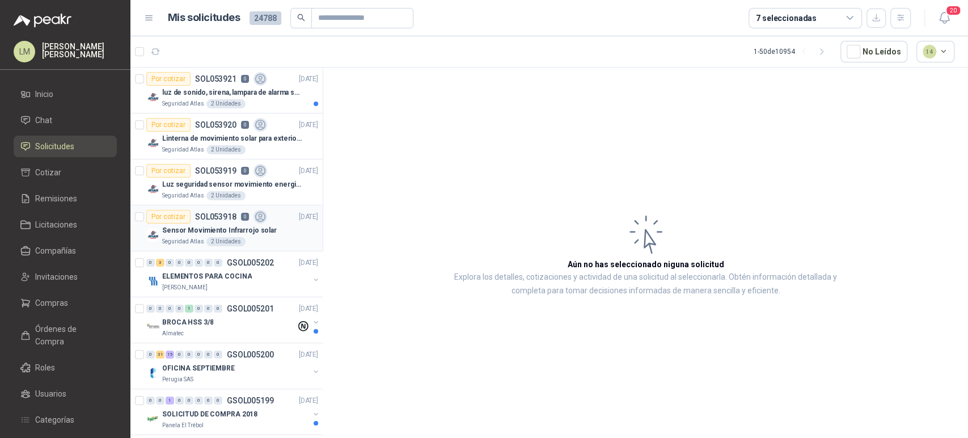
click at [205, 225] on p "Sensor Movimiento Infrarrojo solar" at bounding box center [219, 230] width 115 height 11
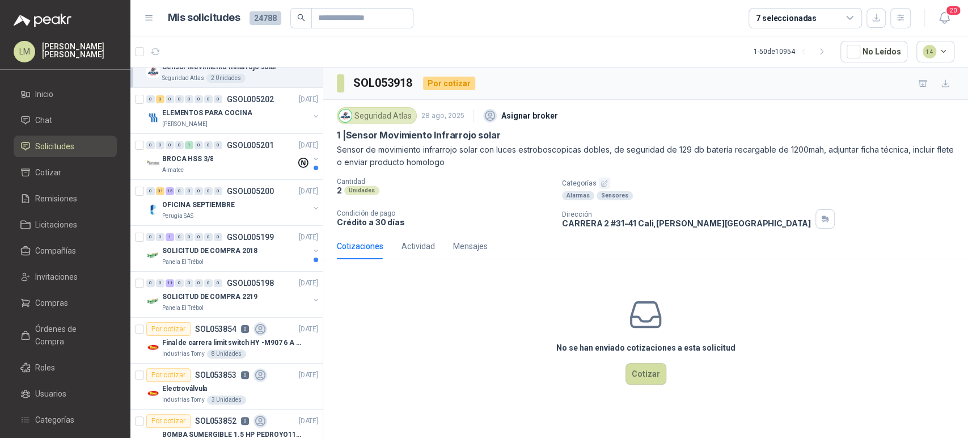
scroll to position [166, 0]
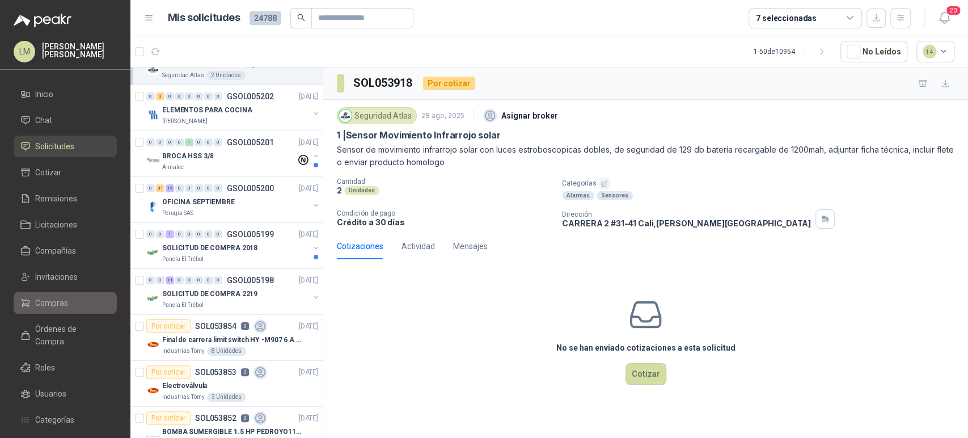
click at [58, 303] on span "Compras" at bounding box center [51, 303] width 33 height 12
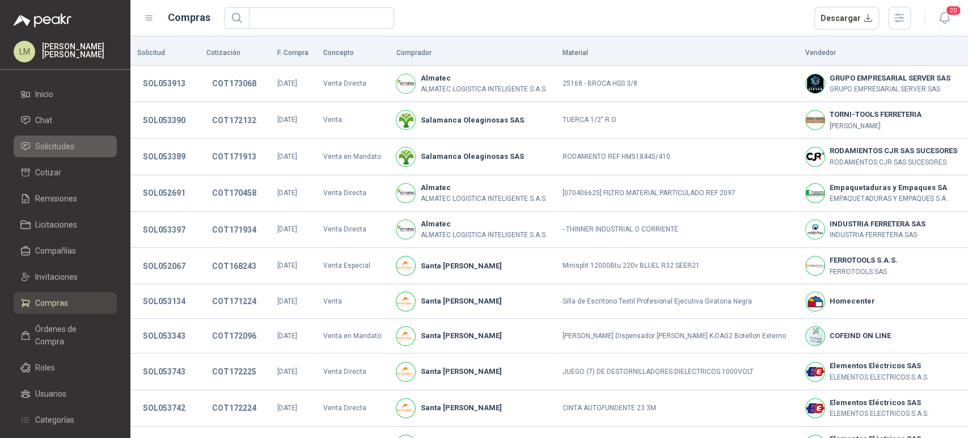
click at [60, 142] on span "Solicitudes" at bounding box center [54, 146] width 39 height 12
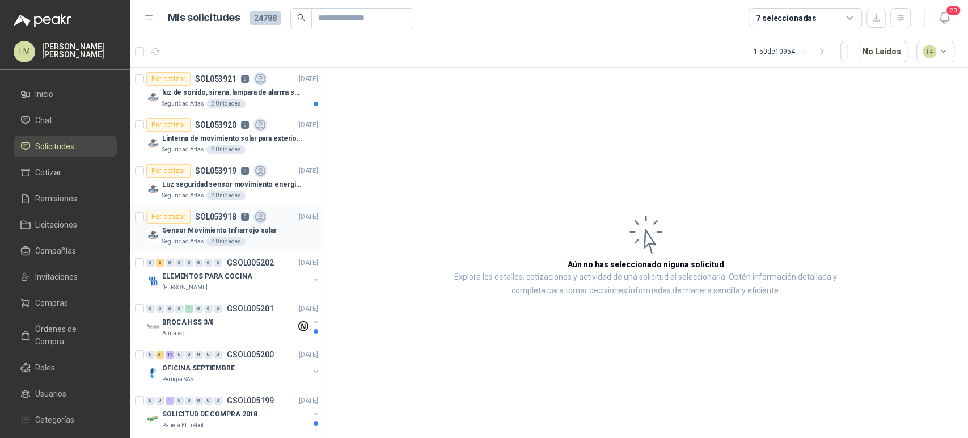
click at [209, 229] on p "Sensor Movimiento Infrarrojo solar" at bounding box center [219, 230] width 115 height 11
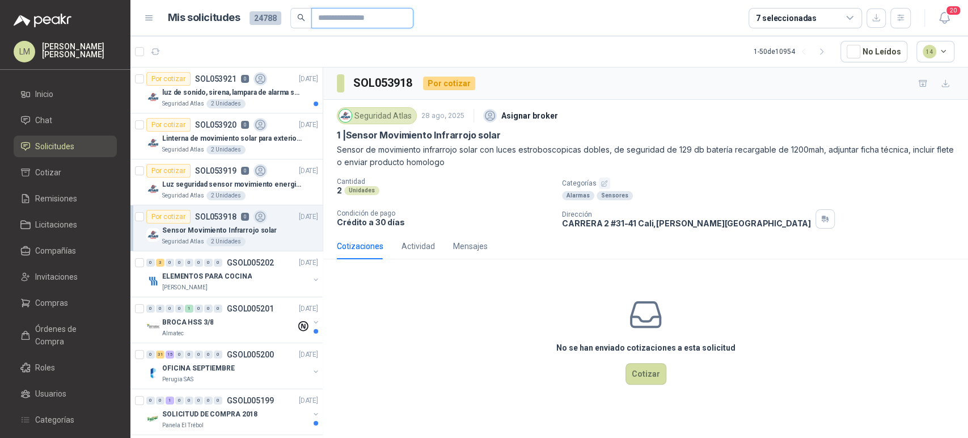
click at [354, 10] on input "text" at bounding box center [357, 18] width 79 height 19
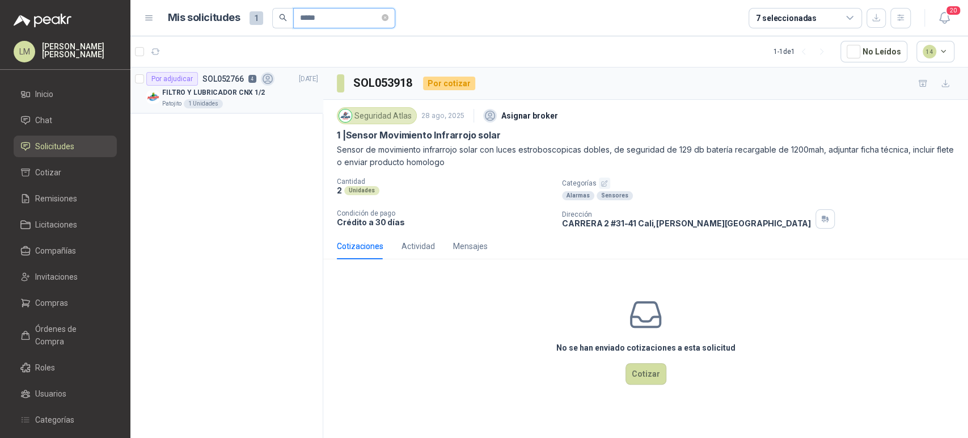
type input "*****"
click at [248, 87] on p "FILTRO Y LUBRICADOR CNX 1/2" at bounding box center [213, 92] width 103 height 11
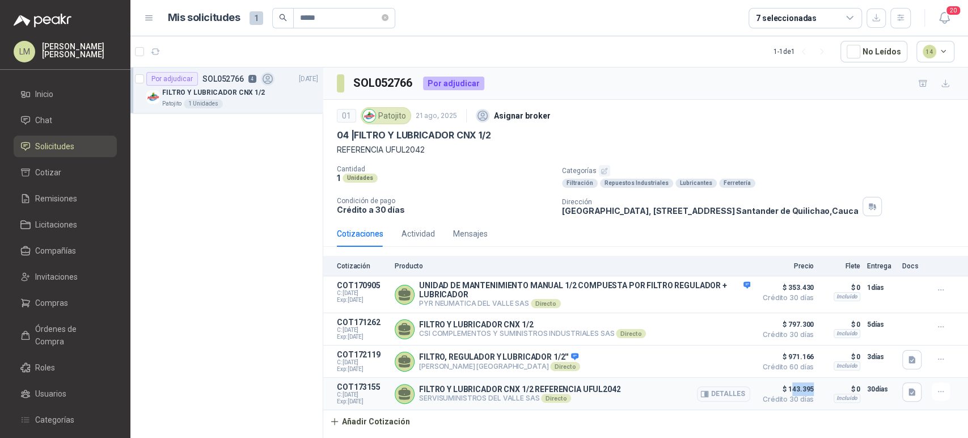
drag, startPoint x: 794, startPoint y: 390, endPoint x: 816, endPoint y: 389, distance: 22.2
click at [816, 389] on article "COT173155 C: 28/08/2025 Exp: 12/09/2025 FILTRO Y LUBRICADOR CNX 1/2 REFERENCIA …" at bounding box center [645, 394] width 645 height 32
click at [429, 238] on div "Actividad" at bounding box center [418, 233] width 33 height 12
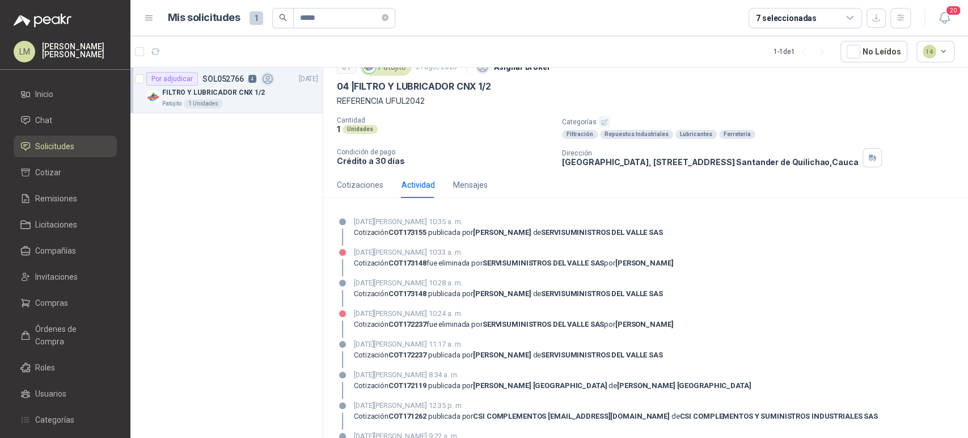
scroll to position [47, 0]
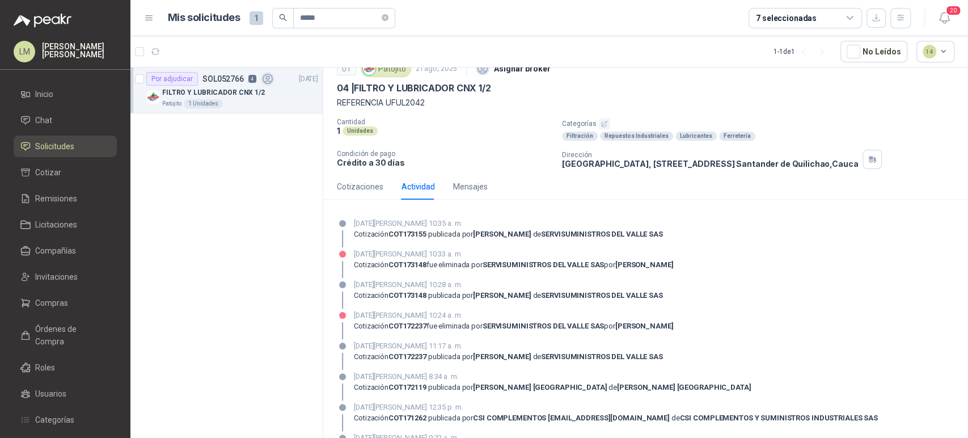
drag, startPoint x: 350, startPoint y: 317, endPoint x: 693, endPoint y: 326, distance: 343.3
click at [693, 326] on div "28 de agosto de 2025, 10:24 a. m. Cotización COT172237 fue eliminada por SERVIS…" at bounding box center [646, 324] width 618 height 29
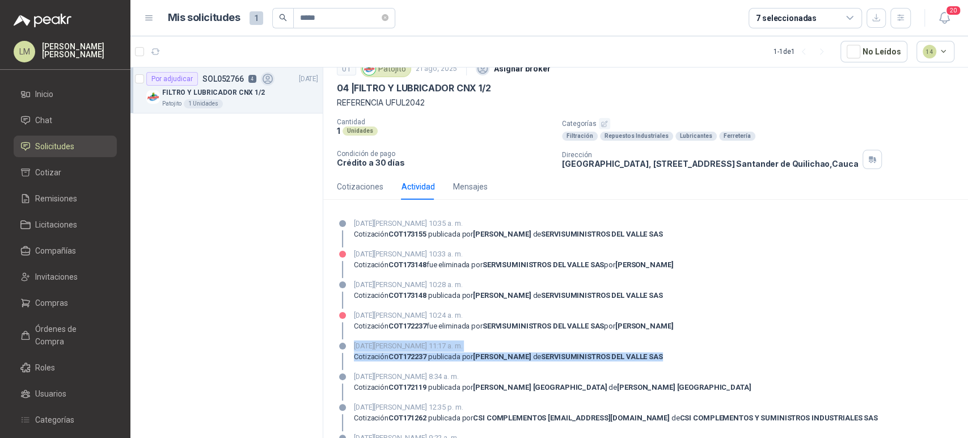
drag, startPoint x: 354, startPoint y: 347, endPoint x: 687, endPoint y: 353, distance: 333.1
click at [687, 353] on div "27 de agosto de 2025, 11:17 a. m. Cotización COT172237 publicada por JHONNY PAL…" at bounding box center [646, 354] width 618 height 29
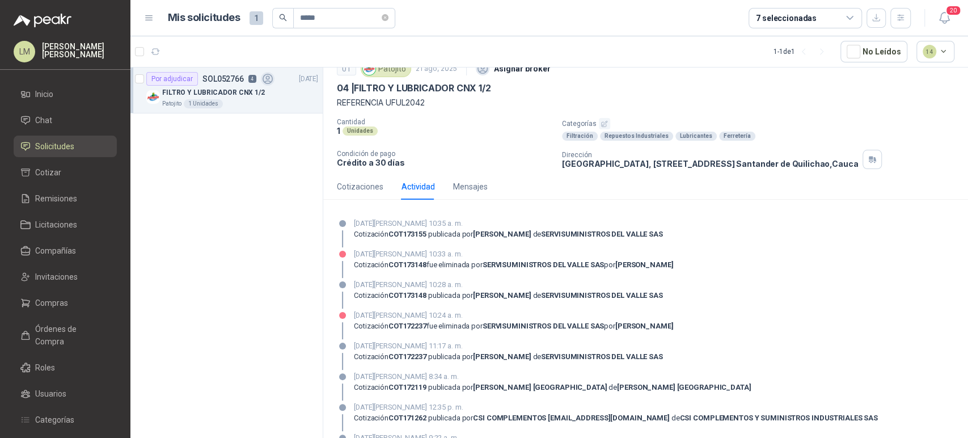
click at [353, 315] on div "28 de agosto de 2025, 10:24 a. m. Cotización COT172237 fue eliminada por SERVIS…" at bounding box center [646, 324] width 618 height 29
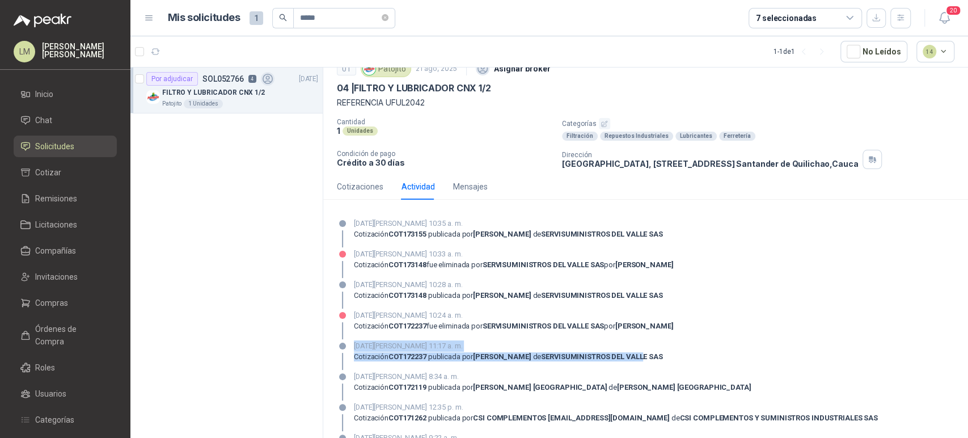
drag, startPoint x: 353, startPoint y: 342, endPoint x: 656, endPoint y: 364, distance: 303.7
click at [656, 364] on div "27 de agosto de 2025, 11:17 a. m. Cotización COT172237 publicada por JHONNY PAL…" at bounding box center [646, 354] width 618 height 29
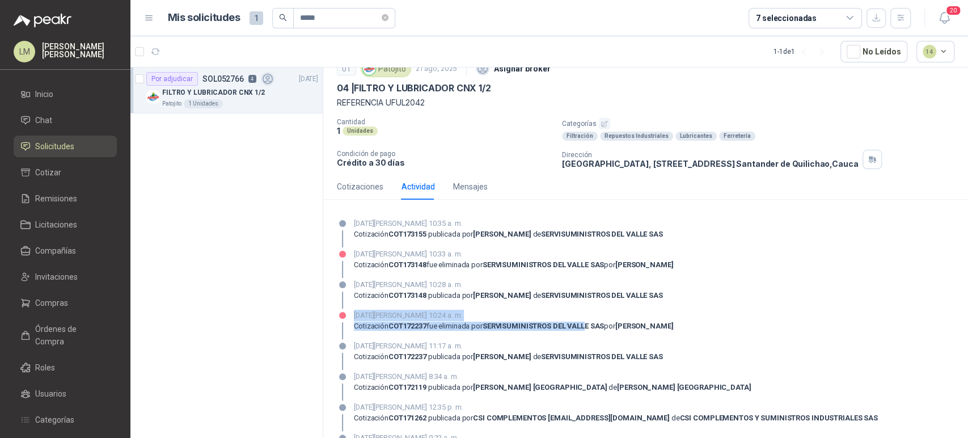
drag, startPoint x: 349, startPoint y: 315, endPoint x: 588, endPoint y: 325, distance: 238.5
click at [588, 325] on div "28 de agosto de 2025, 10:24 a. m. Cotización COT172237 fue eliminada por SERVIS…" at bounding box center [646, 324] width 618 height 29
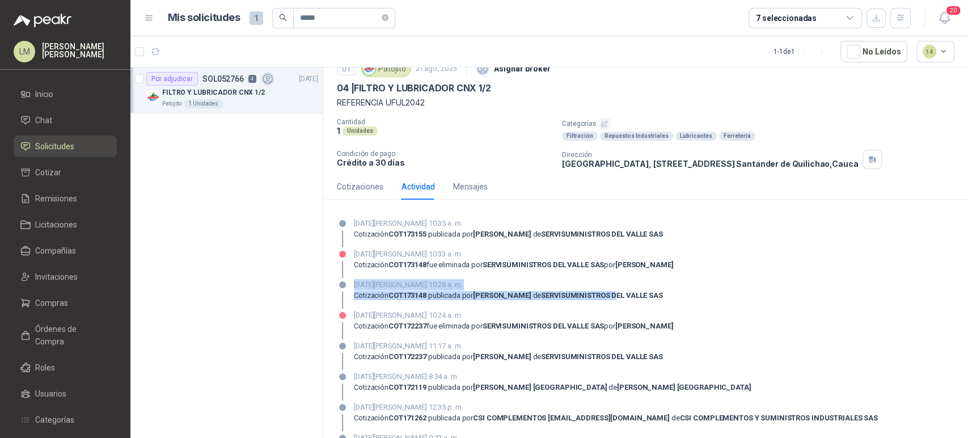
drag, startPoint x: 356, startPoint y: 285, endPoint x: 630, endPoint y: 291, distance: 274.1
click at [630, 291] on div "28 de agosto de 2025, 10:28 a. m. Cotización COT173148 publicada por JHONNY PAL…" at bounding box center [508, 293] width 309 height 29
drag, startPoint x: 359, startPoint y: 258, endPoint x: 505, endPoint y: 257, distance: 145.8
click at [505, 257] on p "28 de agosto de 2025, 10:33 a. m." at bounding box center [513, 253] width 319 height 11
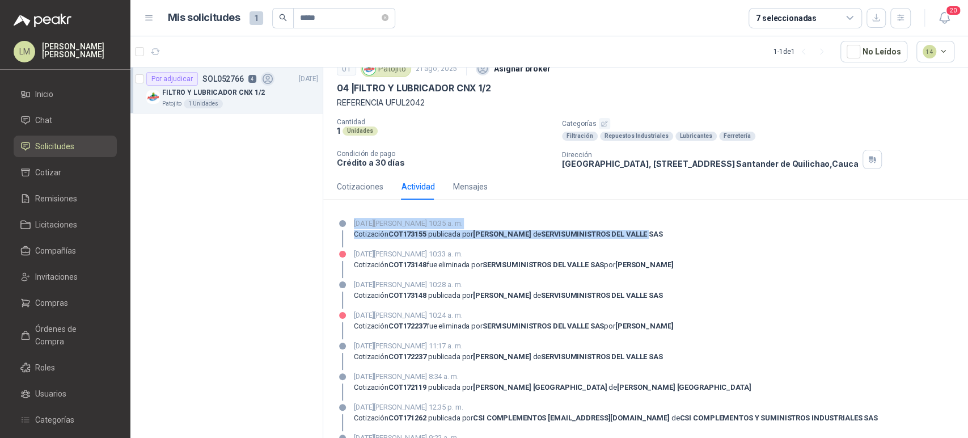
drag, startPoint x: 356, startPoint y: 221, endPoint x: 663, endPoint y: 230, distance: 307.0
click at [663, 230] on div "28 de agosto de 2025, 10:35 a. m. Cotización COT173155 publicada por JHONNY PAL…" at bounding box center [508, 232] width 309 height 29
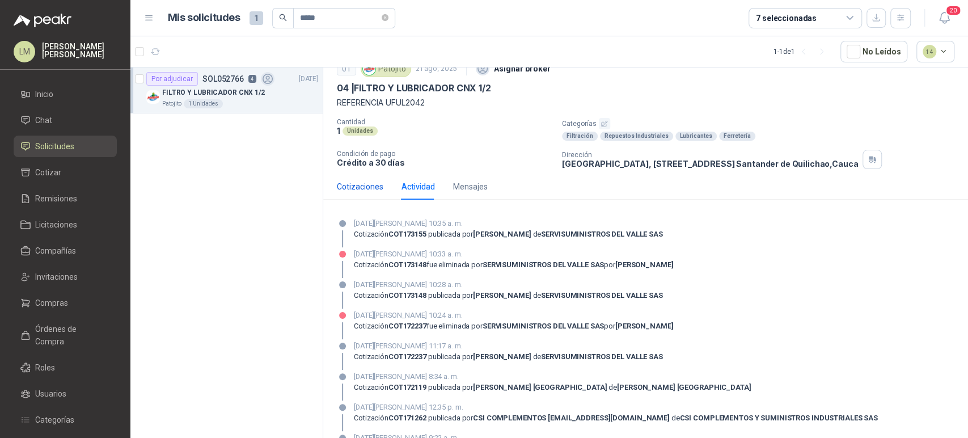
click at [368, 184] on div "Cotizaciones" at bounding box center [360, 186] width 47 height 12
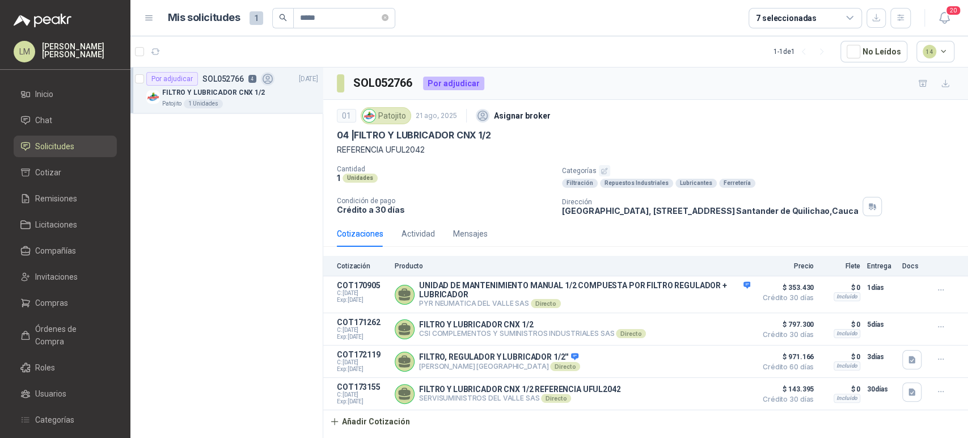
scroll to position [0, 0]
click at [709, 391] on icon "button" at bounding box center [705, 394] width 9 height 9
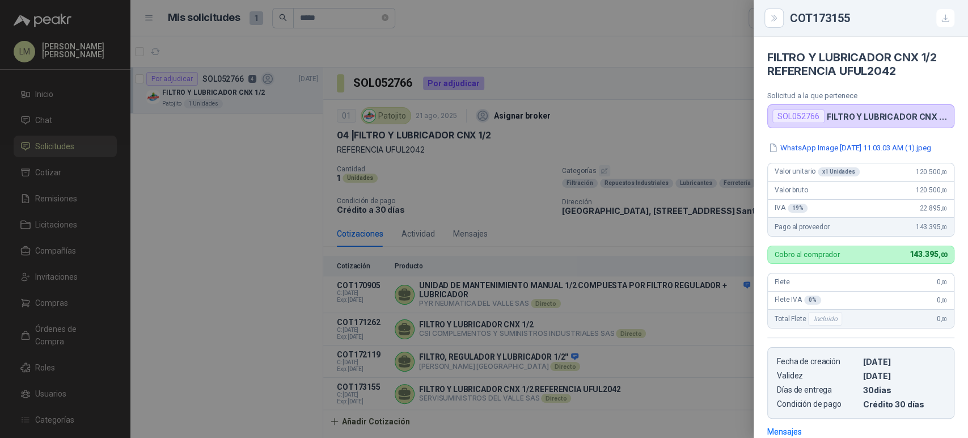
click at [667, 397] on div at bounding box center [484, 219] width 968 height 438
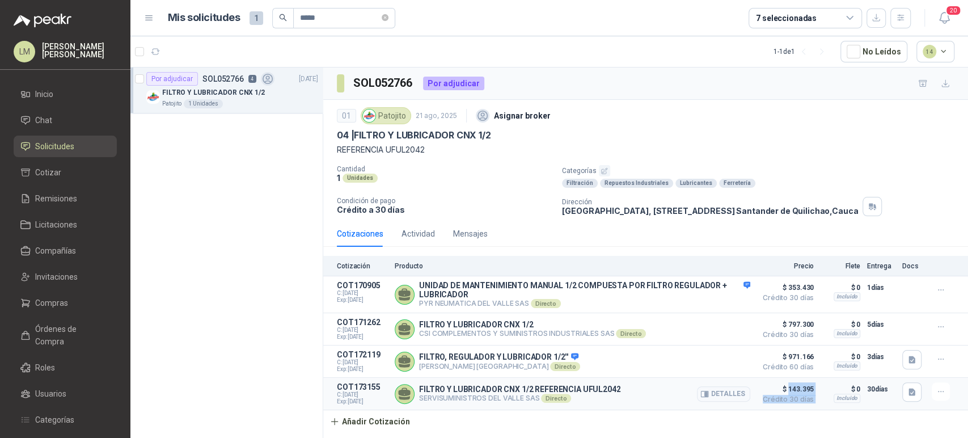
drag, startPoint x: 789, startPoint y: 391, endPoint x: 824, endPoint y: 389, distance: 35.2
click at [824, 389] on article "COT173155 C: 28/08/2025 Exp: 12/09/2025 FILTRO Y LUBRICADOR CNX 1/2 REFERENCIA …" at bounding box center [645, 394] width 645 height 32
click at [824, 389] on p "$ 0" at bounding box center [841, 389] width 40 height 14
click at [713, 395] on button "Detalles" at bounding box center [723, 393] width 53 height 15
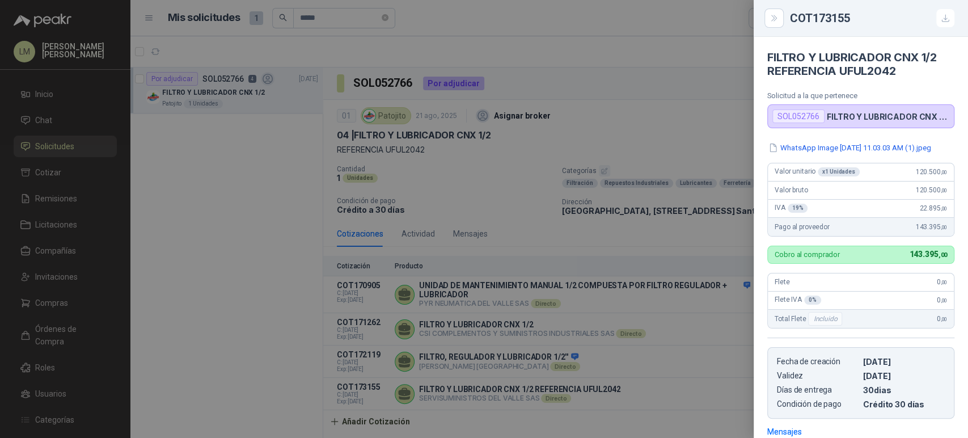
click at [591, 381] on div at bounding box center [484, 219] width 968 height 438
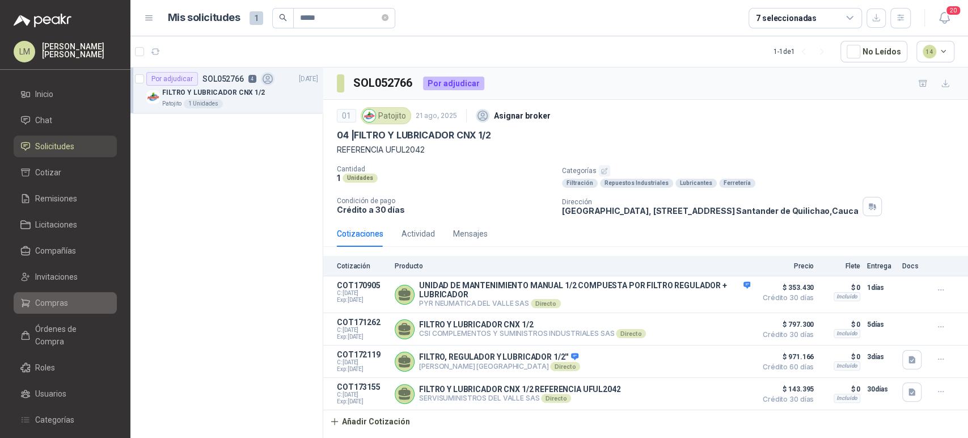
click at [64, 306] on span "Compras" at bounding box center [51, 303] width 33 height 12
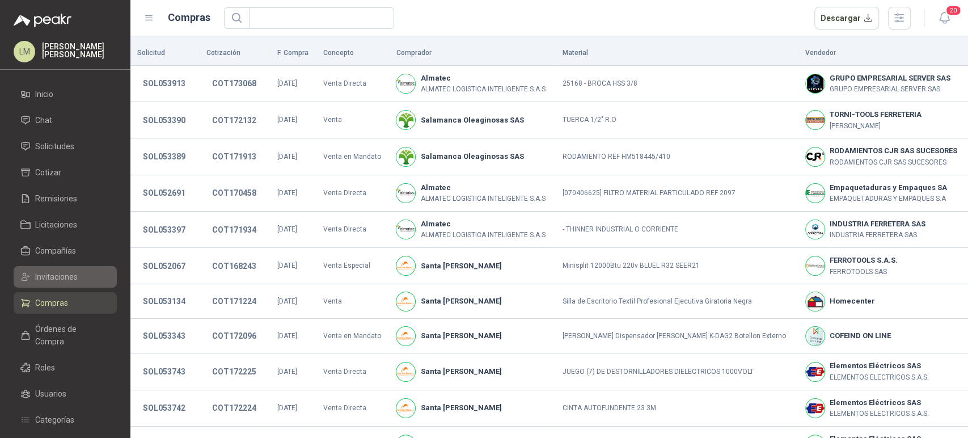
click at [64, 284] on link "Invitaciones" at bounding box center [65, 277] width 103 height 22
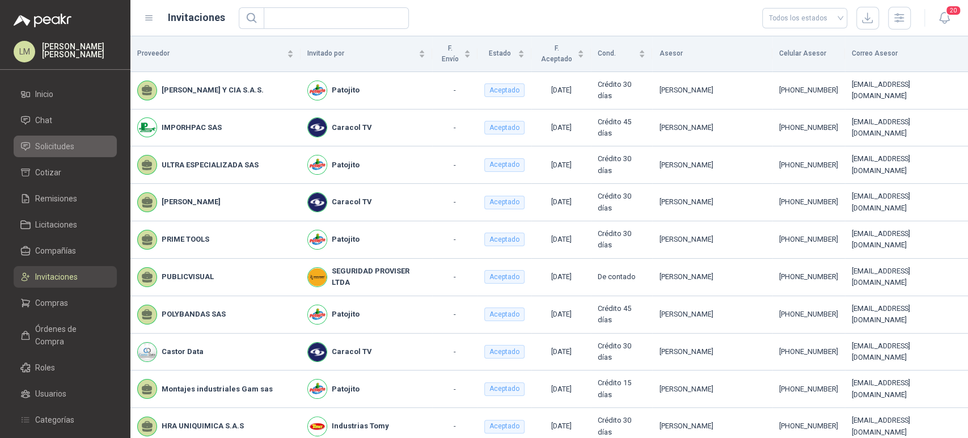
click at [53, 144] on span "Solicitudes" at bounding box center [54, 146] width 39 height 12
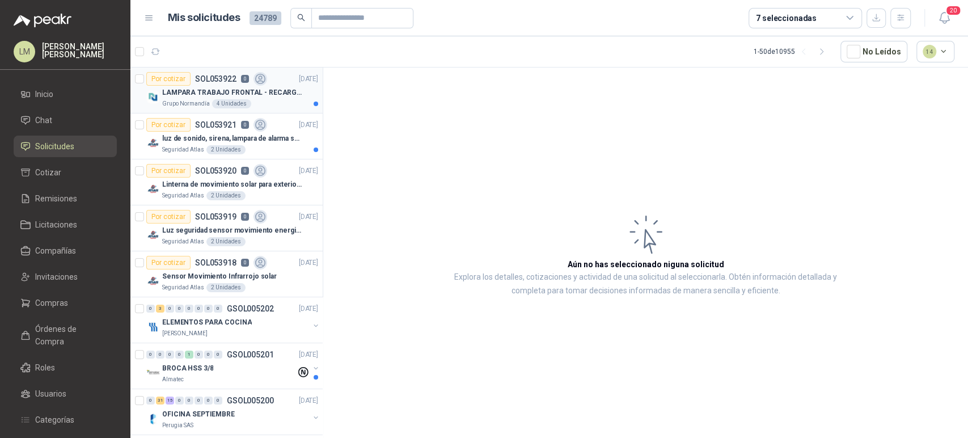
click at [223, 102] on div "4 Unidades" at bounding box center [231, 103] width 39 height 9
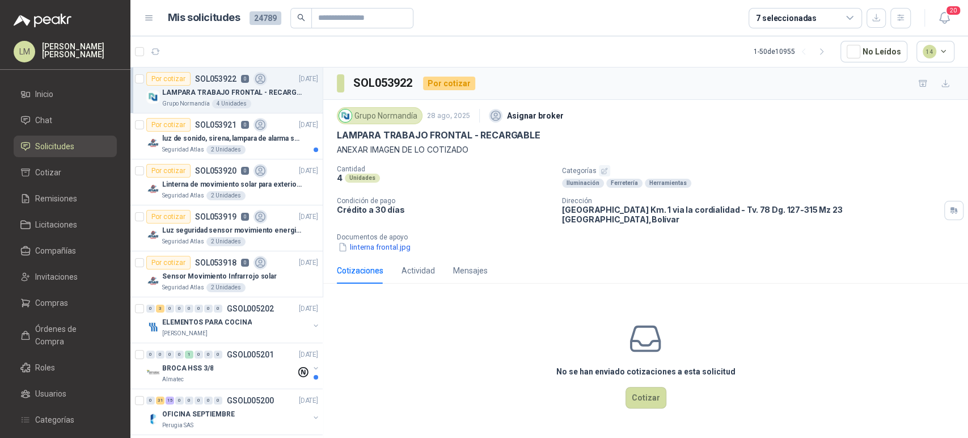
click at [375, 247] on div "Grupo Normandía 28 ago, 2025 Asignar broker LAMPARA TRABAJO FRONTAL - RECARGABL…" at bounding box center [645, 179] width 645 height 158
click at [381, 243] on button "linterna frontal.jpg" at bounding box center [374, 247] width 75 height 12
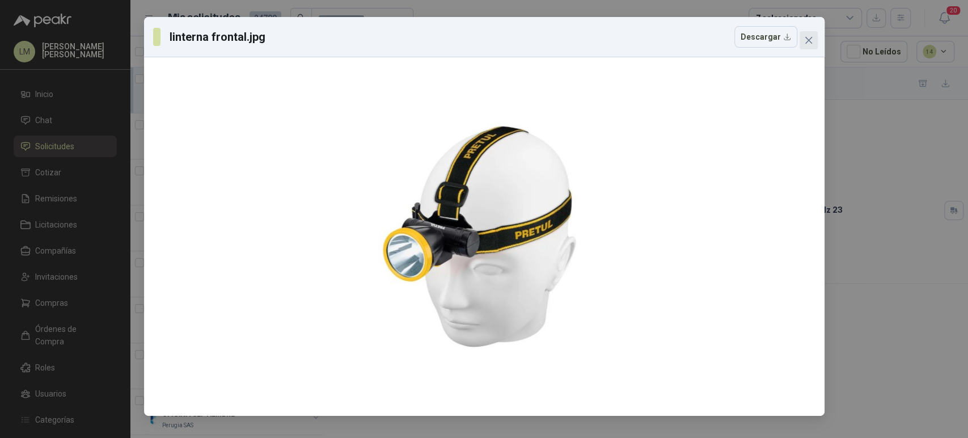
click at [804, 39] on icon "close" at bounding box center [808, 40] width 9 height 9
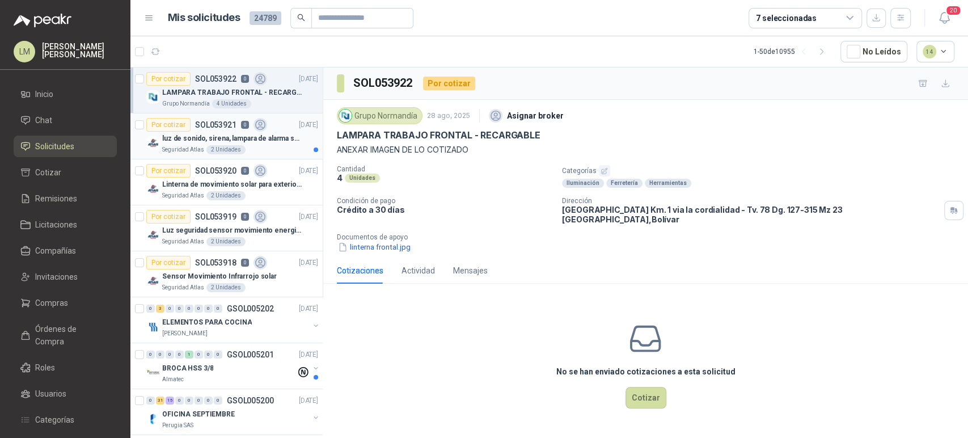
click at [189, 120] on div "Por cotizar SOL053921 0" at bounding box center [206, 125] width 121 height 14
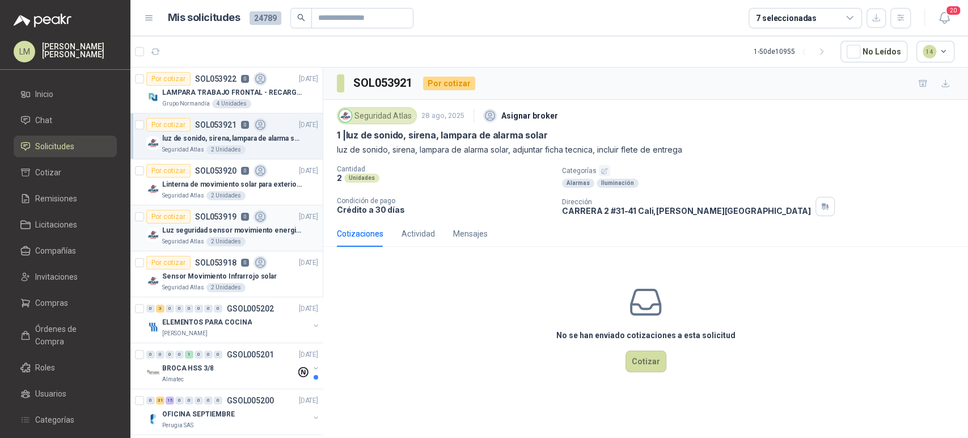
click at [195, 221] on div "Por cotizar SOL053919 0" at bounding box center [206, 217] width 121 height 14
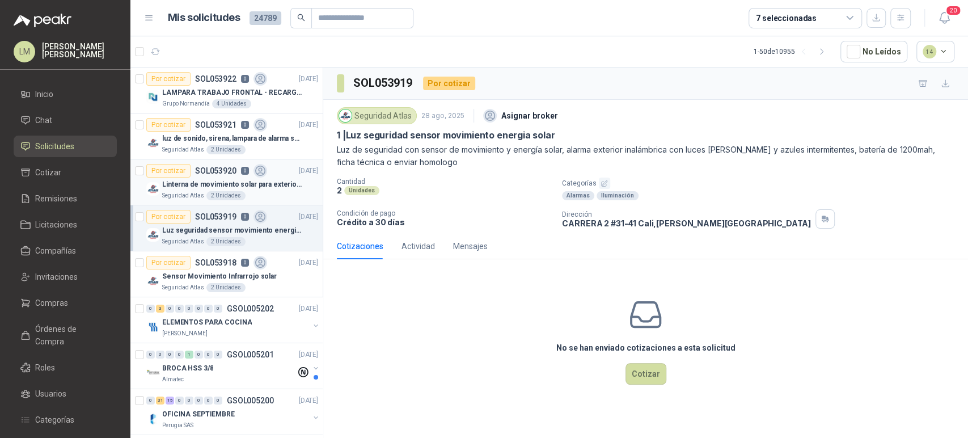
click at [218, 180] on p "Linterna de movimiento solar para exteriores con 77 leds" at bounding box center [232, 184] width 141 height 11
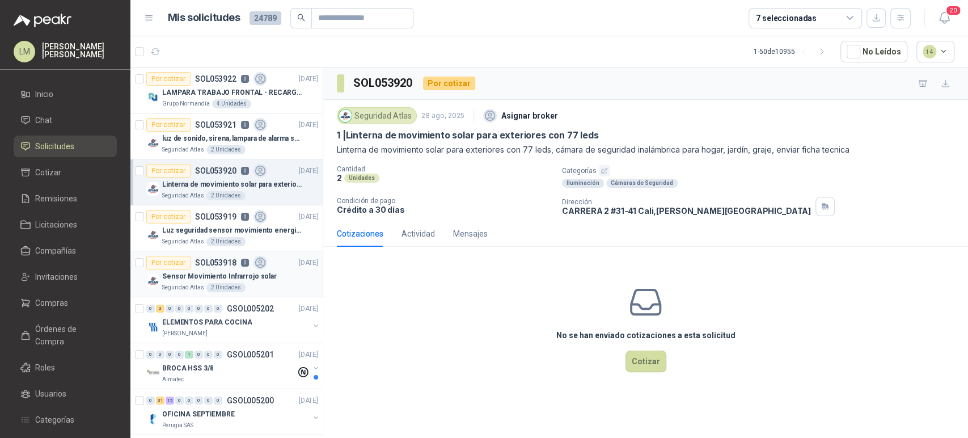
click at [223, 269] on div "Sensor Movimiento Infrarrojo solar" at bounding box center [240, 276] width 156 height 14
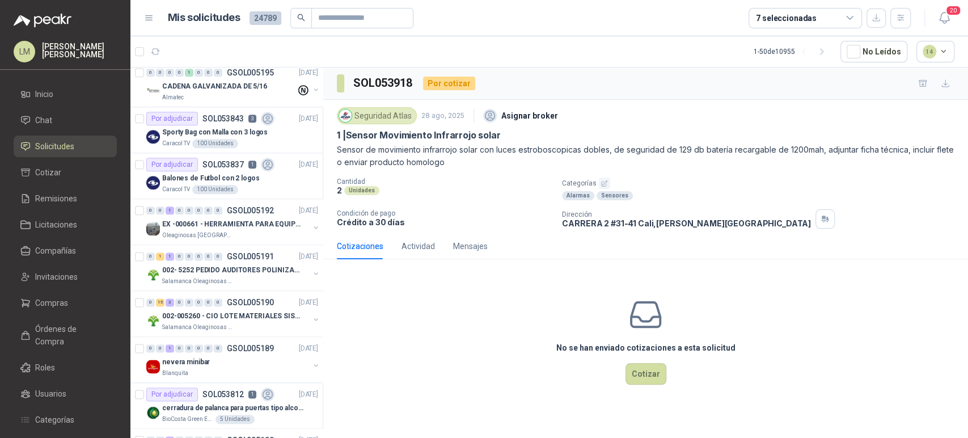
scroll to position [926, 0]
click at [243, 264] on p "002- 5252 PEDIDO AUDITORES POLINIZACIÓN" at bounding box center [232, 269] width 141 height 11
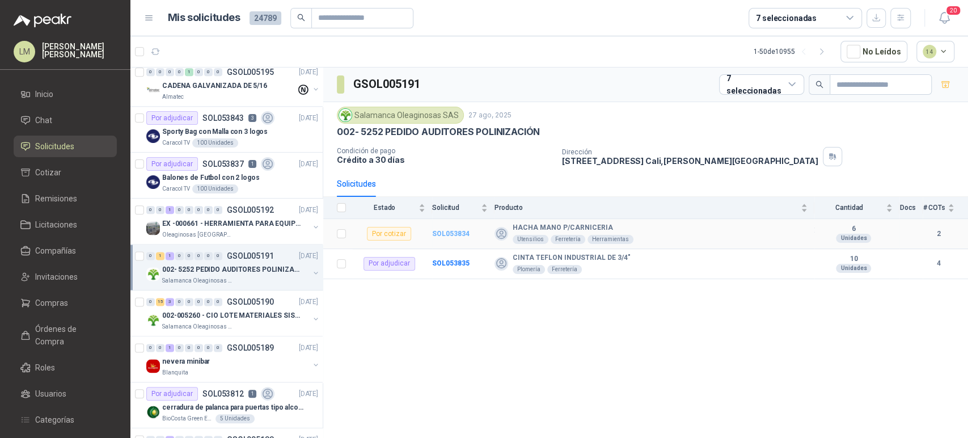
click at [461, 234] on b "SOL053834" at bounding box center [450, 234] width 37 height 8
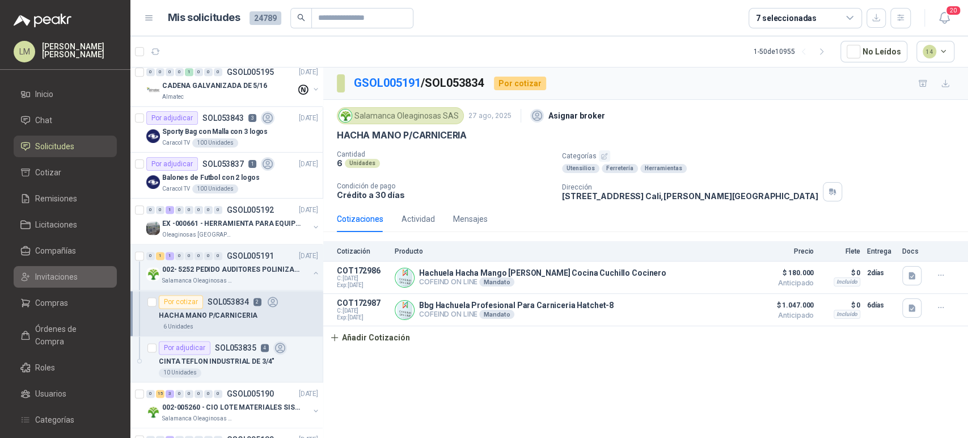
click at [68, 276] on span "Invitaciones" at bounding box center [56, 277] width 43 height 12
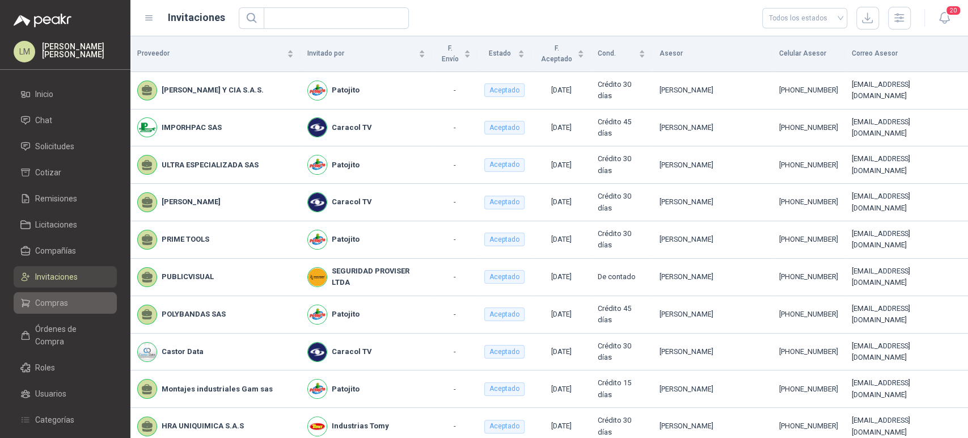
click at [49, 305] on span "Compras" at bounding box center [51, 303] width 33 height 12
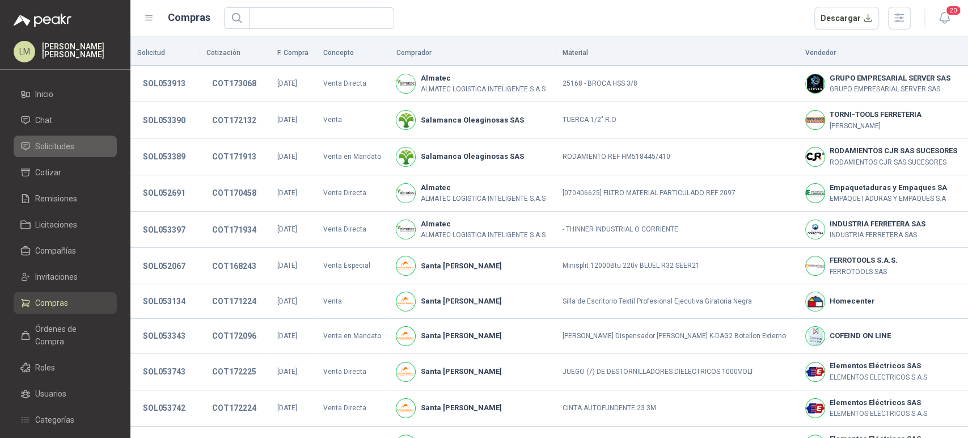
click at [70, 150] on span "Solicitudes" at bounding box center [54, 146] width 39 height 12
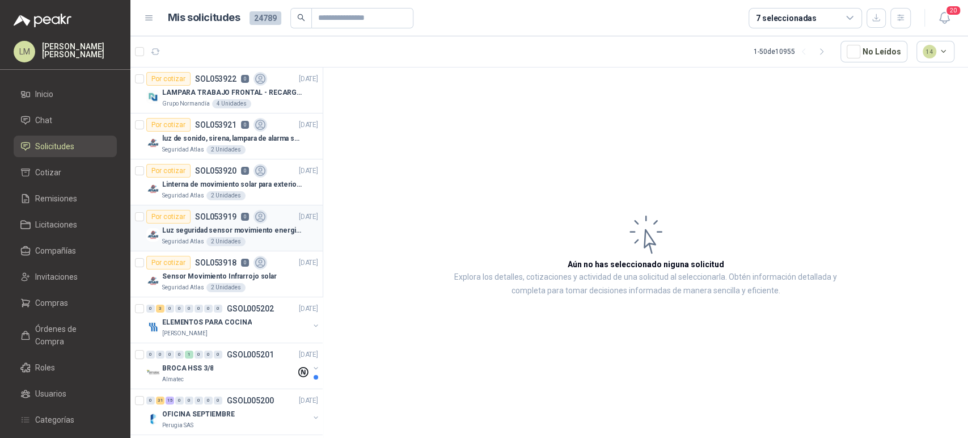
scroll to position [43, 0]
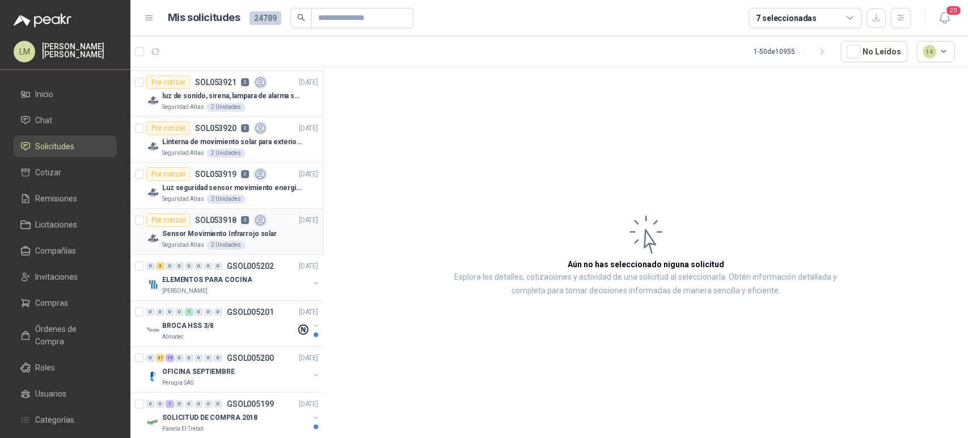
click at [201, 224] on p "SOL053918" at bounding box center [215, 220] width 41 height 8
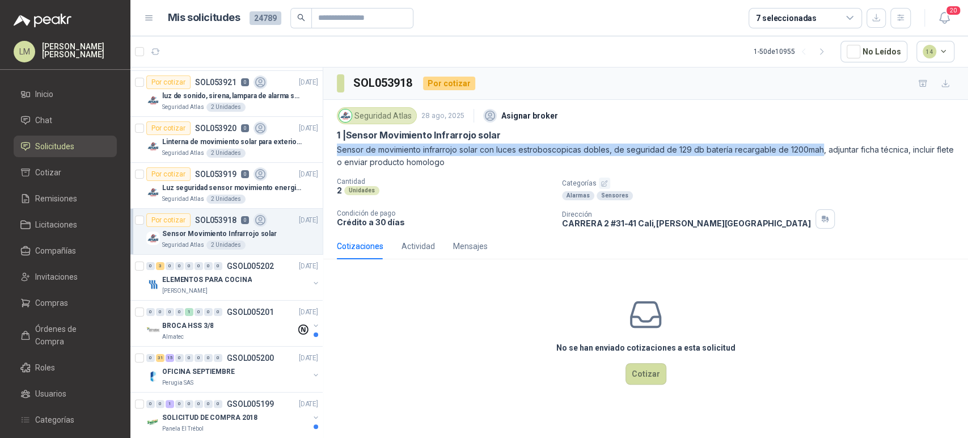
drag, startPoint x: 338, startPoint y: 150, endPoint x: 819, endPoint y: 148, distance: 481.1
click at [819, 148] on p "Sensor de movimiento infrarrojo solar con luces estroboscopicas dobles, de segu…" at bounding box center [646, 156] width 618 height 25
copy p "Sensor de movimiento infrarrojo solar con luces estroboscopicas dobles, de segu…"
click at [183, 183] on p "Luz seguridad sensor movimiento energia solar" at bounding box center [232, 188] width 141 height 11
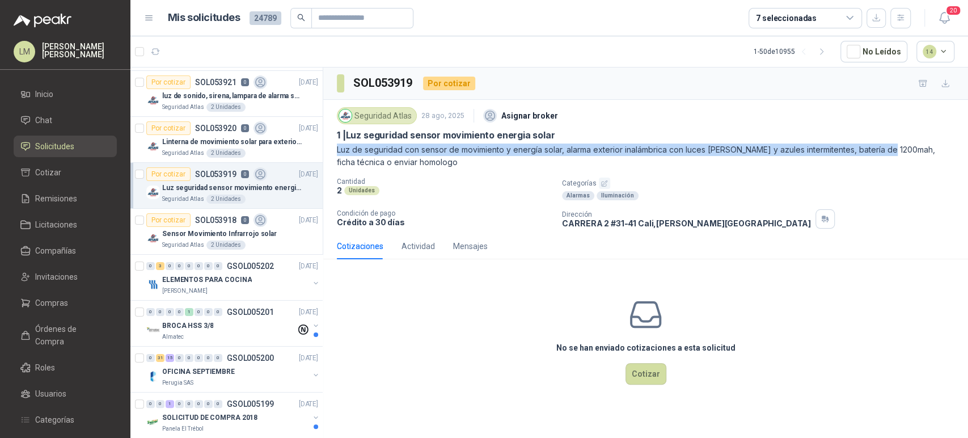
drag, startPoint x: 334, startPoint y: 151, endPoint x: 888, endPoint y: 147, distance: 554.3
click at [888, 147] on div "Seguridad Atlas 28 ago, 2025 Asignar broker 1 | Luz seguridad sensor movimiento…" at bounding box center [645, 166] width 645 height 133
copy p "Luz de seguridad con sensor de movimiento y energía solar, alarma exterior inal…"
click at [215, 138] on p "Linterna de movimiento solar para exteriores con 77 leds" at bounding box center [232, 142] width 141 height 11
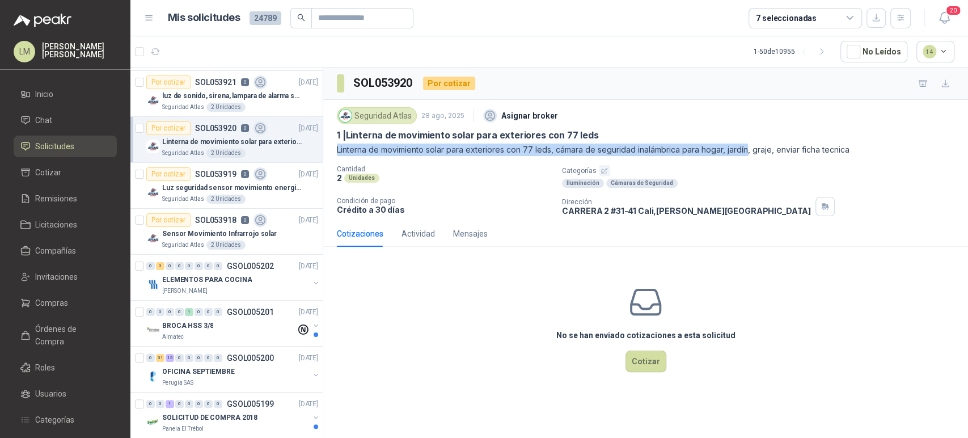
drag, startPoint x: 335, startPoint y: 150, endPoint x: 745, endPoint y: 147, distance: 409.6
click at [745, 147] on div "Seguridad Atlas 28 ago, 2025 Asignar broker 1 | Linterna de movimiento solar pa…" at bounding box center [645, 160] width 645 height 121
copy p "Linterna de movimiento solar para exteriores con 77 leds, cámara de seguridad i…"
click at [207, 96] on p "luz de sonido, sirena, lampara de alarma solar" at bounding box center [232, 96] width 141 height 11
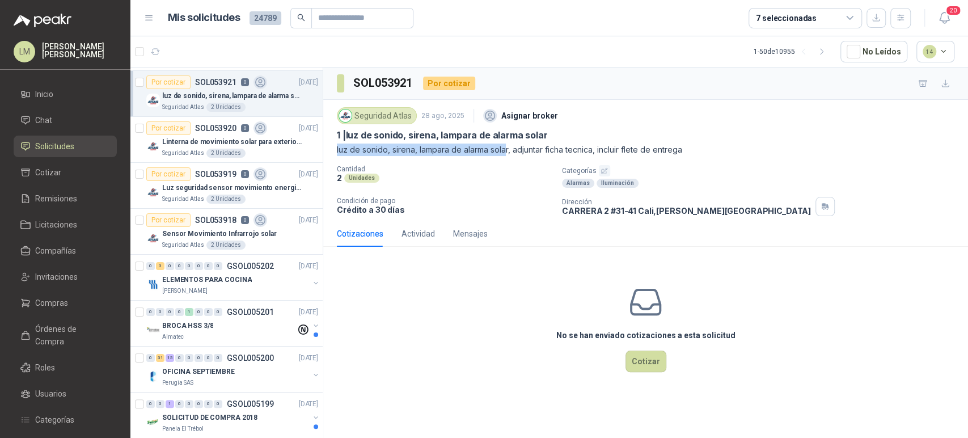
drag, startPoint x: 336, startPoint y: 149, endPoint x: 507, endPoint y: 148, distance: 170.8
click at [507, 148] on div "Seguridad Atlas 28 ago, 2025 Asignar broker 1 | luz de sonido, sirena, lampara …" at bounding box center [645, 160] width 645 height 121
copy p "luz de sonido, sirena, lampara de alarma sola"
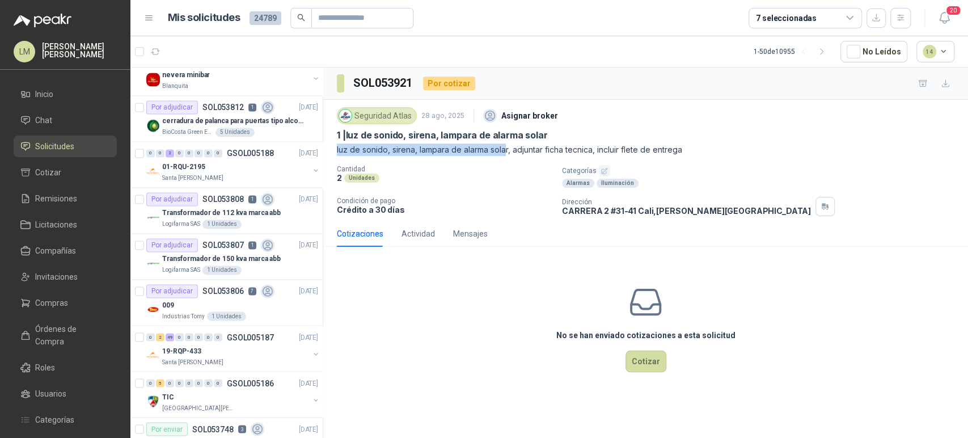
scroll to position [1297, 0]
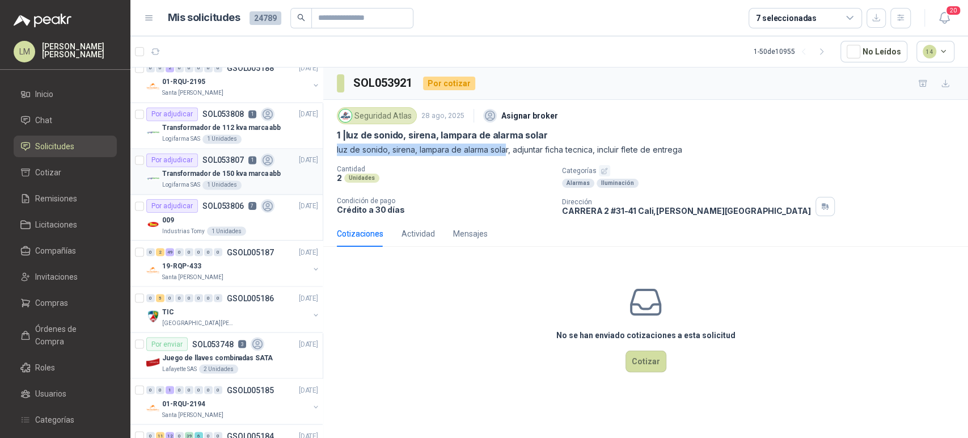
click at [237, 158] on p "SOL053807" at bounding box center [223, 160] width 41 height 8
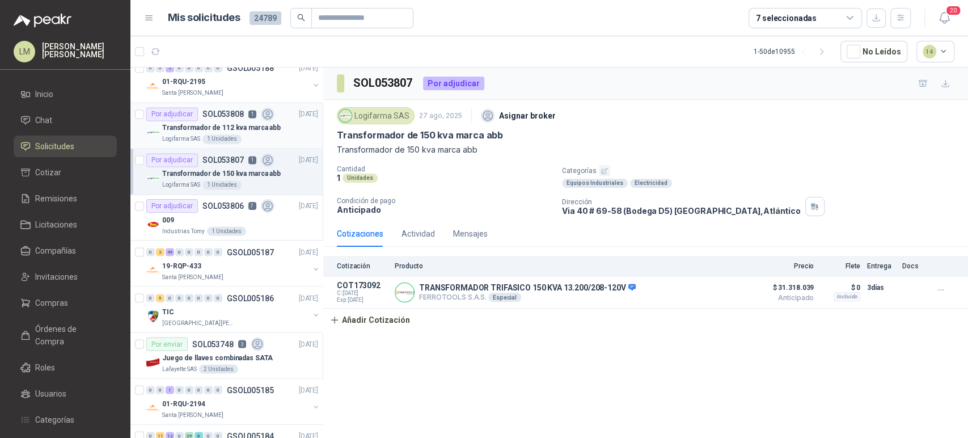
click at [231, 124] on p "Transformador de 112 kva marca abb" at bounding box center [221, 128] width 119 height 11
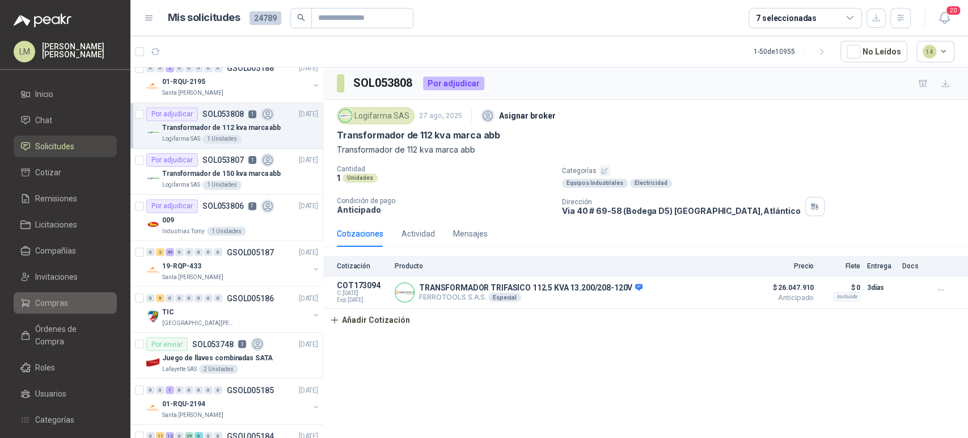
click at [49, 300] on span "Compras" at bounding box center [51, 303] width 33 height 12
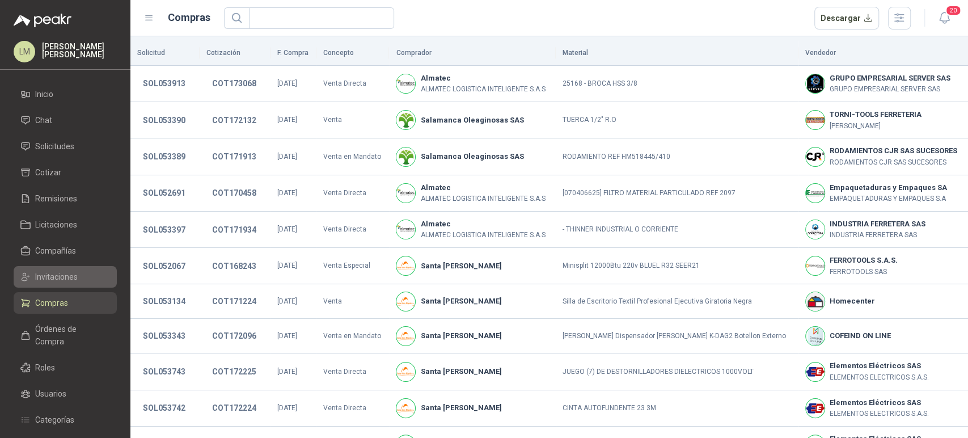
click at [54, 276] on span "Invitaciones" at bounding box center [56, 277] width 43 height 12
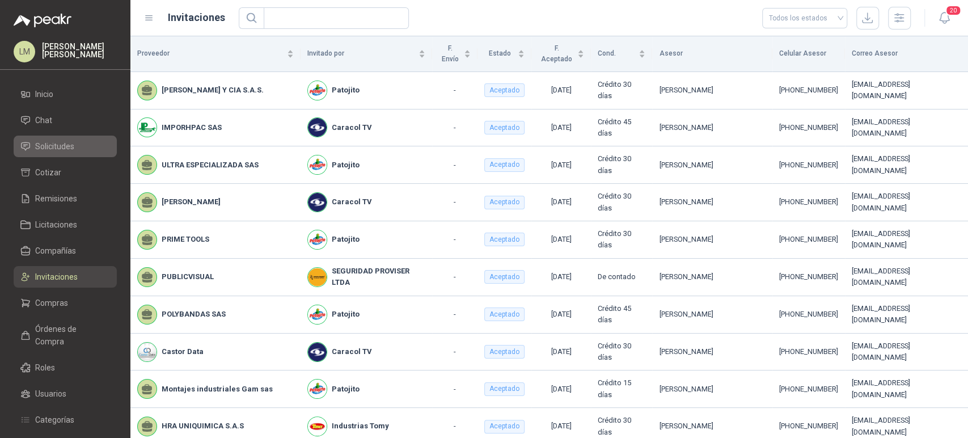
click at [61, 146] on span "Solicitudes" at bounding box center [54, 146] width 39 height 12
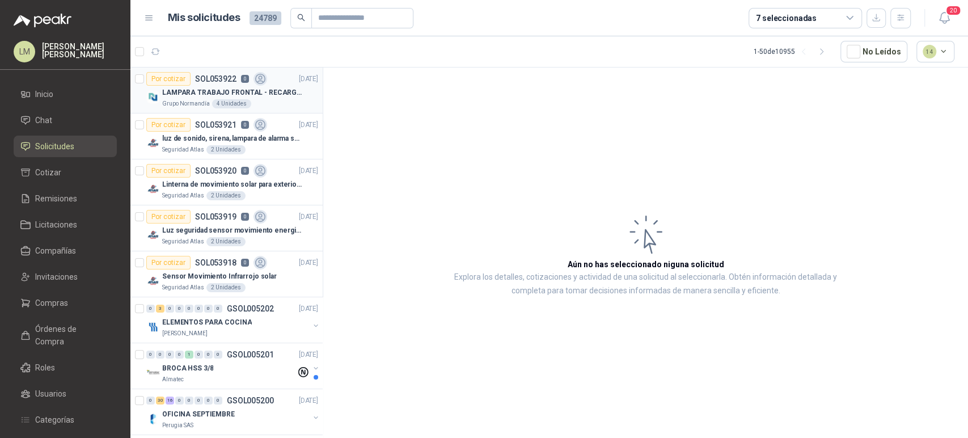
click at [195, 95] on p "LAMPARA TRABAJO FRONTAL - RECARGABLE" at bounding box center [232, 92] width 141 height 11
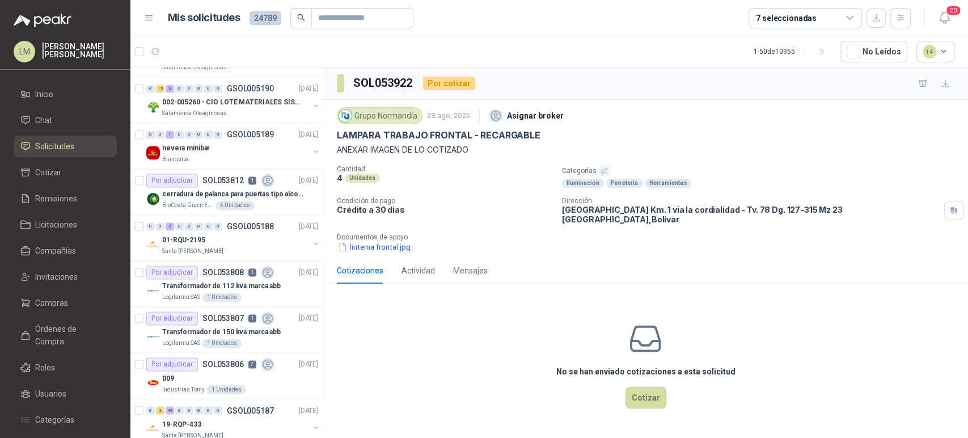
scroll to position [1174, 0]
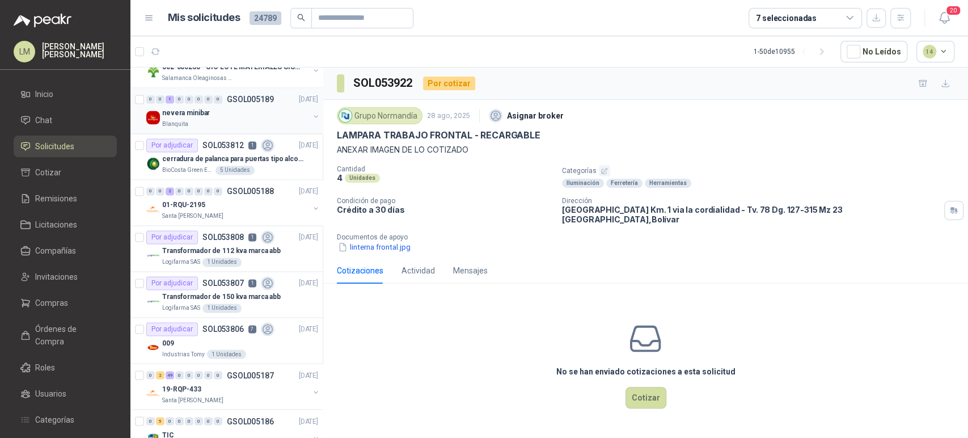
click at [243, 130] on div "0 0 1 0 0 0 0 0 GSOL005189 27/08/25 nevera minibar Blanquita" at bounding box center [226, 111] width 192 height 46
click at [245, 115] on div "nevera minibar" at bounding box center [235, 113] width 147 height 14
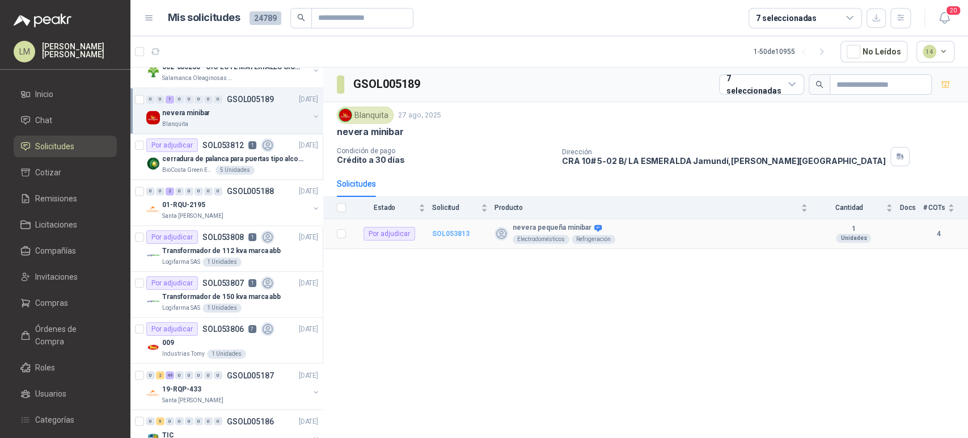
click at [461, 233] on b "SOL053813" at bounding box center [450, 234] width 37 height 8
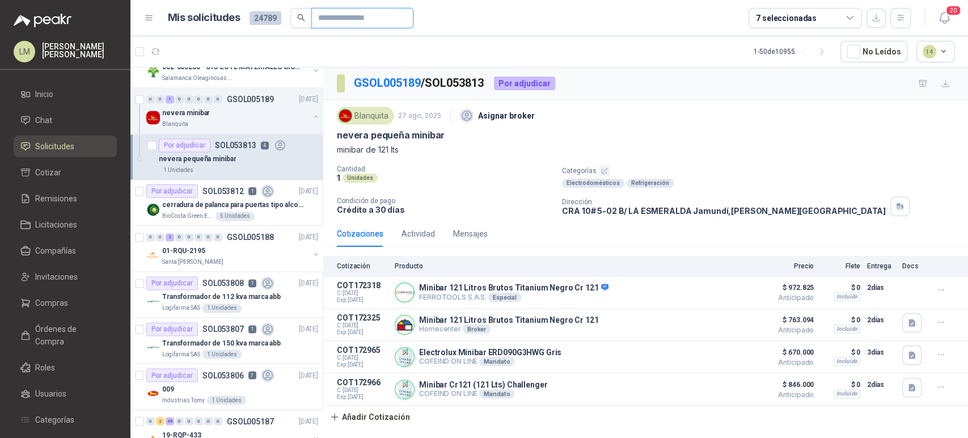
click at [365, 20] on input "text" at bounding box center [357, 18] width 79 height 19
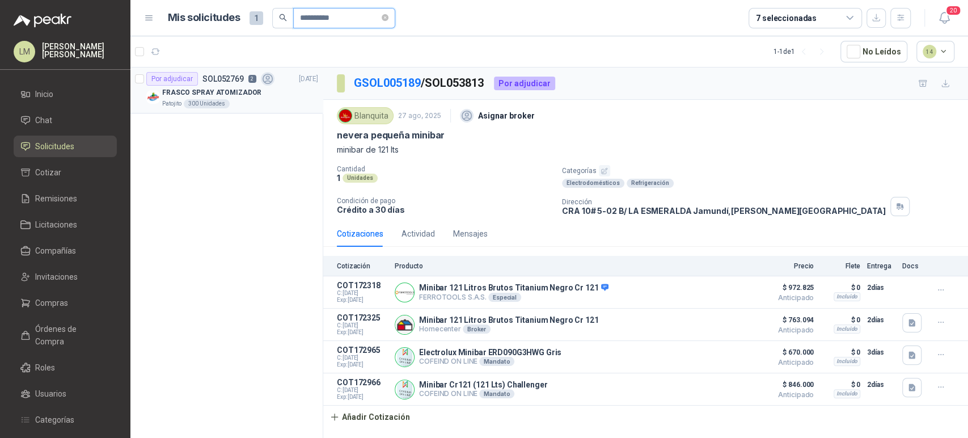
type input "**********"
click at [242, 99] on div "Patojito 300 Unidades" at bounding box center [240, 103] width 156 height 9
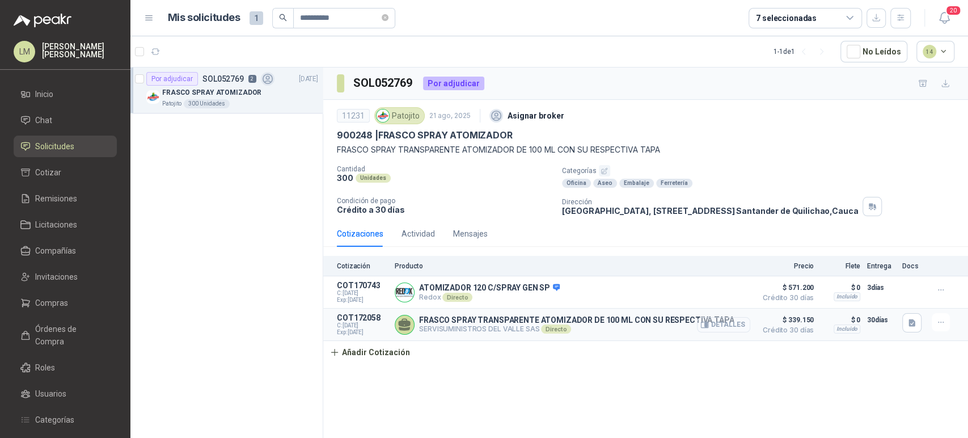
click at [727, 324] on button "Detalles" at bounding box center [723, 324] width 53 height 15
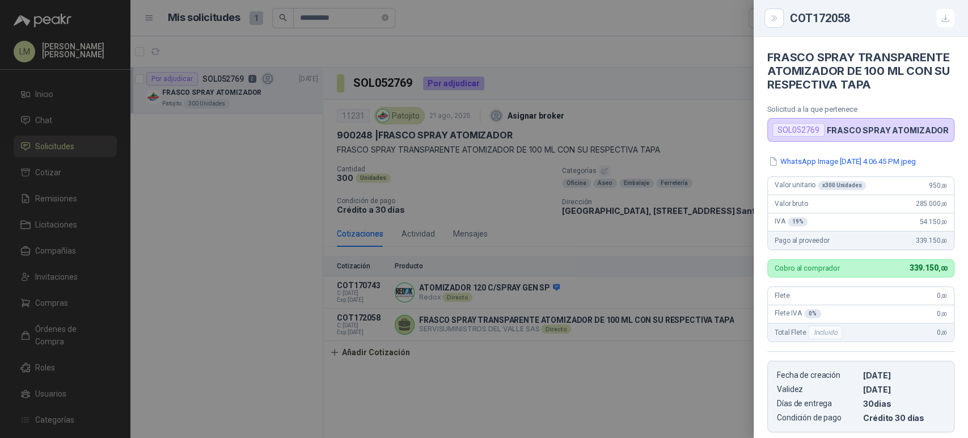
click at [882, 168] on div "FRASCO SPRAY TRANSPARENTE ATOMIZADOR DE 100 ML CON SU RESPECTIVA TAPA Solicitud…" at bounding box center [861, 237] width 214 height 401
click at [882, 167] on button "WhatsApp Image 2025-08-26 at 4.06.45 PM.jpeg" at bounding box center [843, 161] width 150 height 12
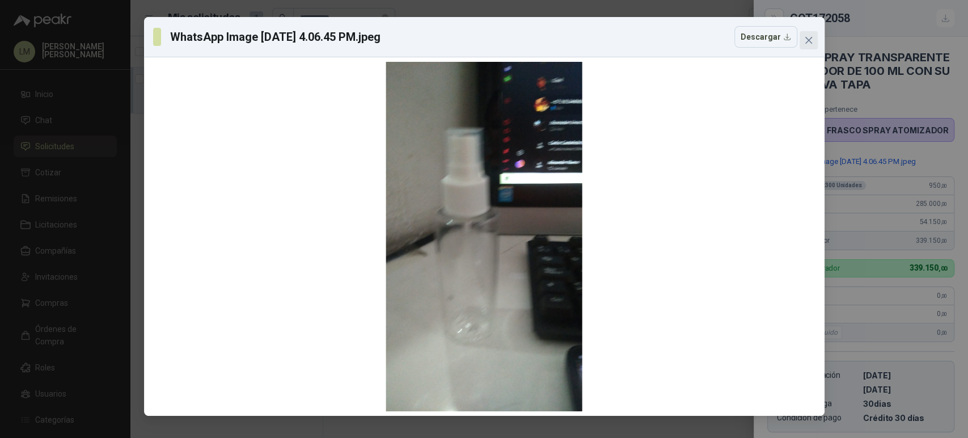
click at [809, 40] on icon "close" at bounding box center [808, 40] width 7 height 7
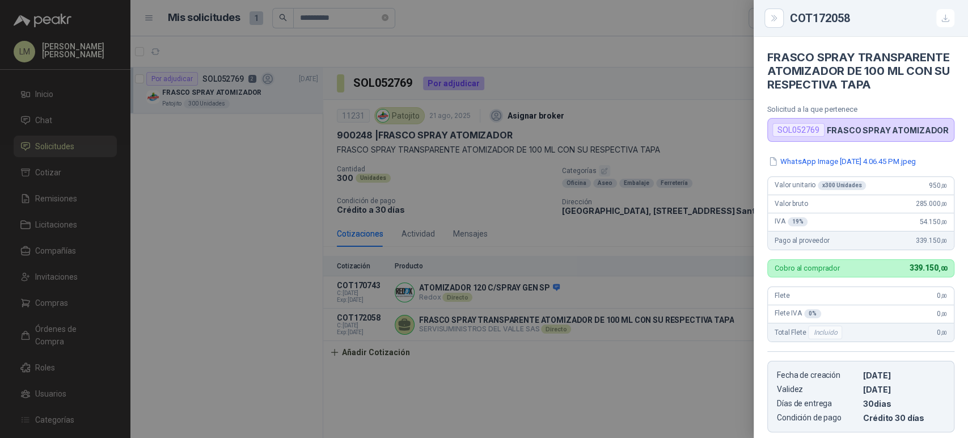
click at [522, 191] on div at bounding box center [484, 219] width 968 height 438
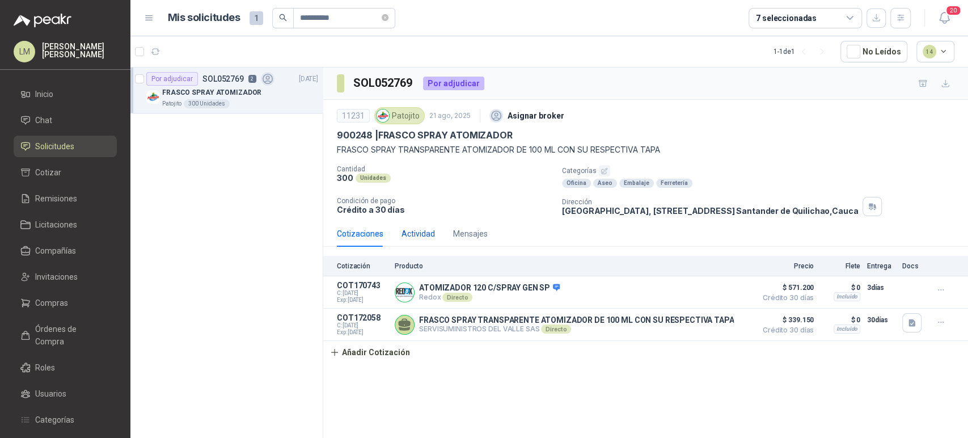
click at [404, 229] on div "Actividad" at bounding box center [418, 233] width 33 height 12
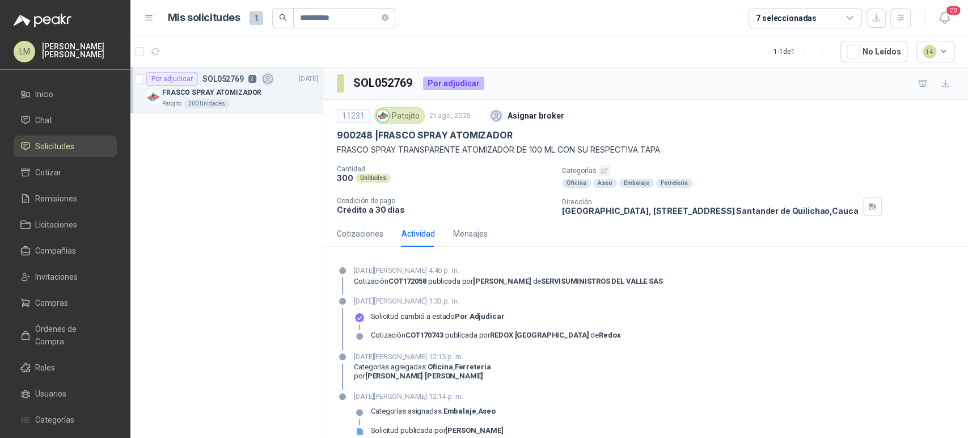
scroll to position [12, 0]
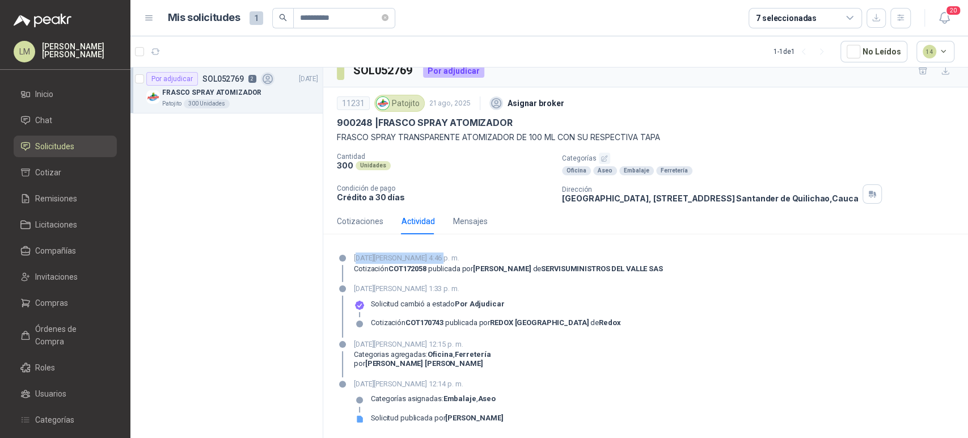
drag, startPoint x: 357, startPoint y: 260, endPoint x: 436, endPoint y: 261, distance: 78.3
click at [436, 261] on p "26 de agosto de 2025, 4:46 p. m." at bounding box center [508, 257] width 309 height 11
click at [362, 215] on div "Cotizaciones" at bounding box center [360, 221] width 47 height 12
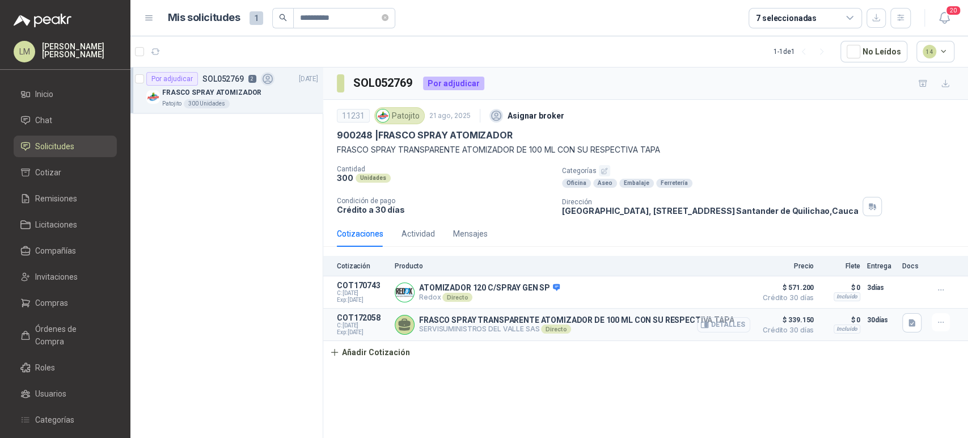
click at [743, 326] on button "Detalles" at bounding box center [723, 324] width 53 height 15
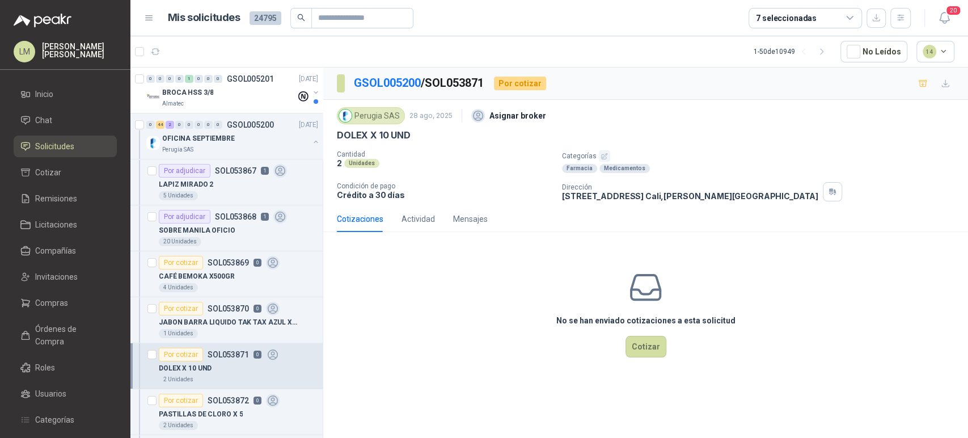
click at [602, 154] on icon "button" at bounding box center [605, 156] width 6 height 6
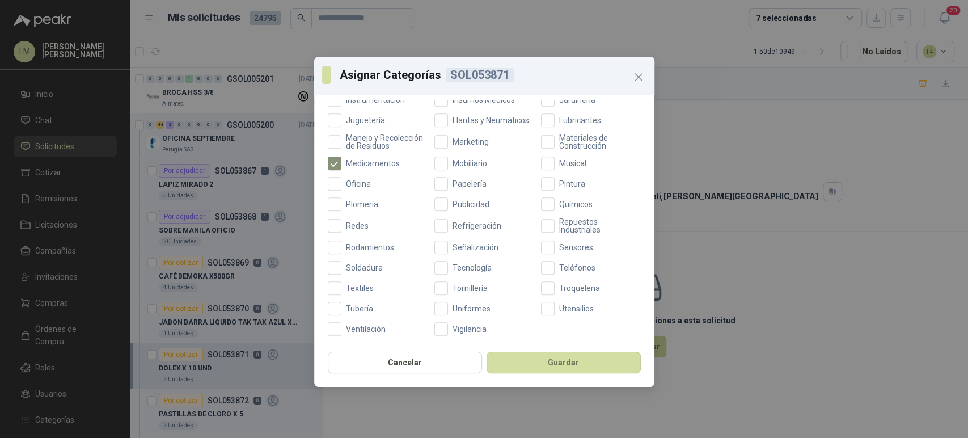
scroll to position [403, 0]
click at [357, 188] on span "Oficina" at bounding box center [359, 184] width 34 height 8
click at [532, 360] on button "Guardar" at bounding box center [564, 363] width 154 height 22
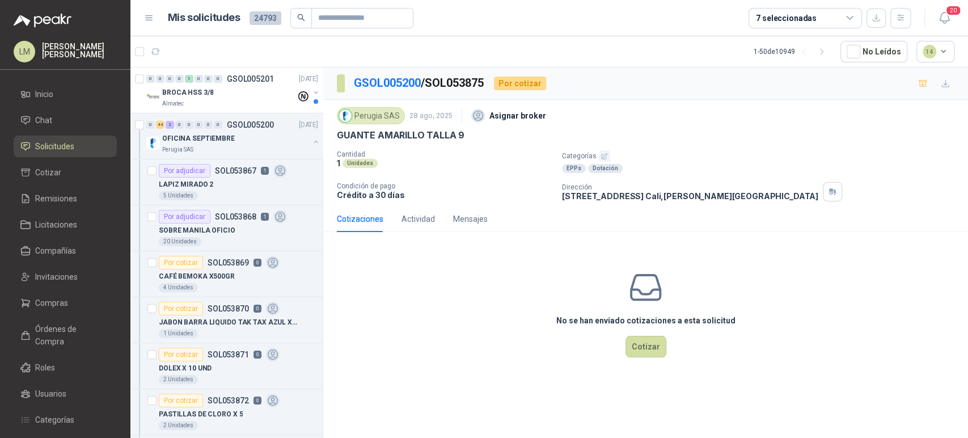
click at [602, 155] on icon "button" at bounding box center [604, 156] width 7 height 7
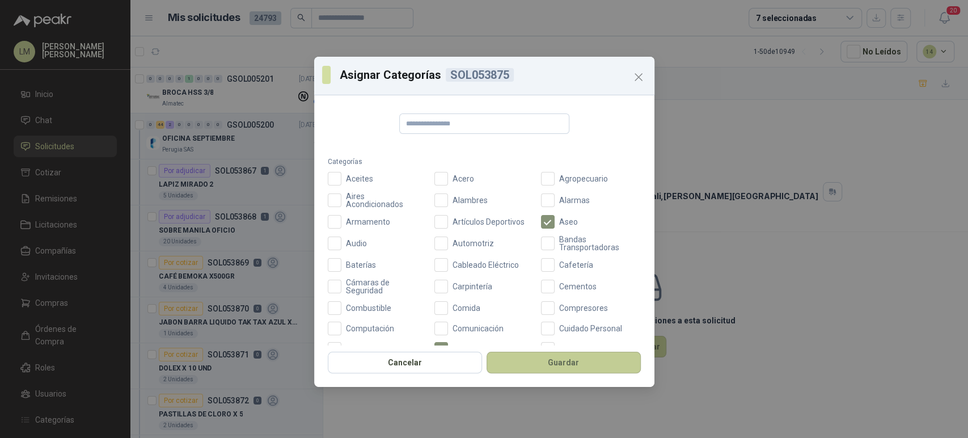
click at [540, 361] on button "Guardar" at bounding box center [564, 363] width 154 height 22
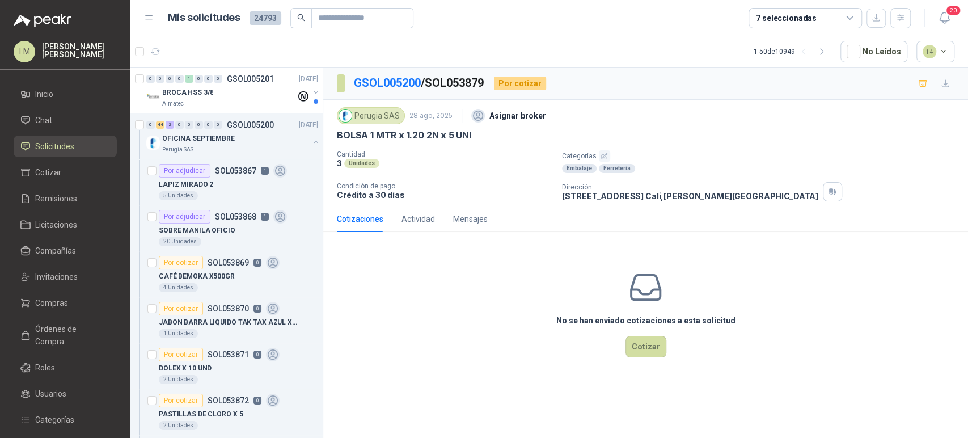
click at [603, 150] on button "button" at bounding box center [604, 155] width 11 height 11
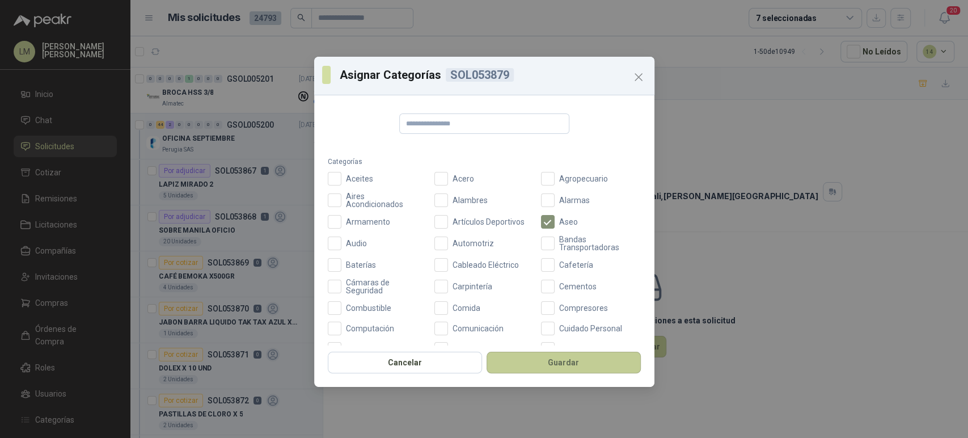
click at [541, 360] on button "Guardar" at bounding box center [564, 363] width 154 height 22
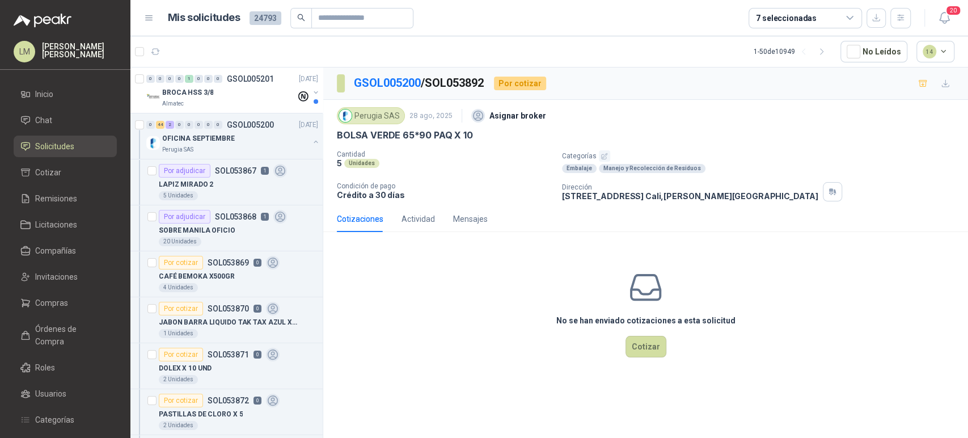
click at [604, 158] on icon "button" at bounding box center [604, 156] width 7 height 7
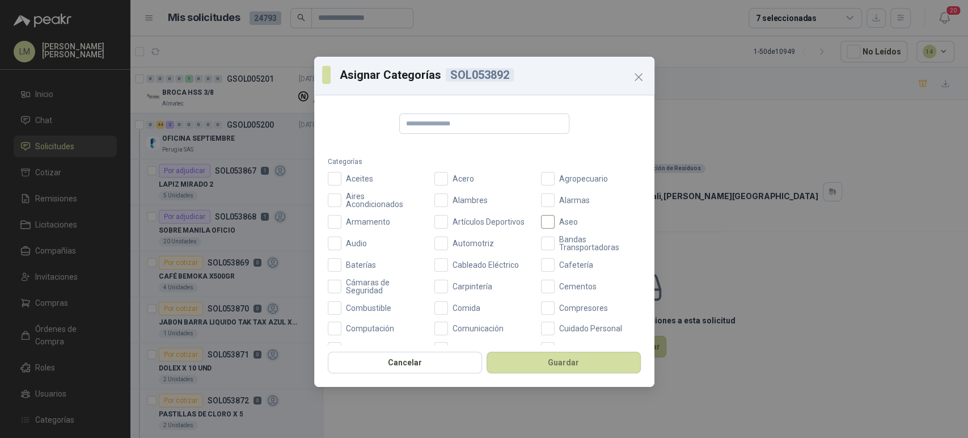
click at [555, 219] on span "Aseo" at bounding box center [569, 222] width 28 height 8
click at [536, 358] on button "Guardar" at bounding box center [564, 363] width 154 height 22
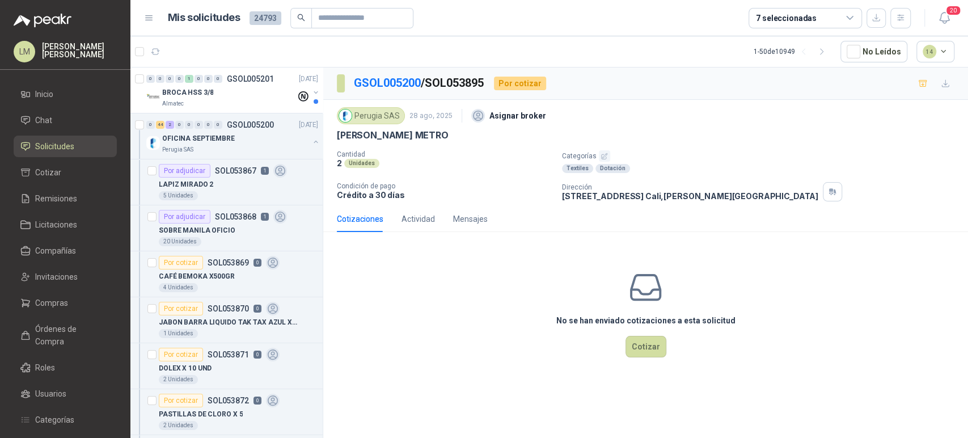
click at [601, 155] on icon "button" at bounding box center [604, 156] width 7 height 7
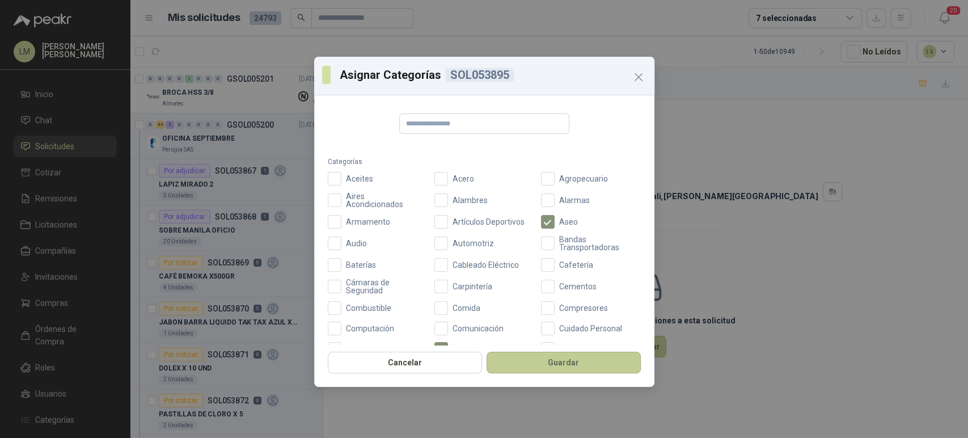
click at [537, 365] on button "Guardar" at bounding box center [564, 363] width 154 height 22
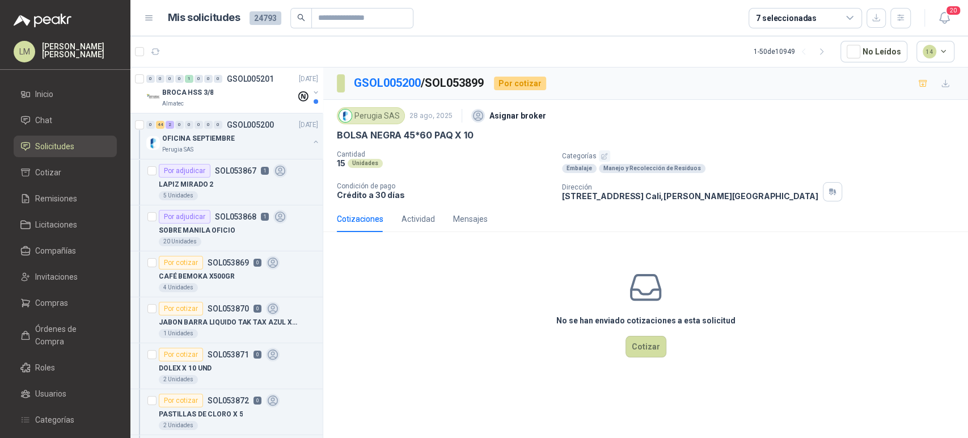
click at [603, 153] on icon "button" at bounding box center [604, 156] width 7 height 7
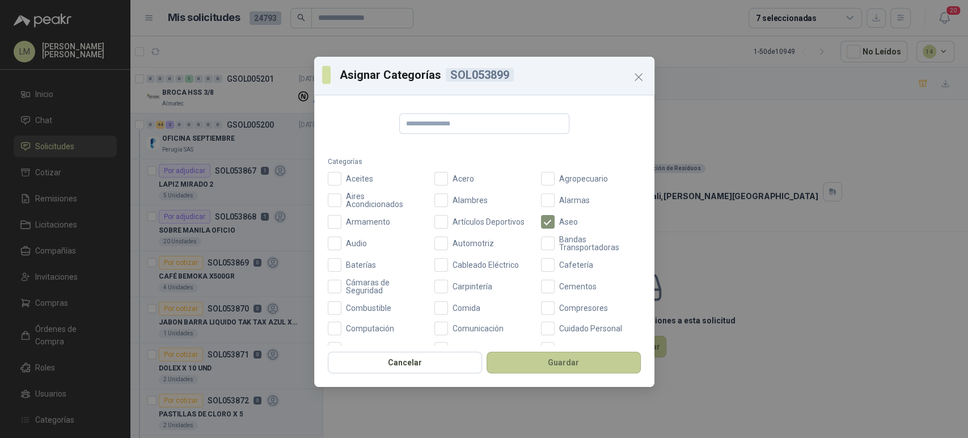
click at [555, 366] on button "Guardar" at bounding box center [564, 363] width 154 height 22
